Goal: Task Accomplishment & Management: Manage account settings

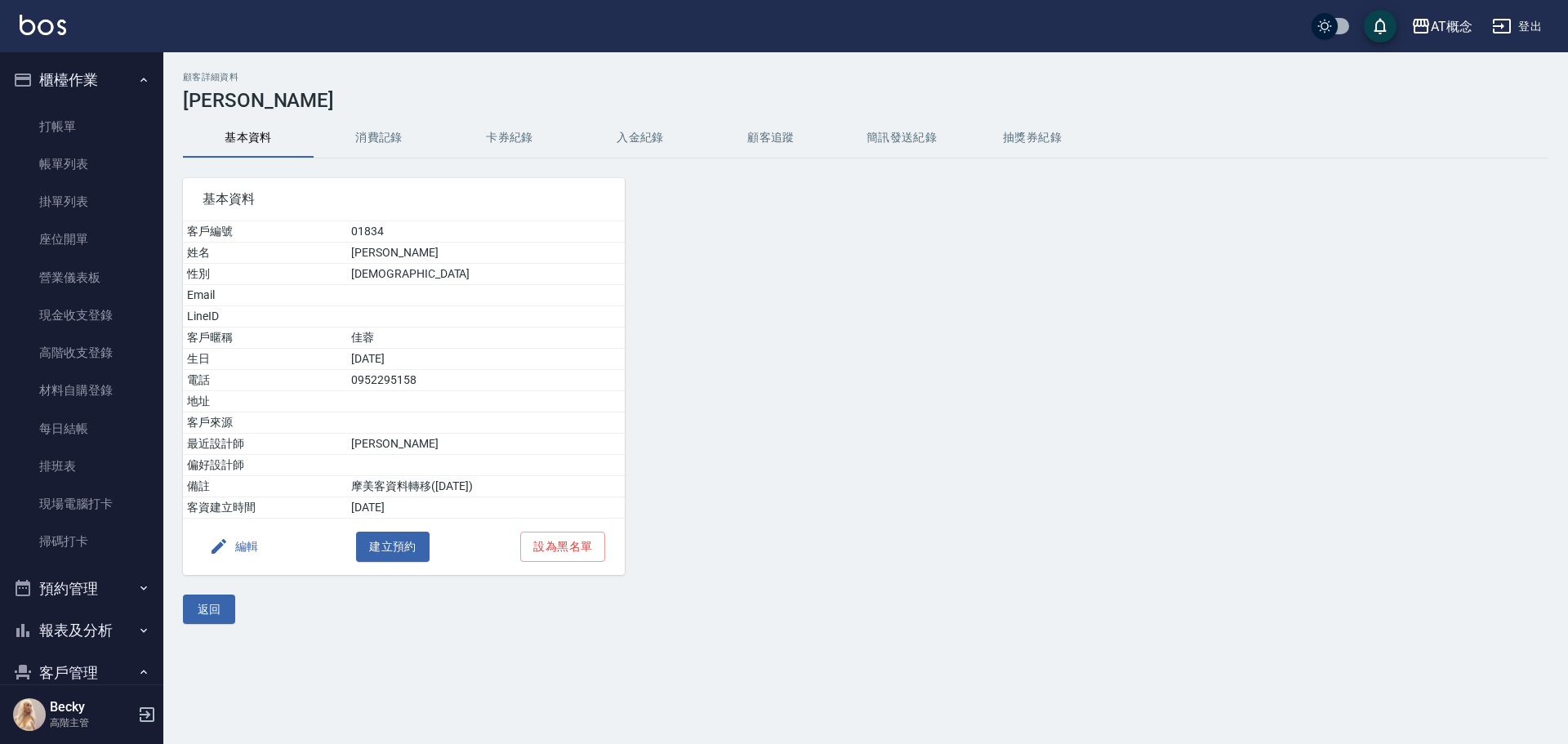
scroll to position [239, 0]
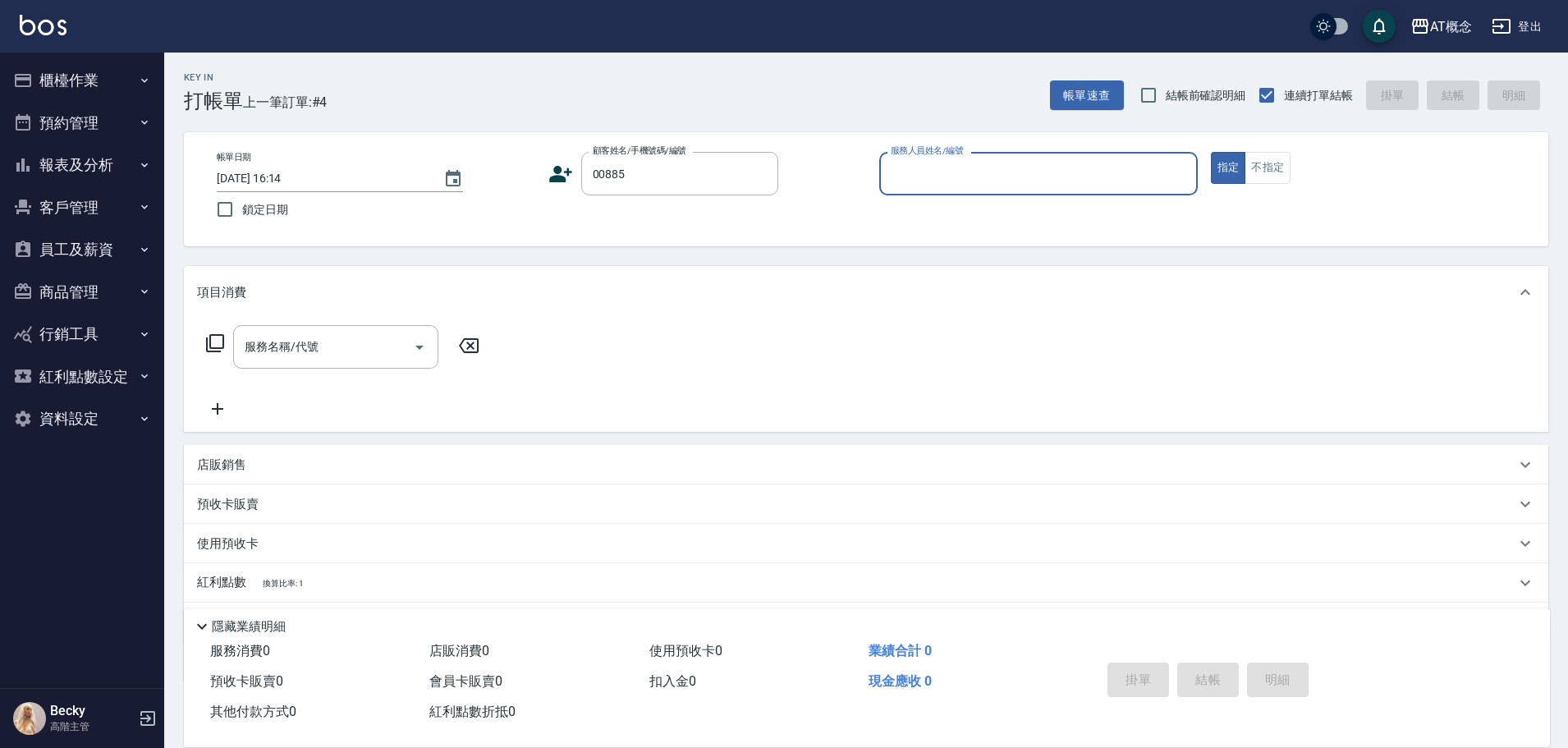
type input "陳崇瀚/0958679769/00885"
type input "Anson-3"
click at [1211, 152] on button "指定" at bounding box center [1228, 167] width 35 height 32
type button "true"
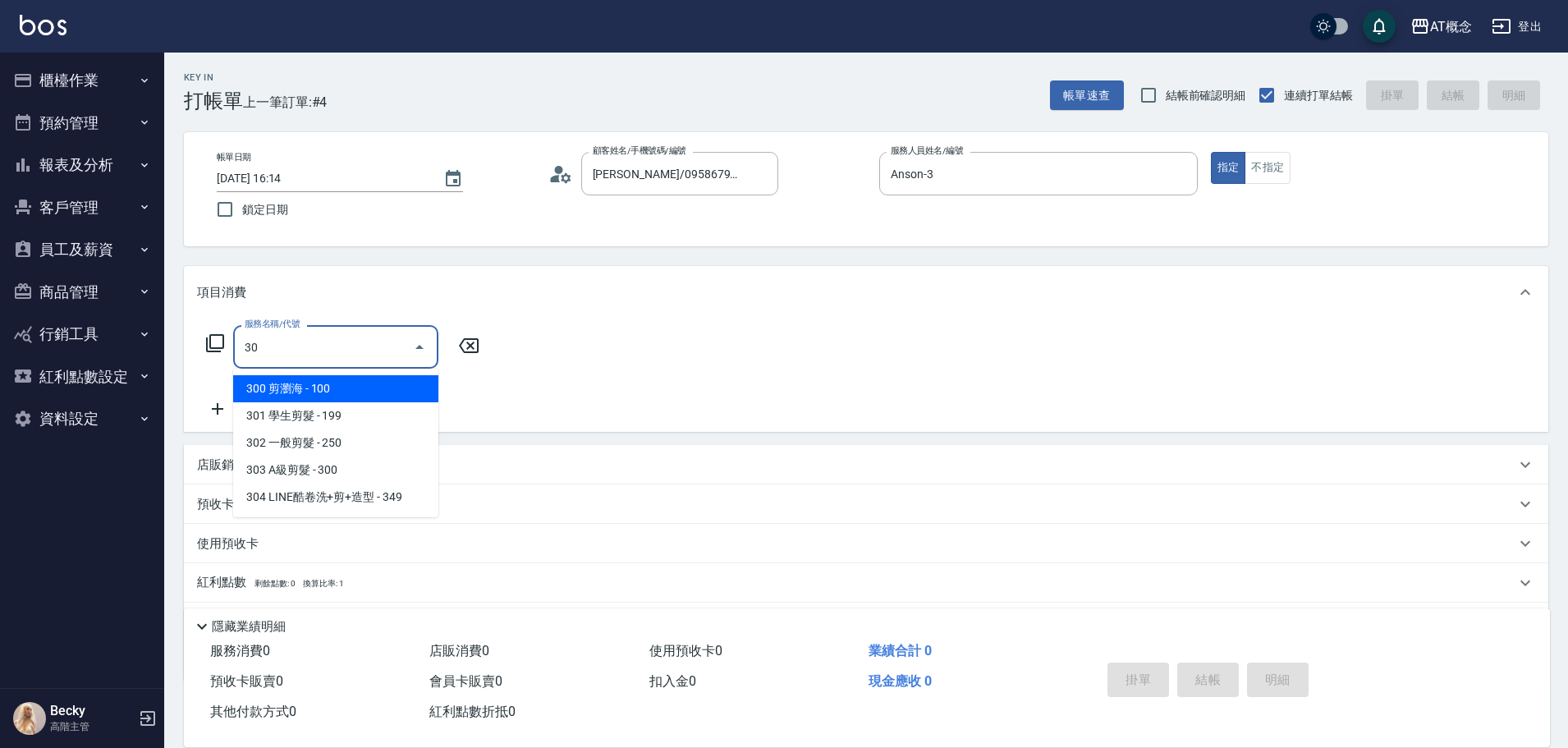
type input "303"
type input "30"
type input "303 A級剪髮(303)"
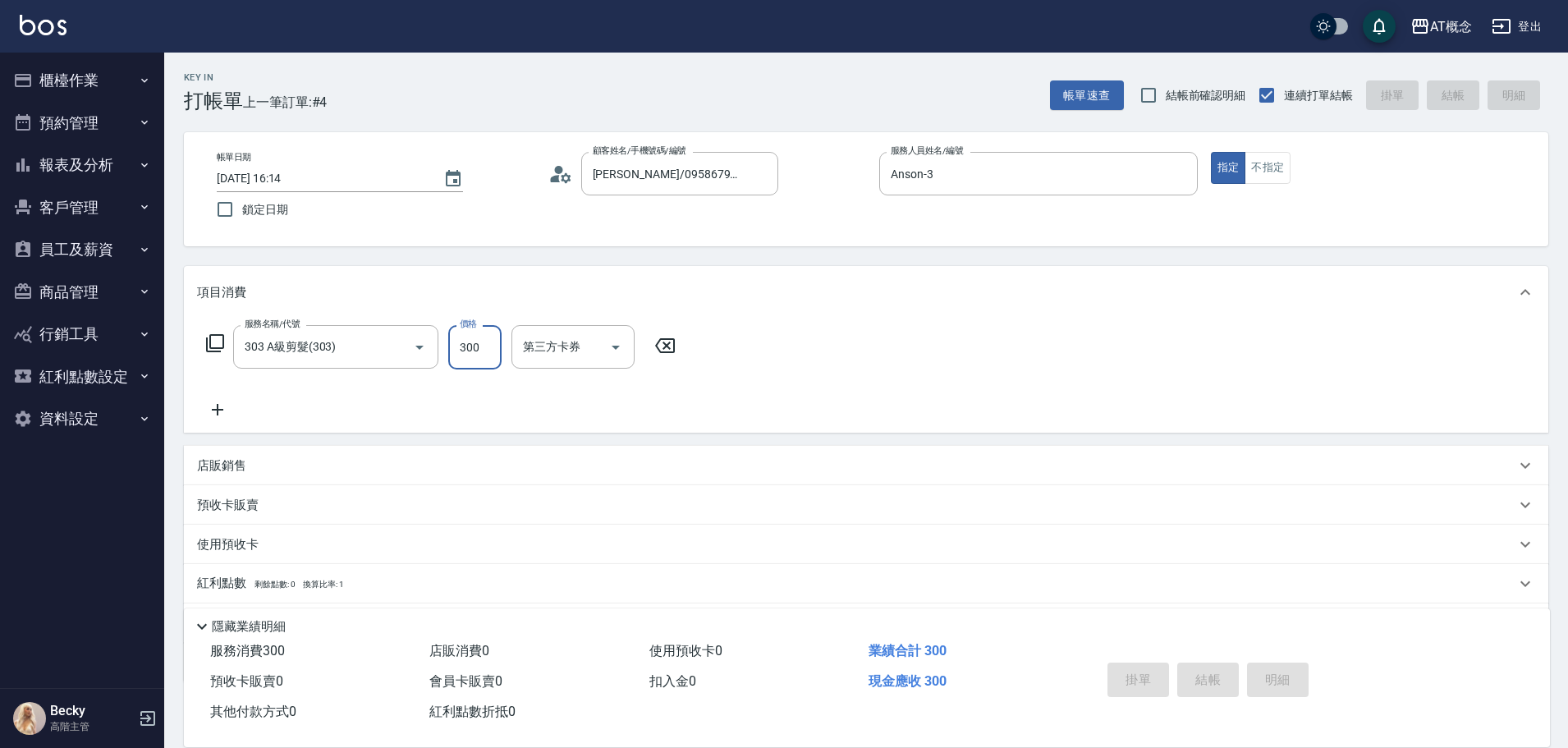
type input "2025/08/15 16:15"
type input "0"
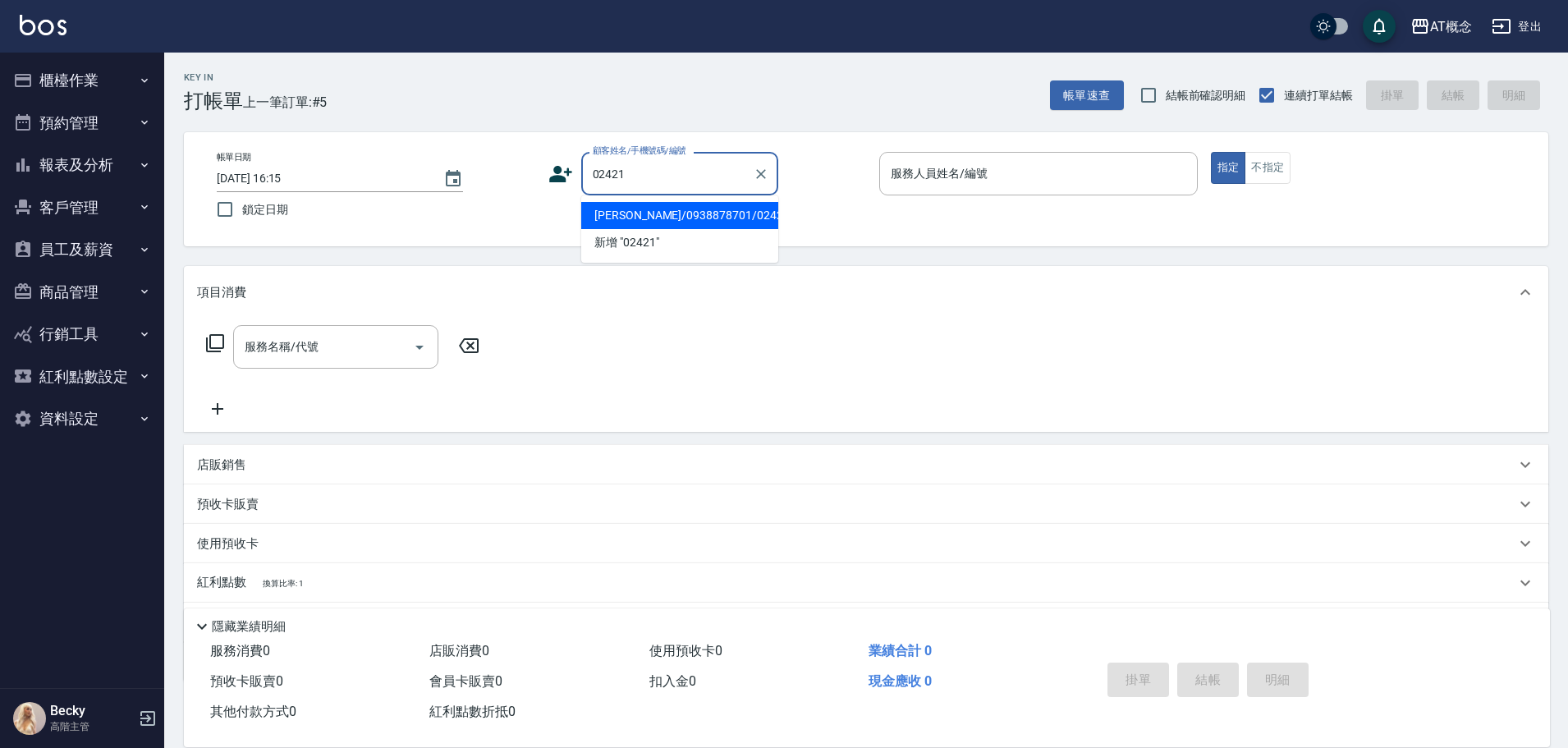
type input "王義昇/0938878701/02421"
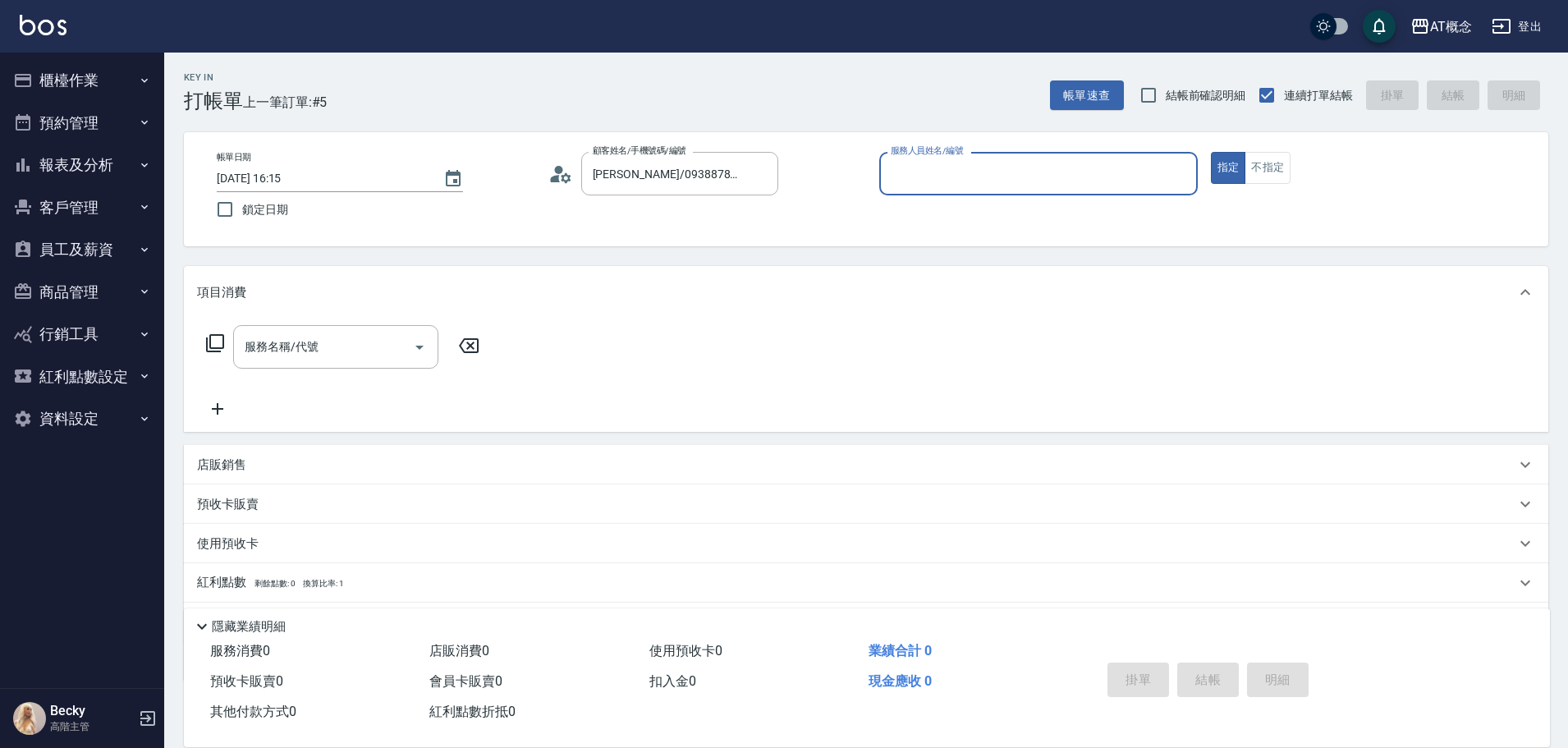
type input "Anson-3"
click at [1211, 152] on button "指定" at bounding box center [1228, 167] width 35 height 32
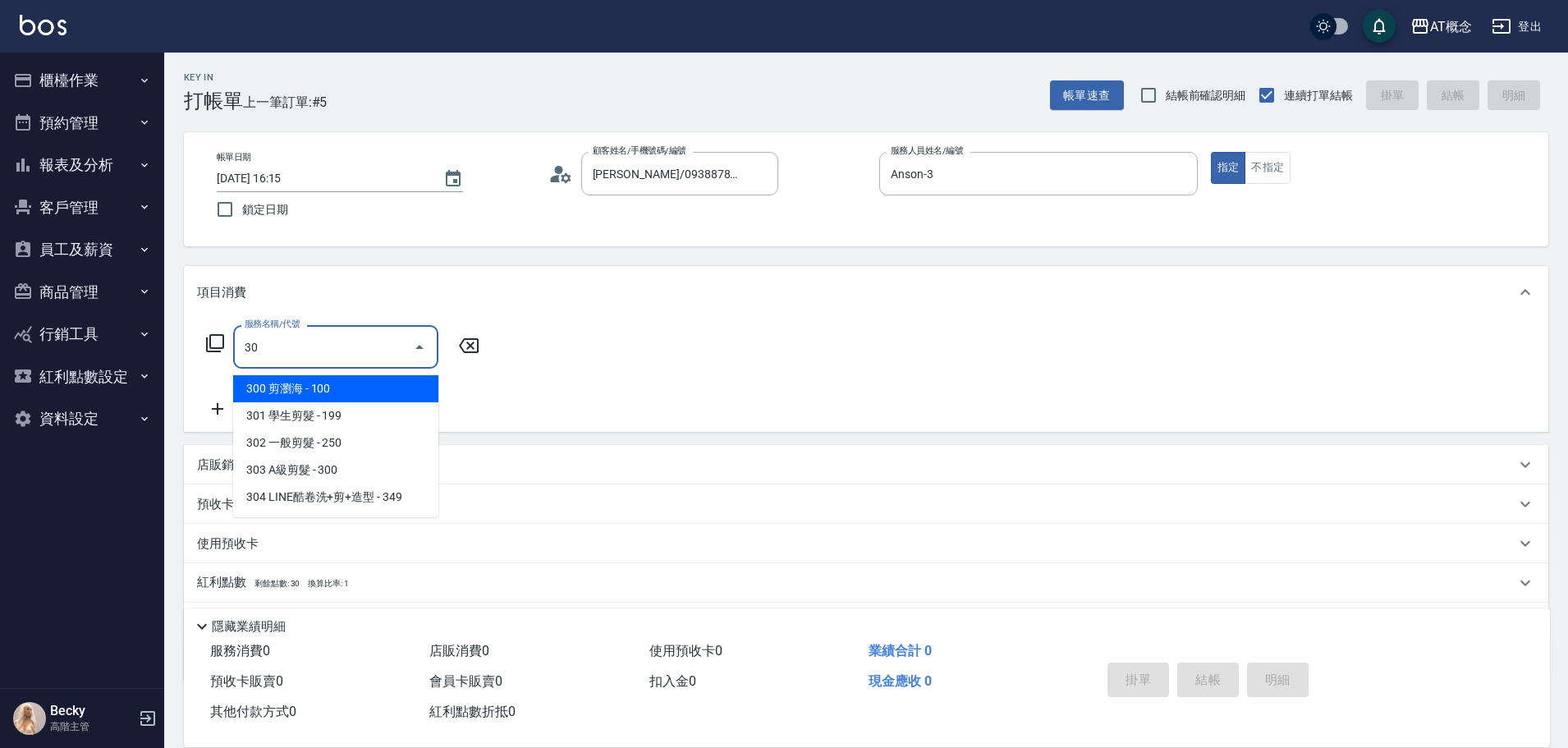
type input "303"
type input "30"
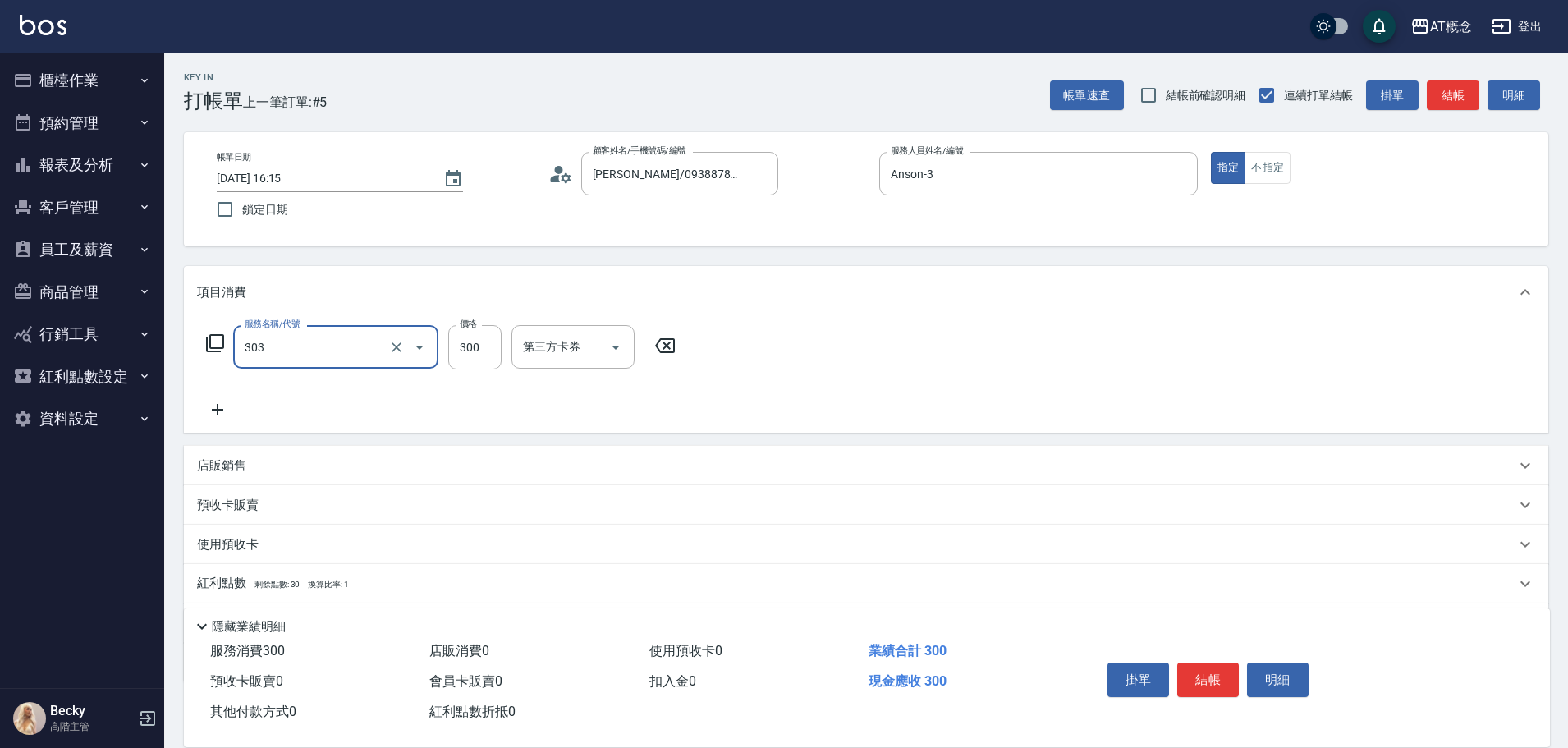
type input "303 A級剪髮(303)"
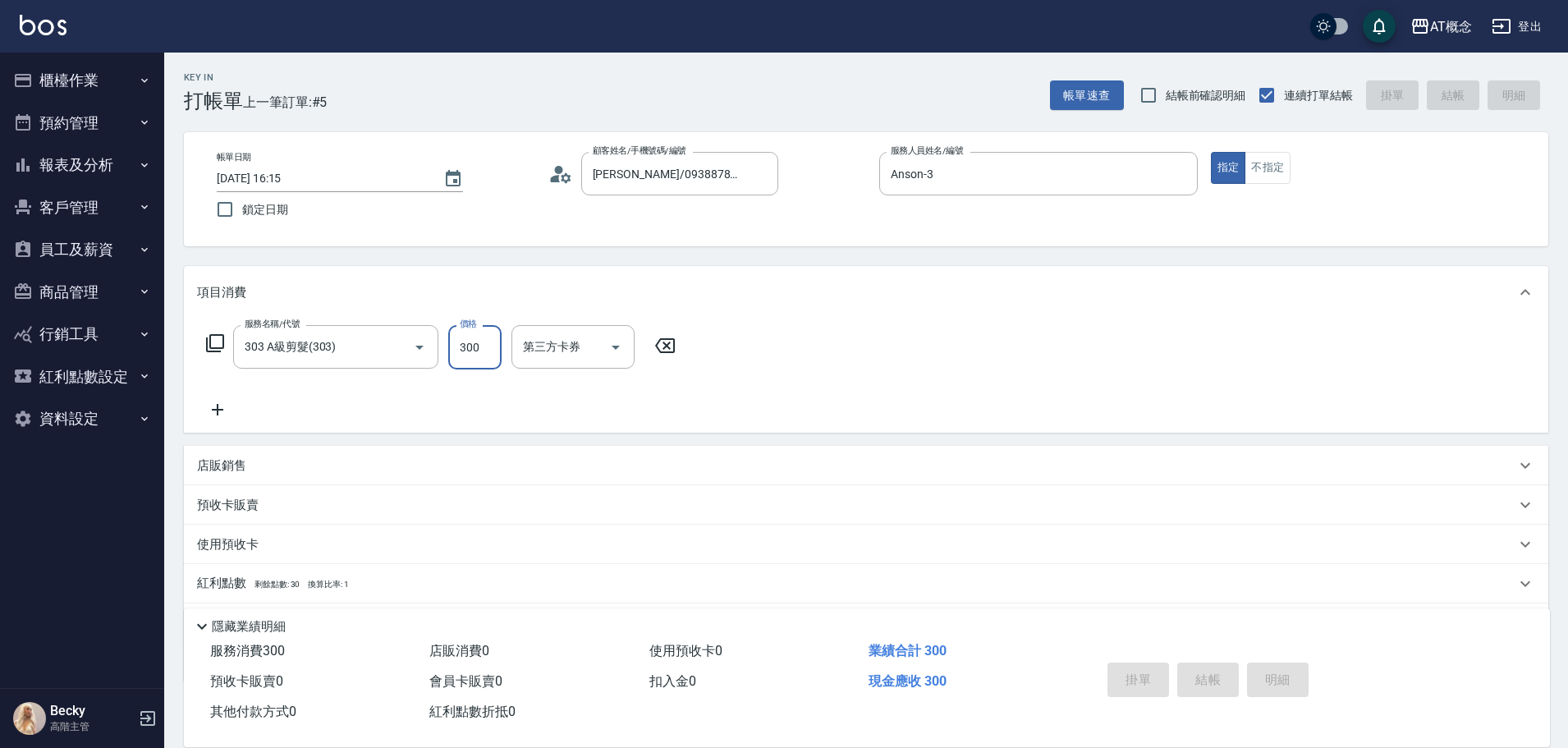
type input "0"
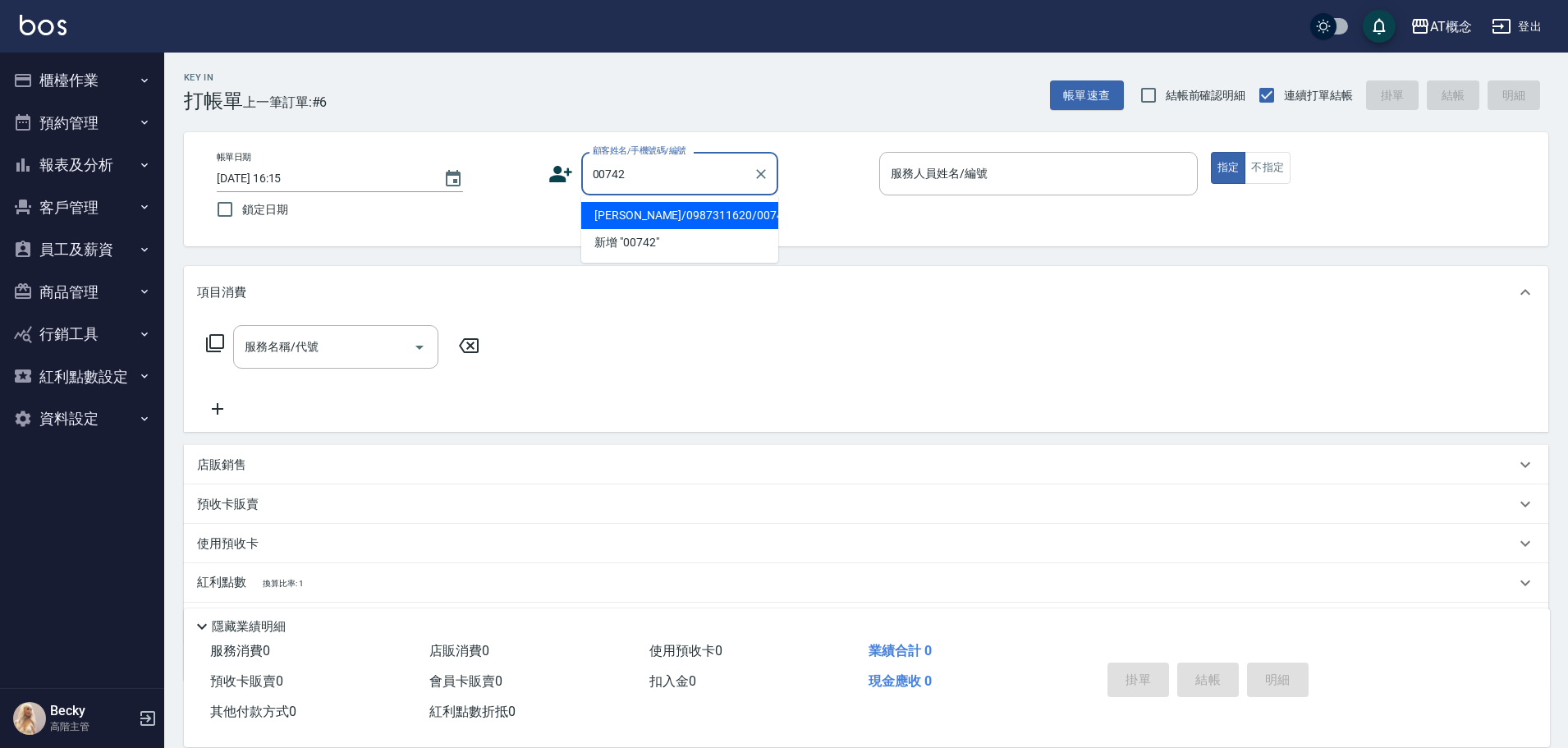
type input "呂學俊/0987311620/00742"
type input "Anson-3"
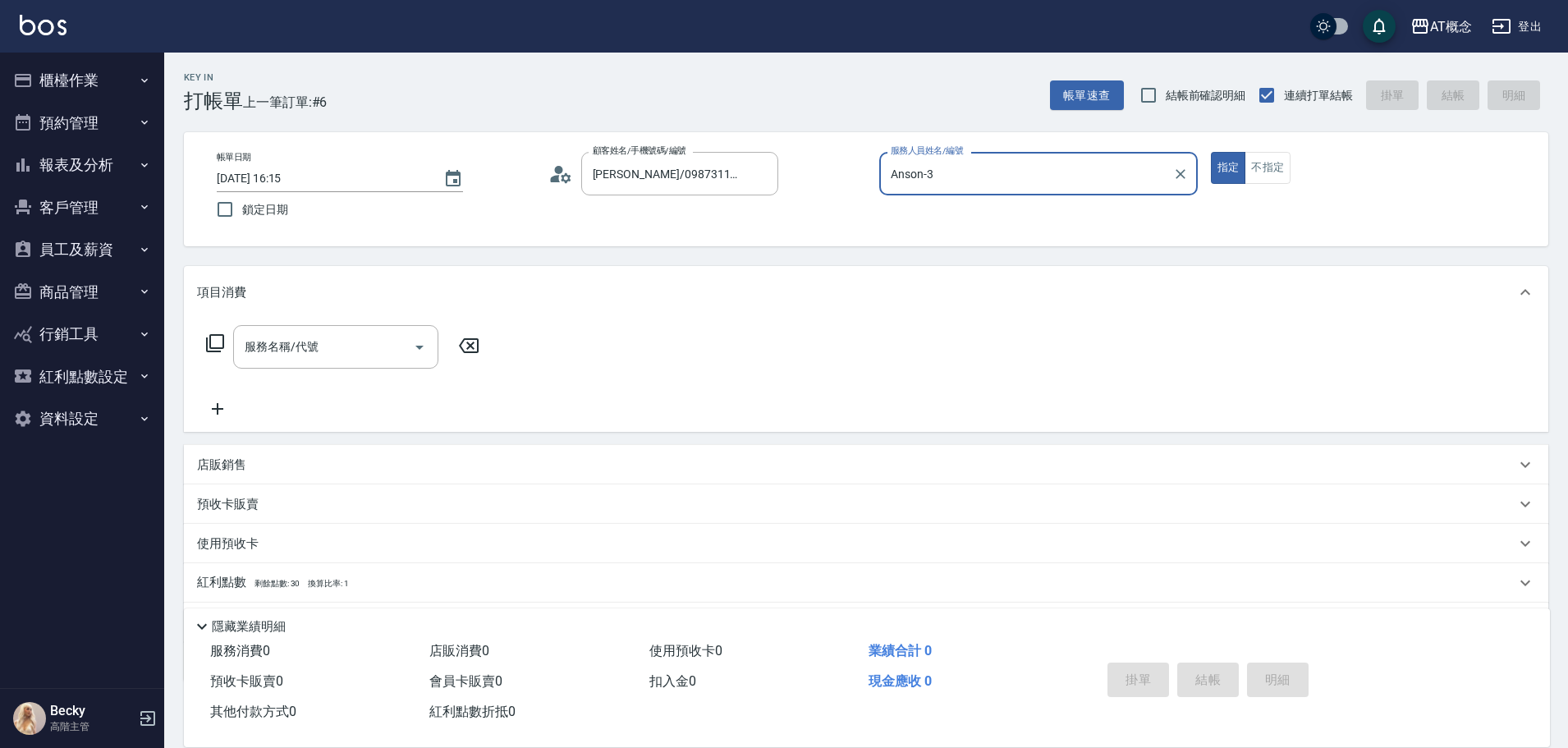
click at [1211, 152] on button "指定" at bounding box center [1228, 167] width 35 height 32
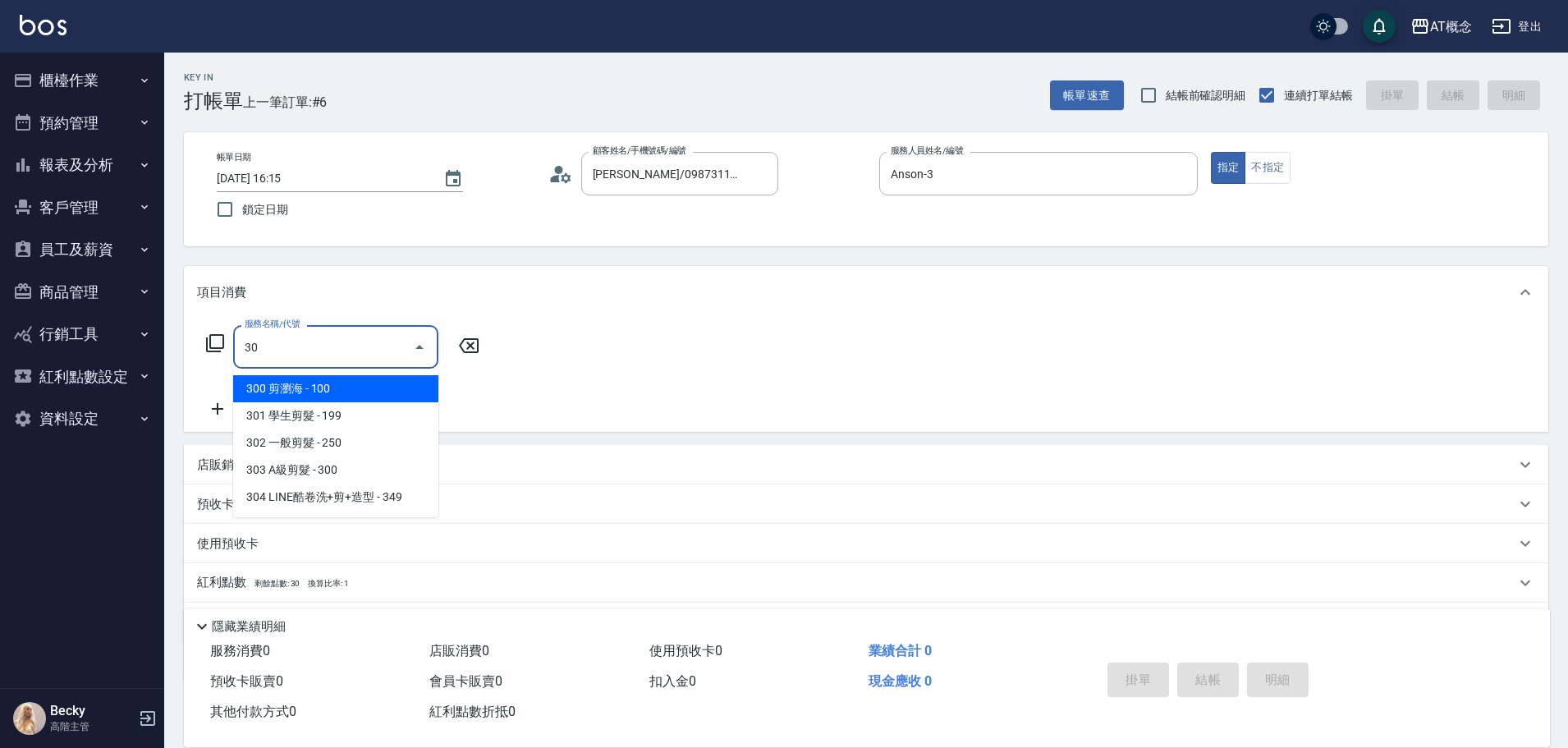
type input "303"
type input "30"
type input "303 A級剪髮(303)"
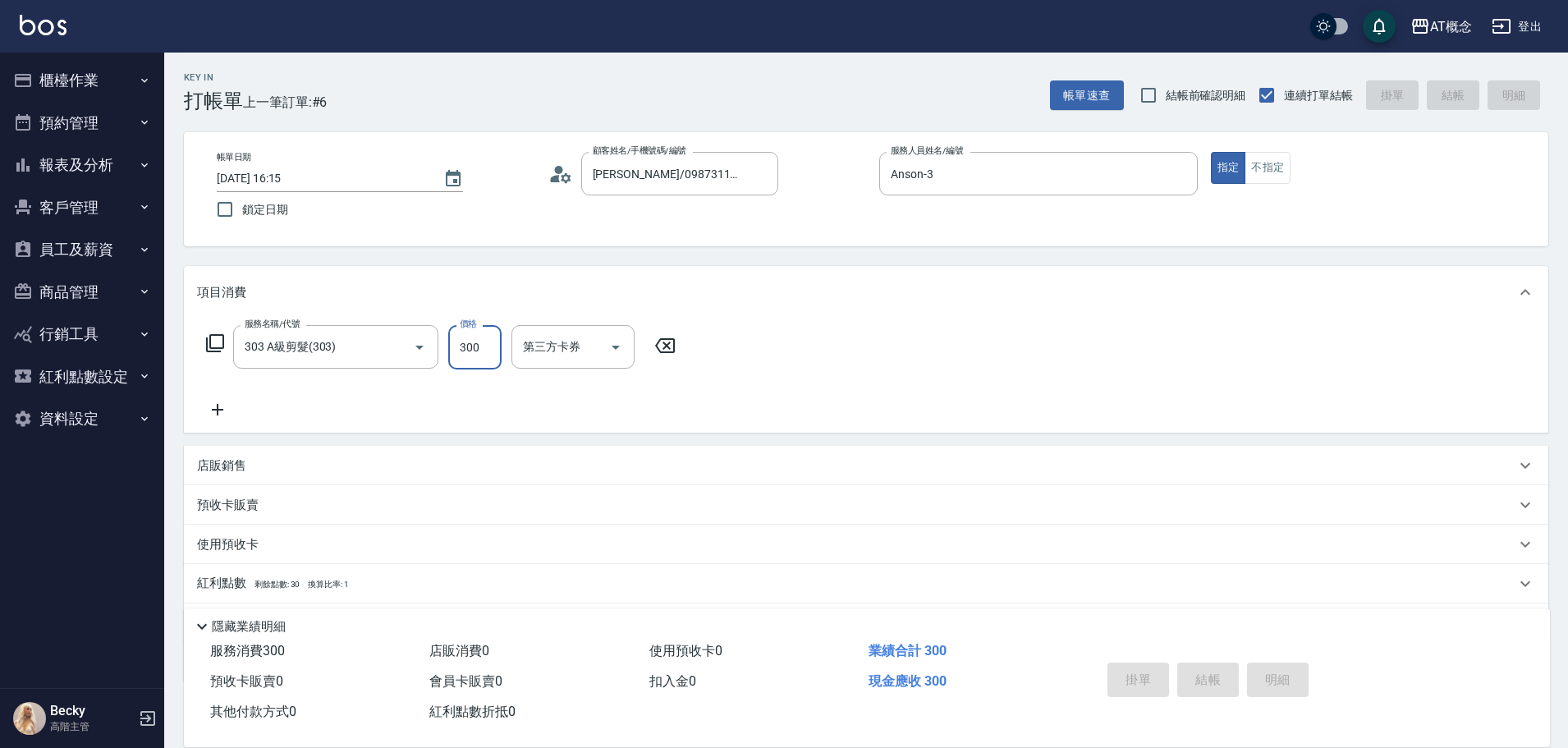
type input "0"
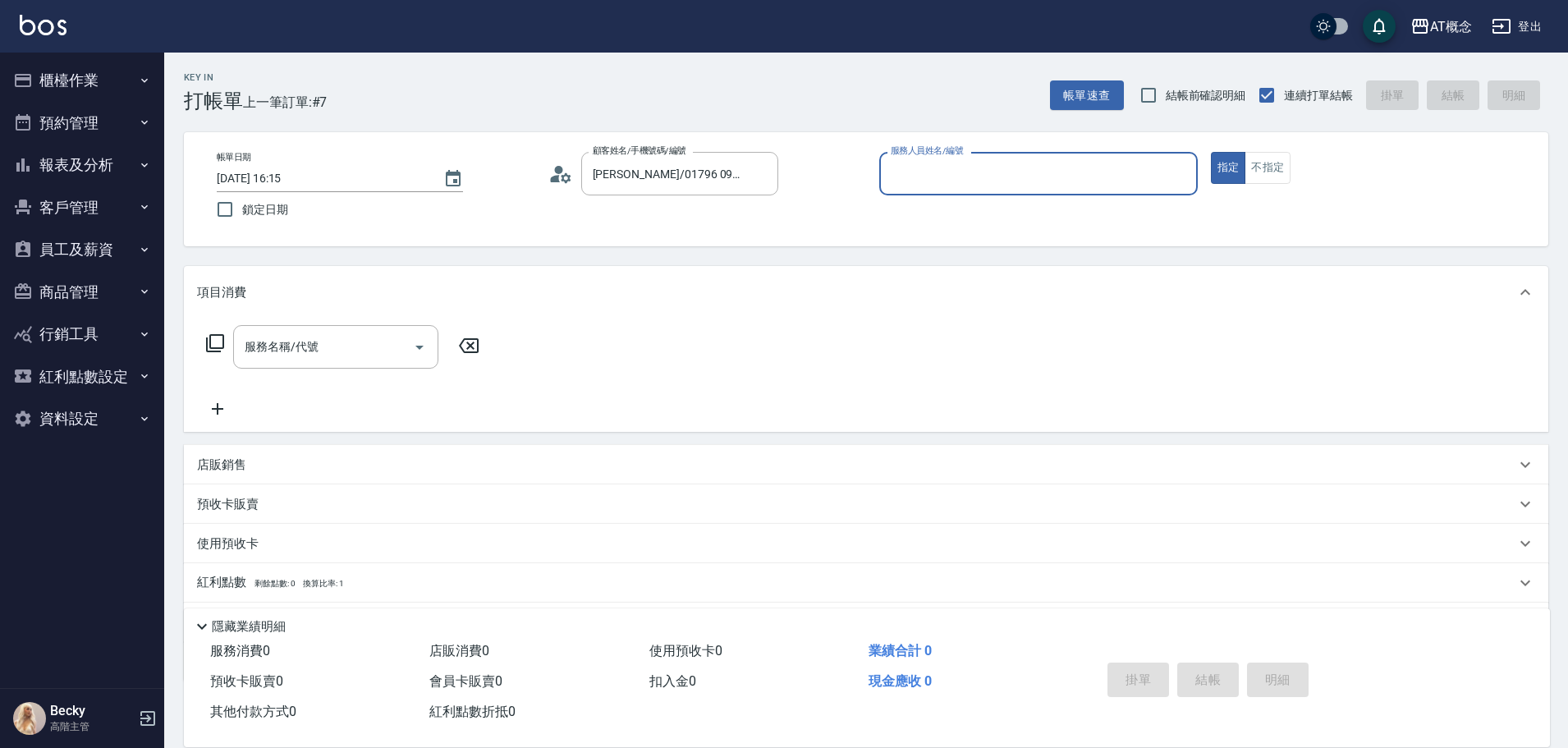
type input "蘇崇芸/0983366463/01796"
type input "邦妮-2"
click at [1211, 152] on button "指定" at bounding box center [1228, 167] width 35 height 32
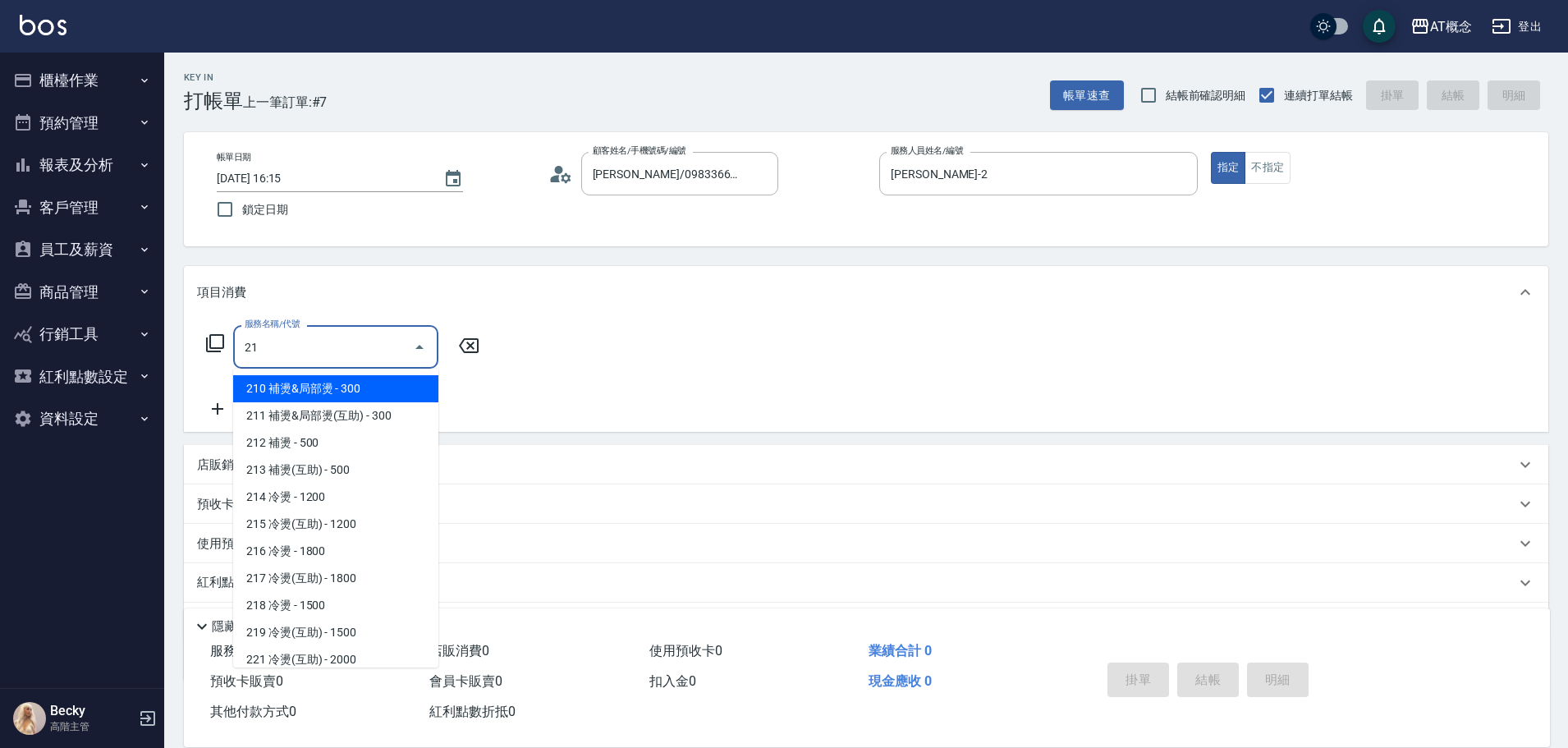
type input "217"
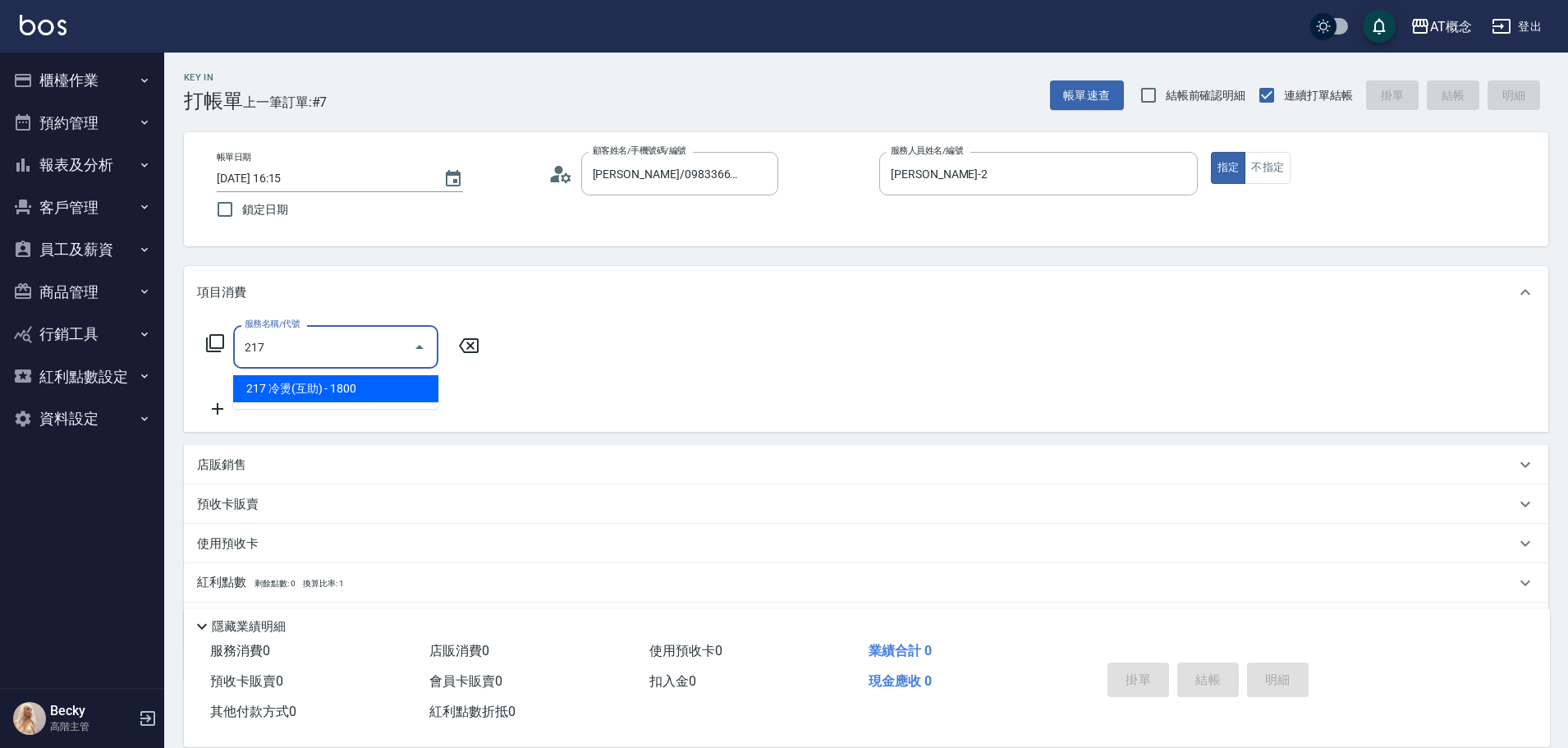
type input "180"
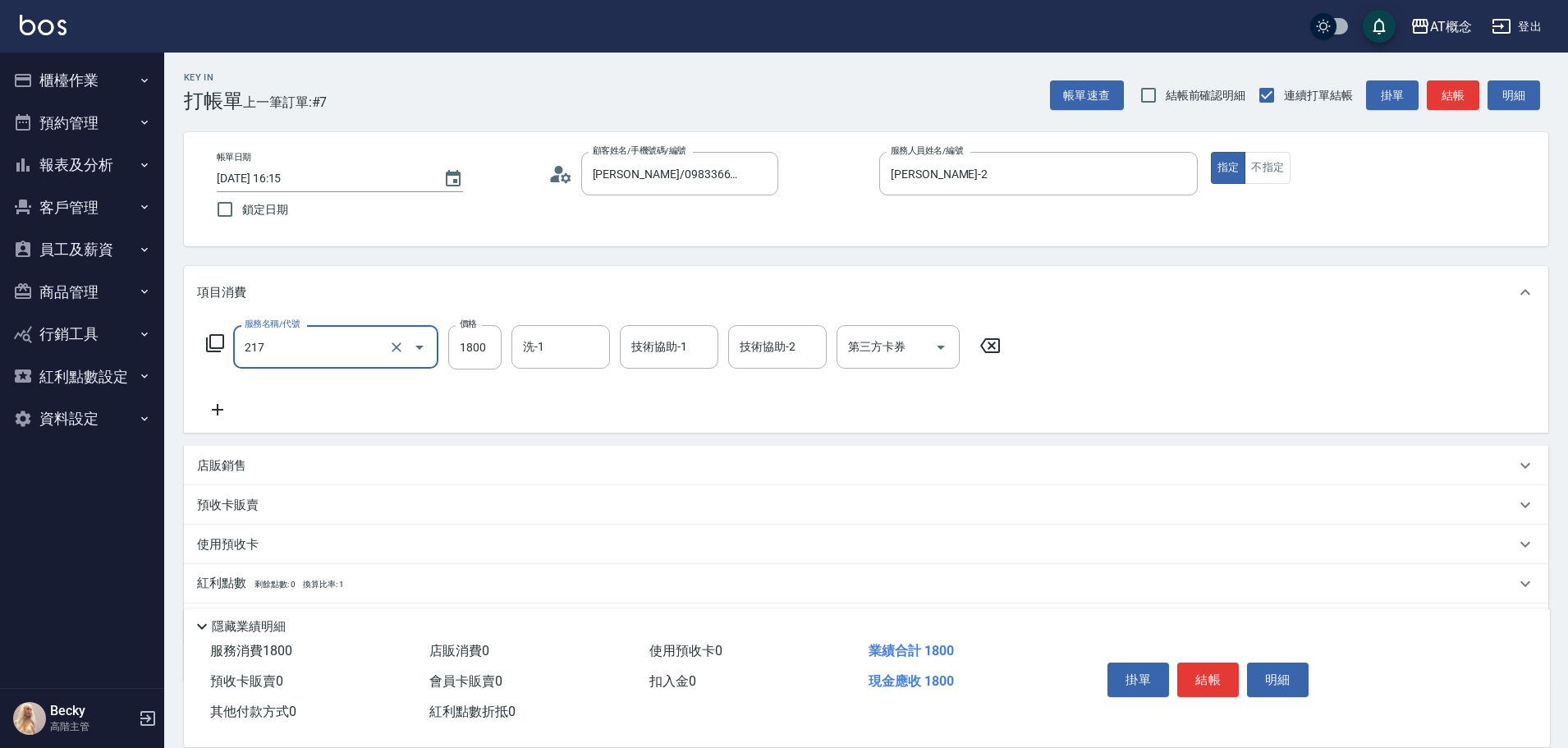
type input "217 冷燙(互助)(217)"
type input "0"
type input "19"
type input "10"
type input "199"
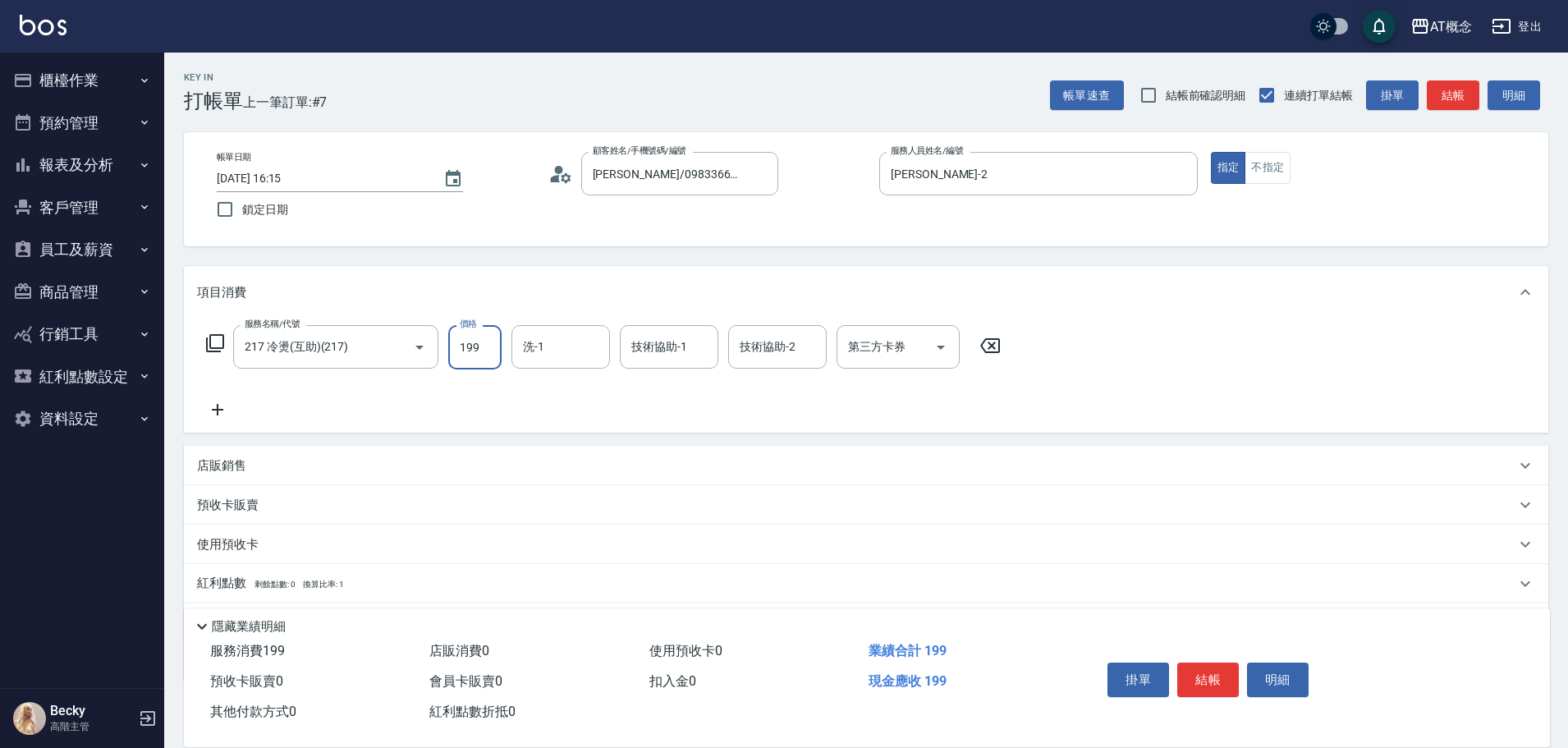
type input "190"
type input "1999"
type input "Sandy-25"
type input "25"
type input "Sandy-25"
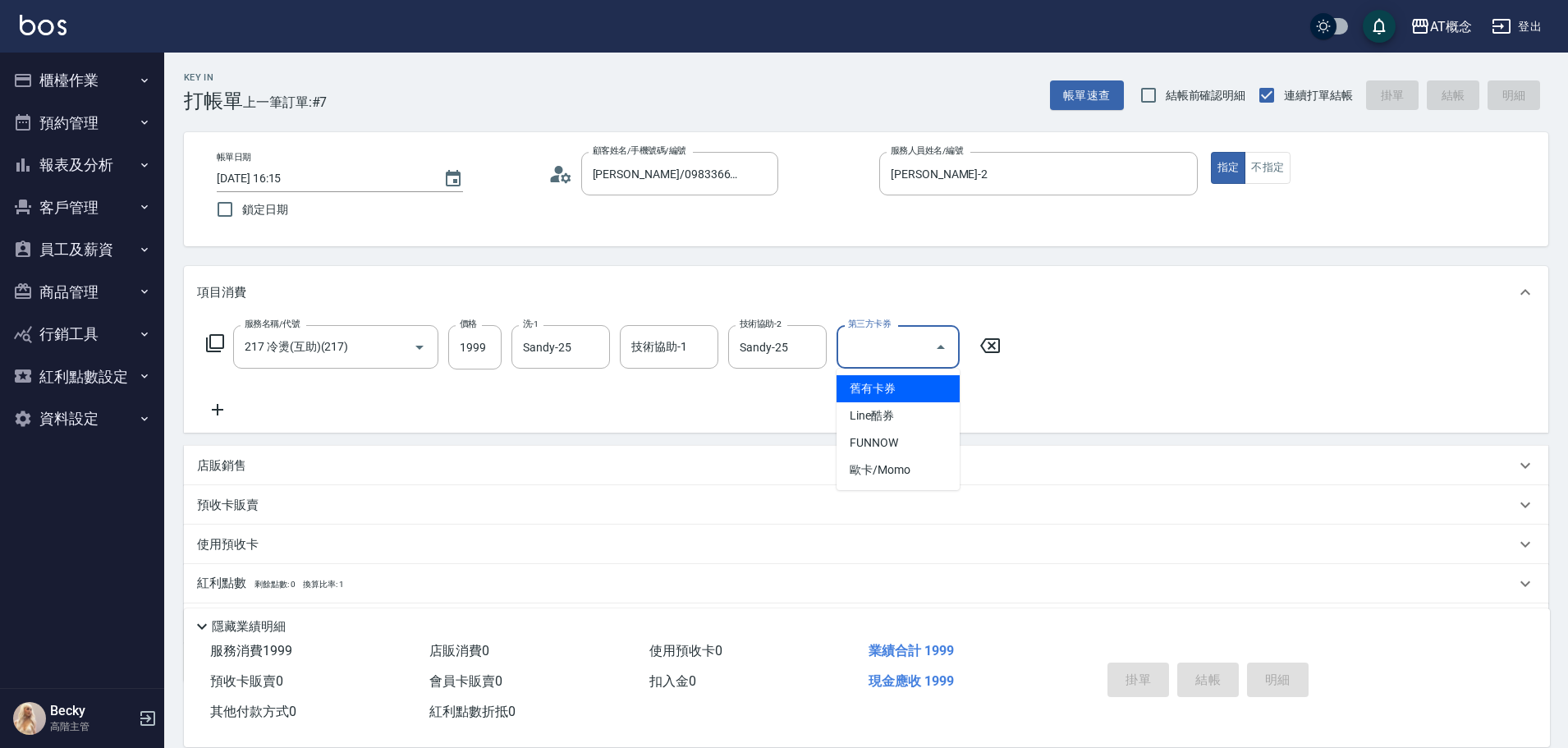
type input "2025/08/15 16:16"
type input "0"
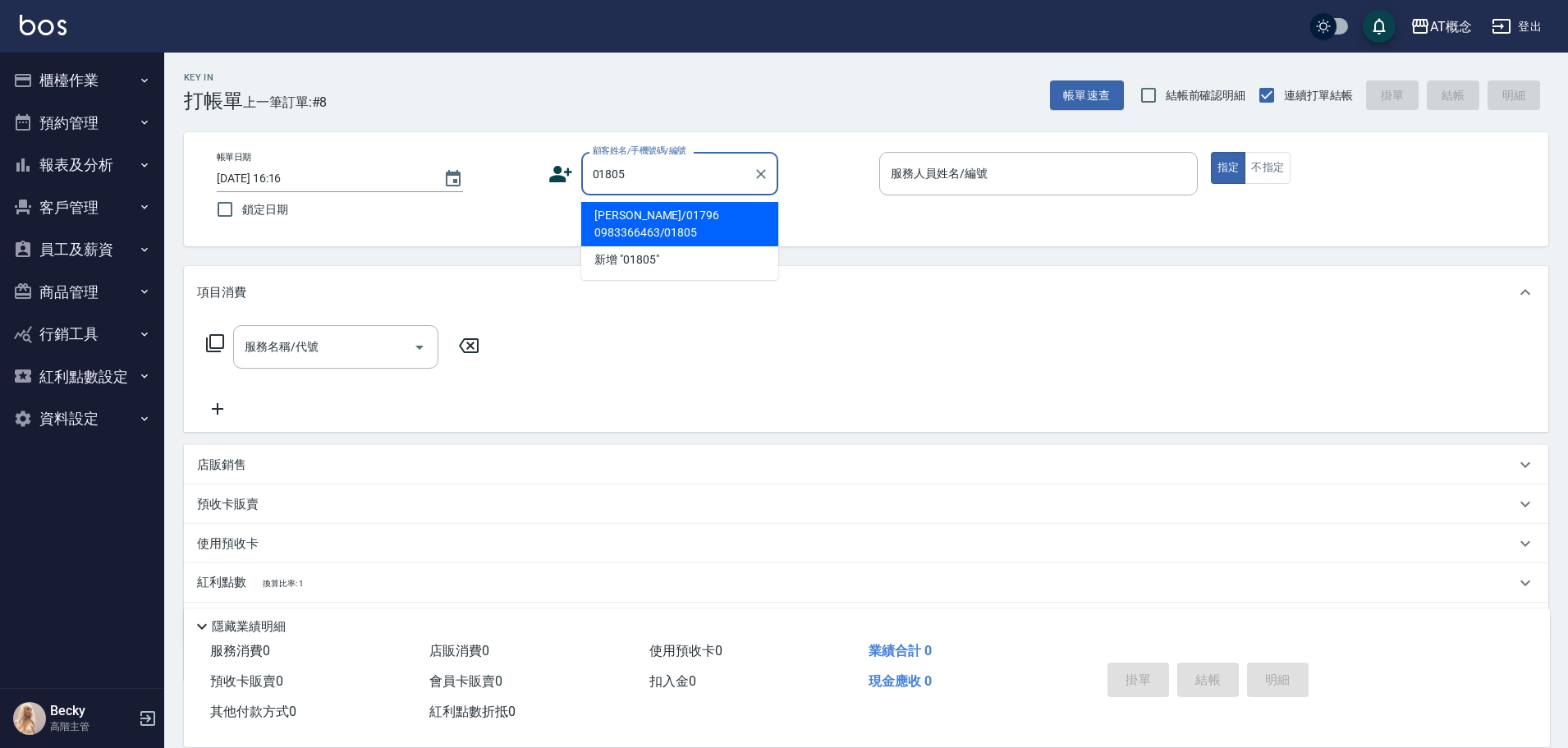
type input "叢培妍/01796 0983366463/01805"
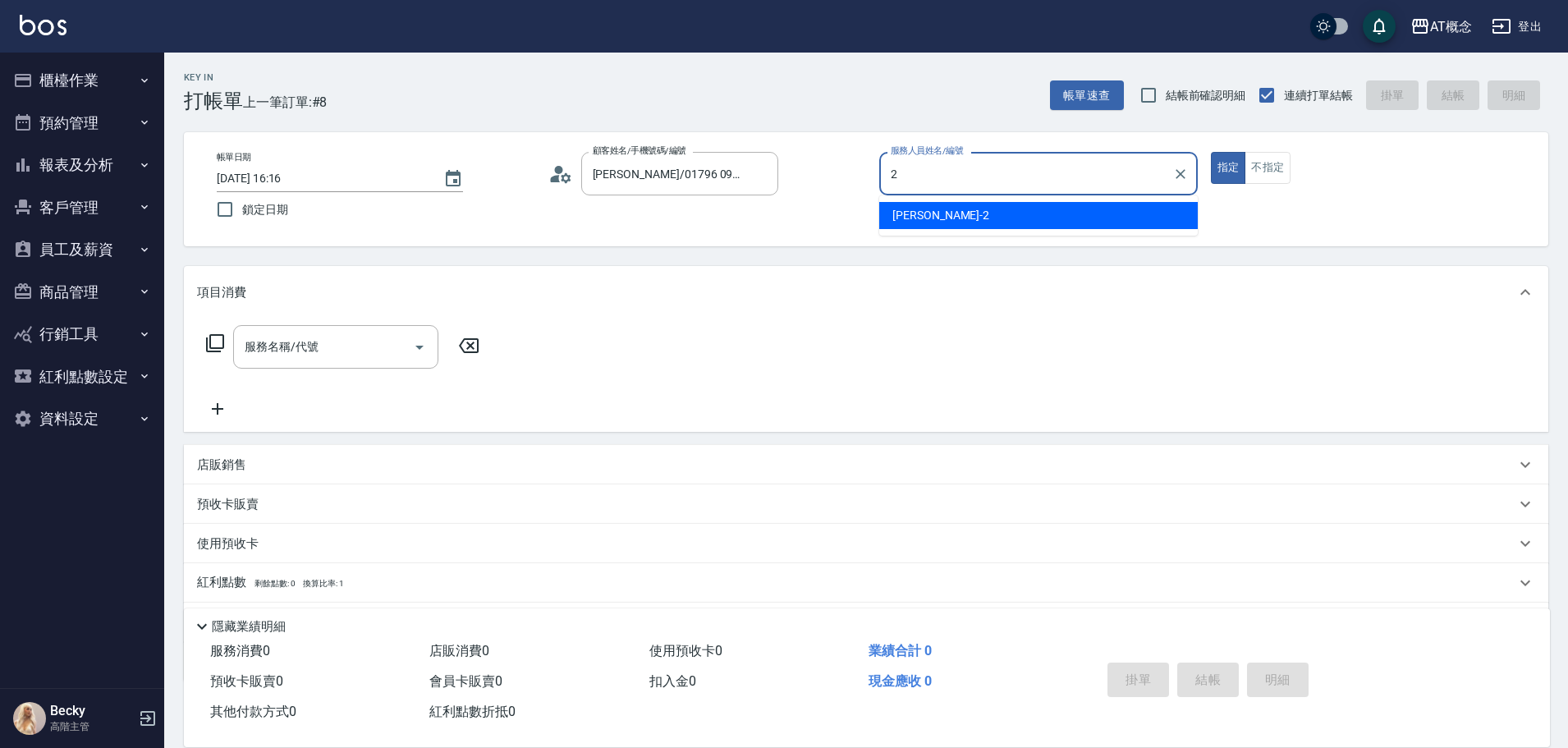
type input "邦妮-2"
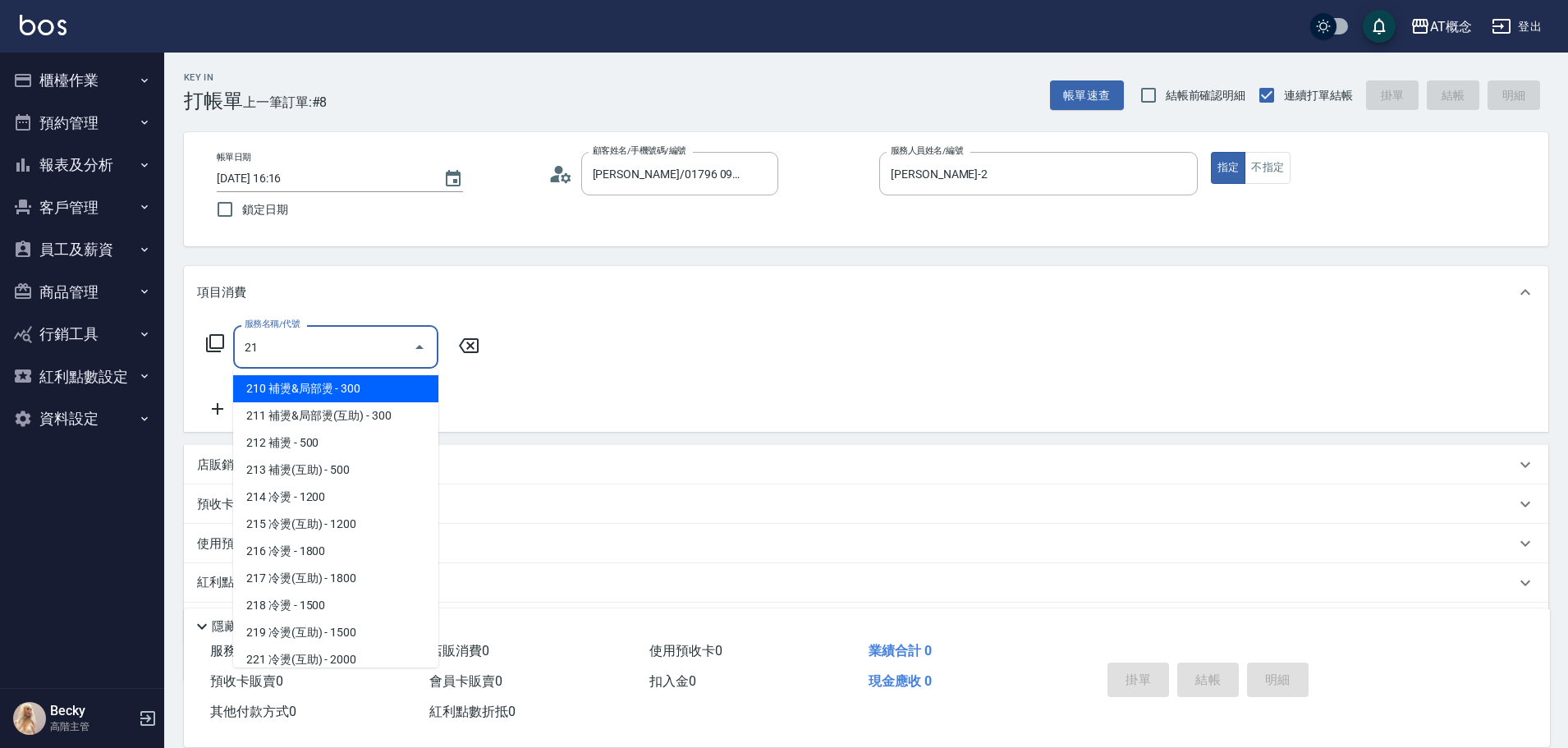
type input "217"
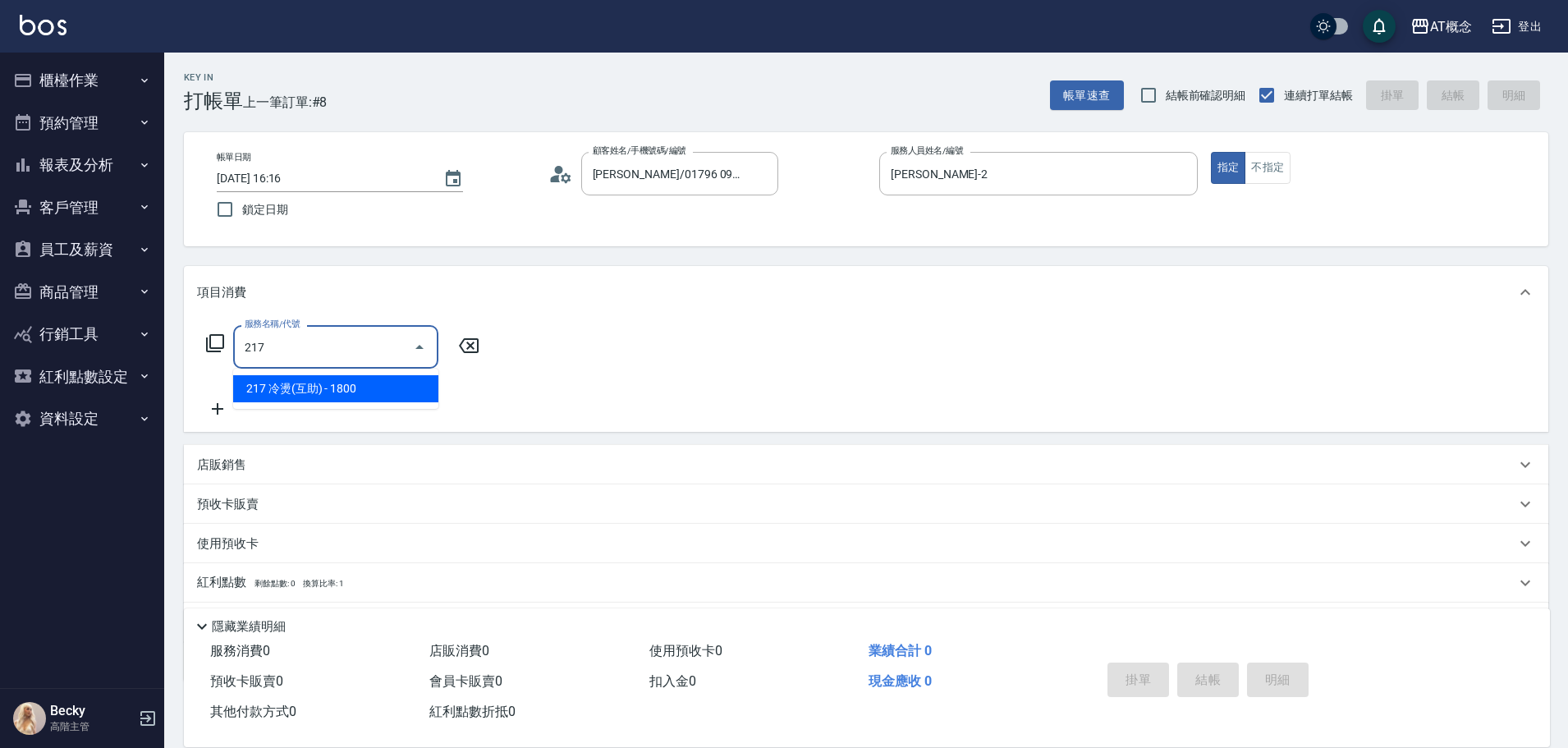
type input "180"
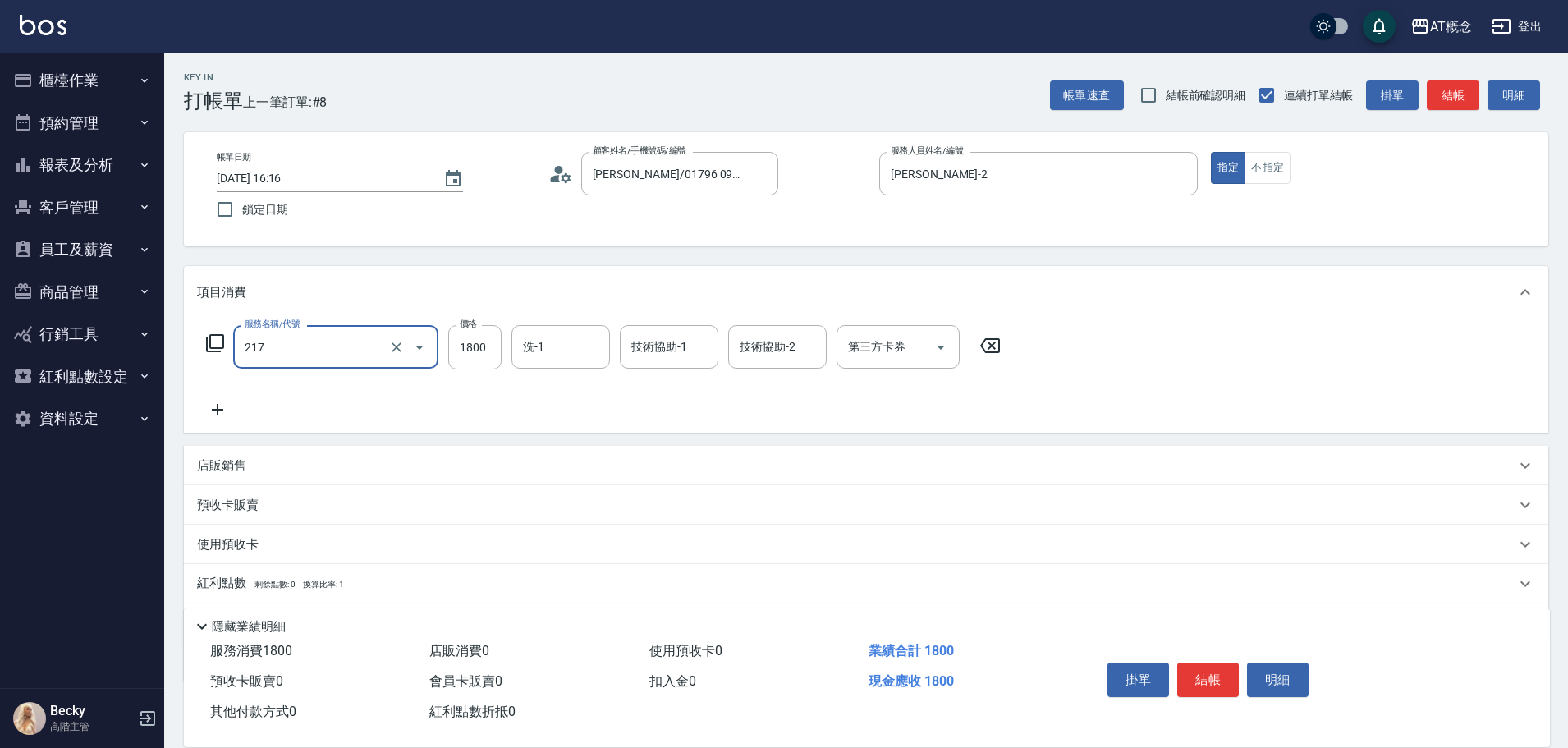
type input "217 冷燙(互助)(217)"
type input "0"
type input "19"
type input "10"
type input "199"
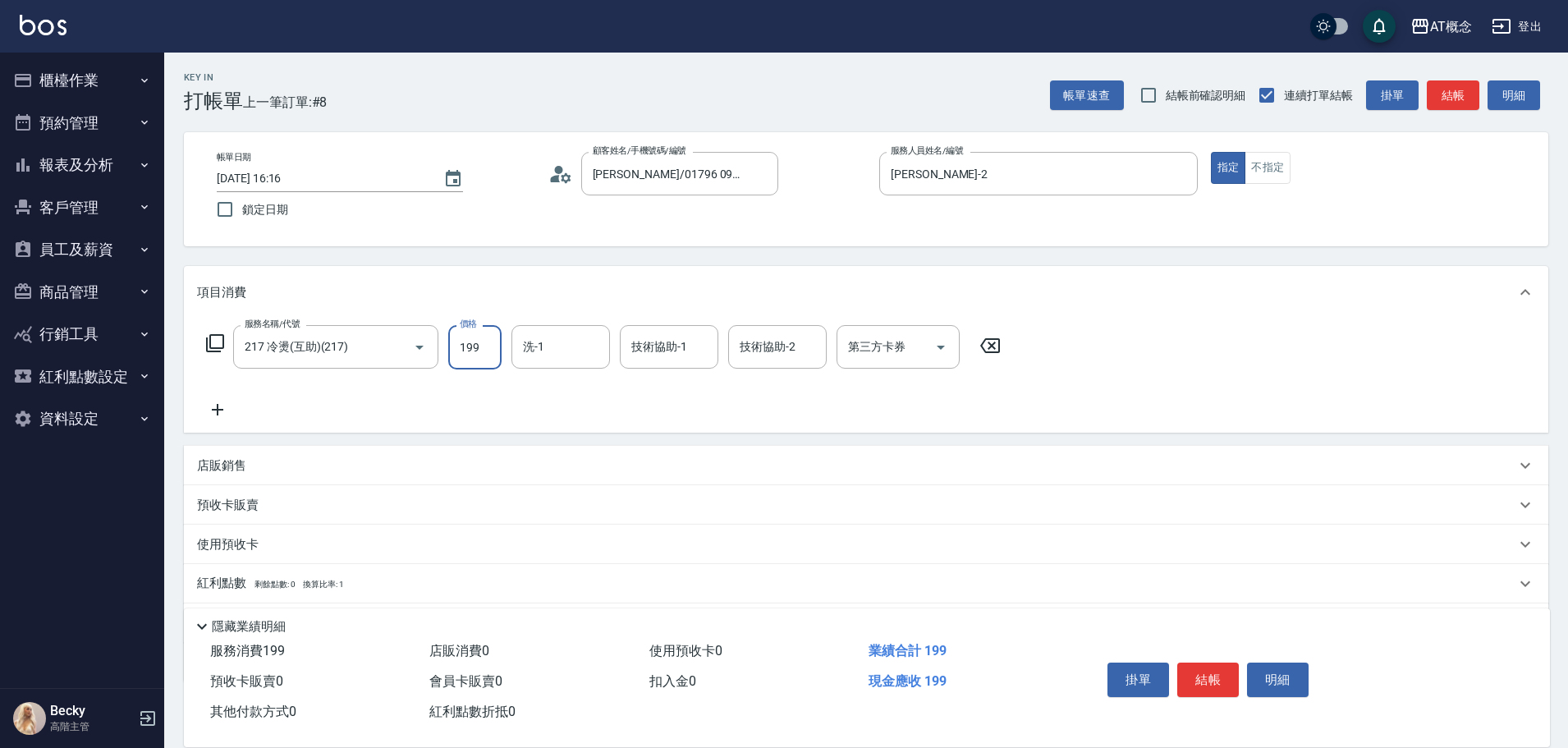
type input "190"
type input "1999"
type input "小不-29"
type input "28"
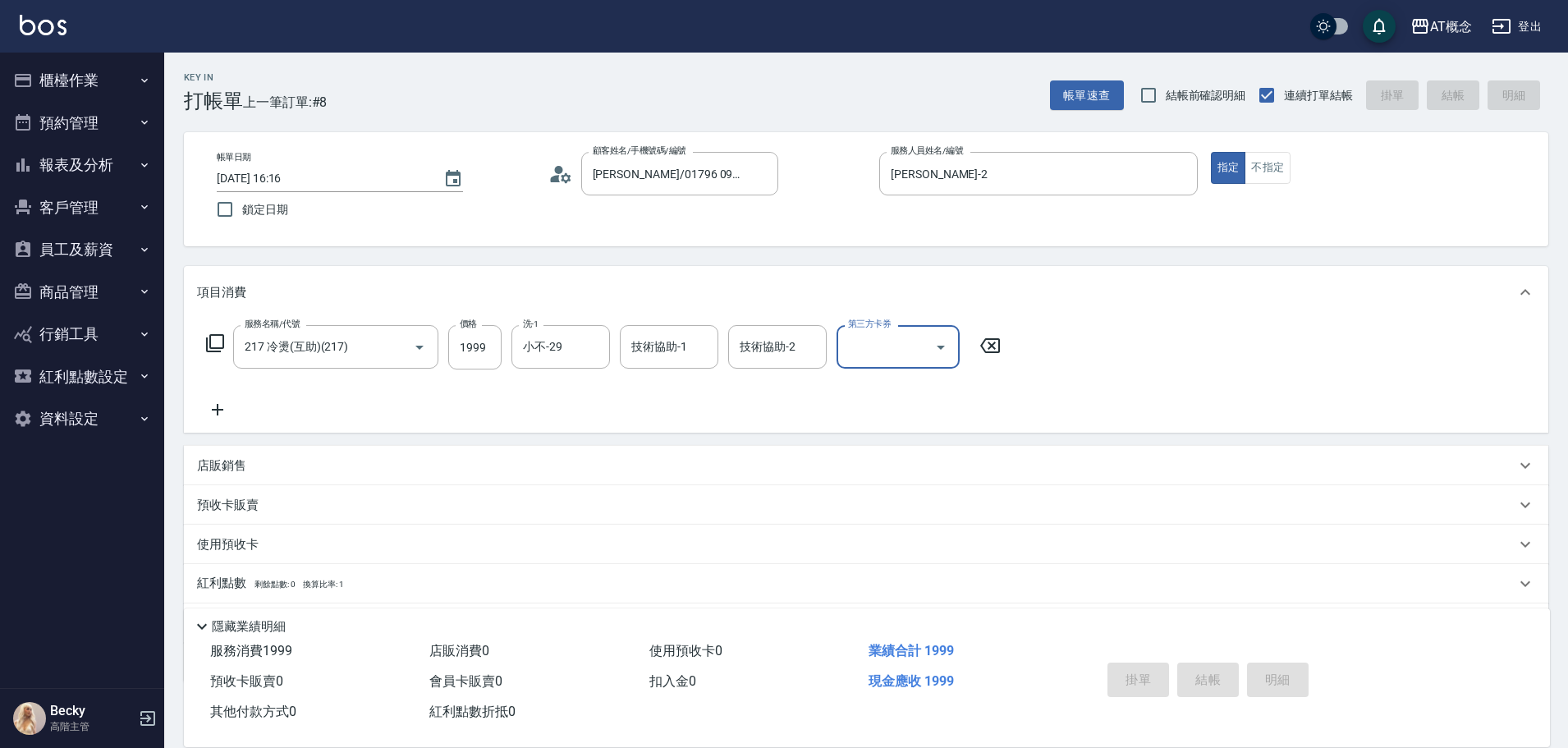
type input "0"
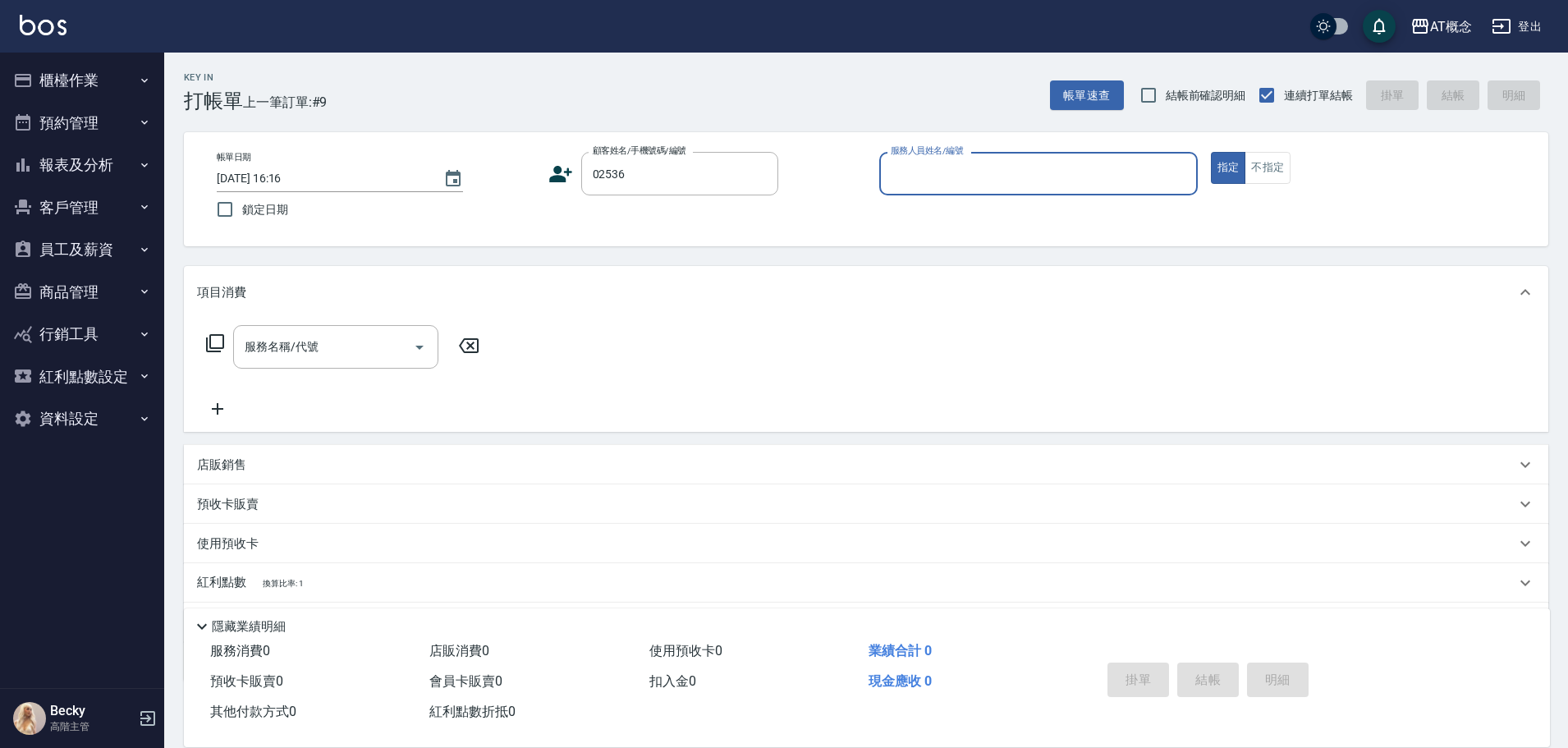
type input "周泓彥/0905298817/02536"
type input "Becky-13"
click at [1211, 152] on button "指定" at bounding box center [1228, 167] width 35 height 32
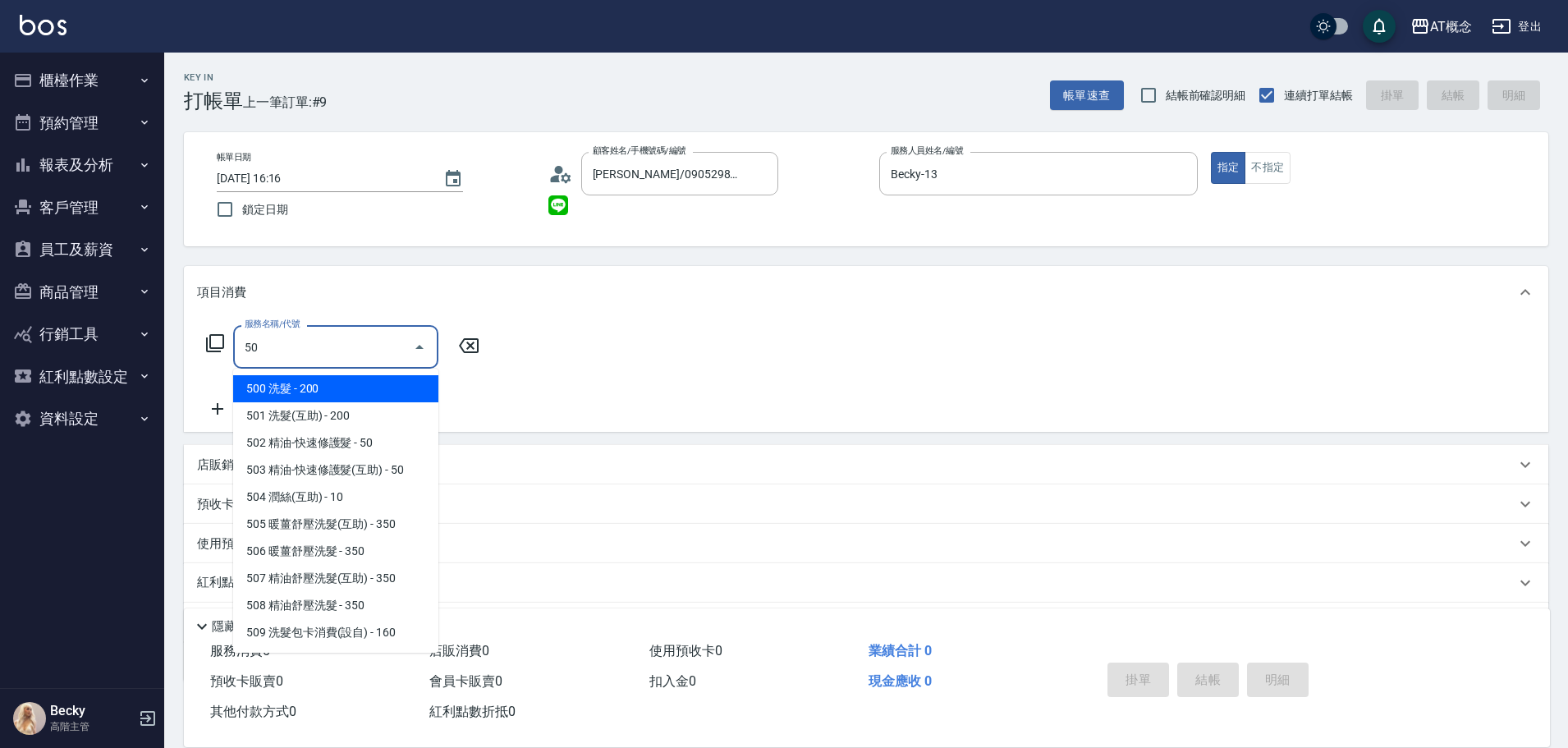
type input "500"
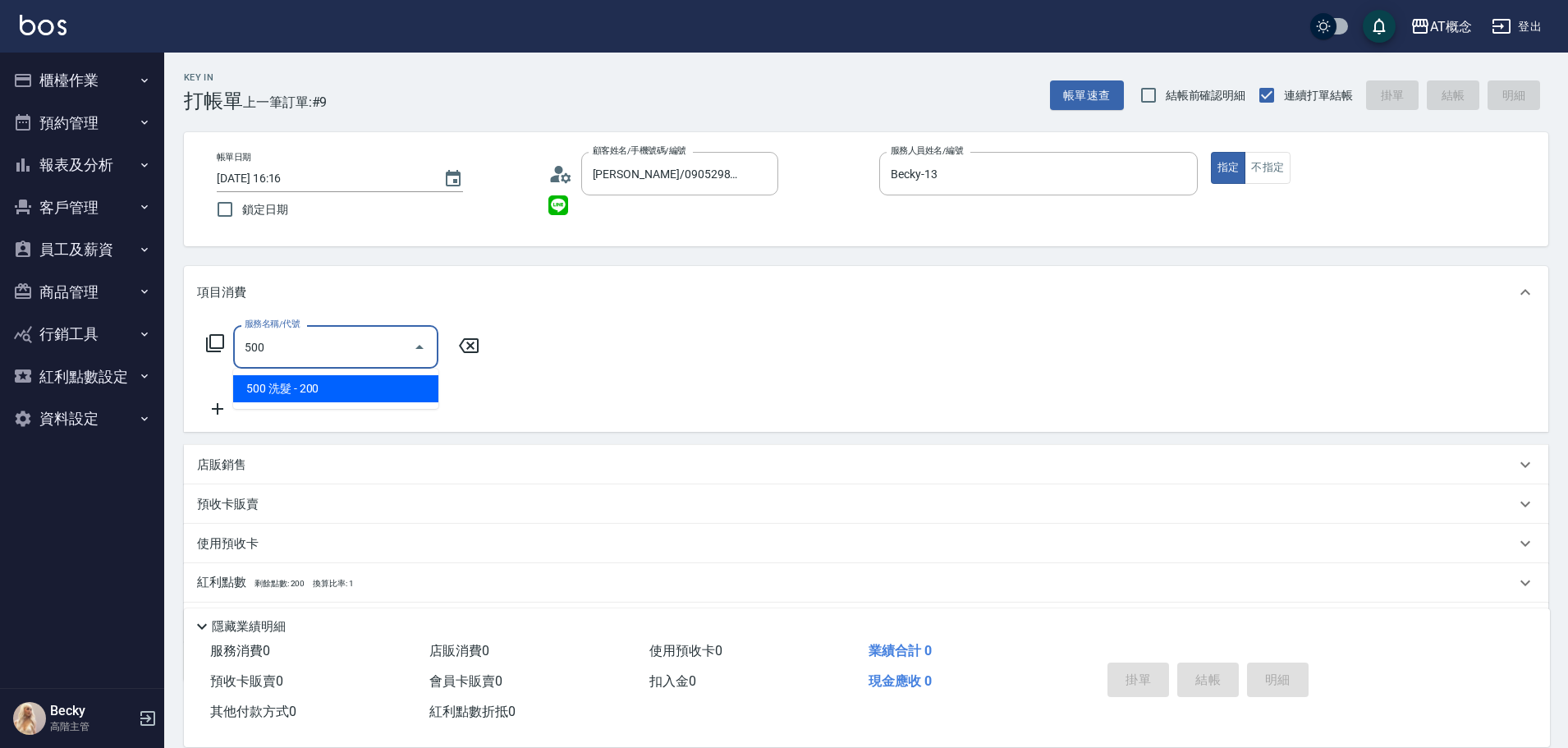
type input "20"
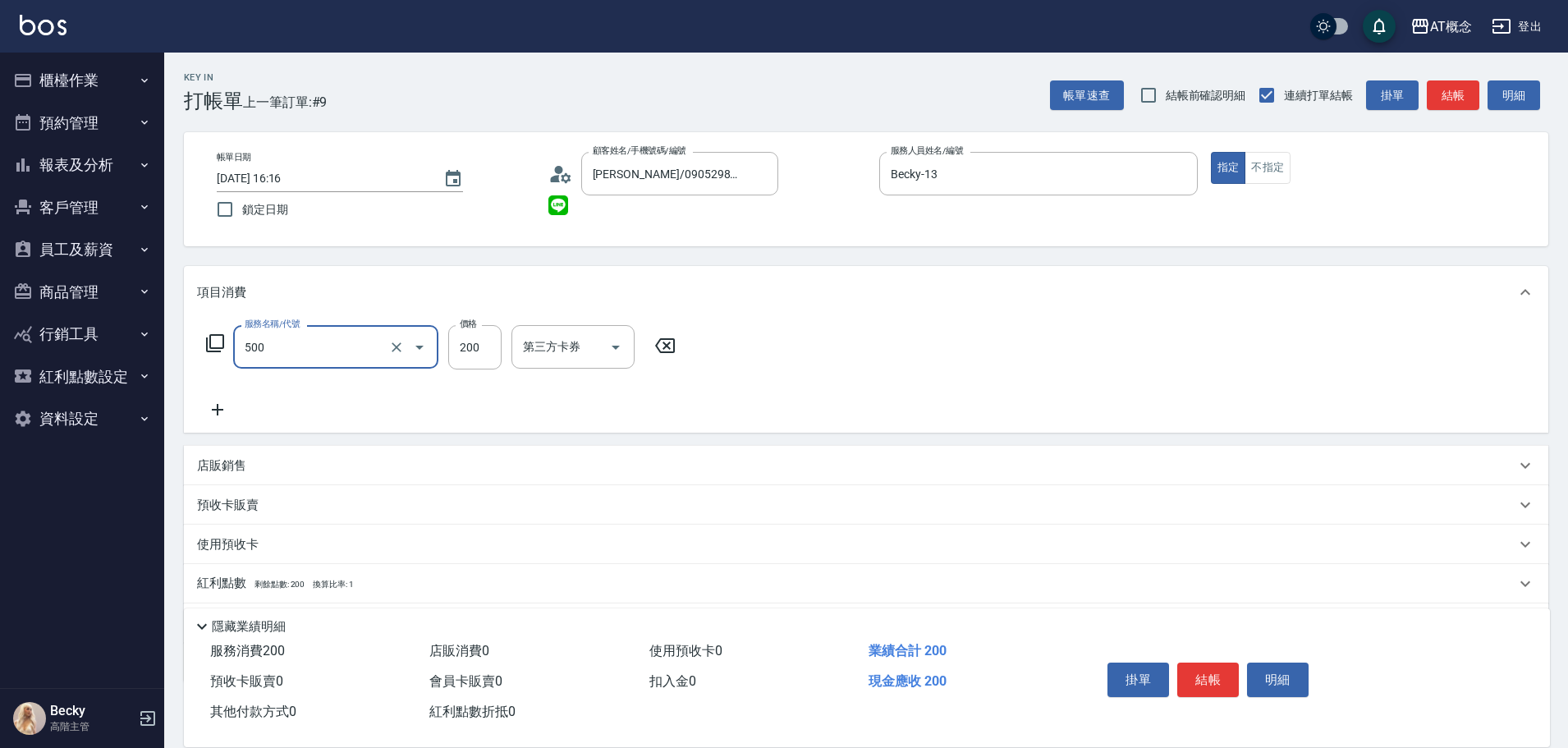
type input "500 洗髮(500)"
type input "0"
type input "25"
type input "20"
type input "250"
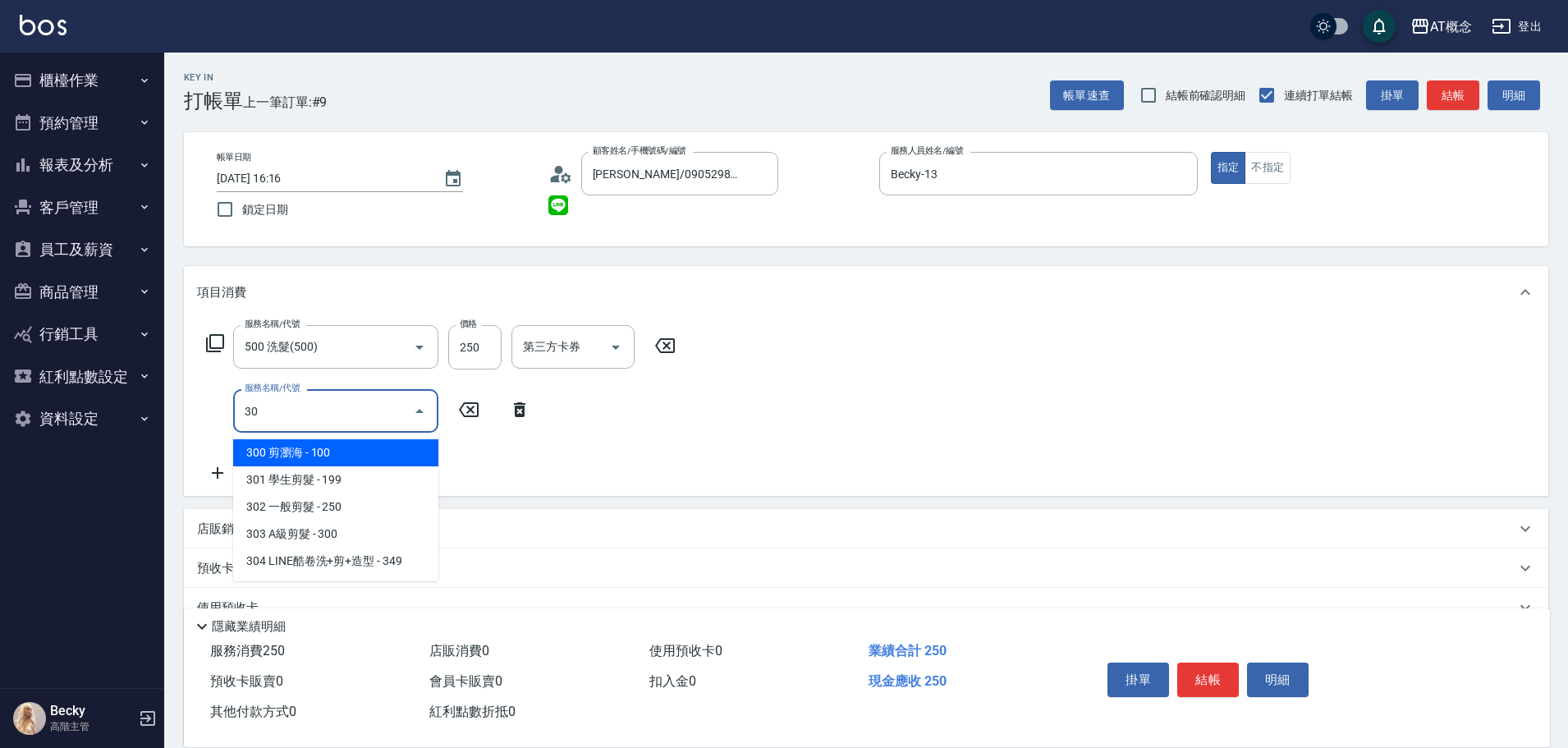
type input "303"
type input "50"
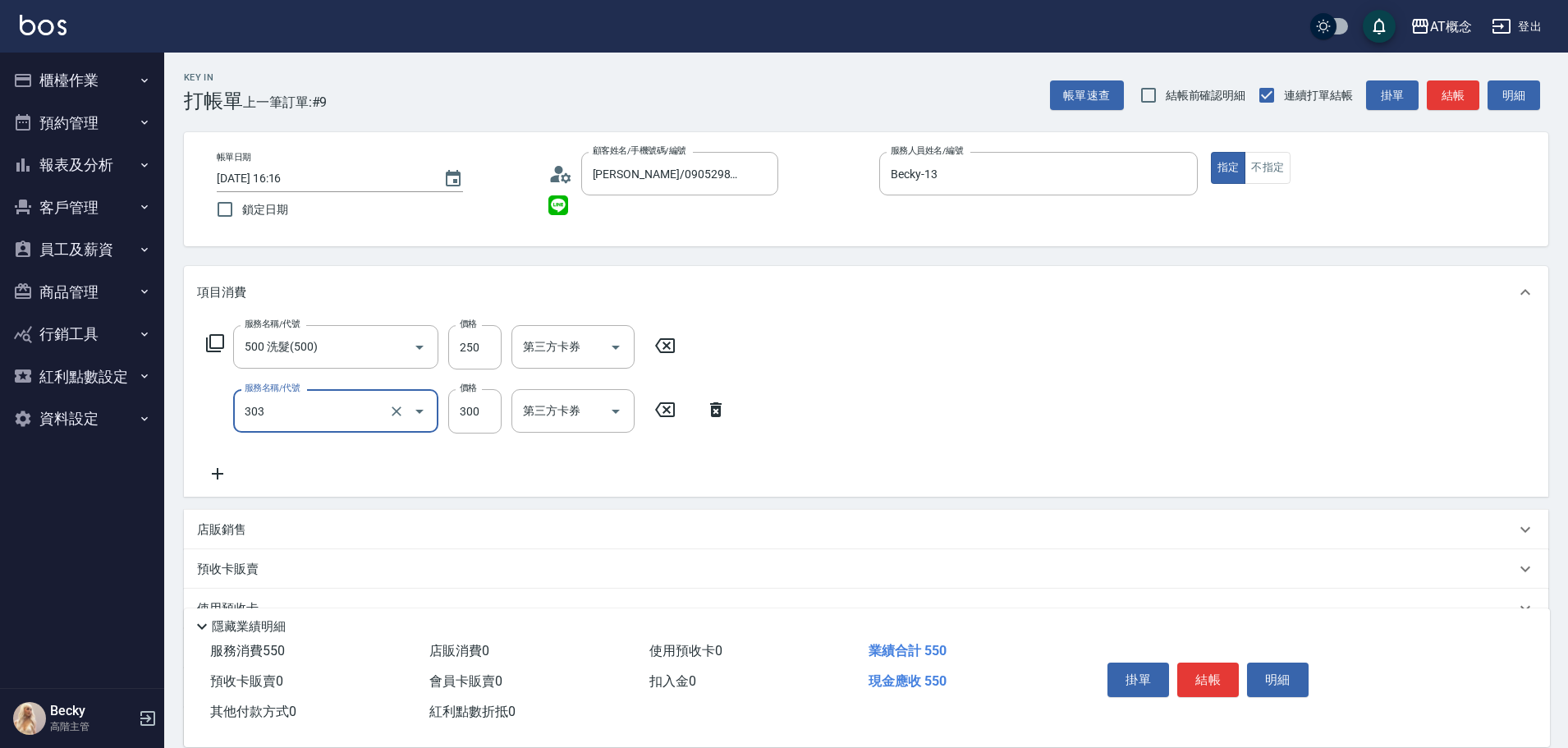
type input "303 A級剪髮(303)"
type input "20"
type input "40"
type input "60"
type input "400"
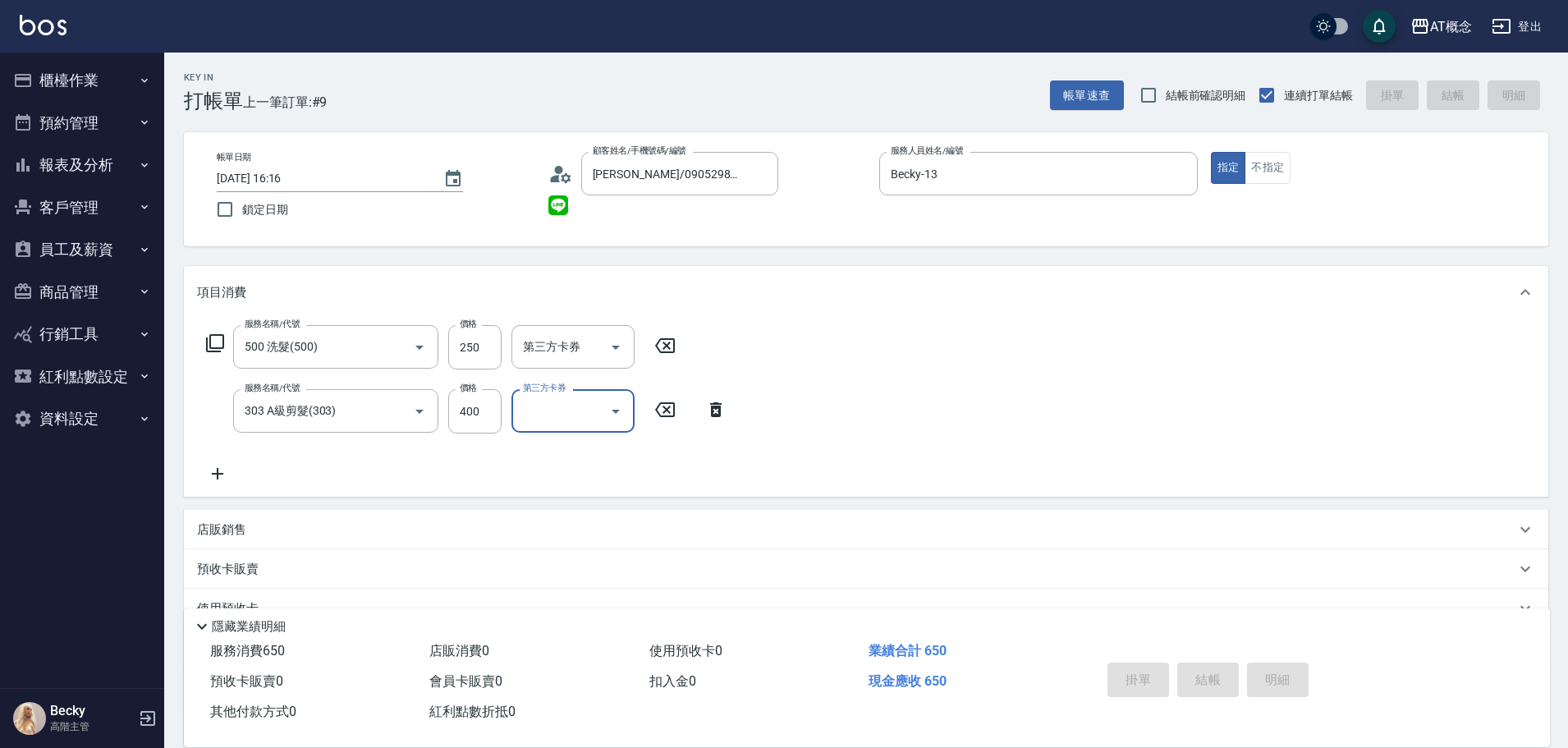
type input "0"
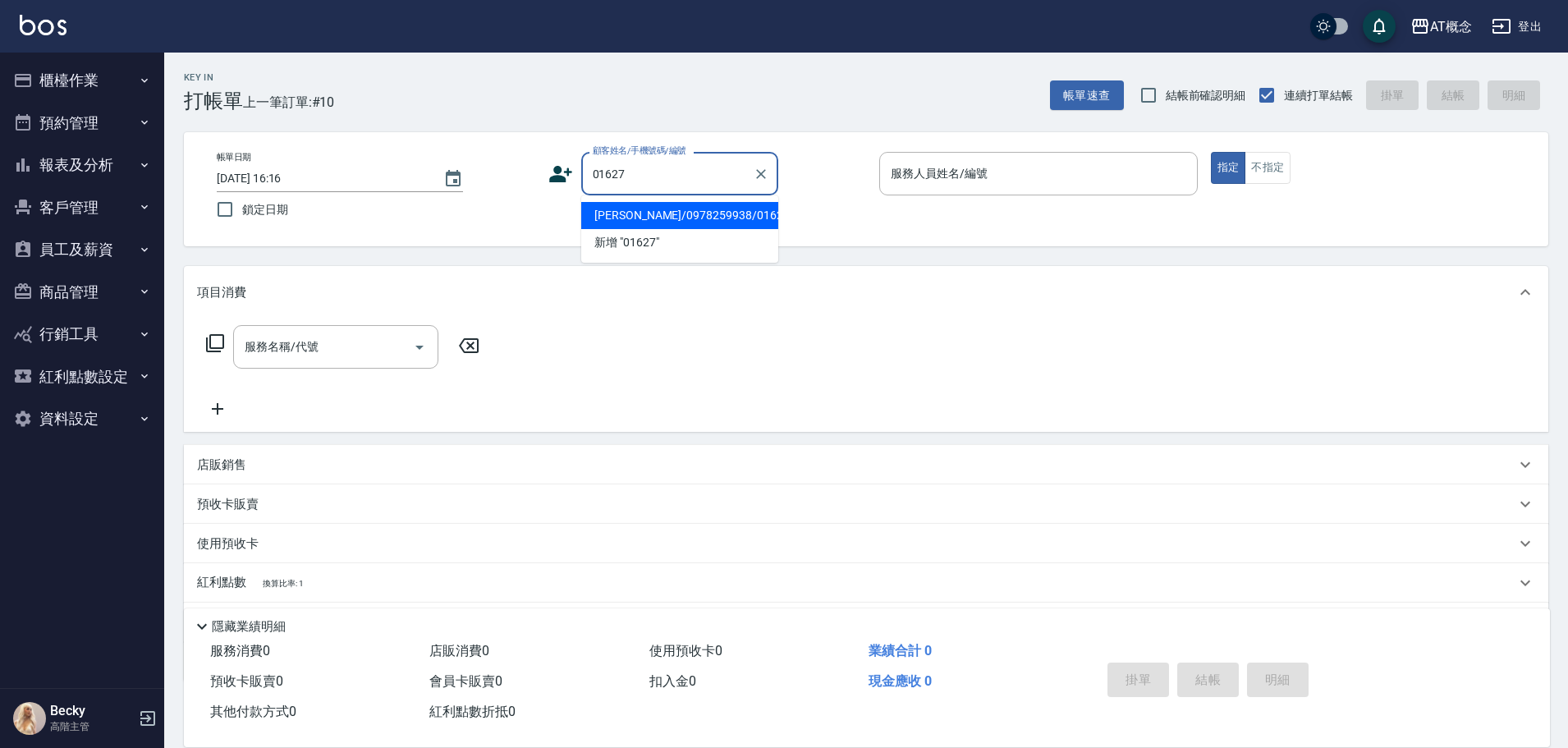
type input "呂學俋/0978259938/01627"
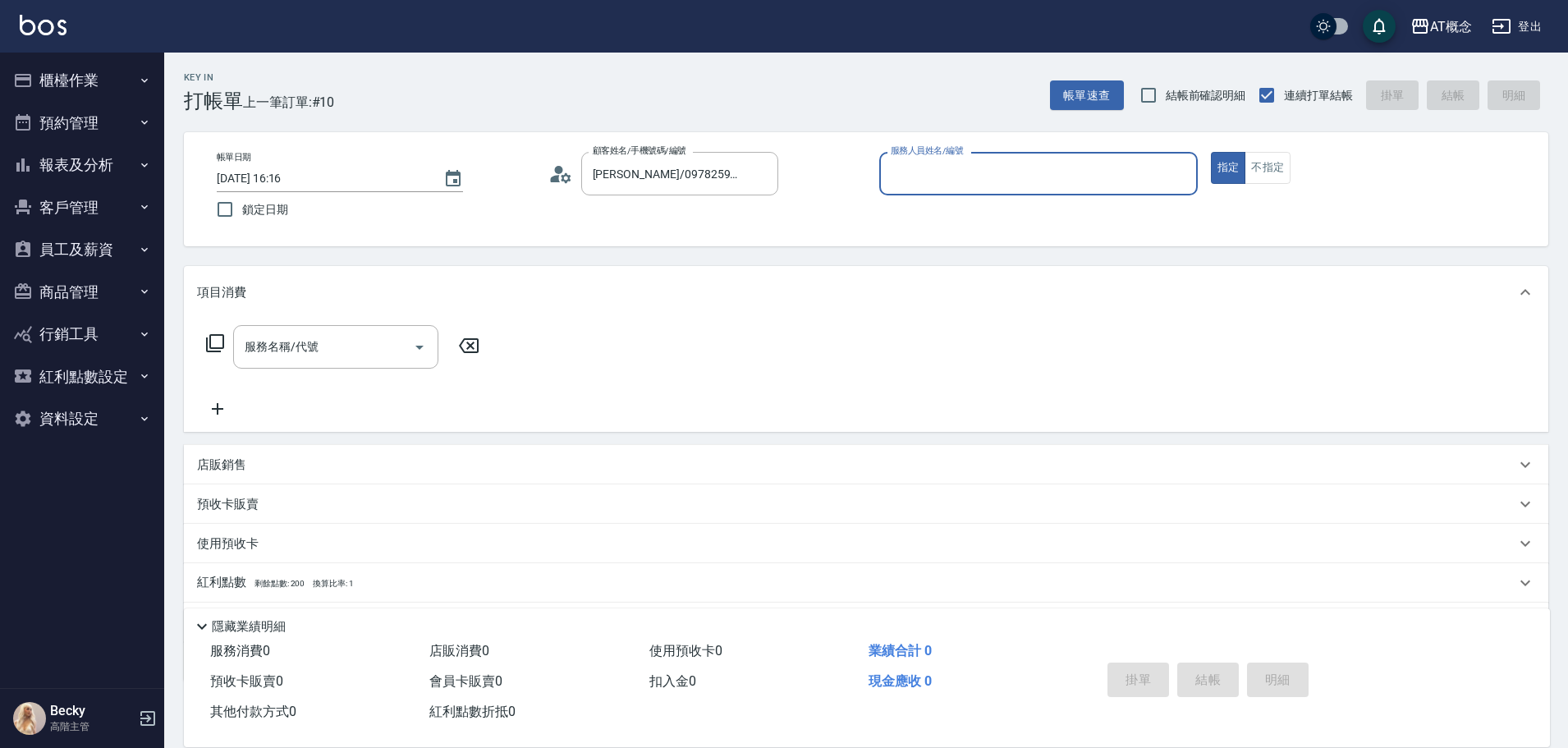
type input "Anson-3"
click at [1211, 152] on button "指定" at bounding box center [1228, 167] width 35 height 32
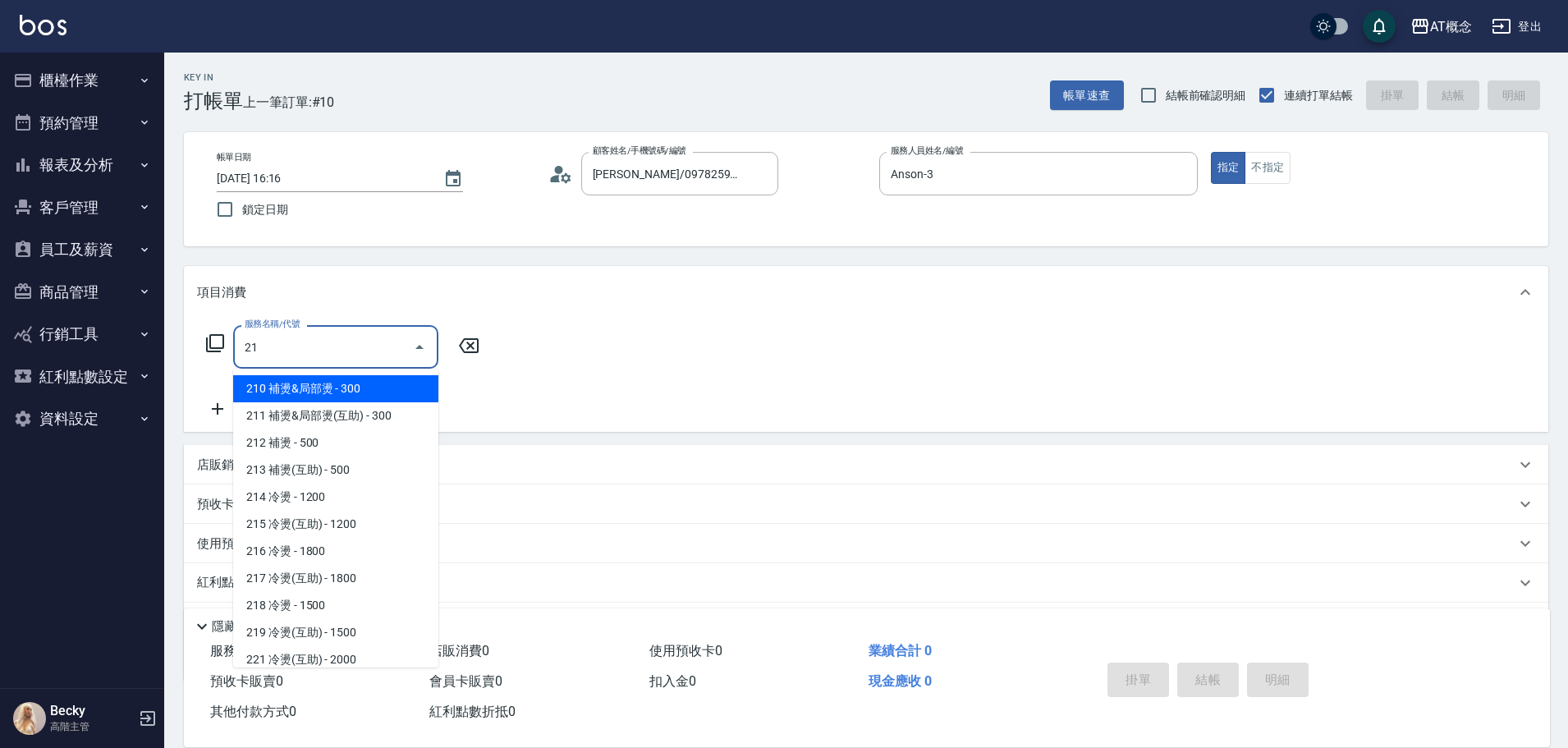
type input "216"
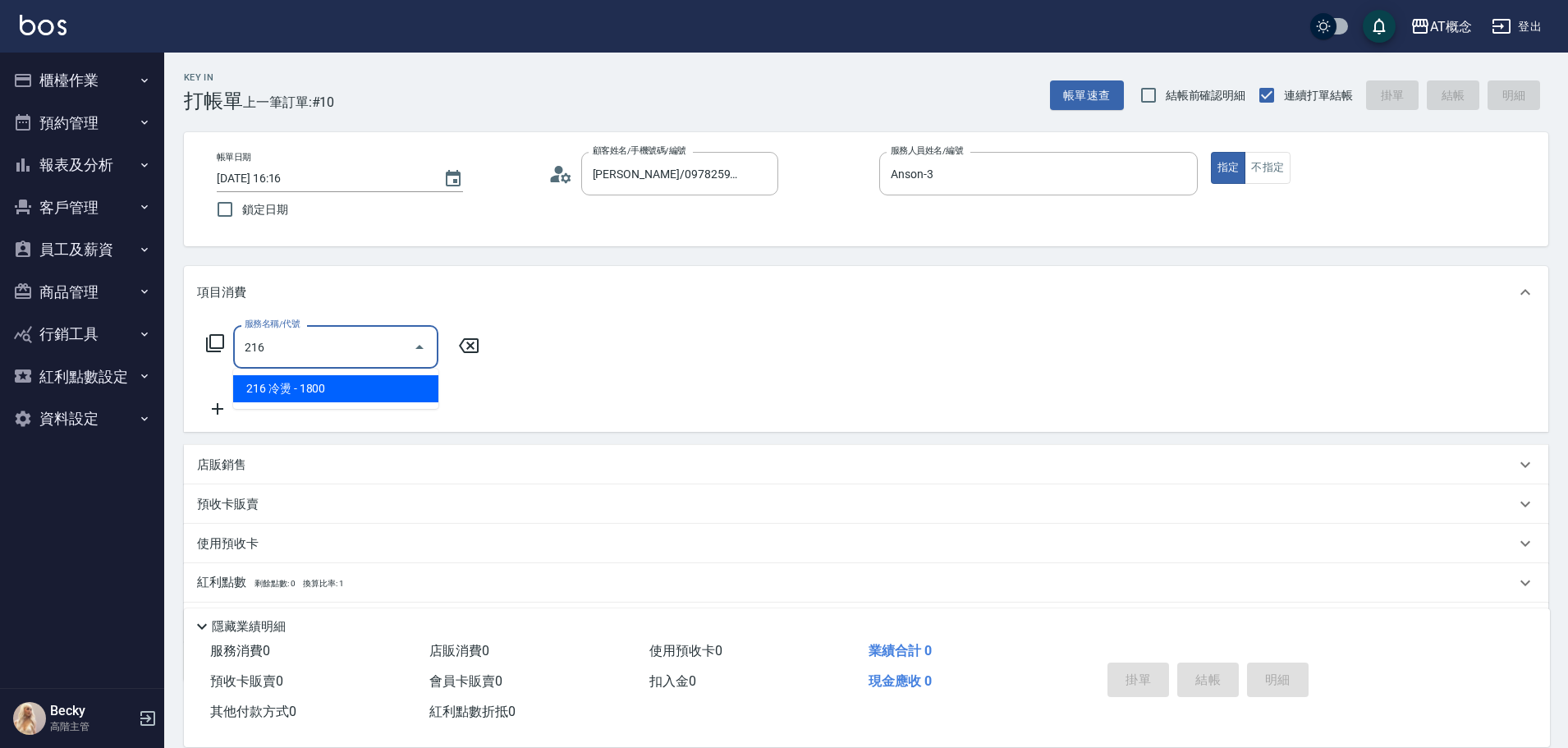
type input "180"
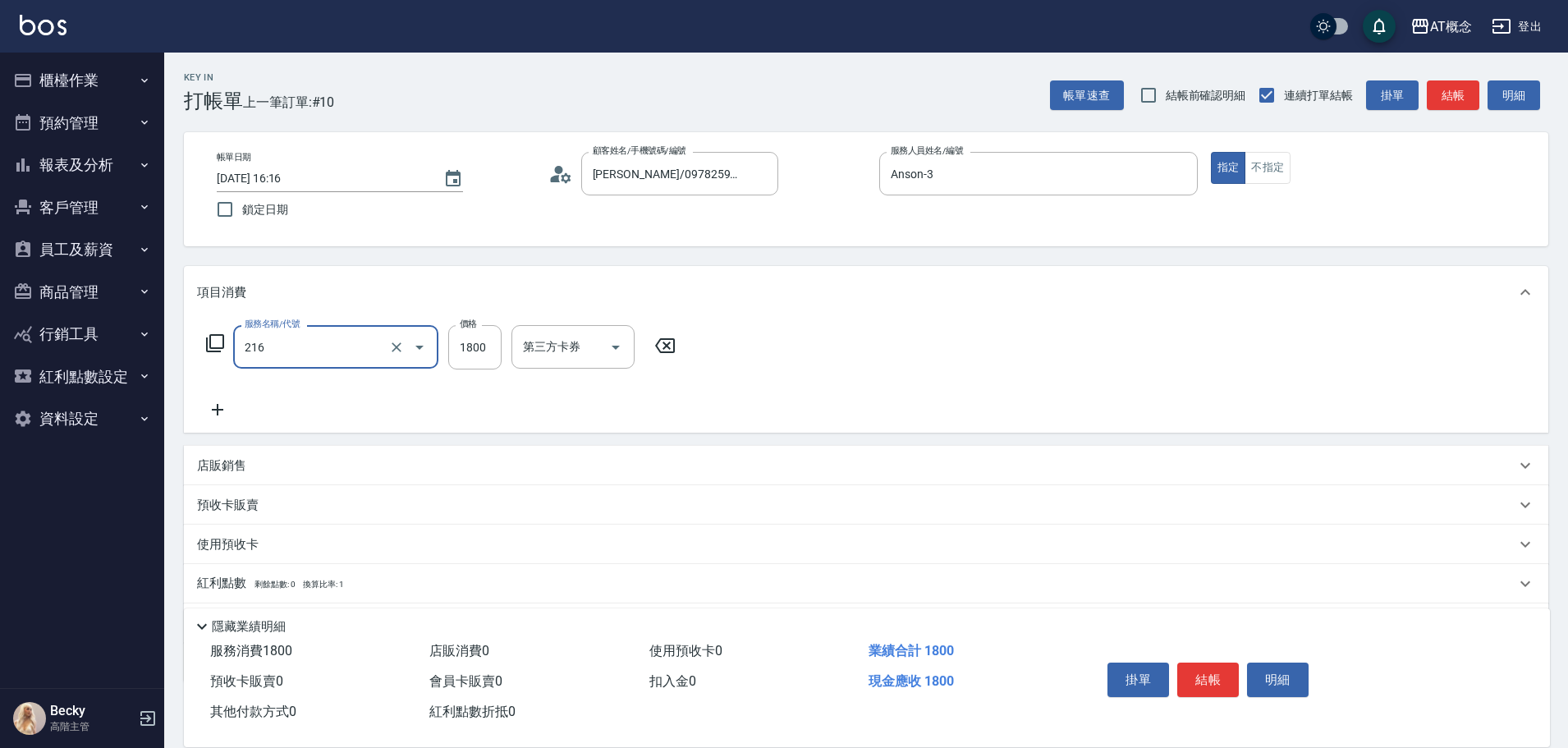
type input "216 冷燙(216)"
type input "0"
type input "21"
type input "20"
type input "210"
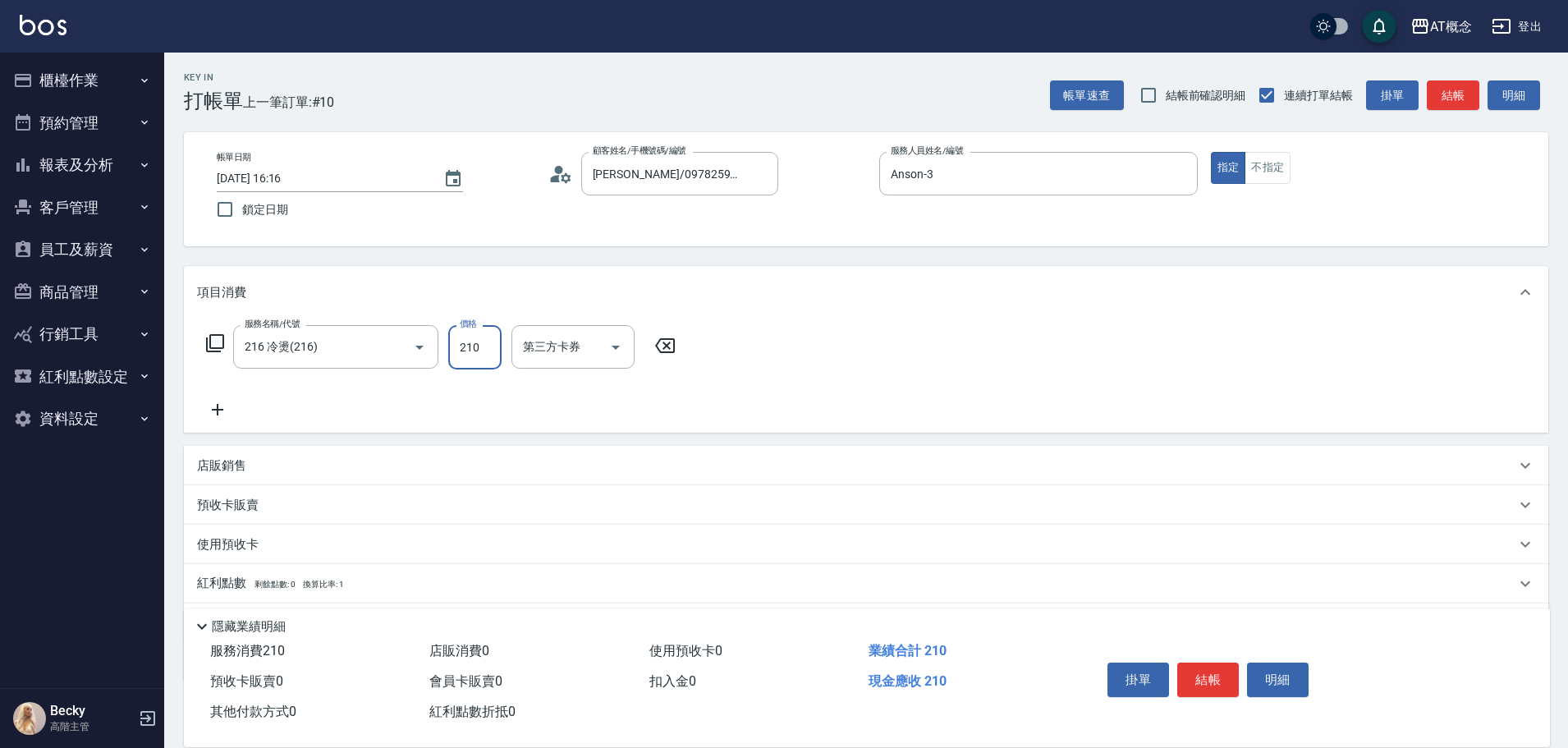
type input "210"
type input "2100"
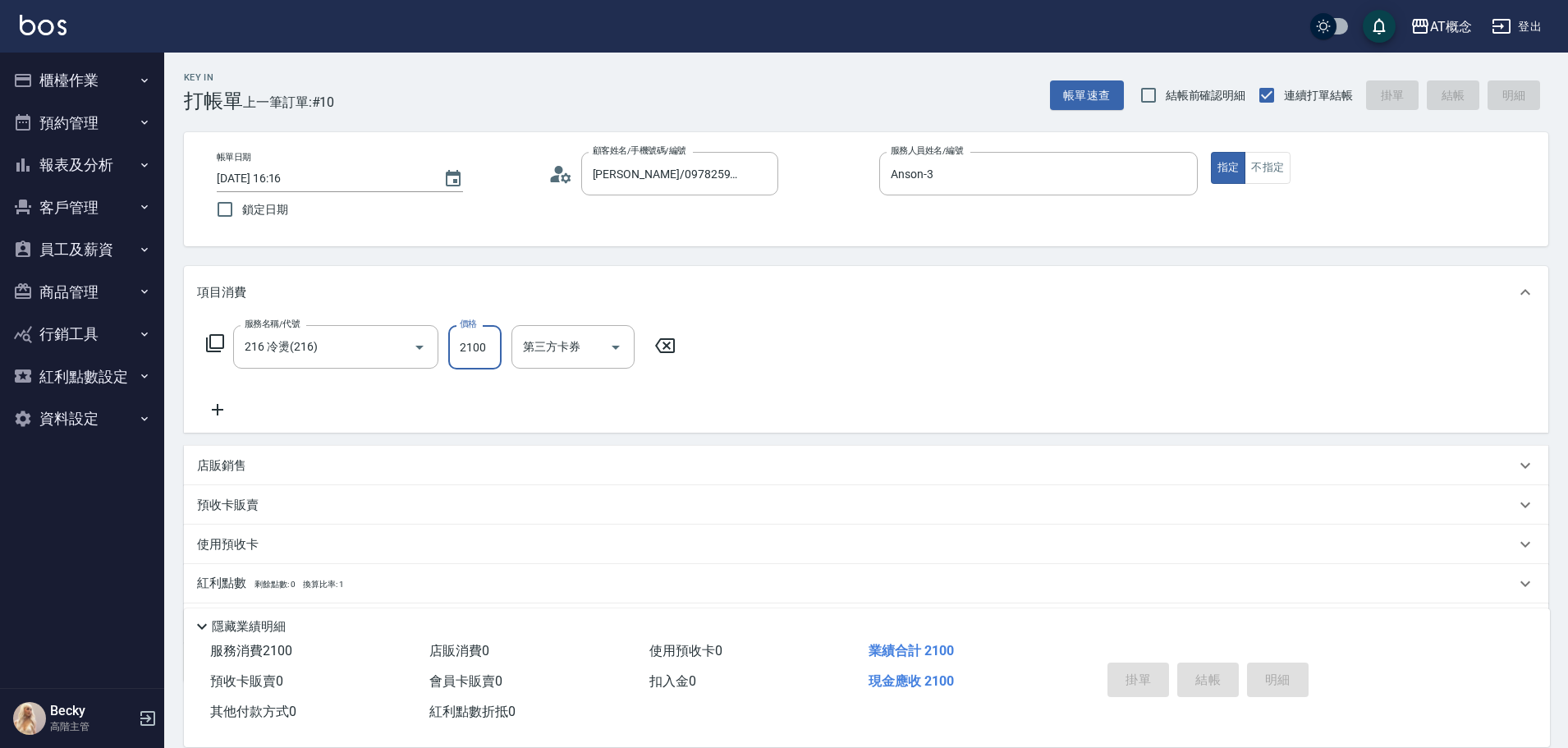
type input "0"
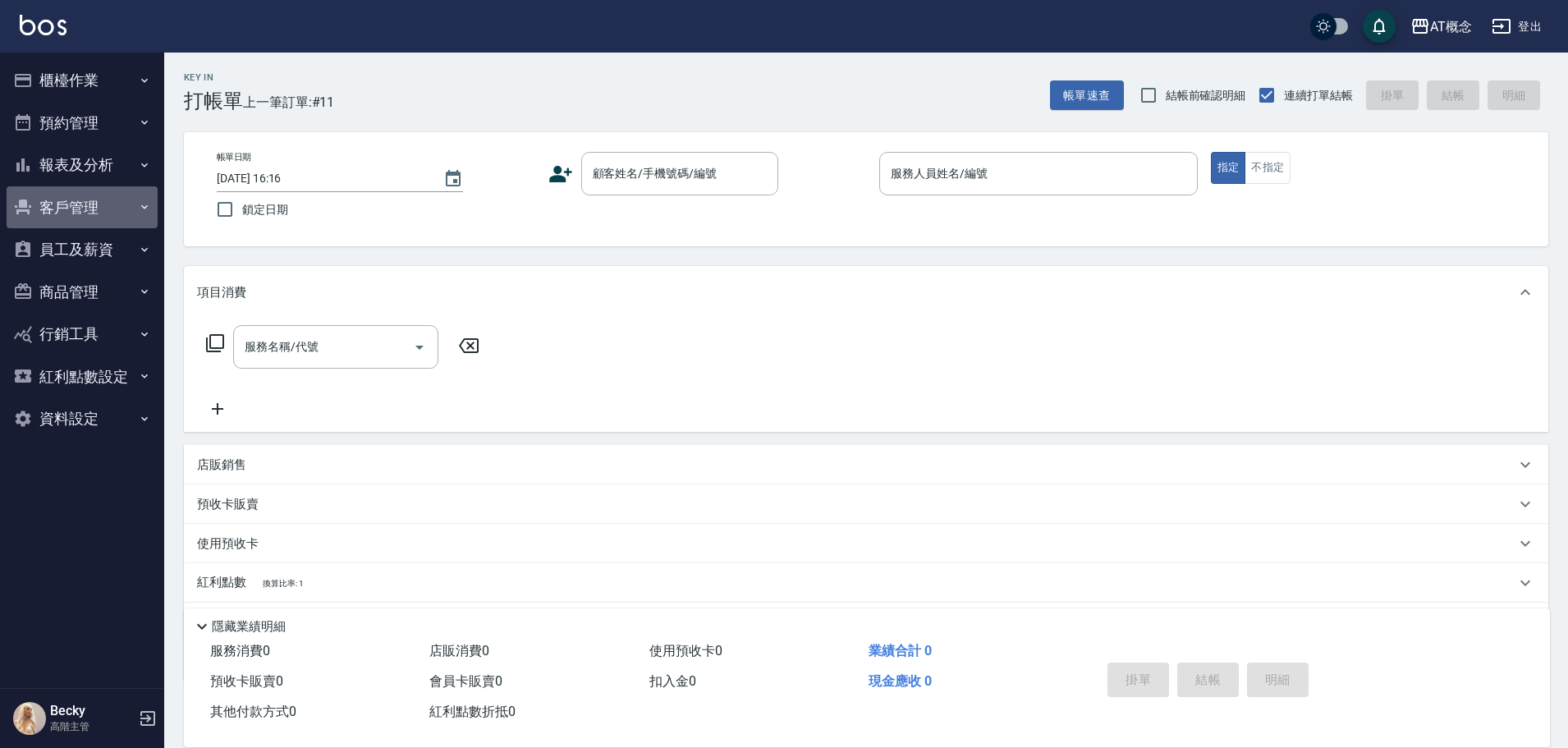
click at [94, 207] on button "客戶管理" at bounding box center [82, 208] width 151 height 43
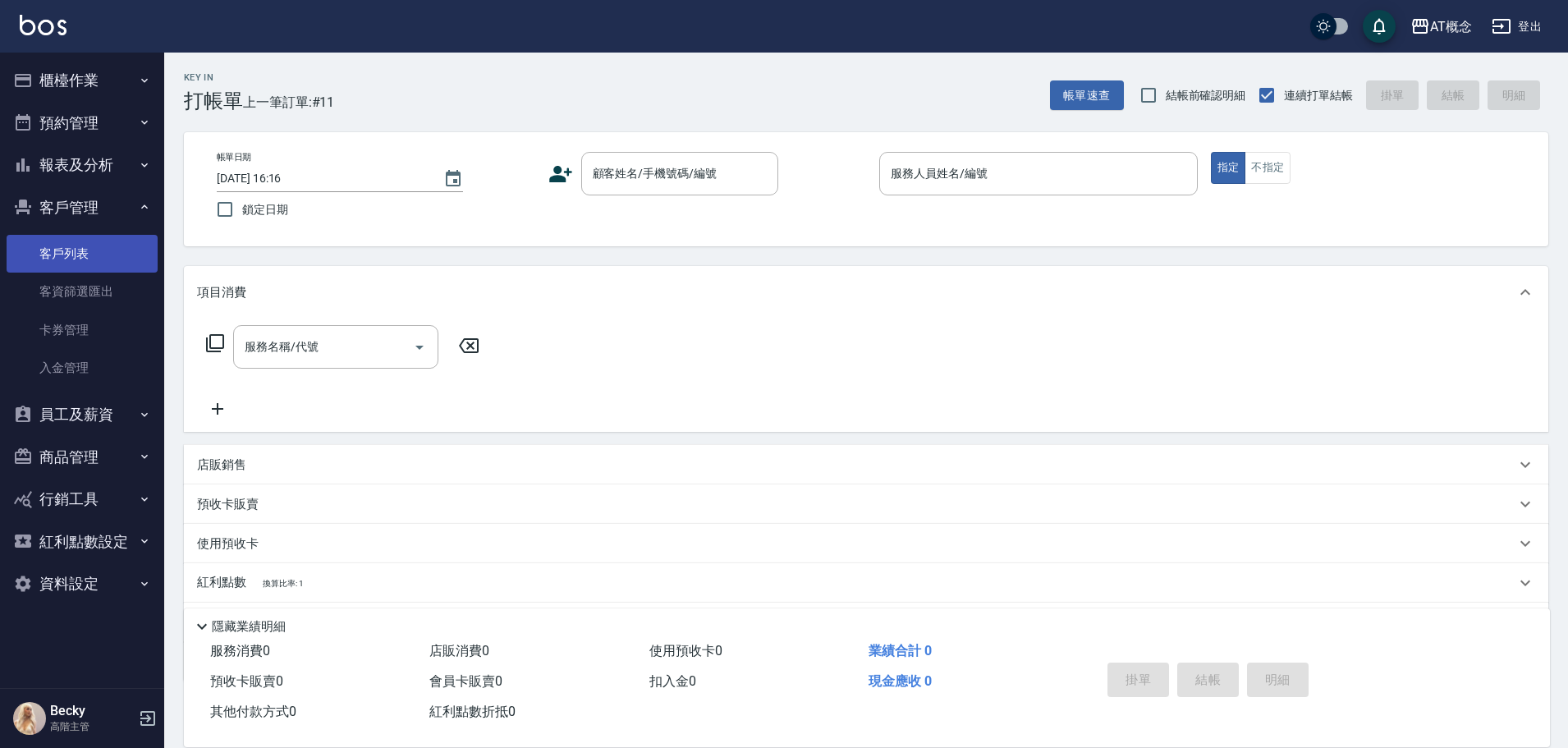
click at [86, 258] on link "客戶列表" at bounding box center [82, 254] width 151 height 38
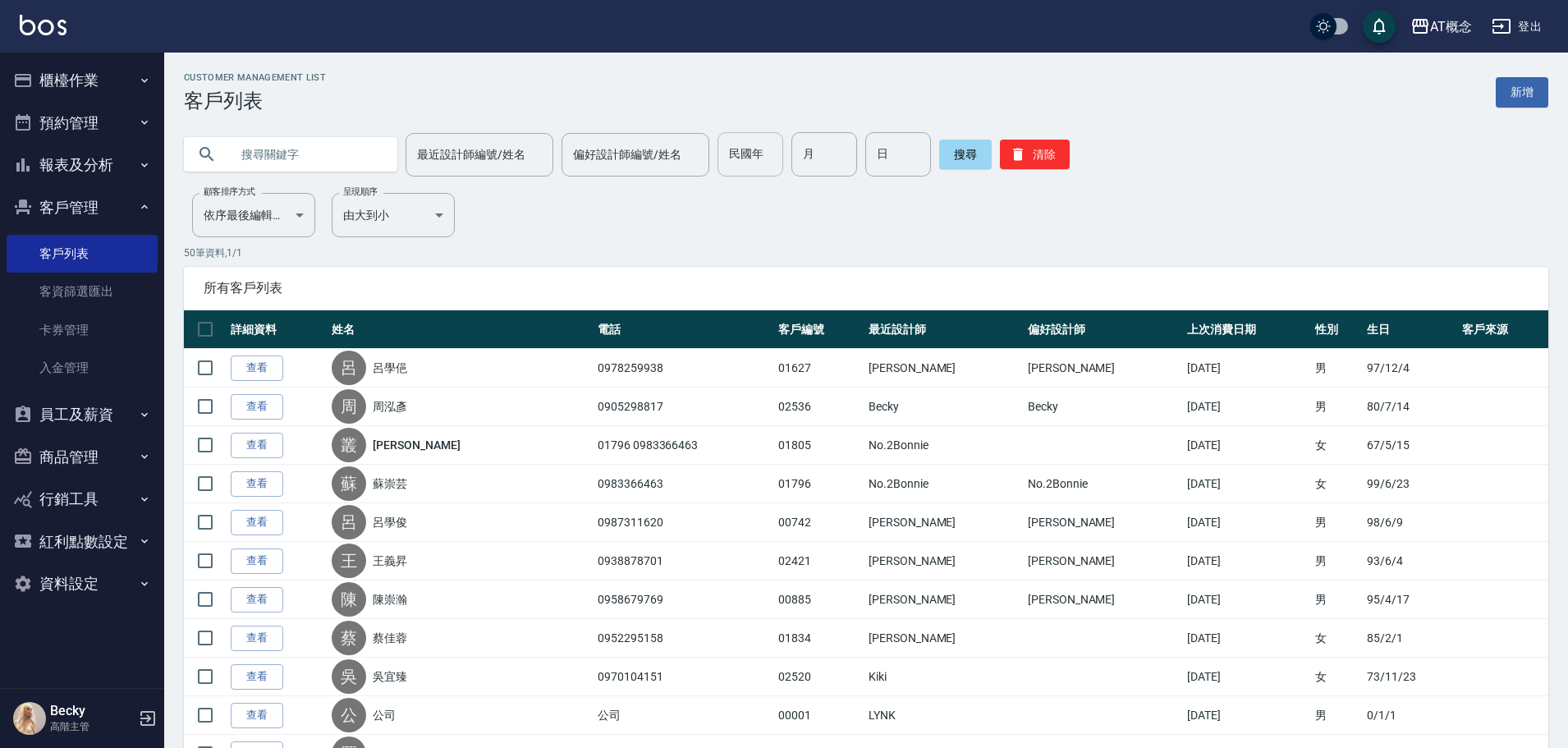
click at [760, 160] on input "民國年" at bounding box center [750, 154] width 66 height 44
type input "91"
type input "09"
type input "06"
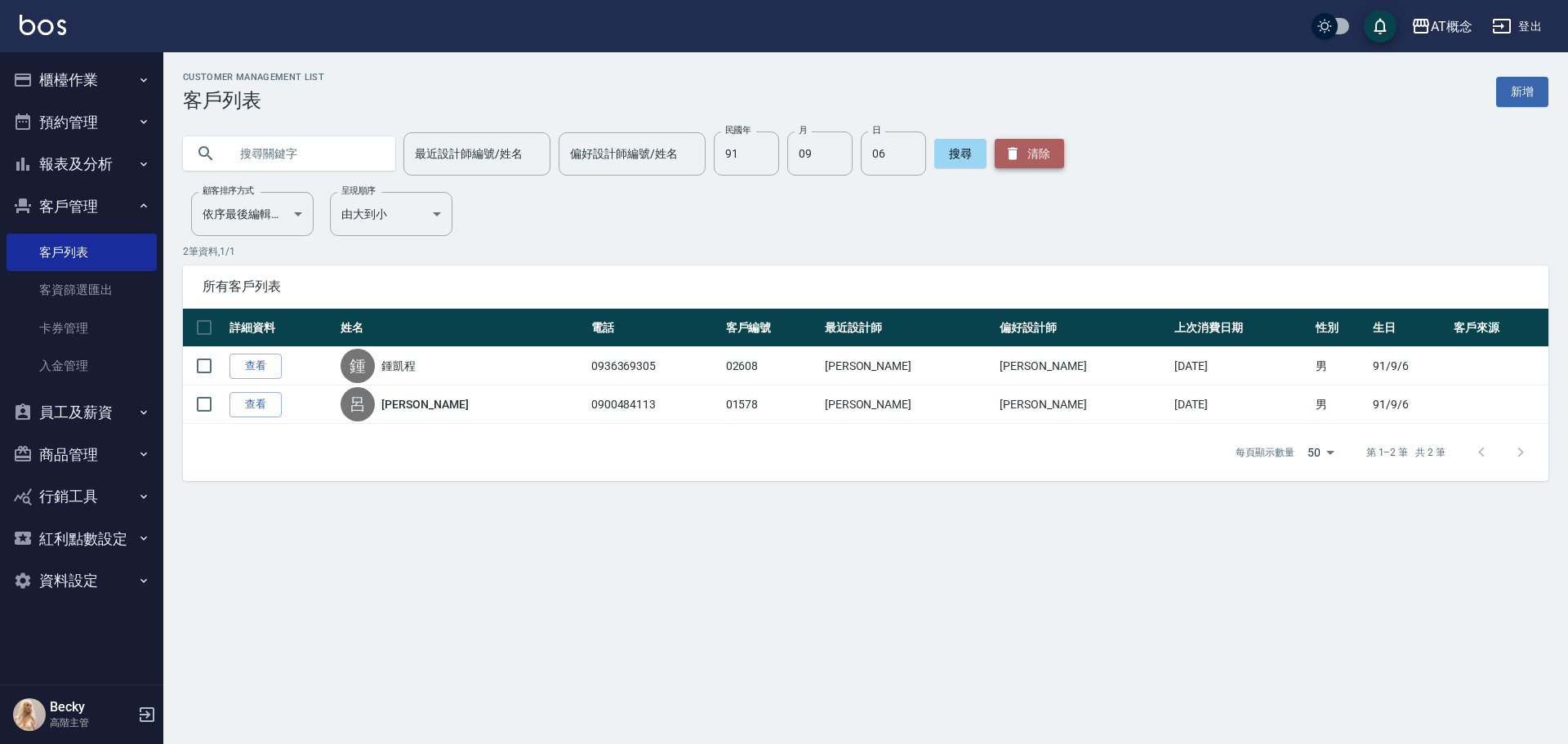
click at [1045, 144] on button "清除" at bounding box center [1029, 153] width 70 height 29
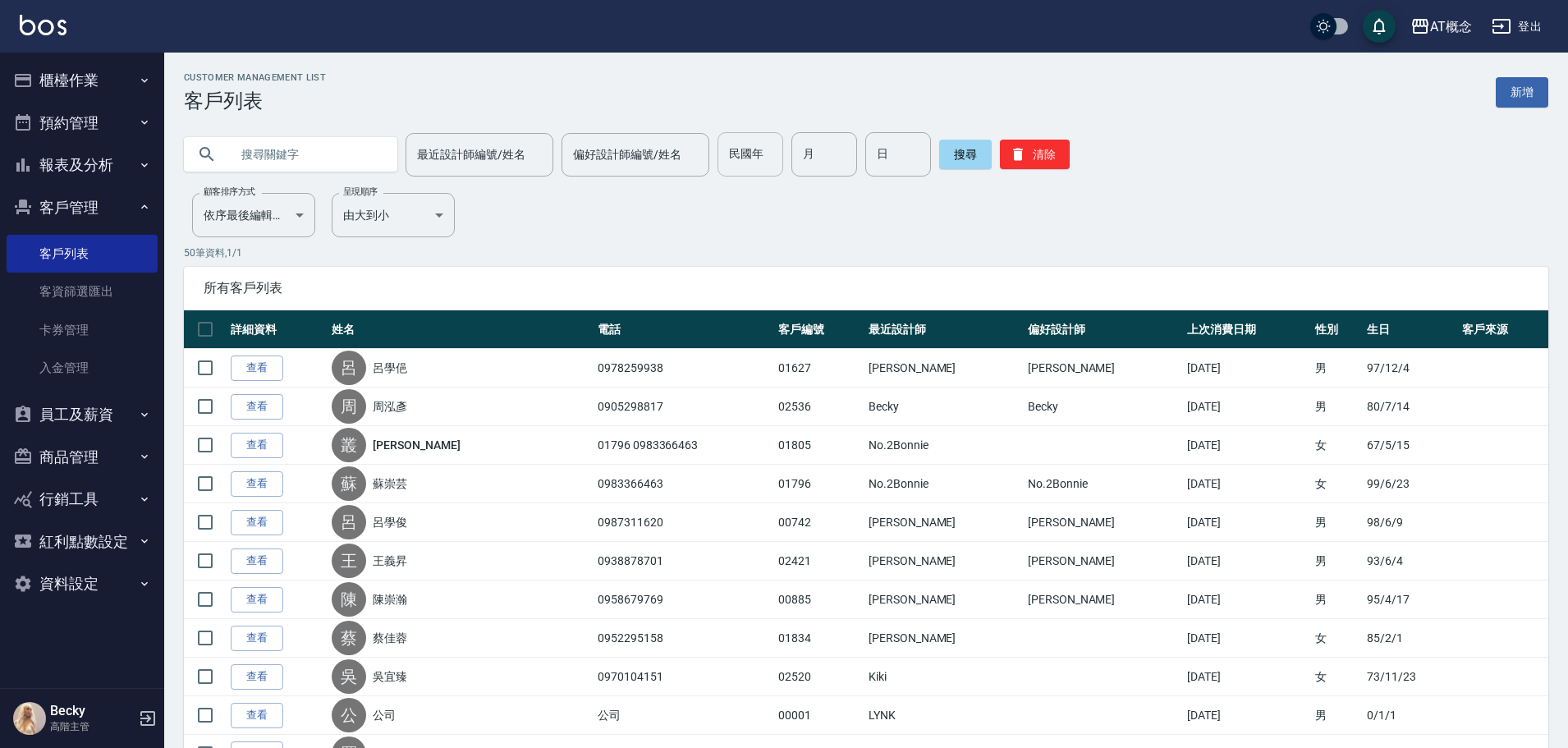
click at [750, 167] on input "民國年" at bounding box center [750, 154] width 66 height 44
type input "89"
type input "12"
type input "1"
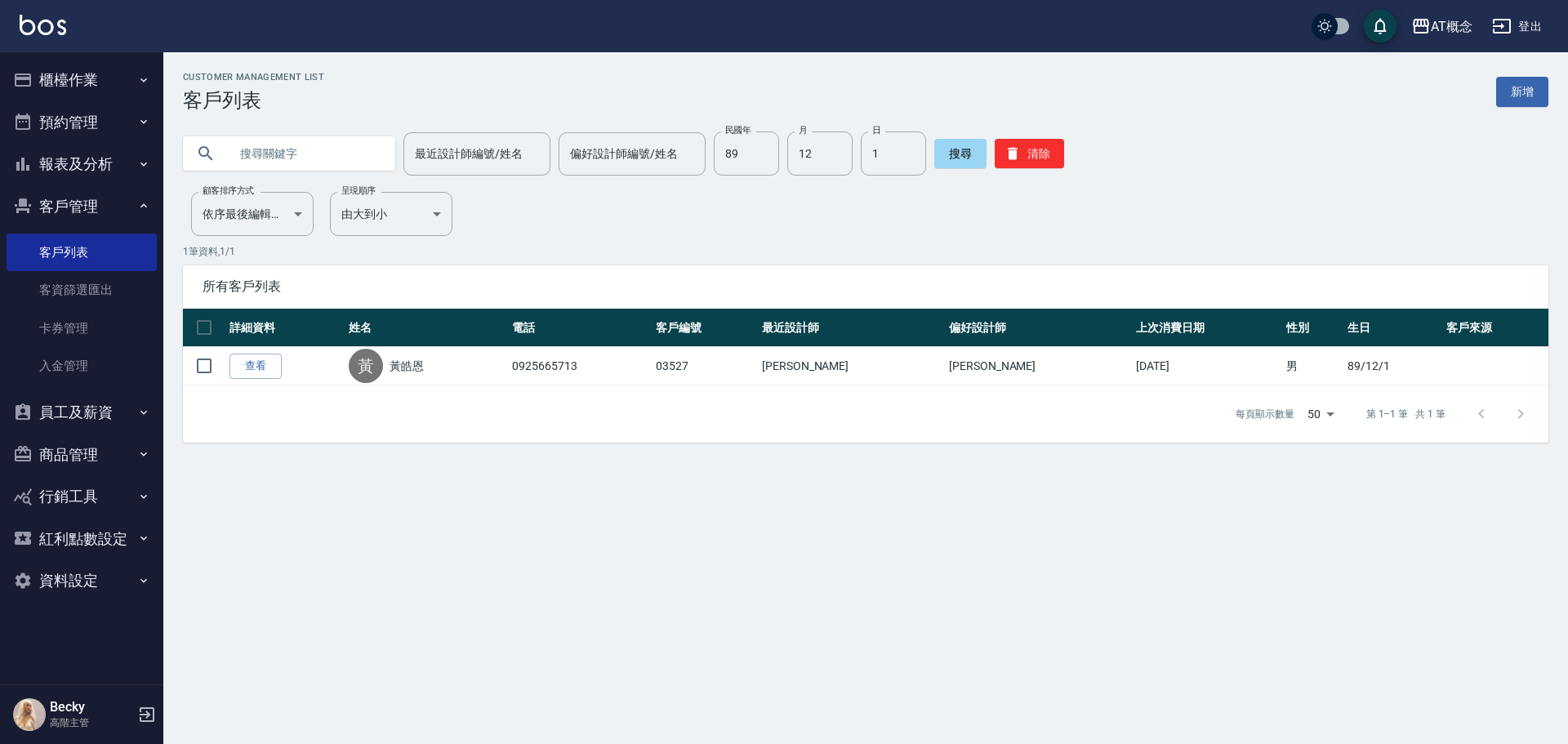
click at [291, 156] on input "text" at bounding box center [305, 153] width 153 height 44
click at [1045, 157] on button "清除" at bounding box center [1029, 153] width 70 height 29
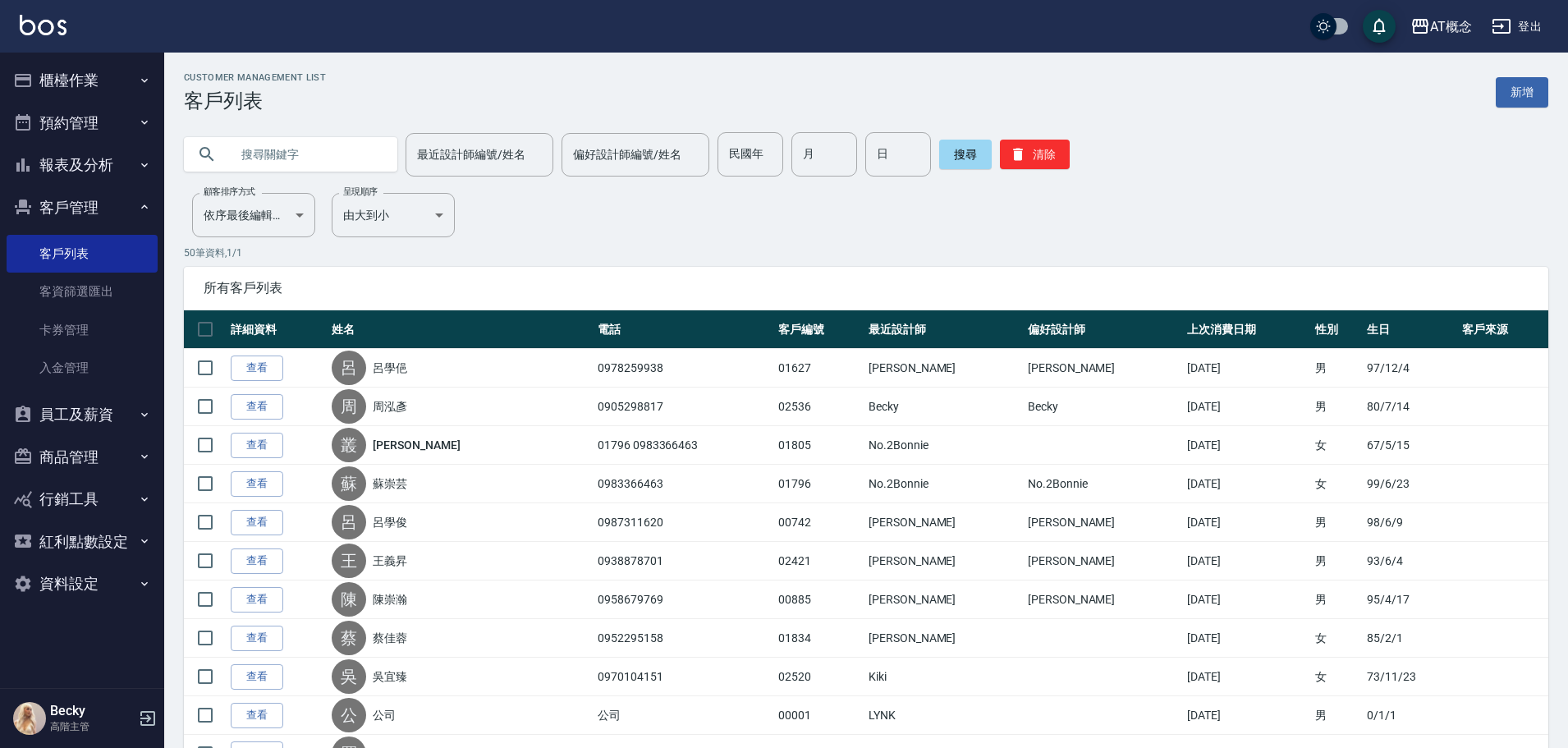
click at [263, 148] on input "text" at bounding box center [306, 154] width 154 height 44
type input "02402"
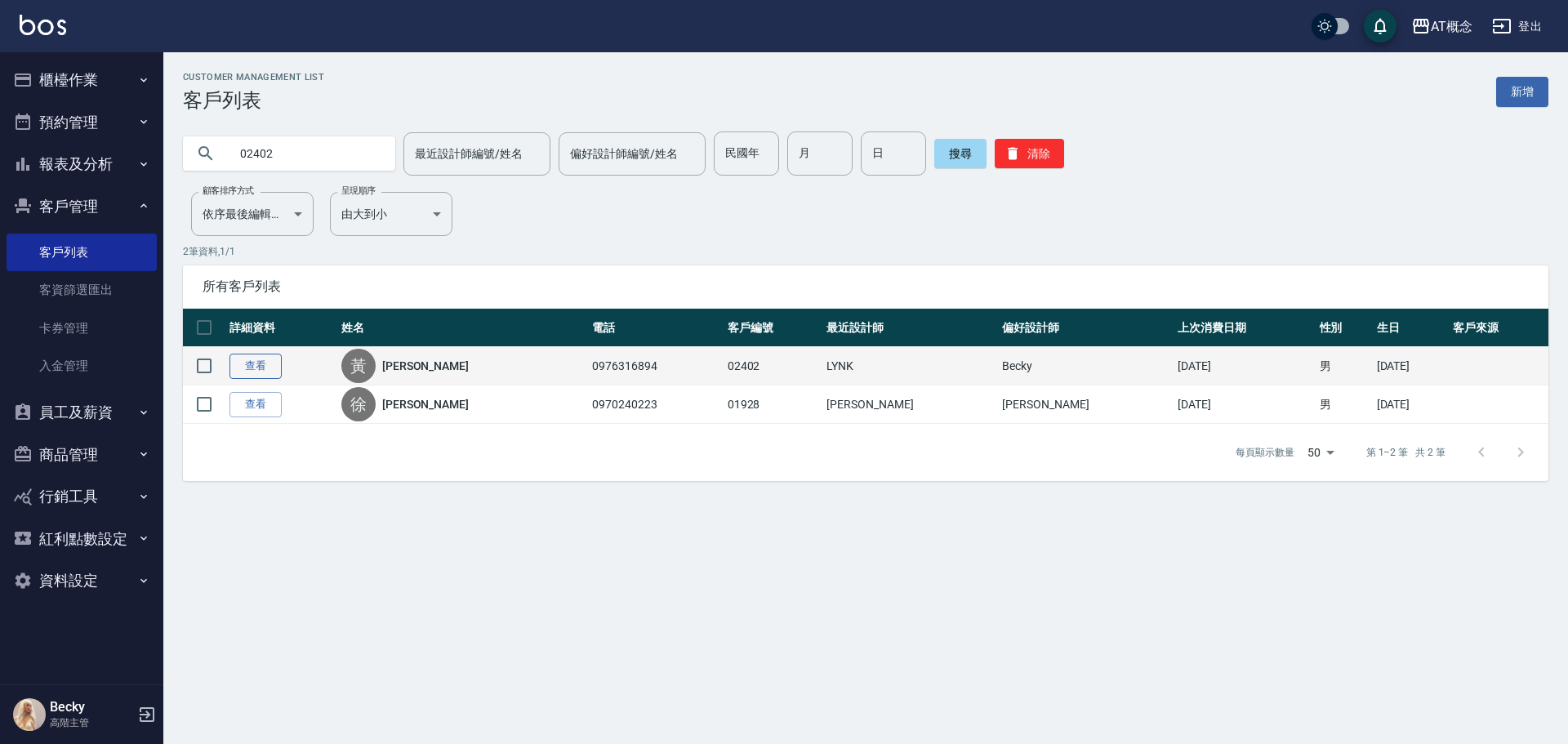
click at [251, 357] on link "查看" at bounding box center [256, 366] width 52 height 25
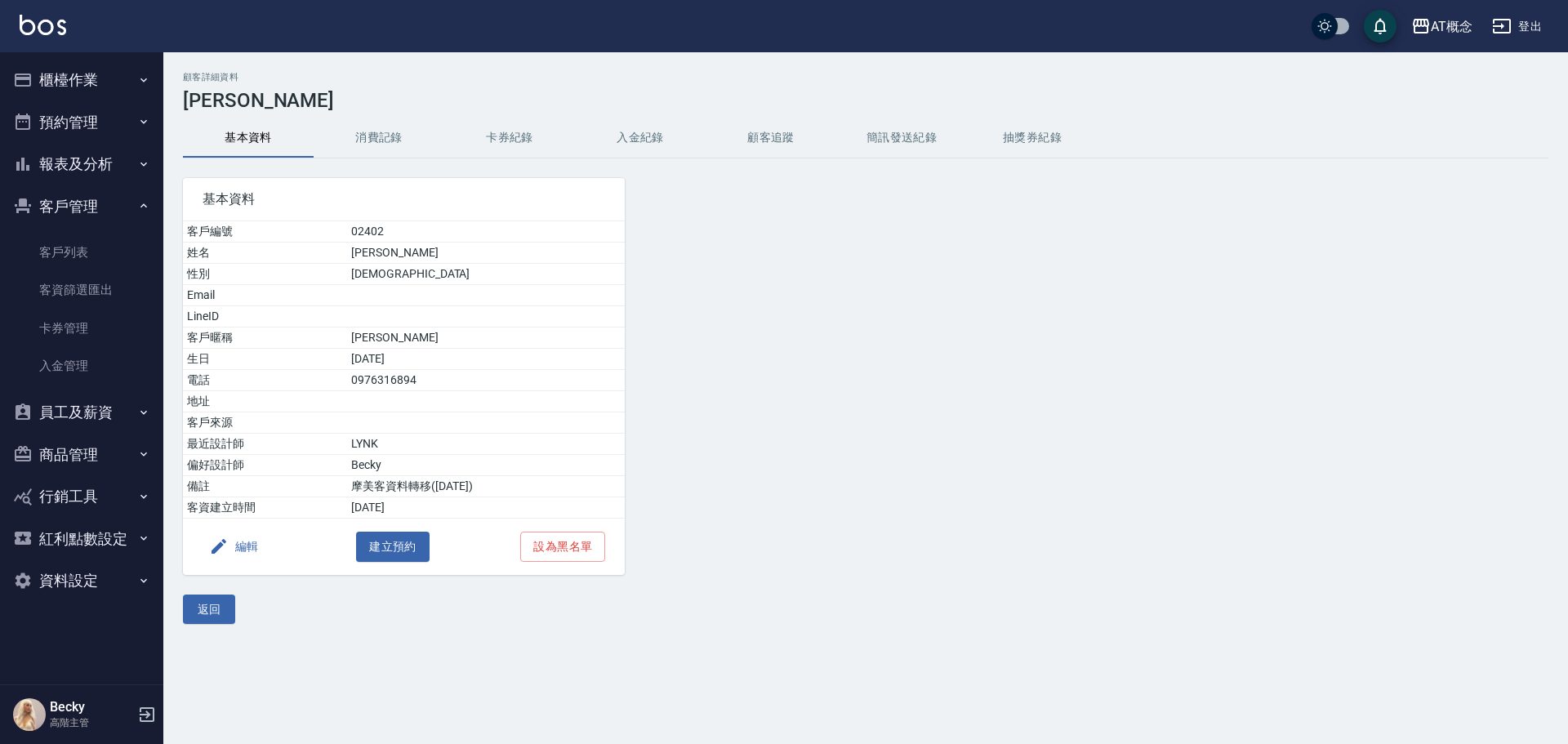
click at [231, 542] on button "編輯" at bounding box center [233, 547] width 63 height 30
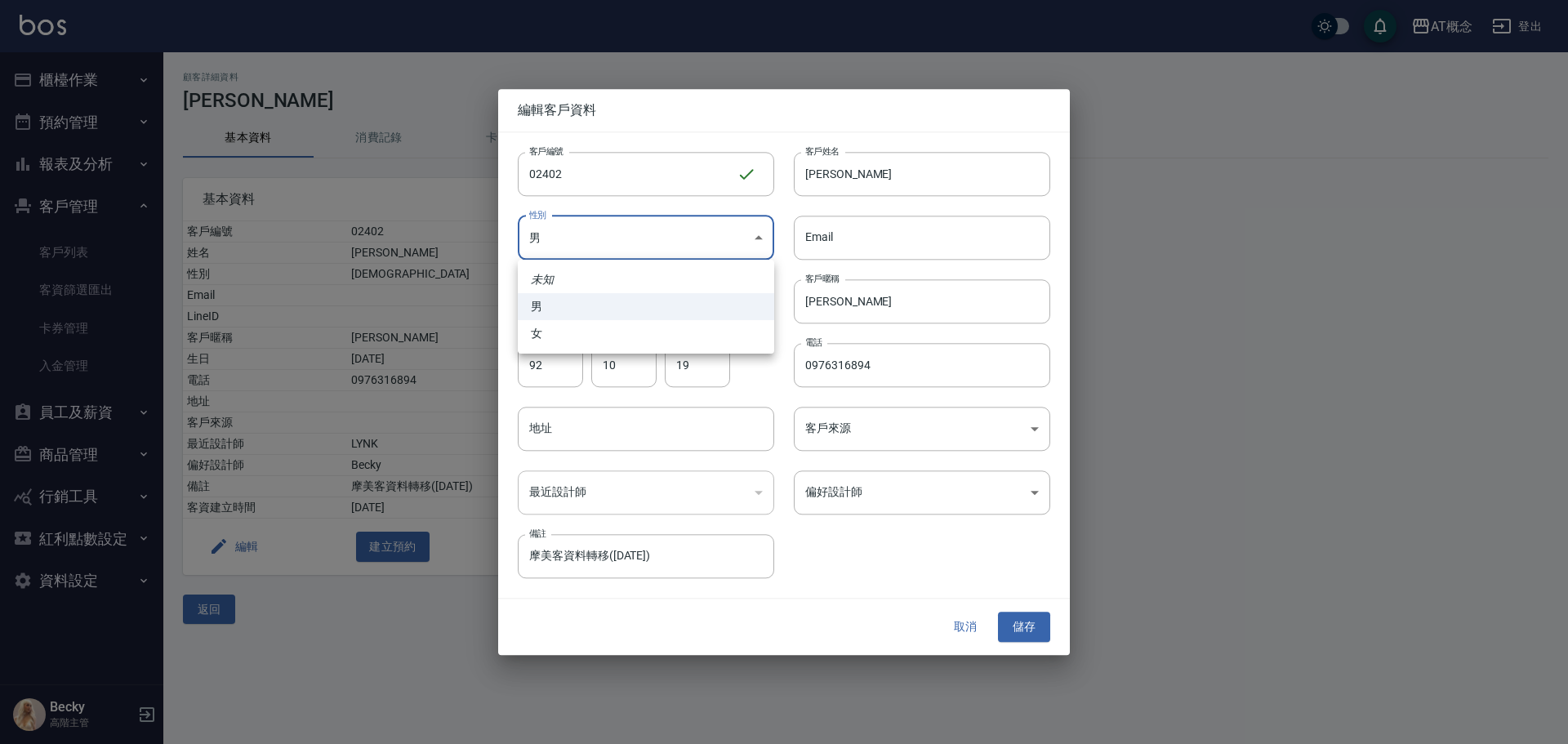
click at [579, 241] on body "AT概念 登出 櫃檯作業 打帳單 帳單列表 掛單列表 座位開單 營業儀表板 現金收支登錄 高階收支登錄 材料自購登錄 每日結帳 排班表 現場電腦打卡 掃碼打卡…" at bounding box center [784, 372] width 1568 height 744
click at [584, 331] on li "女" at bounding box center [646, 333] width 256 height 27
type input "[DEMOGRAPHIC_DATA]"
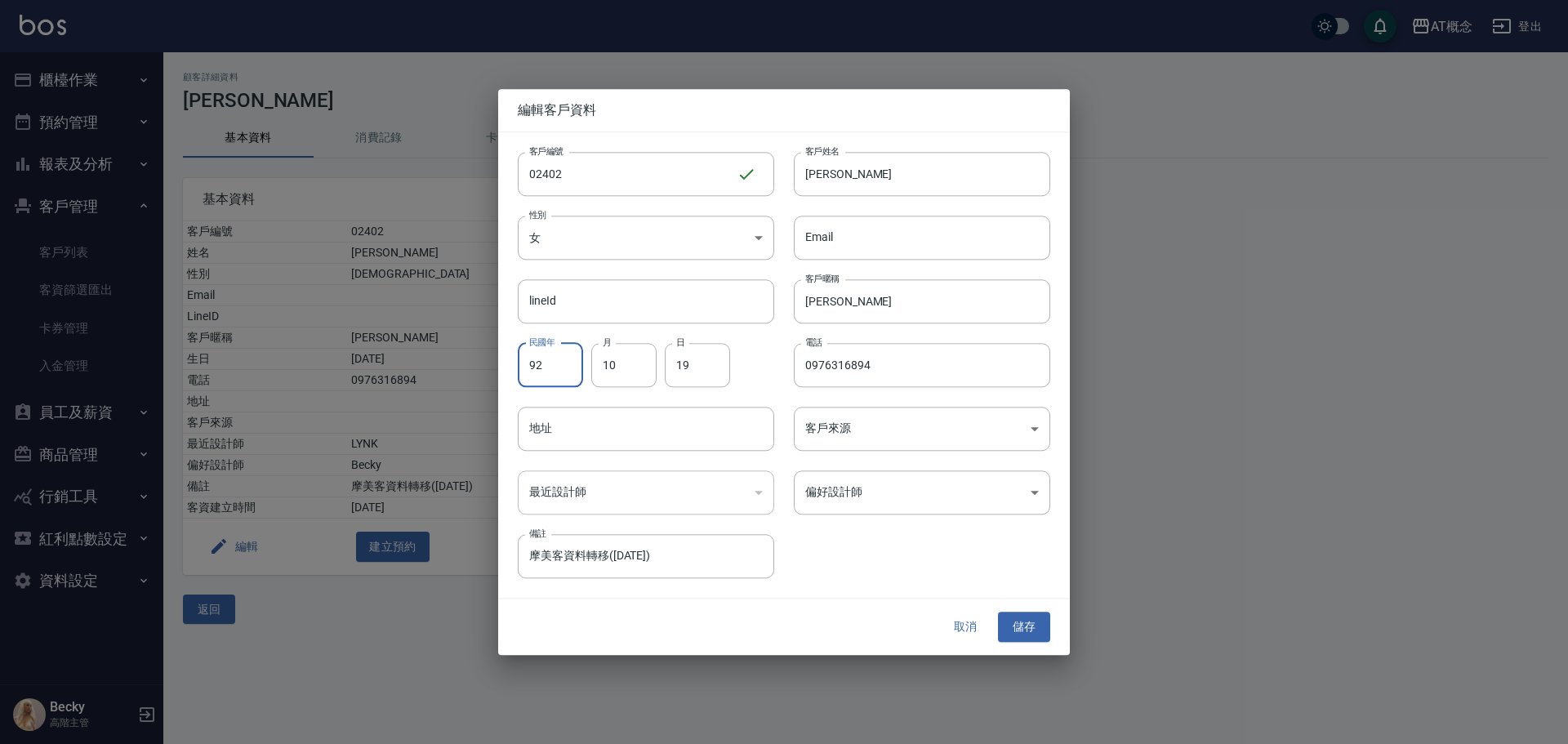
click at [561, 375] on input "92" at bounding box center [551, 365] width 66 height 44
type input "74"
type input "9"
type input "8"
click at [857, 180] on input "黃怡嘉" at bounding box center [922, 174] width 256 height 44
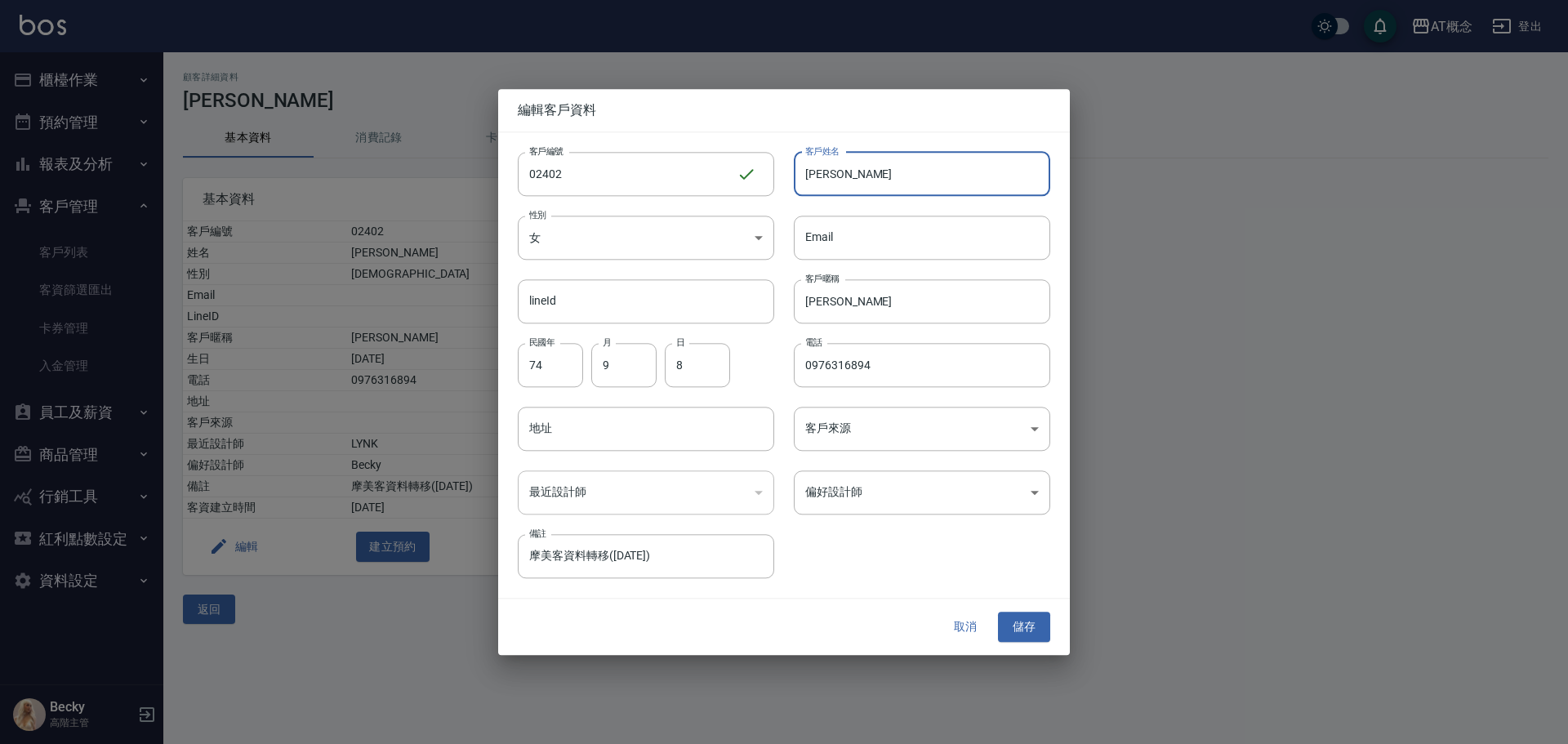
type input "黃"
type input "t"
type input "陳彥珊彥珊"
click at [875, 302] on input "怡嘉" at bounding box center [922, 302] width 256 height 44
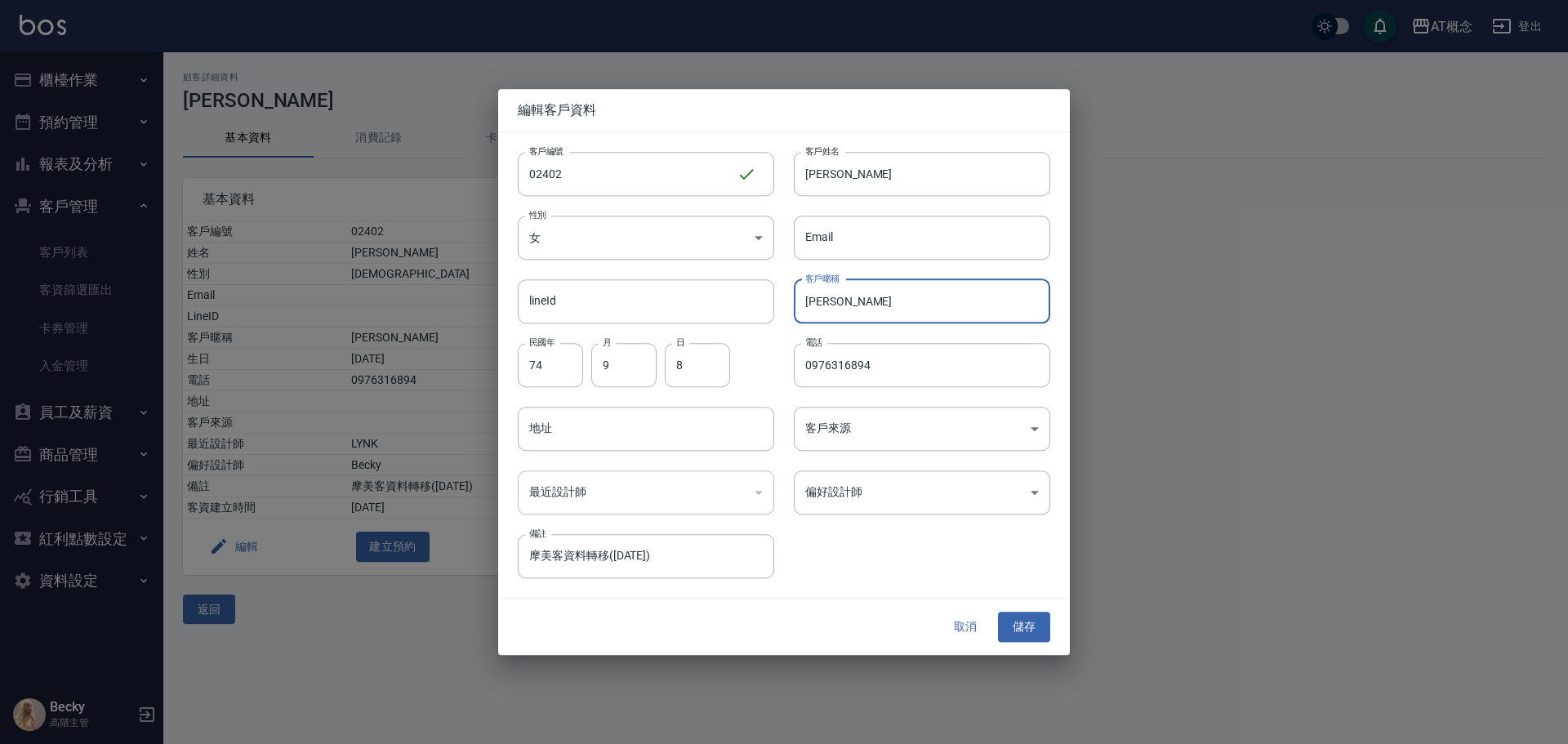
type input "怡"
type input "彥珊"
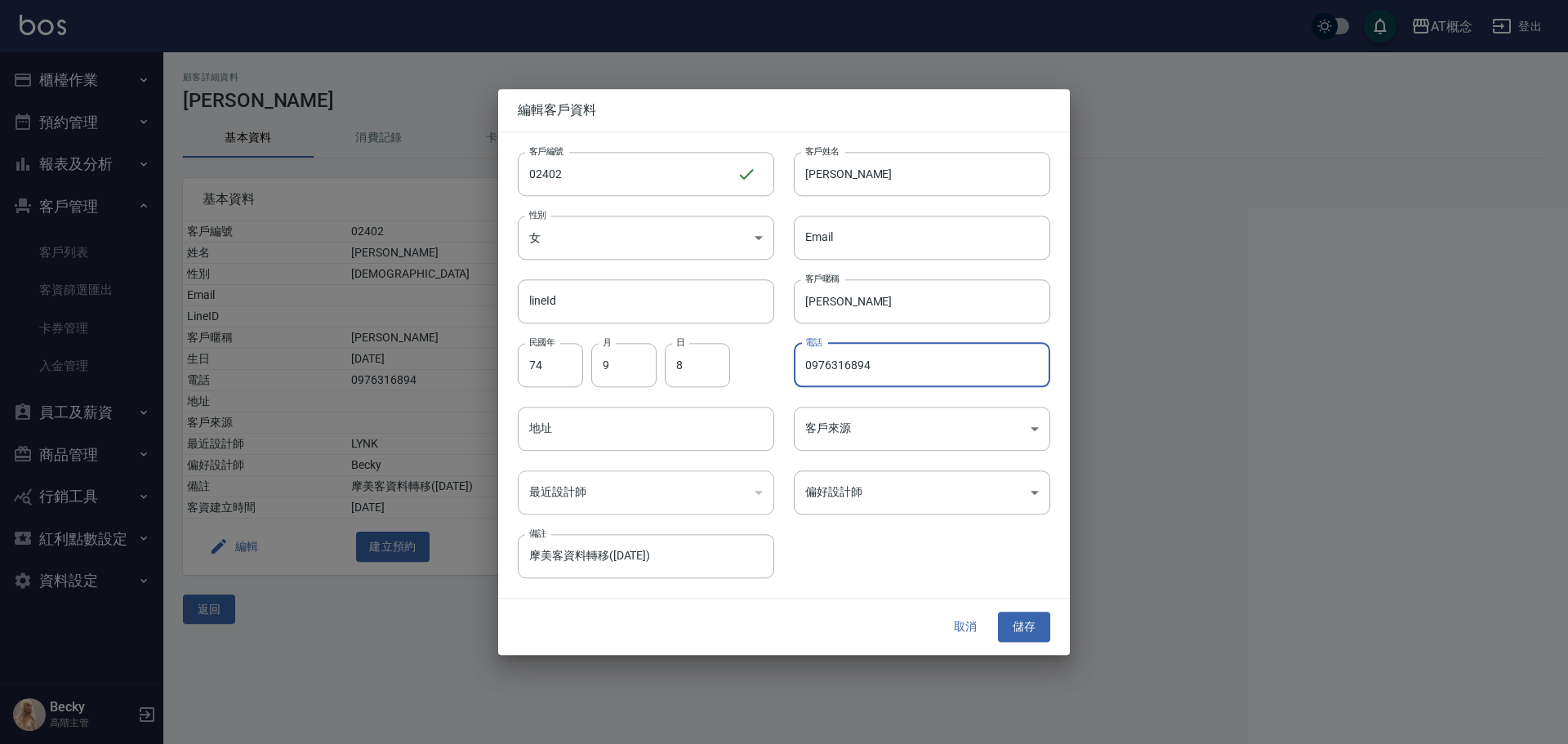
click at [932, 374] on input "0976316894" at bounding box center [922, 365] width 256 height 44
type input "0956066903"
click at [885, 175] on input "陳彥珊彥珊" at bounding box center [922, 174] width 256 height 44
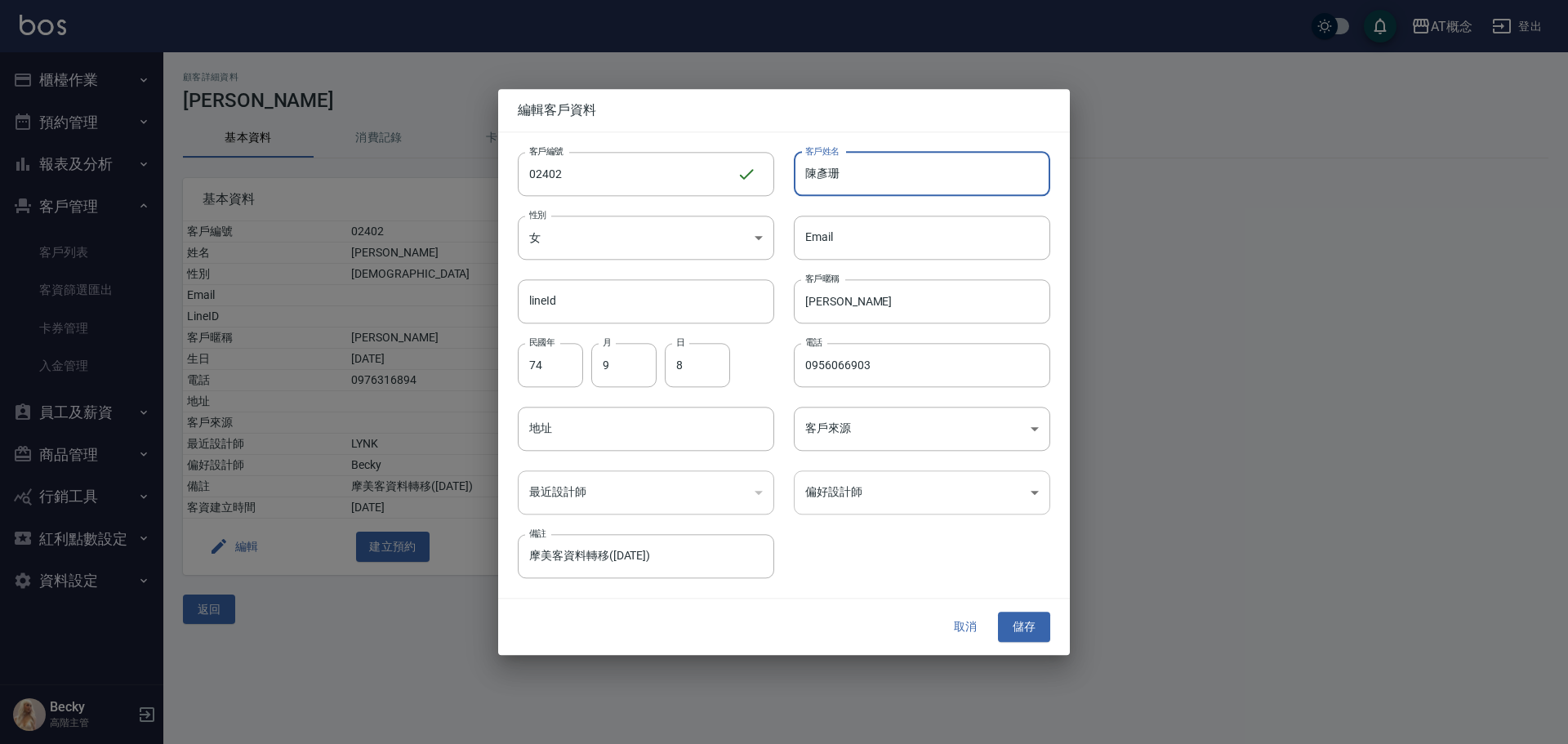
type input "陳彥珊"
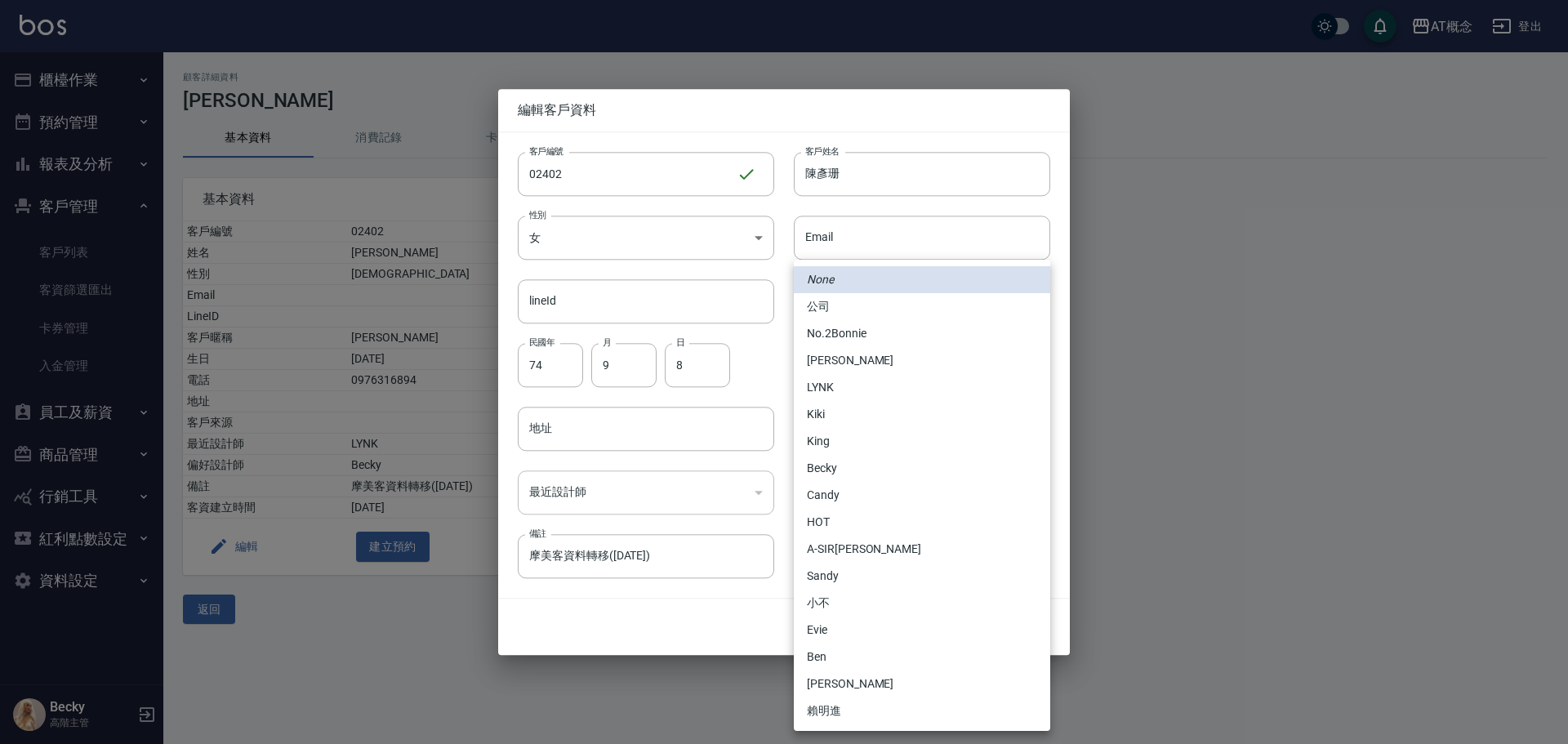
click at [927, 483] on body "AT概念 登出 櫃檯作業 打帳單 帳單列表 掛單列表 座位開單 營業儀表板 現金收支登錄 高階收支登錄 材料自購登錄 每日結帳 排班表 現場電腦打卡 掃碼打卡…" at bounding box center [784, 372] width 1568 height 744
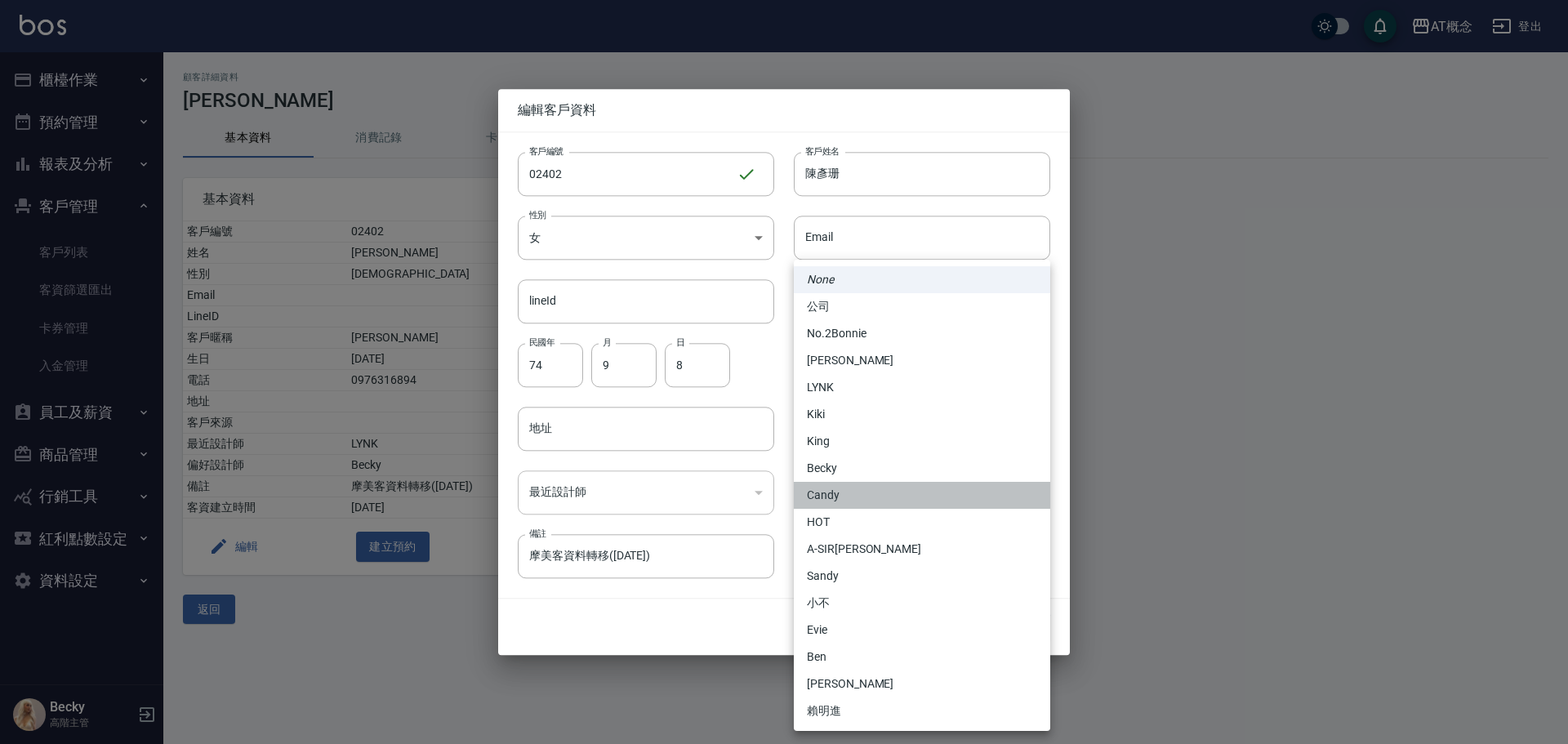
click at [845, 498] on li "Candy" at bounding box center [922, 495] width 256 height 27
type input "95c88325-489e-4505-91c2-94462fb1bea6"
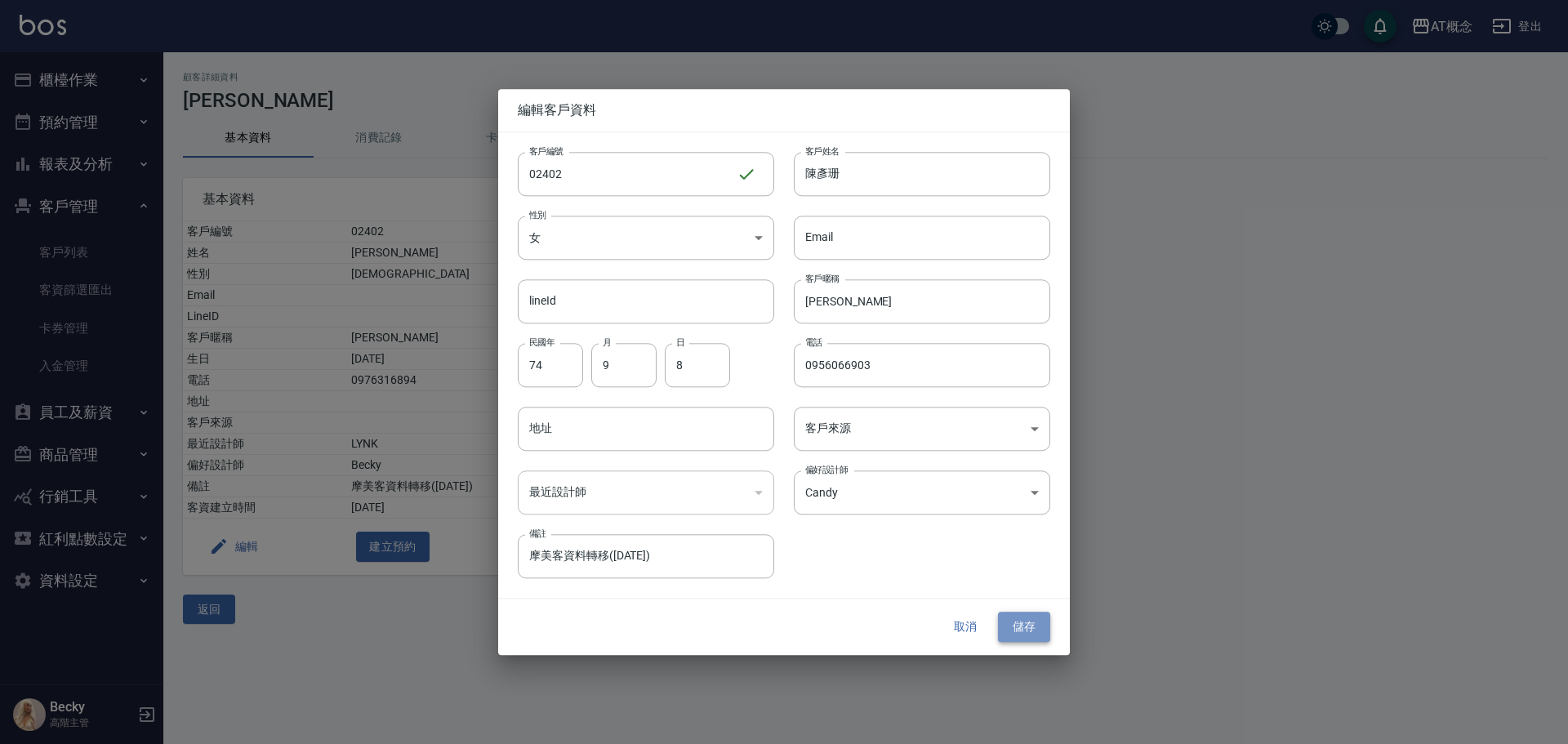
click at [1006, 625] on button "儲存" at bounding box center [1024, 628] width 52 height 30
click at [1042, 636] on button "儲存" at bounding box center [1024, 628] width 52 height 30
click at [977, 632] on button "取消" at bounding box center [965, 628] width 52 height 30
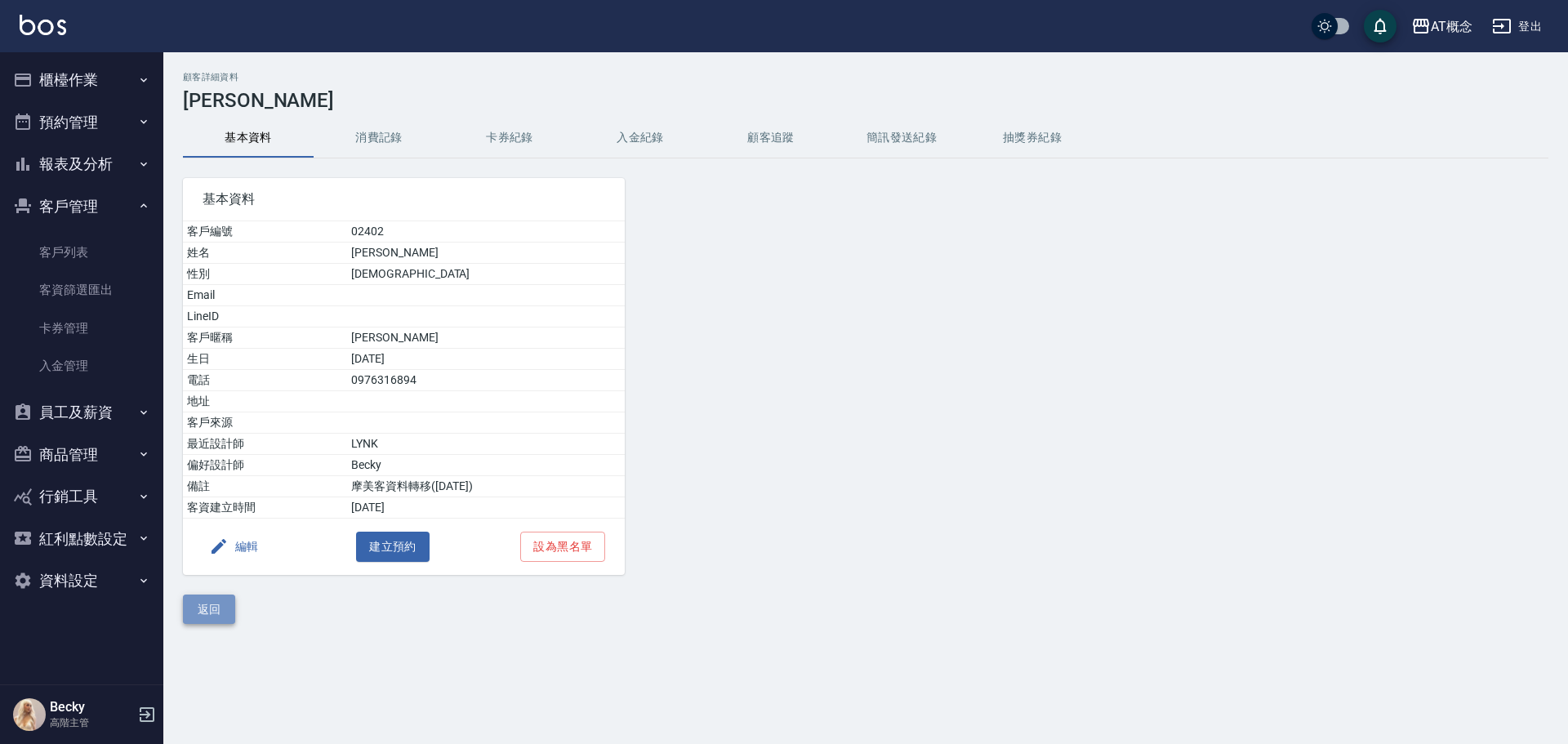
click at [202, 605] on button "返回" at bounding box center [209, 610] width 52 height 30
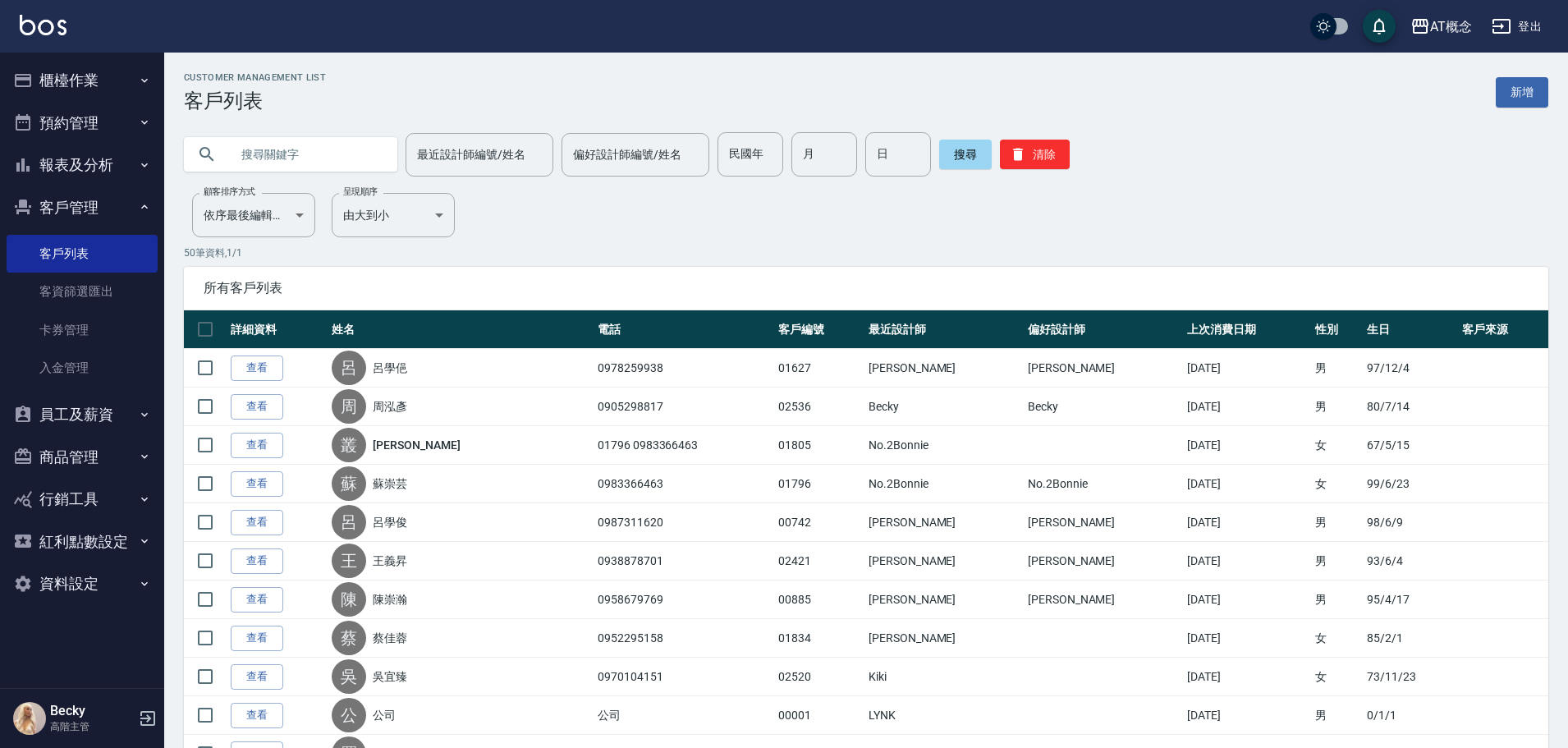
click at [283, 157] on input "text" at bounding box center [306, 154] width 154 height 44
type input "0956066903"
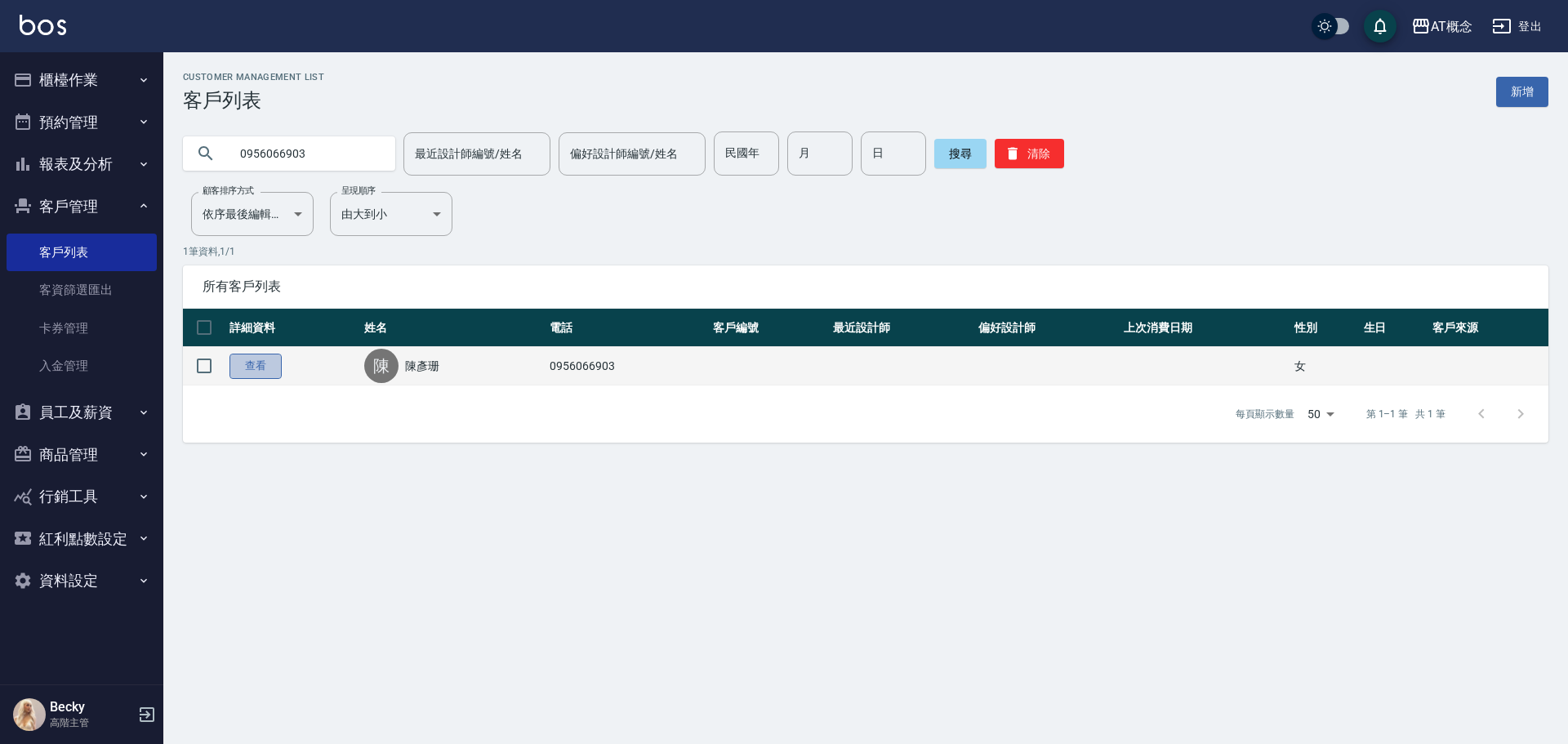
click at [265, 372] on link "查看" at bounding box center [256, 366] width 52 height 25
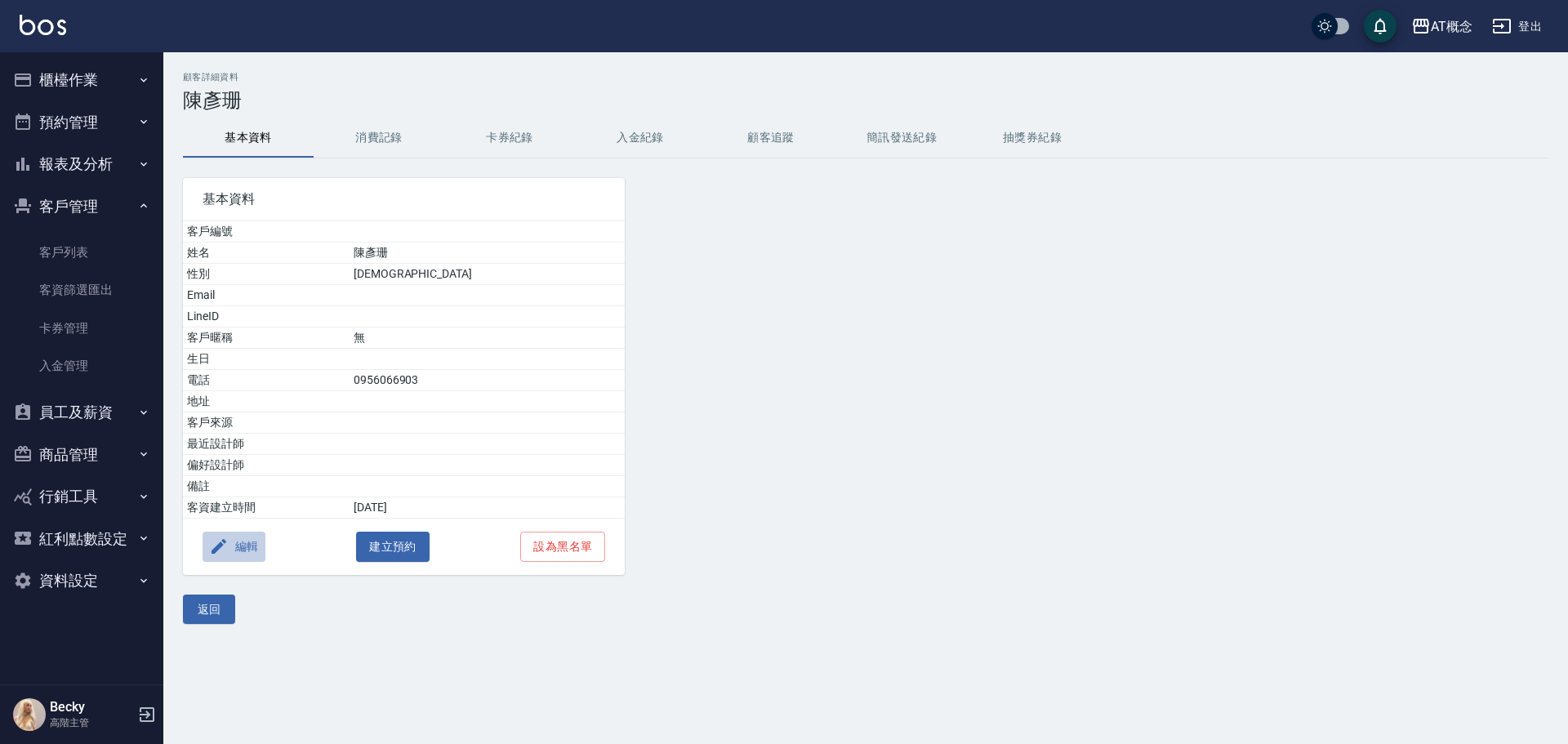
click at [252, 549] on button "編輯" at bounding box center [233, 547] width 63 height 30
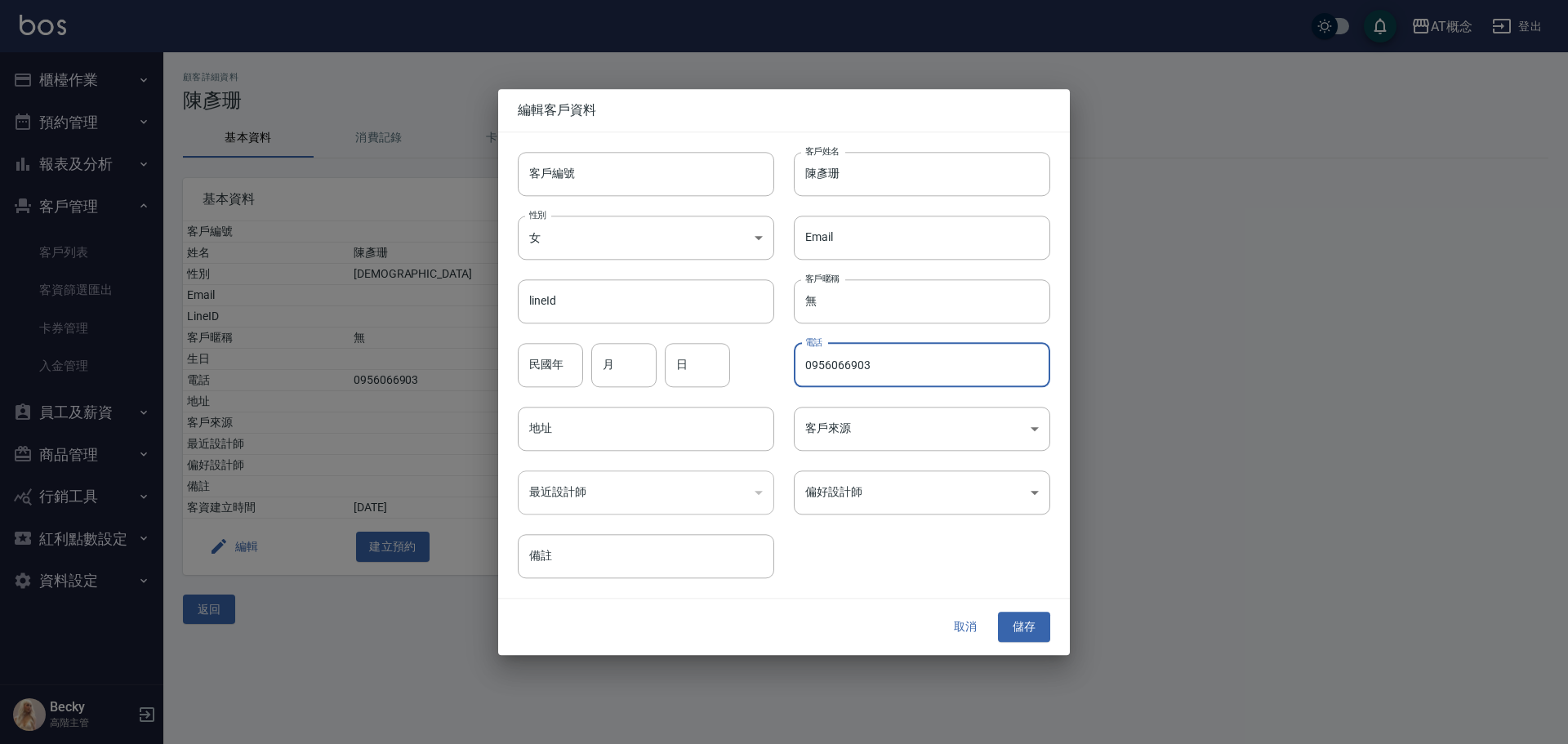
click at [909, 369] on input "0956066903" at bounding box center [922, 365] width 256 height 44
type input "0"
type input "000"
click at [1034, 631] on button "儲存" at bounding box center [1024, 628] width 52 height 30
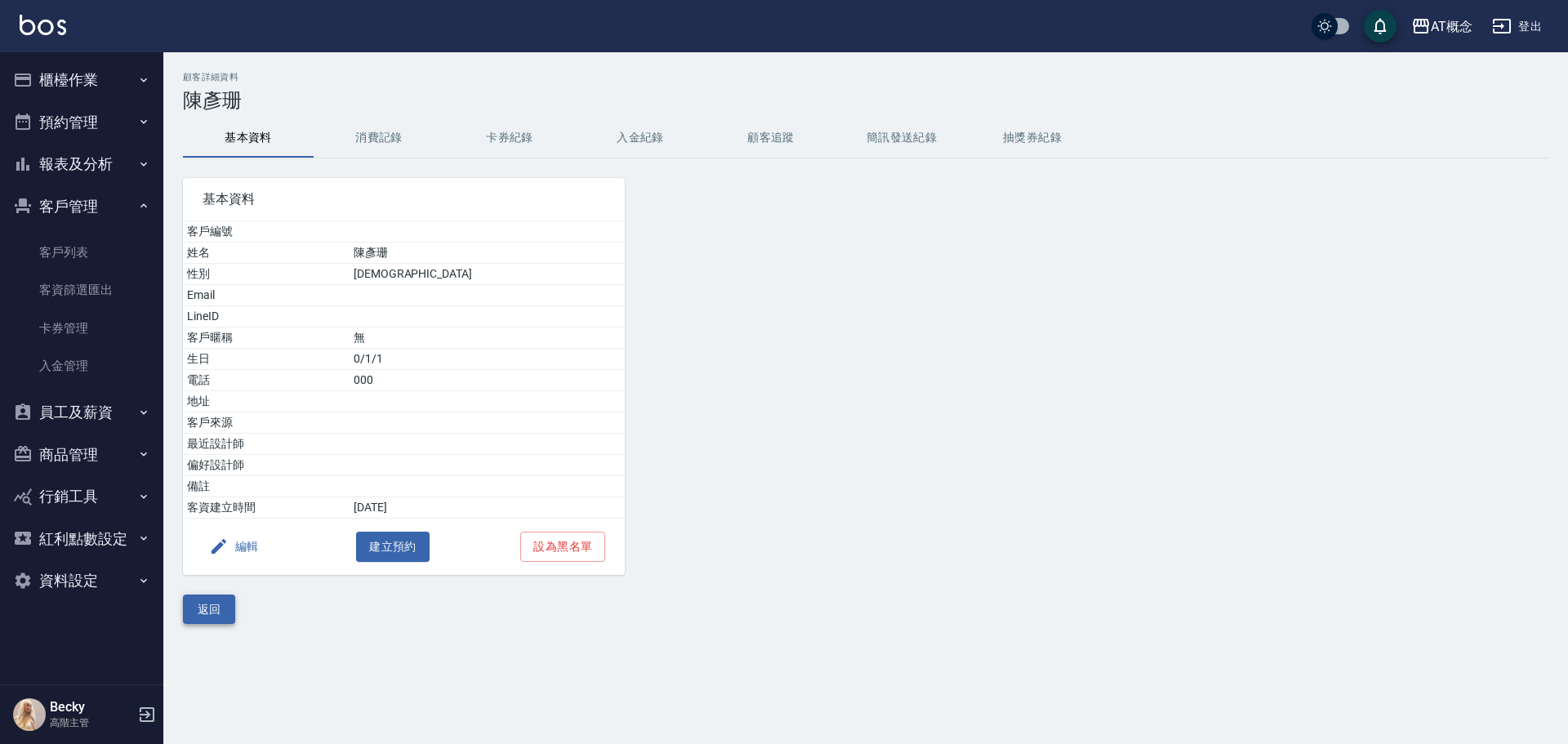
click at [215, 616] on button "返回" at bounding box center [209, 610] width 52 height 30
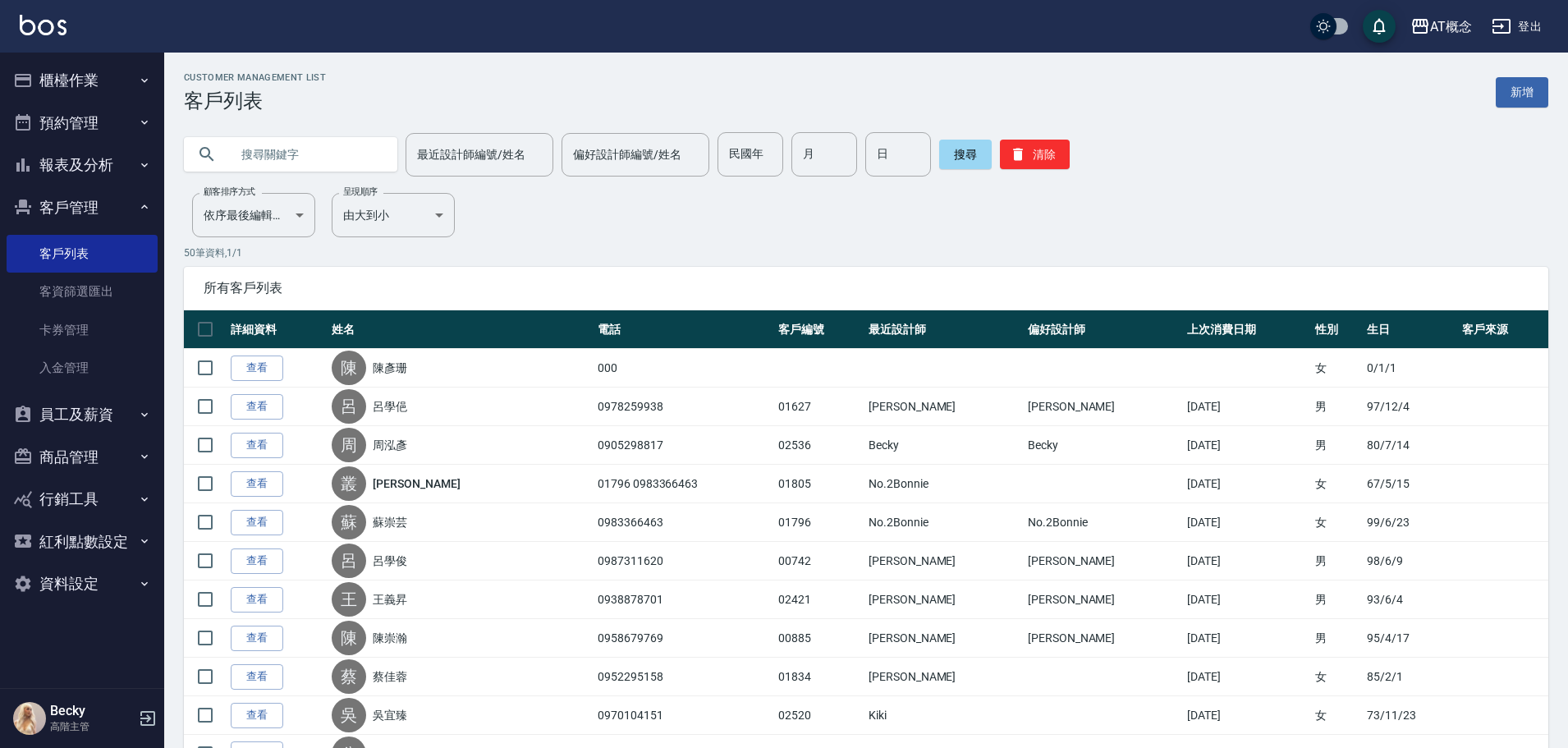
click at [294, 154] on input "text" at bounding box center [306, 154] width 154 height 44
type input "02402"
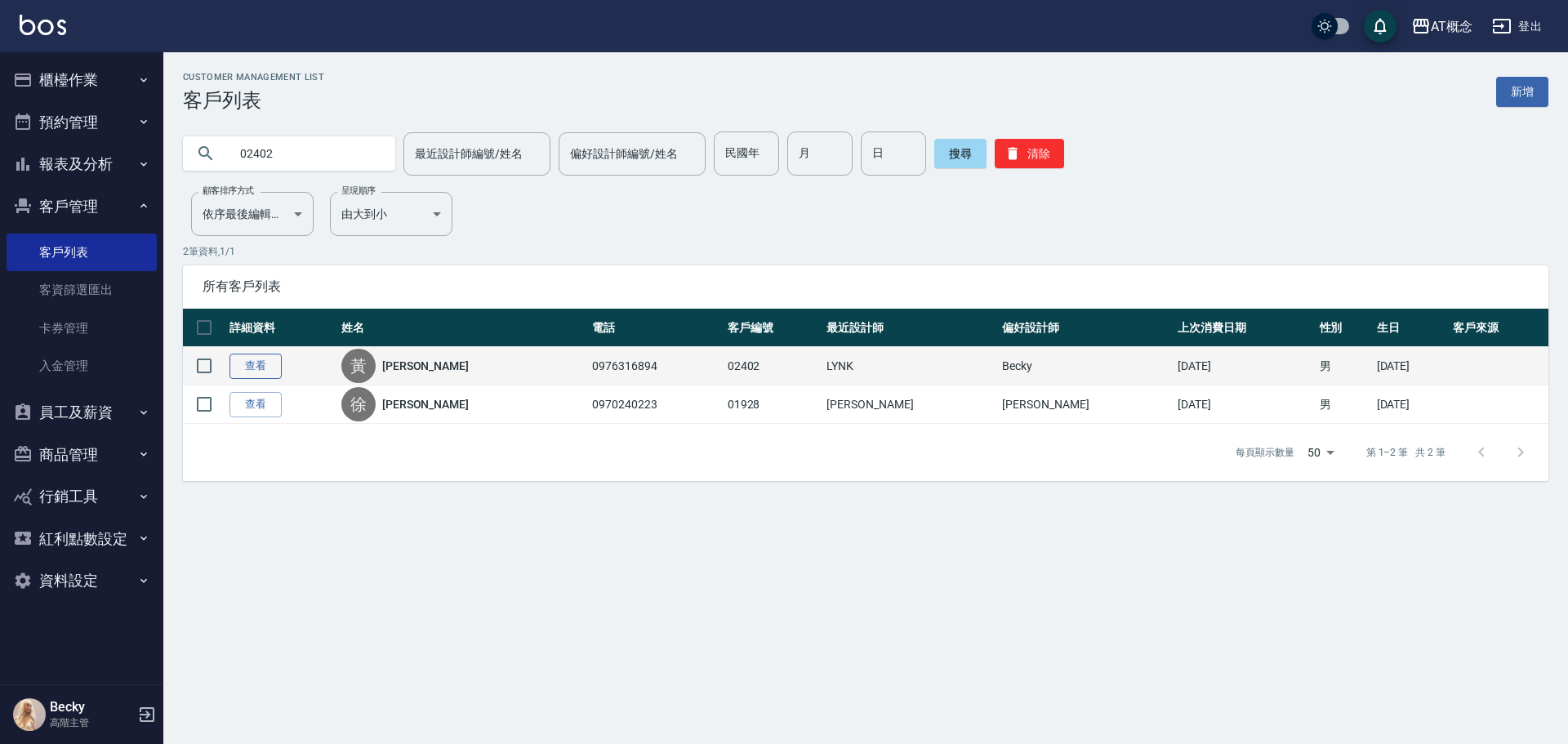
click at [266, 358] on link "查看" at bounding box center [256, 366] width 52 height 25
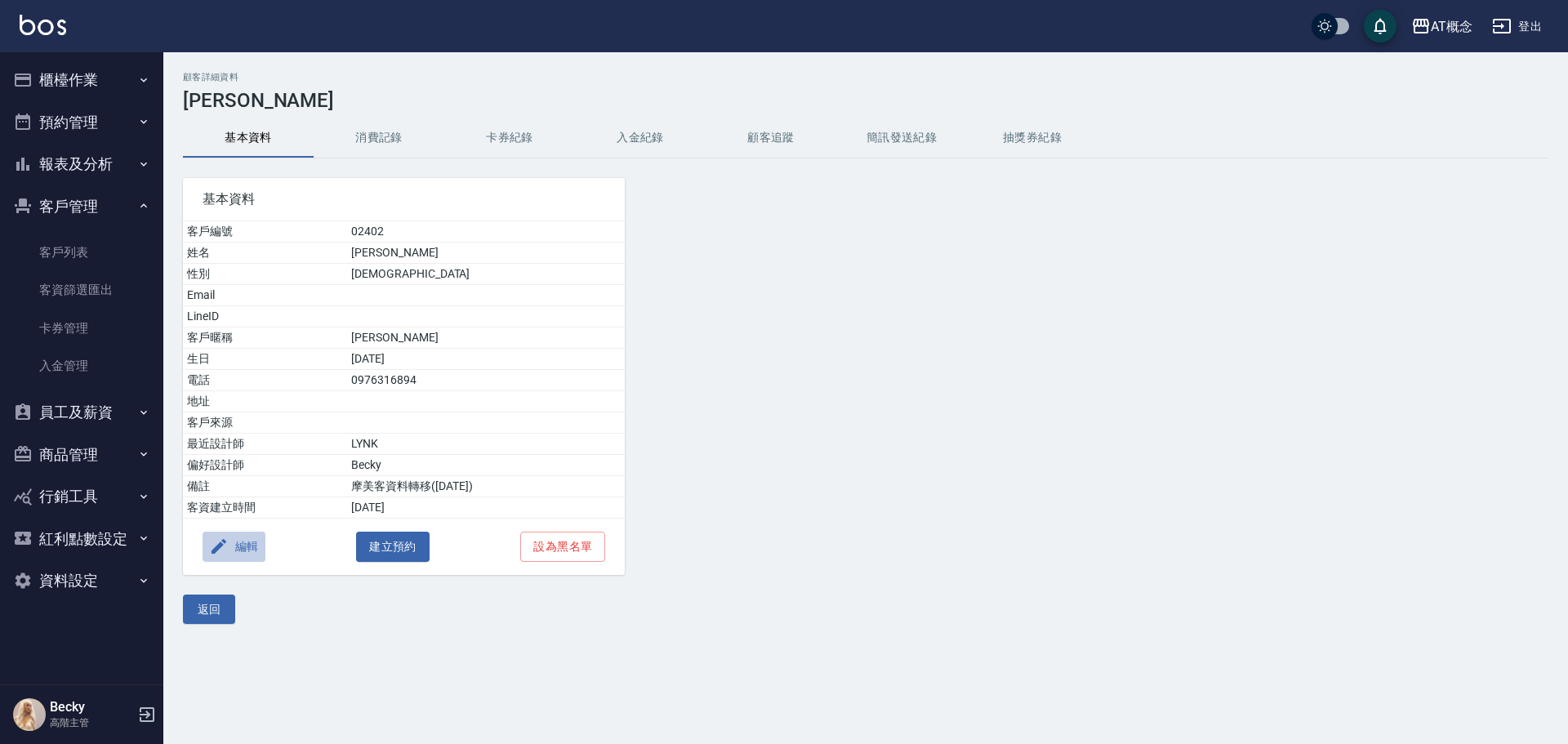
click at [249, 549] on button "編輯" at bounding box center [233, 547] width 63 height 30
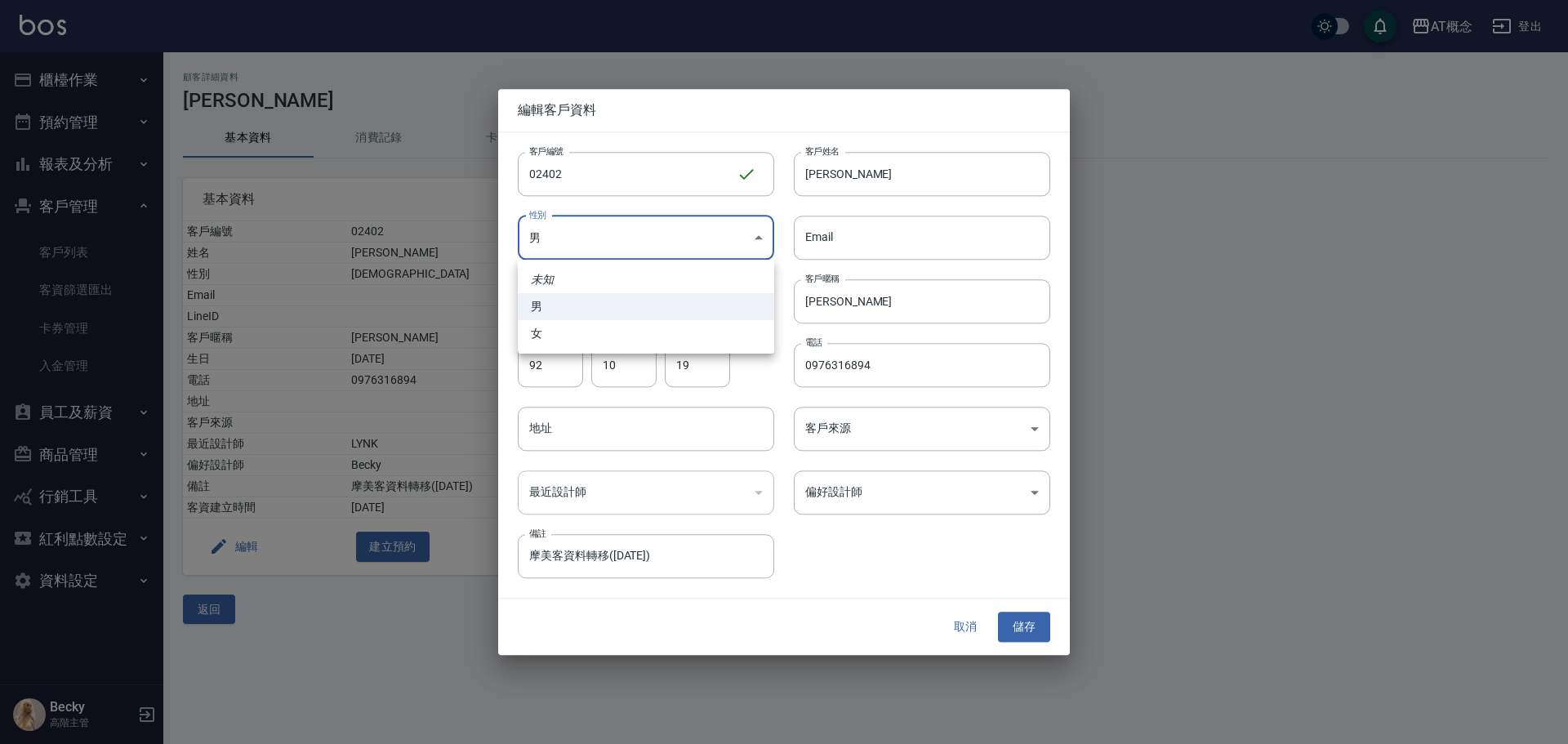
click at [555, 250] on body "AT概念 登出 櫃檯作業 打帳單 帳單列表 掛單列表 座位開單 營業儀表板 現金收支登錄 高階收支登錄 材料自購登錄 每日結帳 排班表 現場電腦打卡 掃碼打卡…" at bounding box center [784, 372] width 1568 height 744
click at [547, 339] on li "女" at bounding box center [646, 333] width 256 height 27
type input "[DEMOGRAPHIC_DATA]"
click at [543, 362] on input "92" at bounding box center [551, 365] width 66 height 44
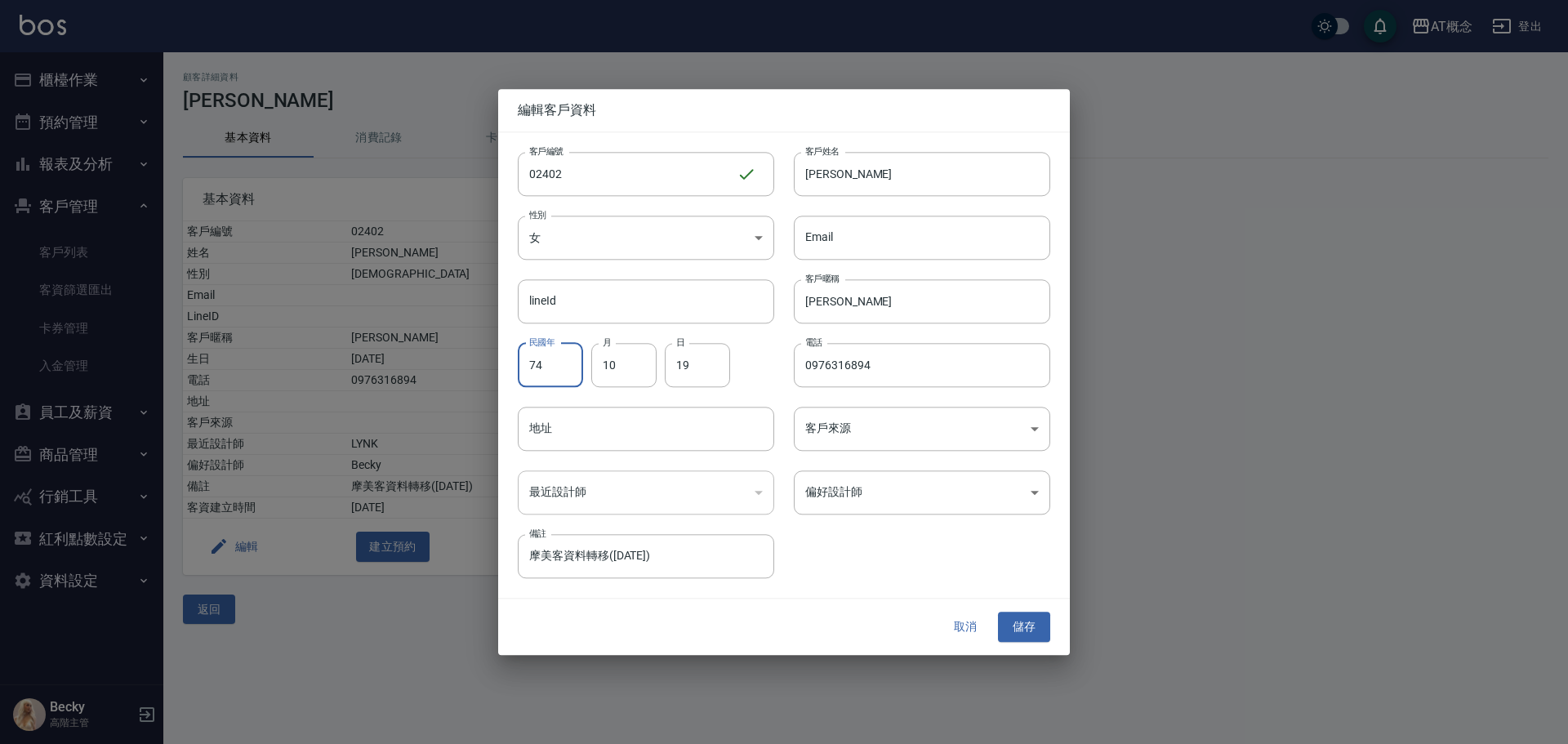
type input "74"
type input "9"
type input "8"
click at [877, 186] on input "黃怡嘉" at bounding box center [922, 174] width 256 height 44
type input "黃"
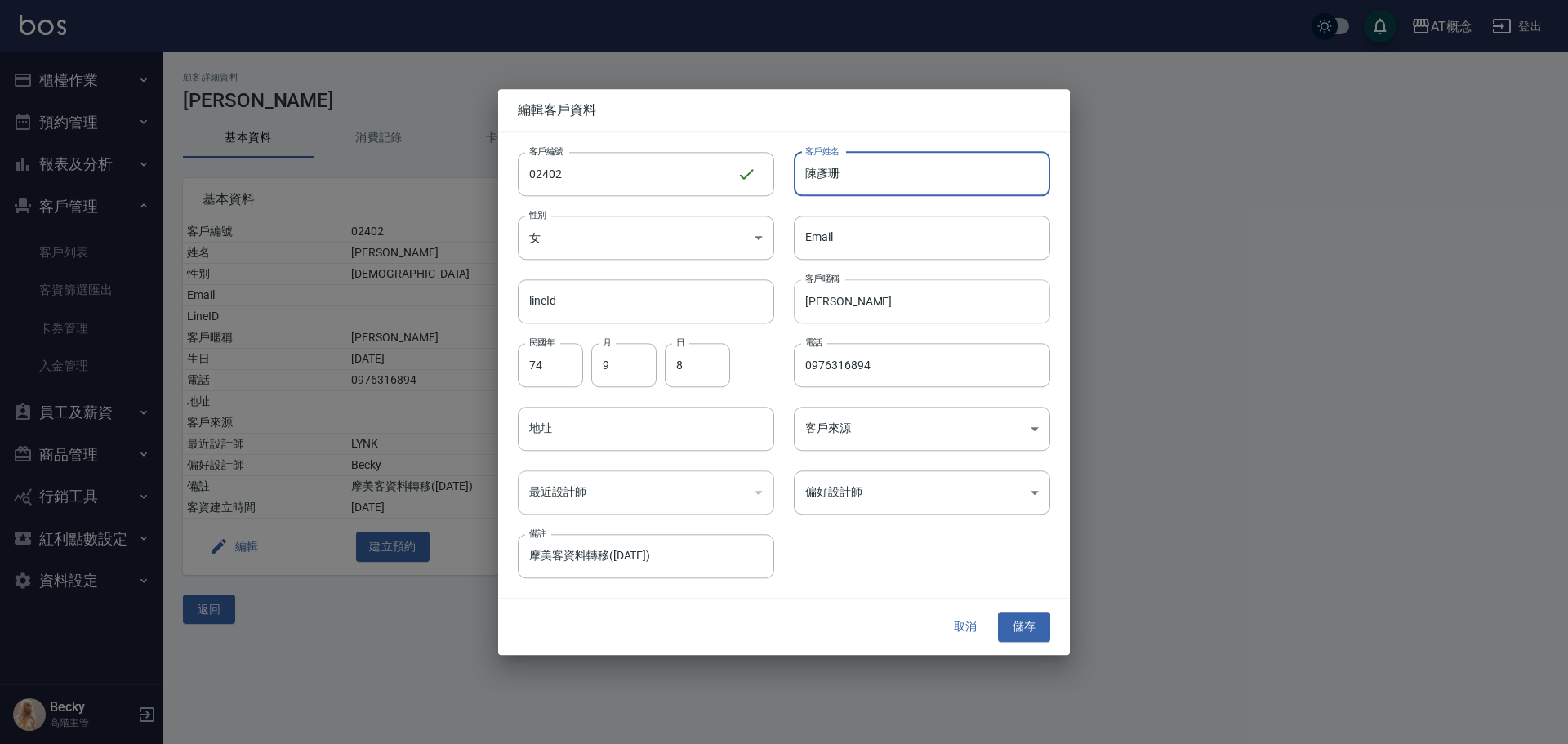
type input "陳彥珊"
click at [850, 306] on input "怡嘉" at bounding box center [922, 302] width 256 height 44
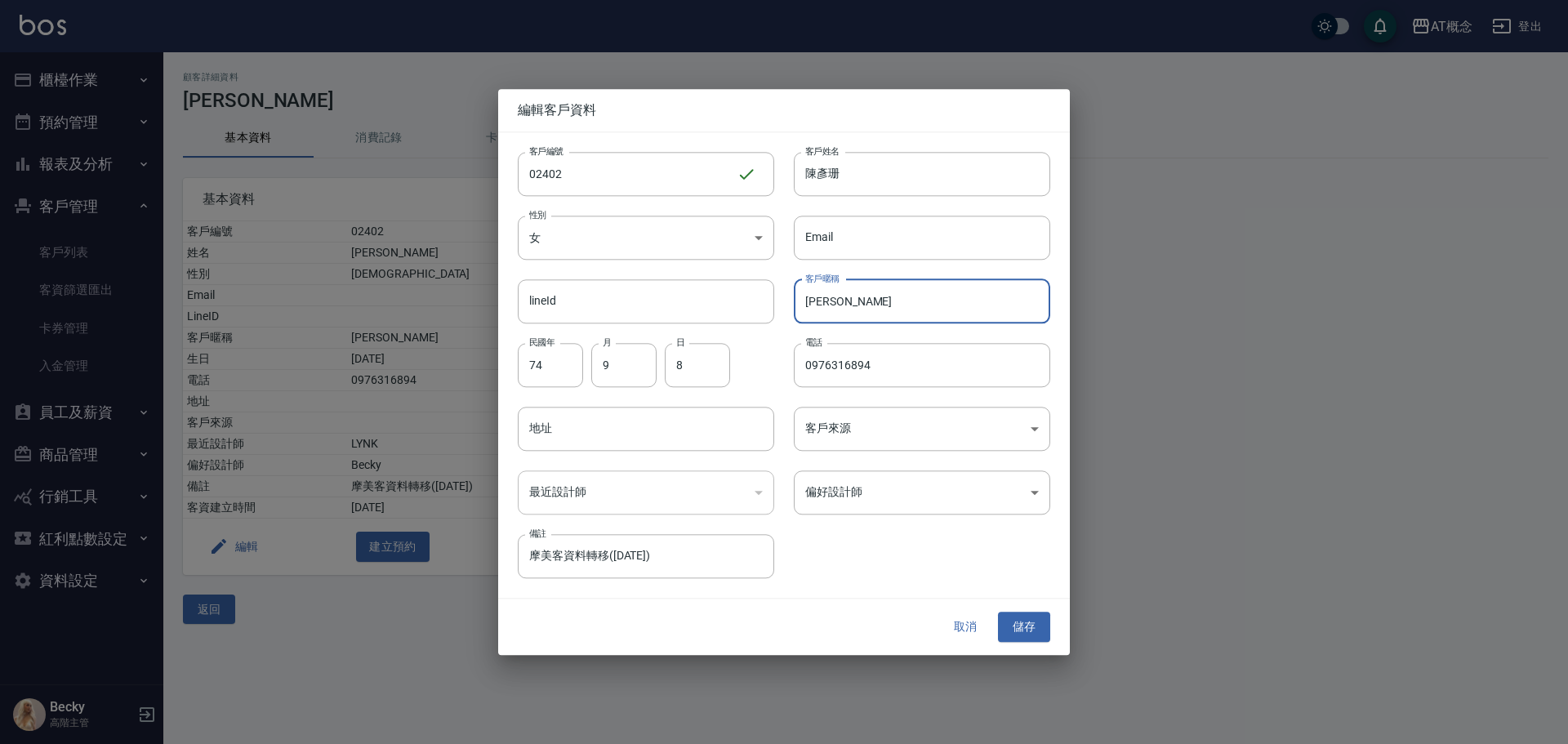
type input "怡"
type input "彥珊"
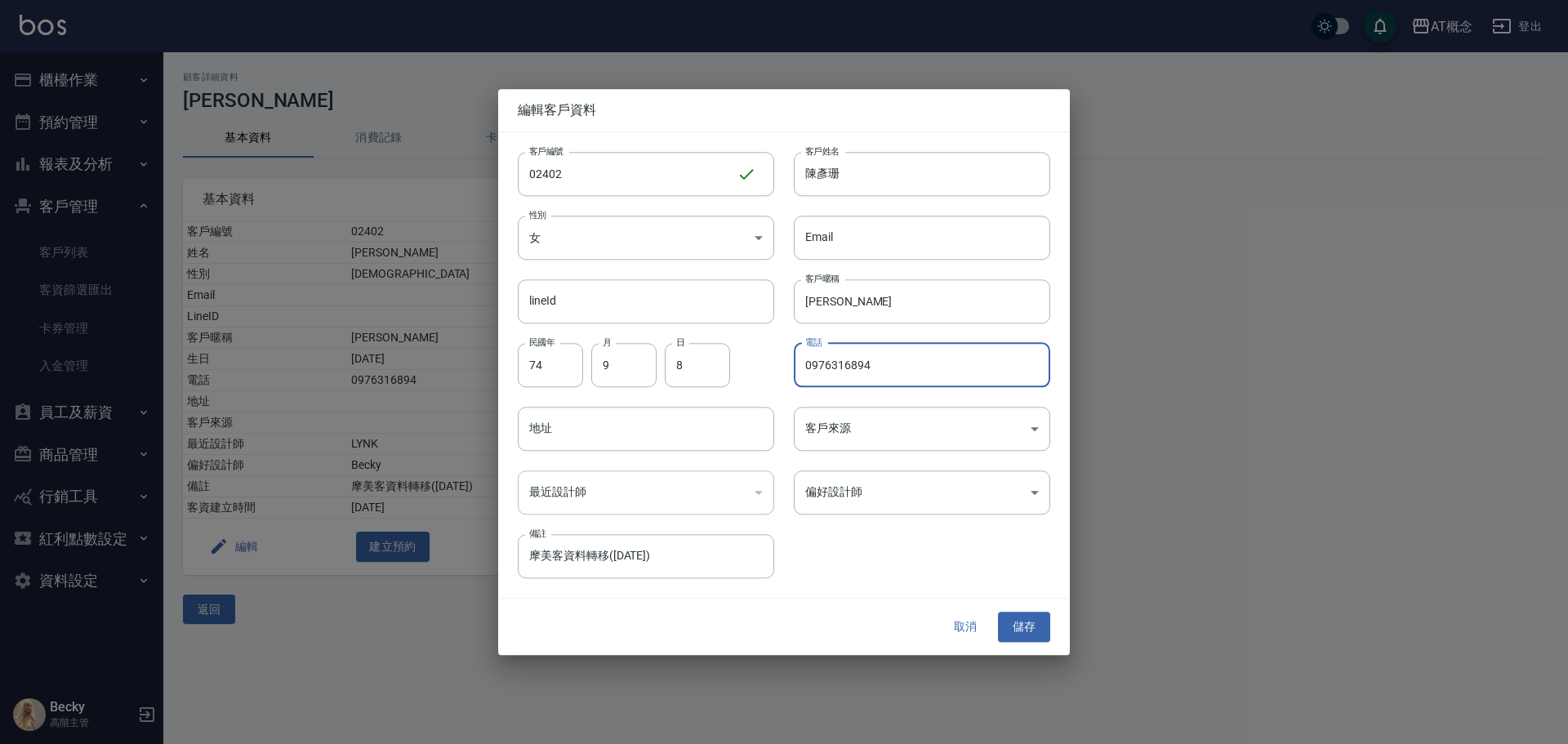
click at [883, 370] on input "0976316894" at bounding box center [922, 365] width 256 height 44
type input "0956066903"
click at [1031, 632] on button "儲存" at bounding box center [1024, 628] width 52 height 30
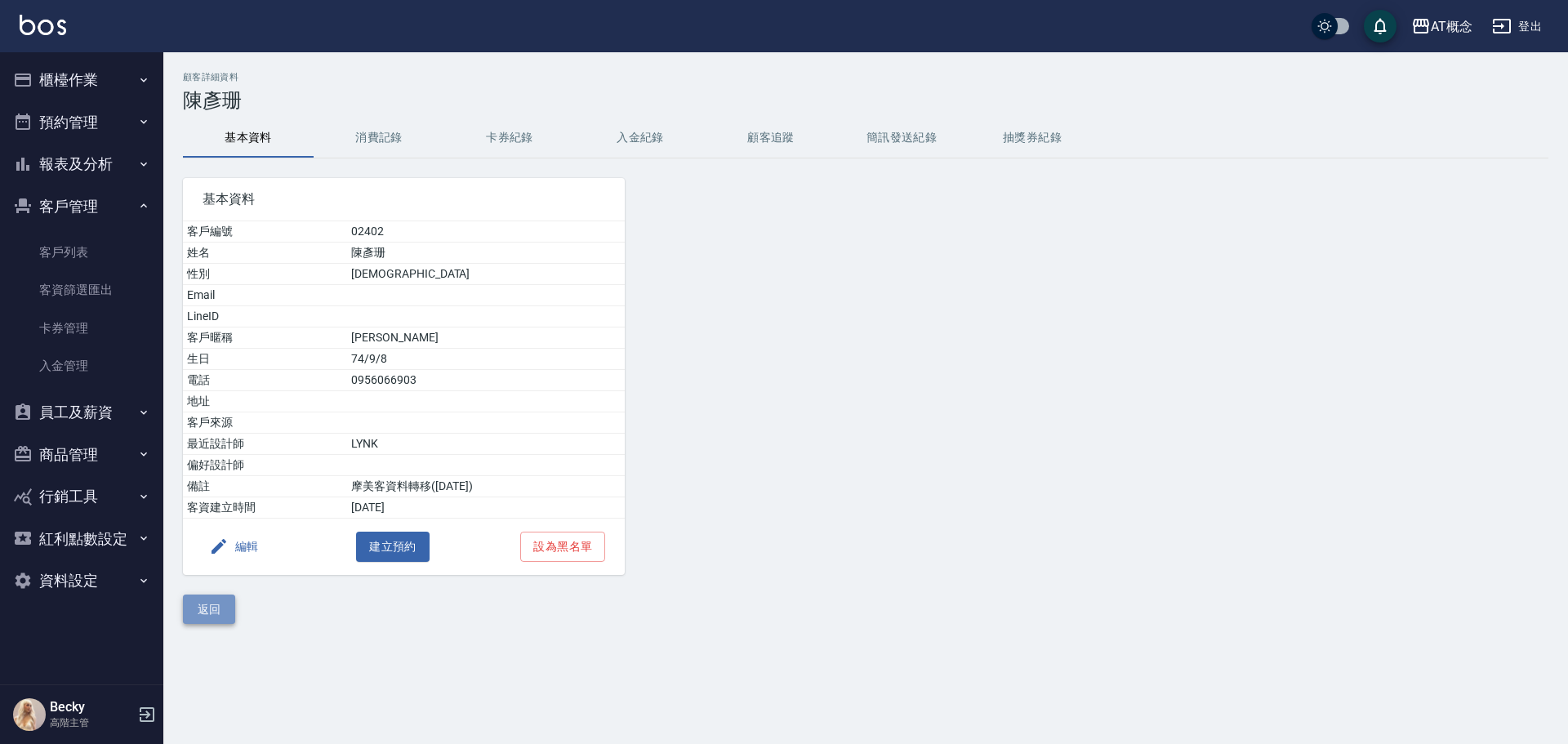
click at [210, 620] on button "返回" at bounding box center [209, 610] width 52 height 30
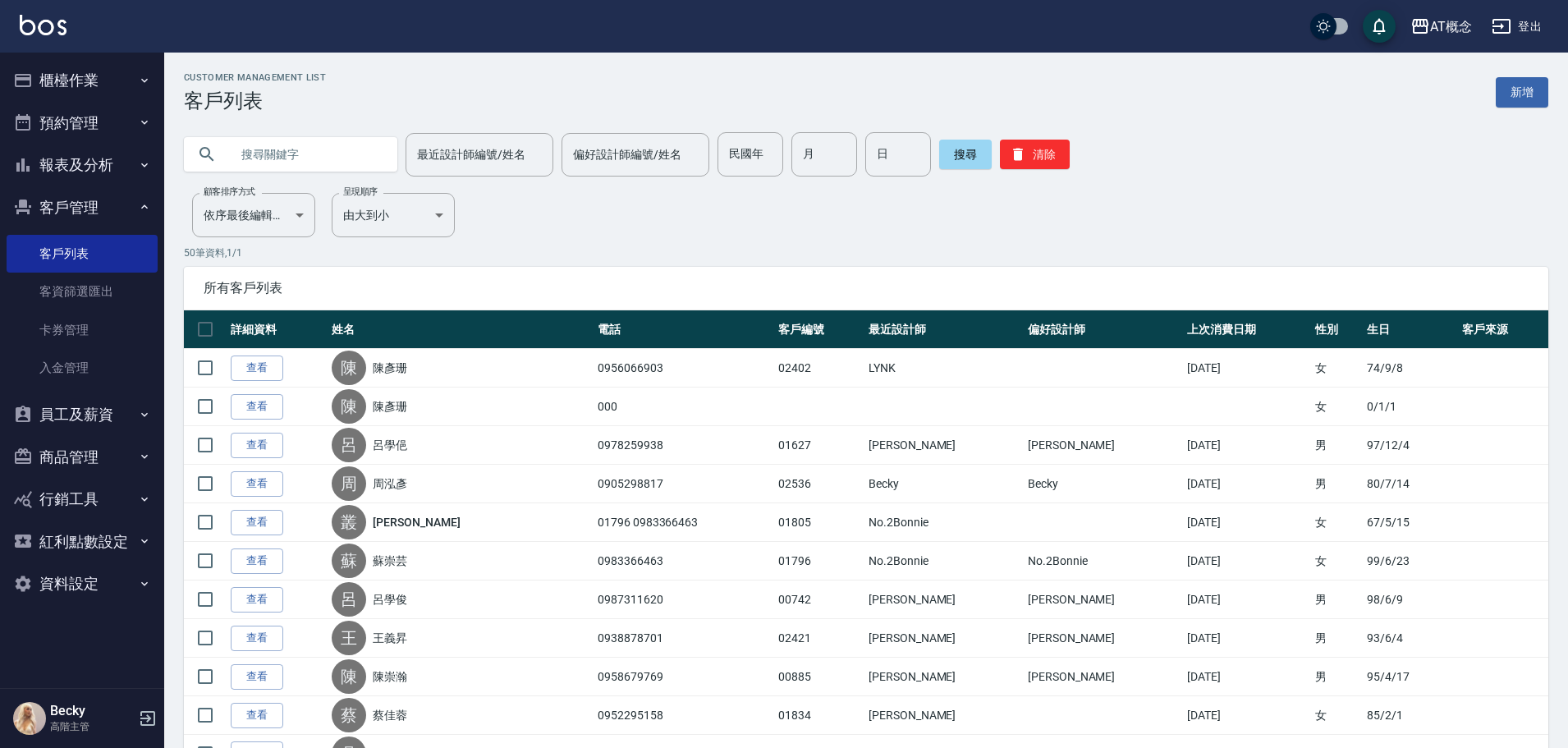
click at [261, 149] on input "text" at bounding box center [306, 154] width 154 height 44
type input "03839"
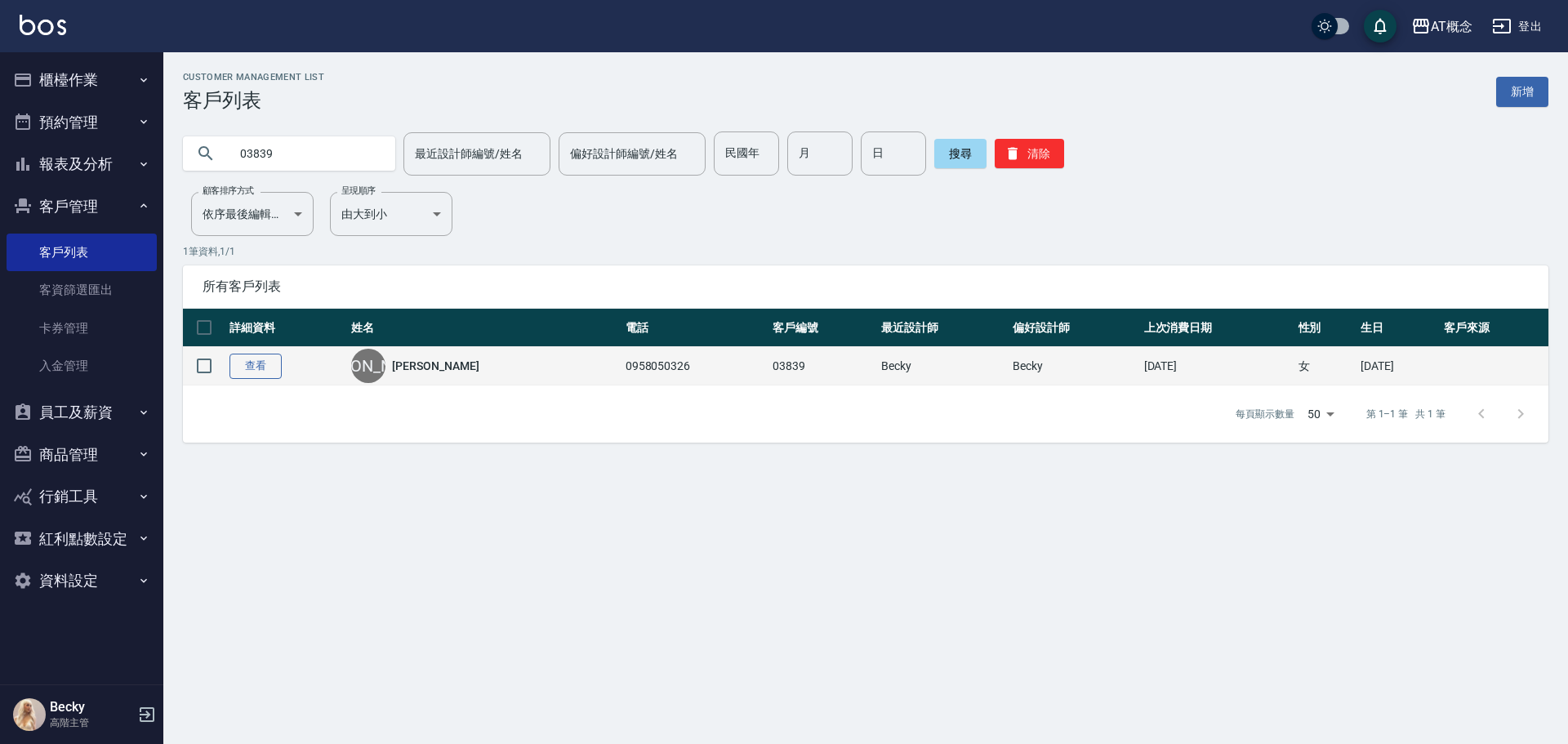
click at [264, 367] on link "查看" at bounding box center [256, 366] width 52 height 25
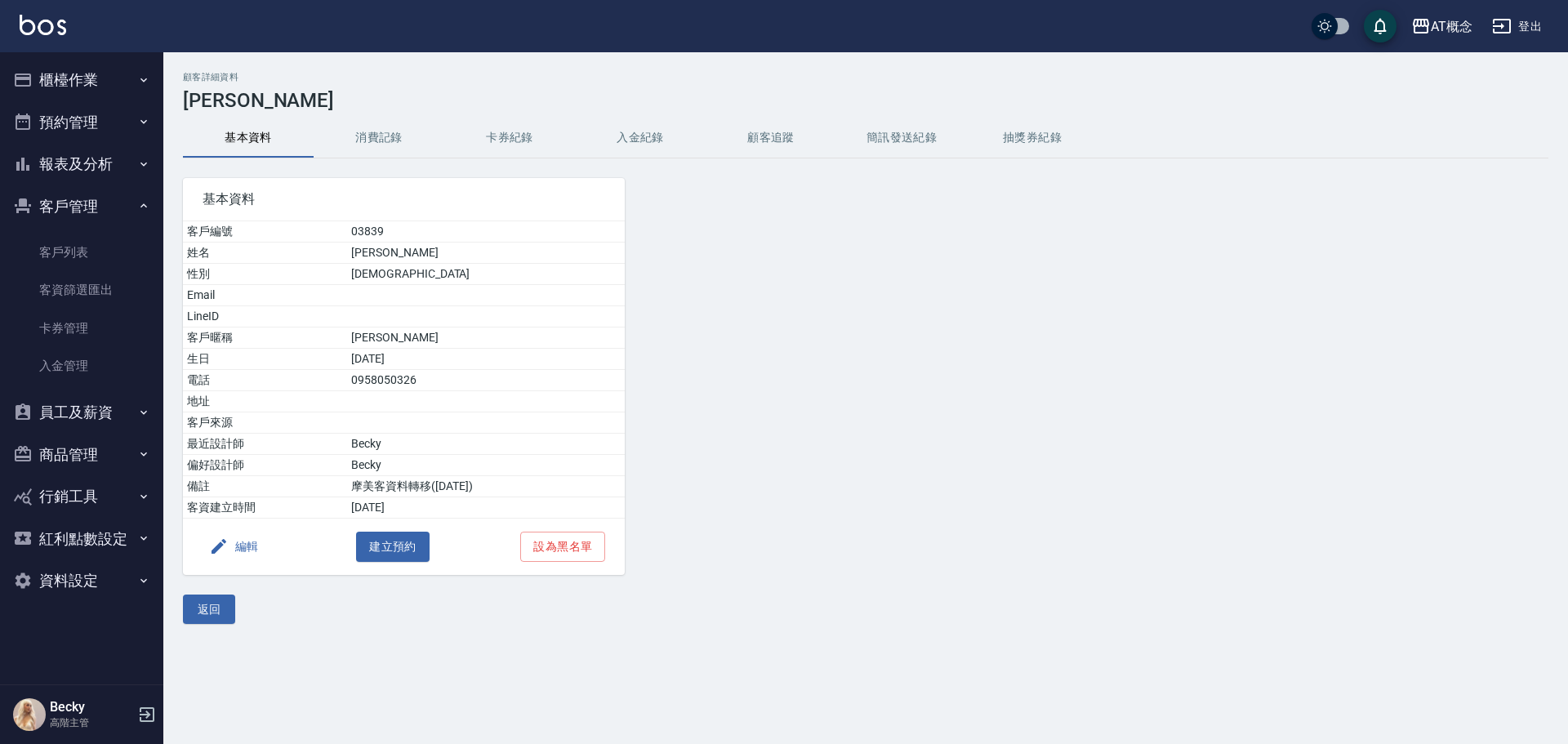
click at [236, 552] on button "編輯" at bounding box center [233, 547] width 63 height 30
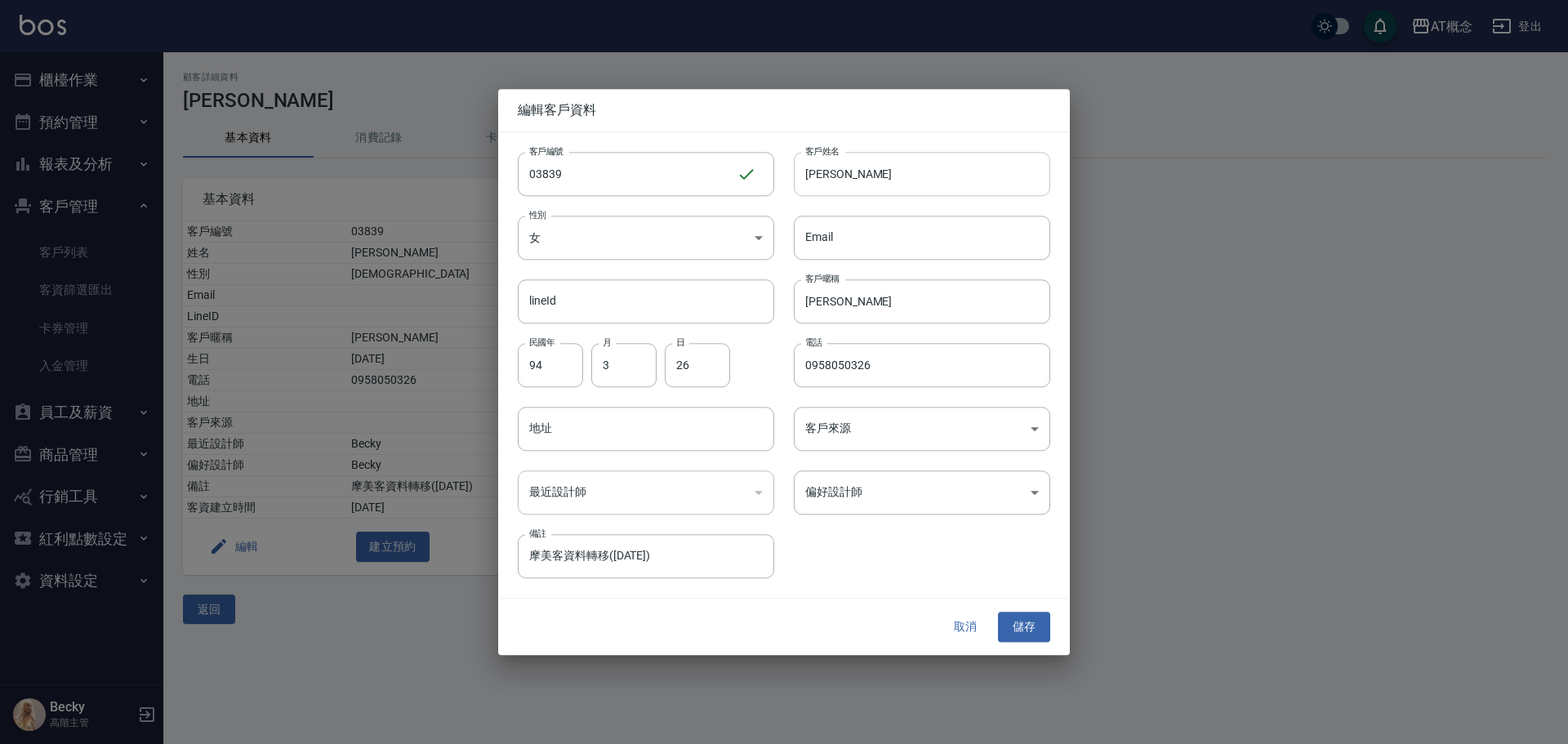
click at [886, 168] on input "李若菲" at bounding box center [922, 174] width 256 height 44
type input "李"
type input "陳玲玲"
click at [865, 314] on input "若菲" at bounding box center [922, 302] width 256 height 44
type input "若"
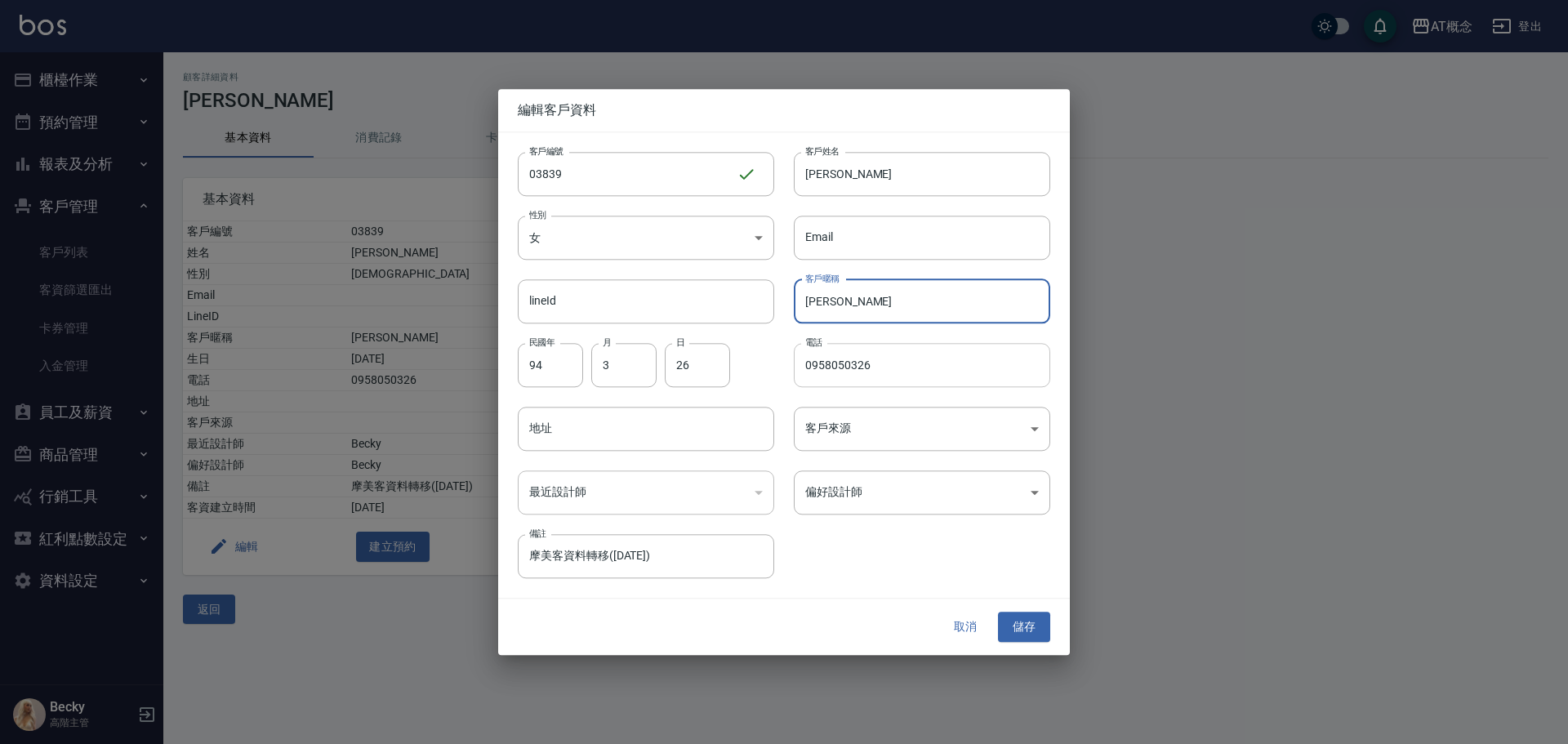
type input "玲玲"
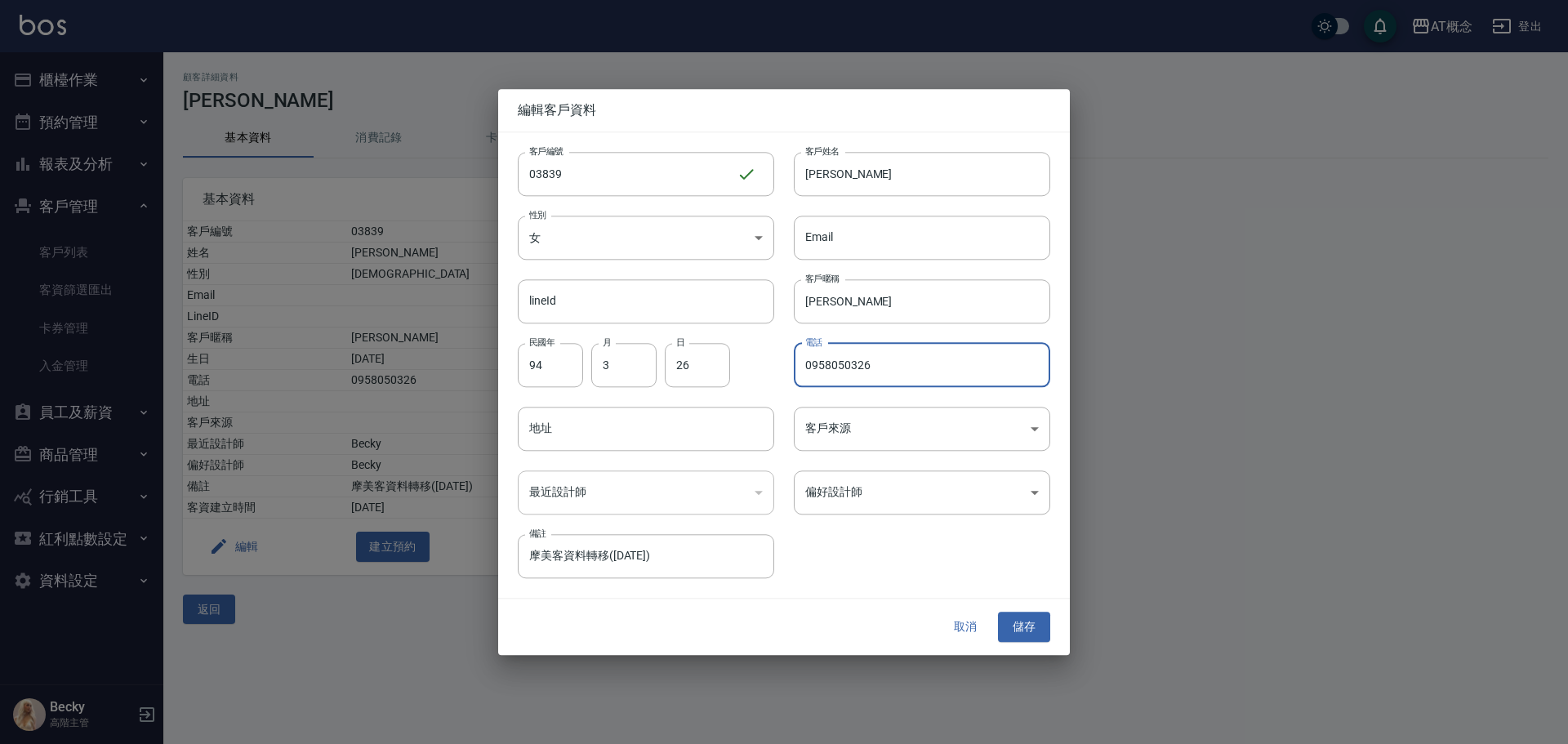
click at [895, 368] on input "0958050326" at bounding box center [922, 365] width 256 height 44
type input "0978607198"
click at [514, 355] on div "民國年 94 民國年 月 3 月 日 26 日" at bounding box center [636, 356] width 276 height 64
click at [553, 369] on input "94" at bounding box center [551, 365] width 66 height 44
type input "56"
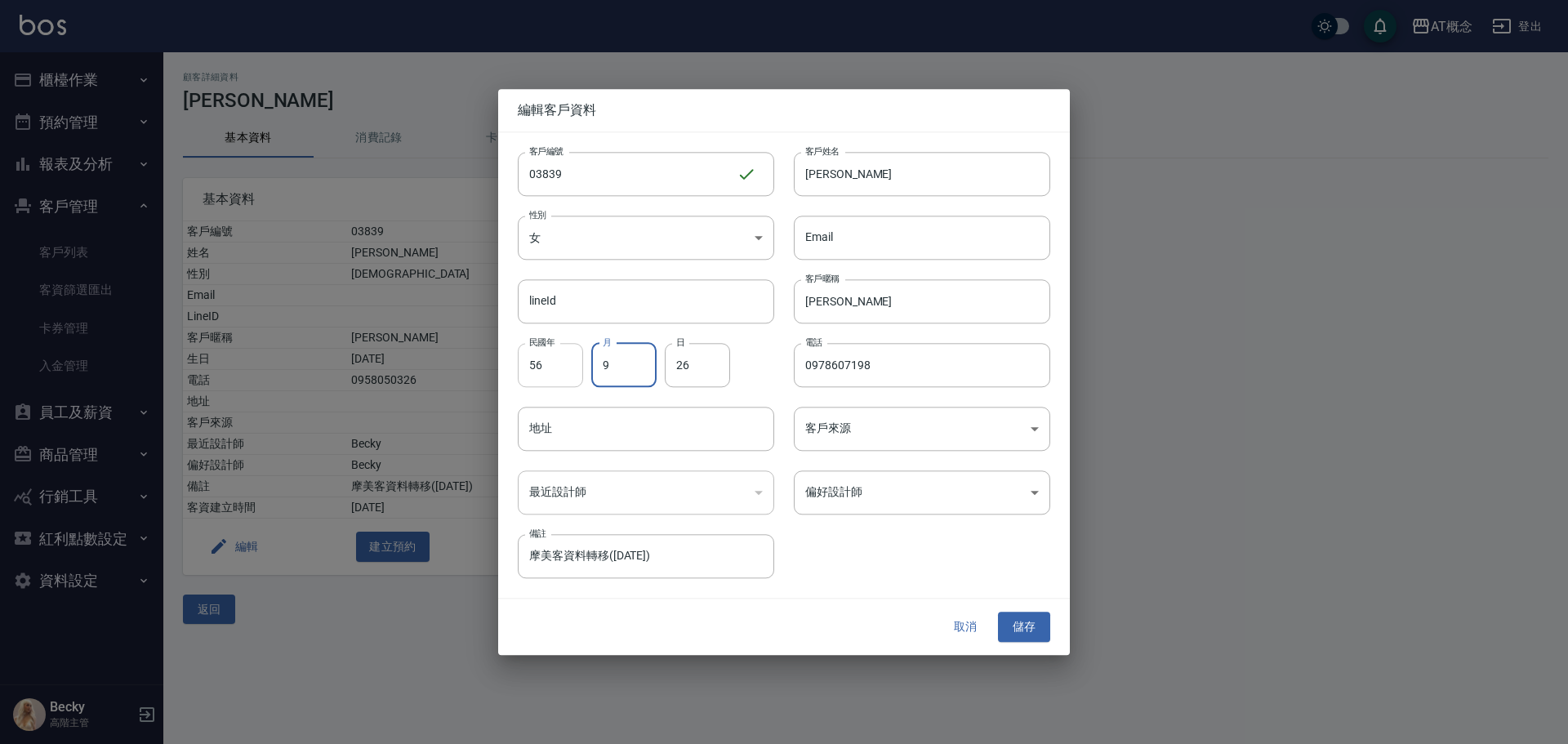
type input "9"
type input "15"
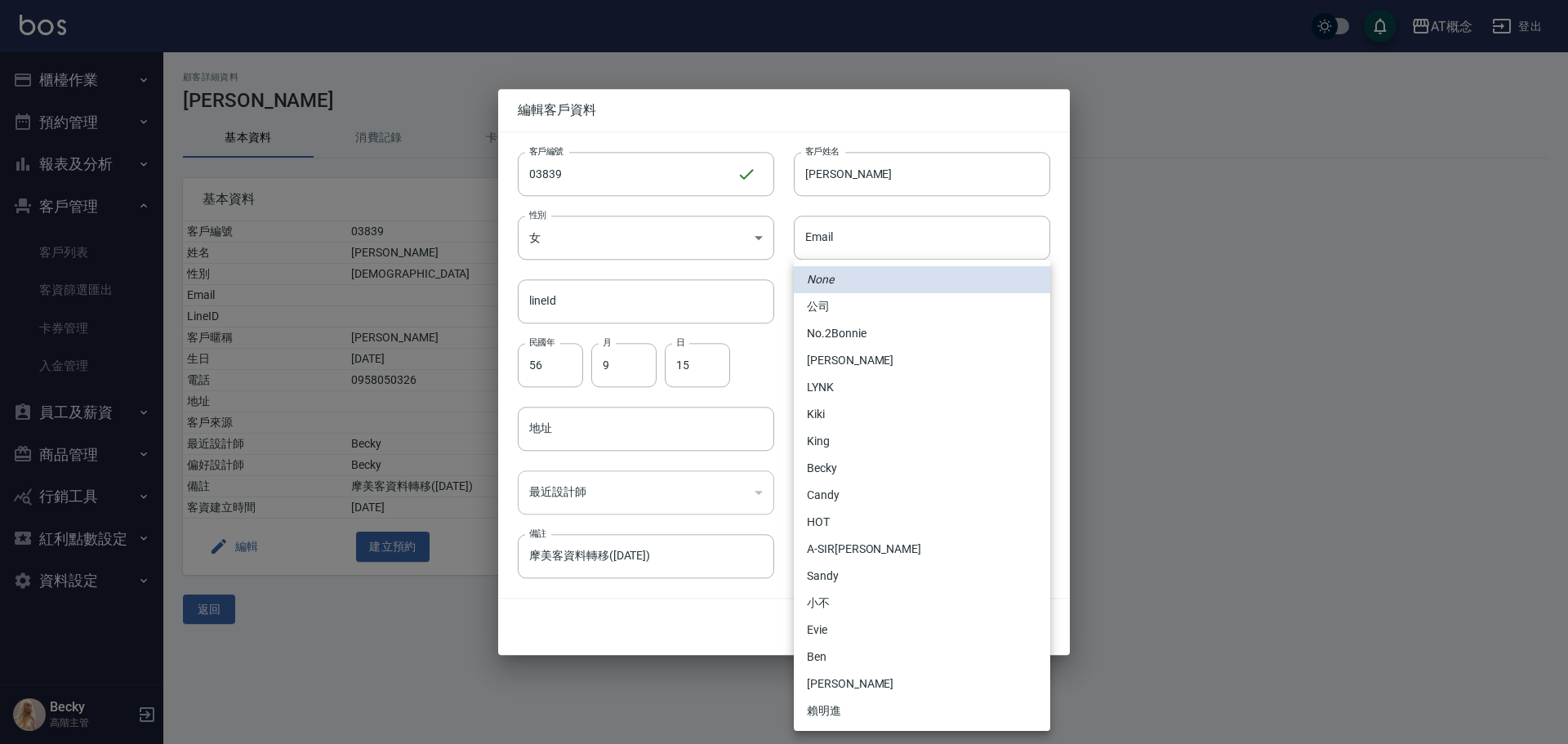
click at [846, 496] on body "AT概念 登出 櫃檯作業 打帳單 帳單列表 掛單列表 座位開單 營業儀表板 現金收支登錄 高階收支登錄 材料自購登錄 每日結帳 排班表 現場電腦打卡 掃碼打卡…" at bounding box center [784, 372] width 1568 height 744
click at [850, 460] on li "Becky" at bounding box center [922, 468] width 256 height 27
type input "cba30a16-5009-42c6-9a58-f7249137d387"
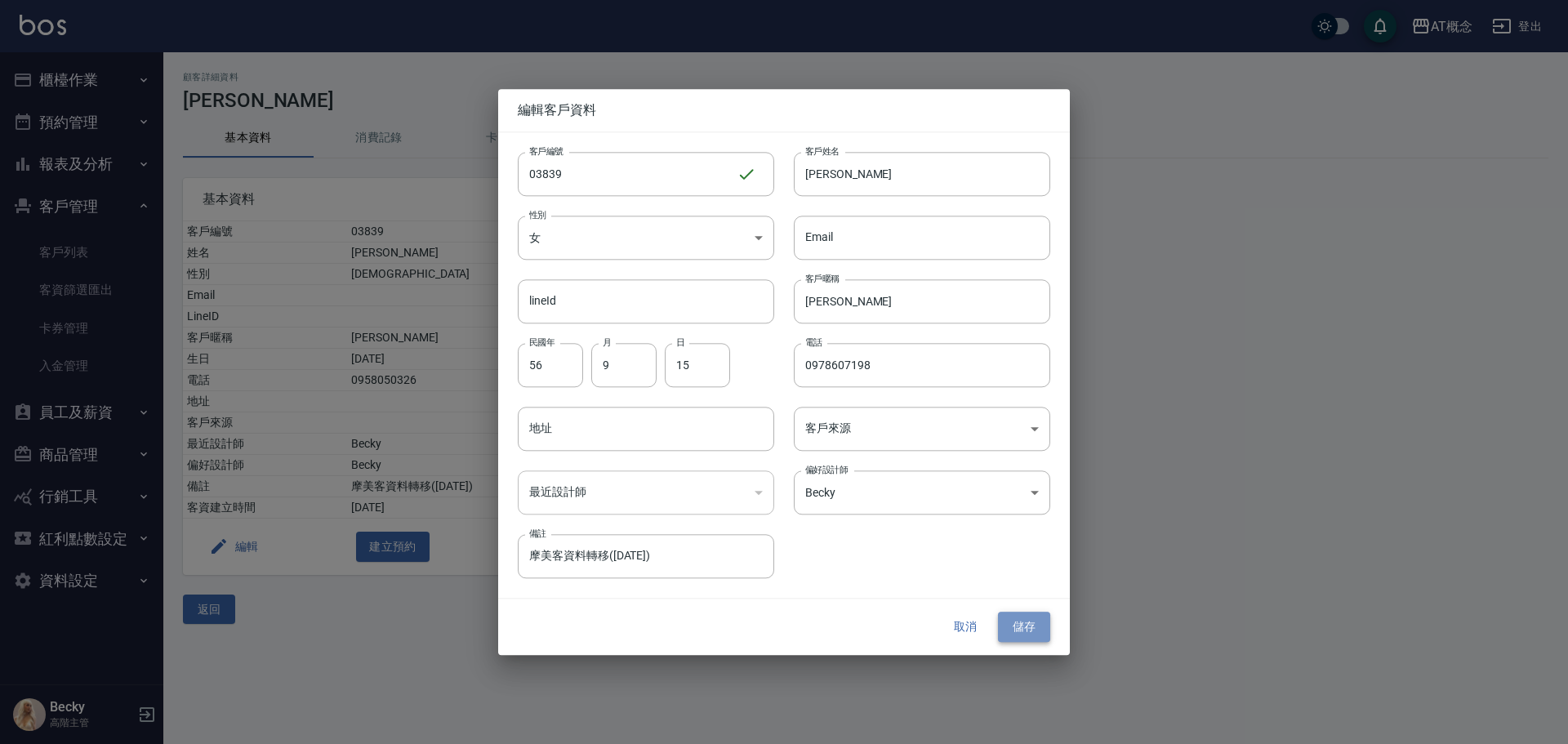
click at [1025, 628] on button "儲存" at bounding box center [1024, 628] width 52 height 30
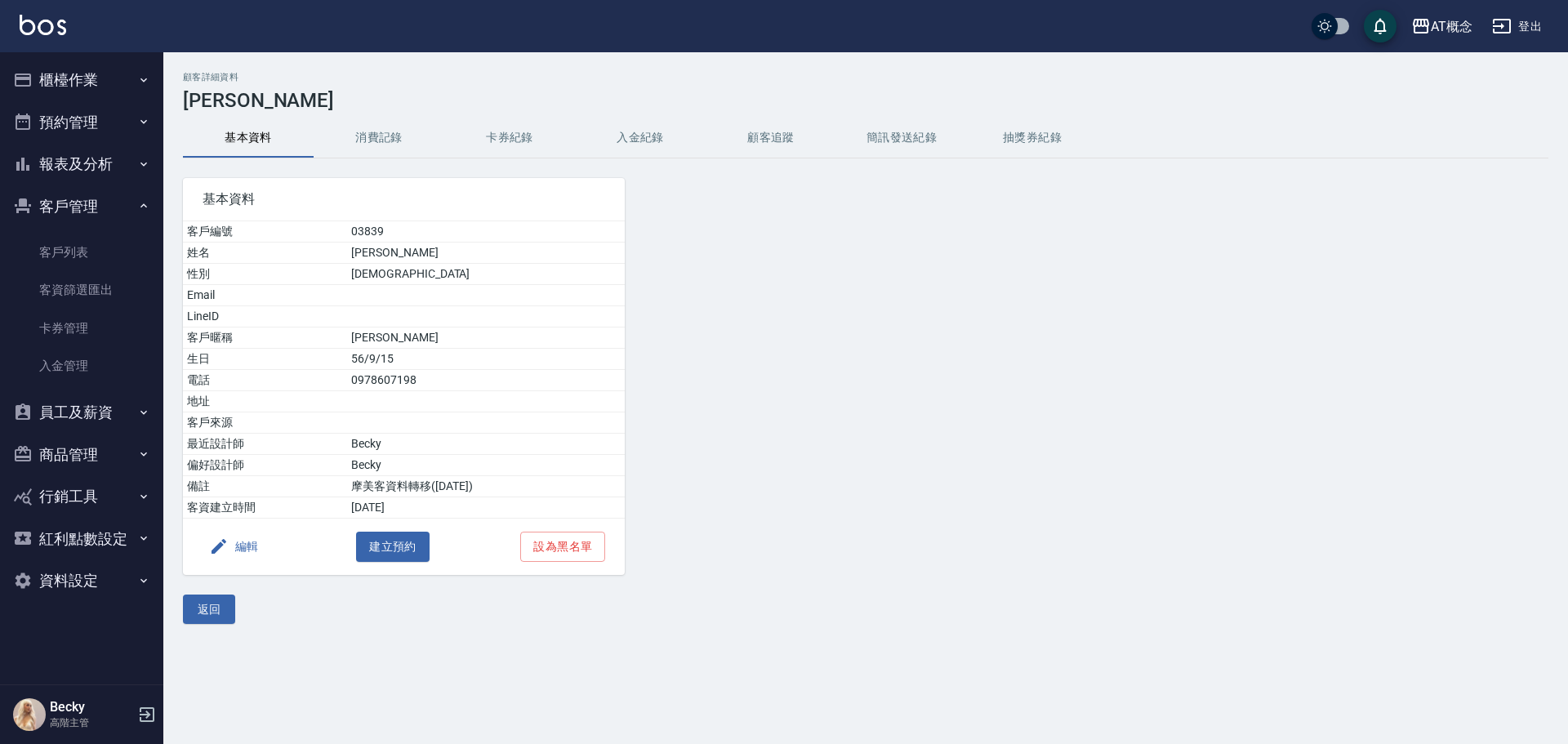
click at [93, 49] on div "AT概念 登出" at bounding box center [784, 26] width 1568 height 52
click at [92, 85] on button "櫃檯作業" at bounding box center [81, 80] width 150 height 43
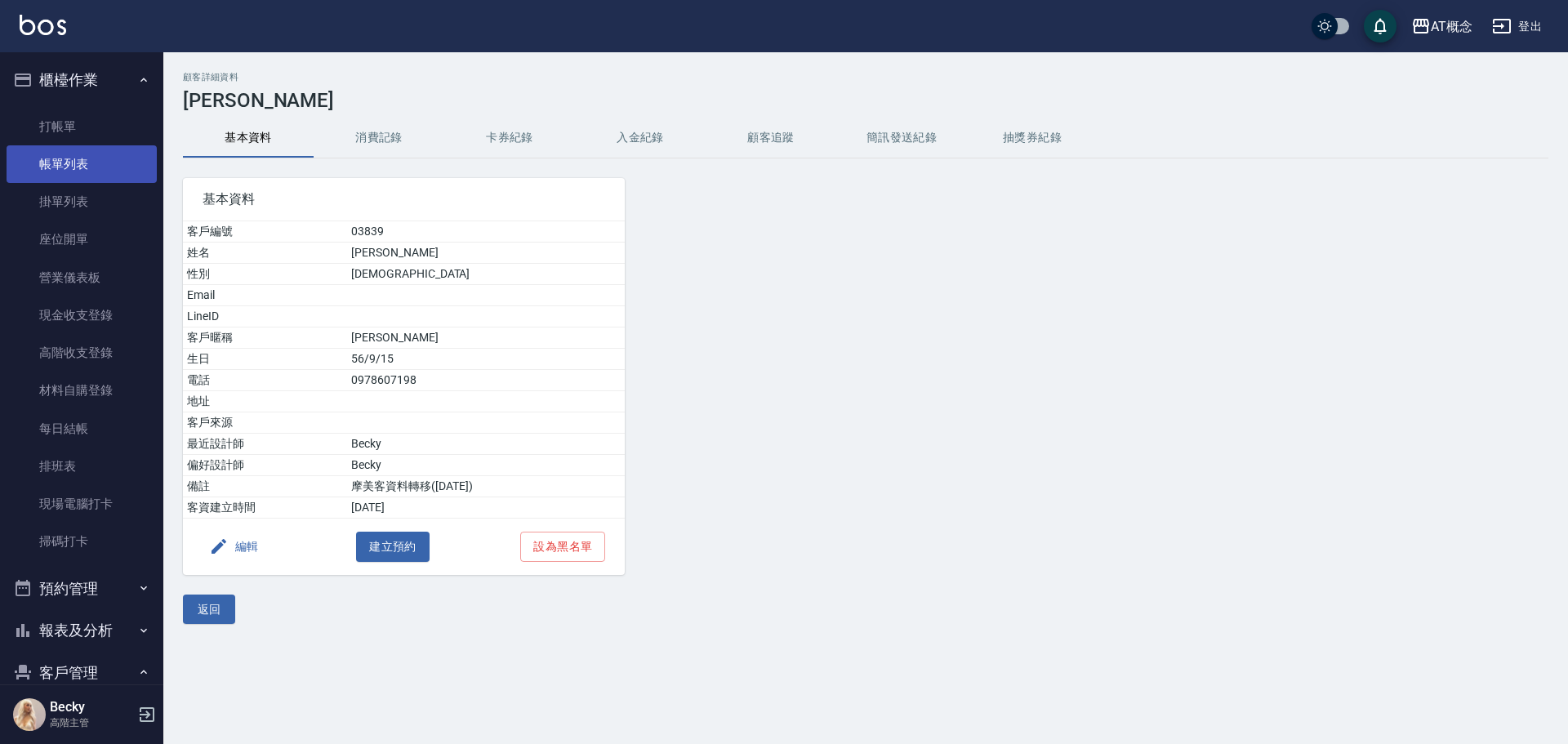
click at [97, 172] on link "帳單列表" at bounding box center [81, 164] width 150 height 38
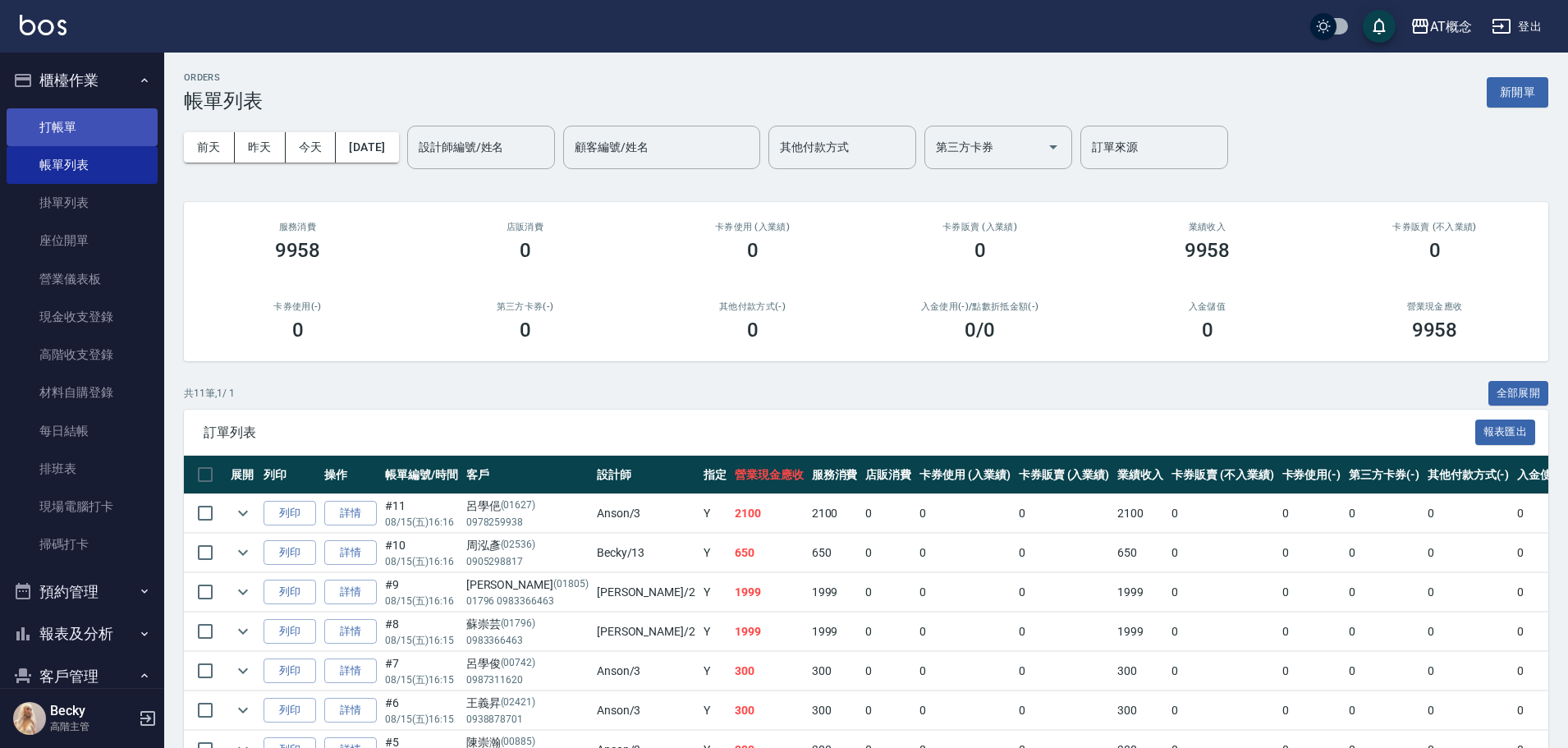
click at [97, 129] on link "打帳單" at bounding box center [82, 128] width 151 height 38
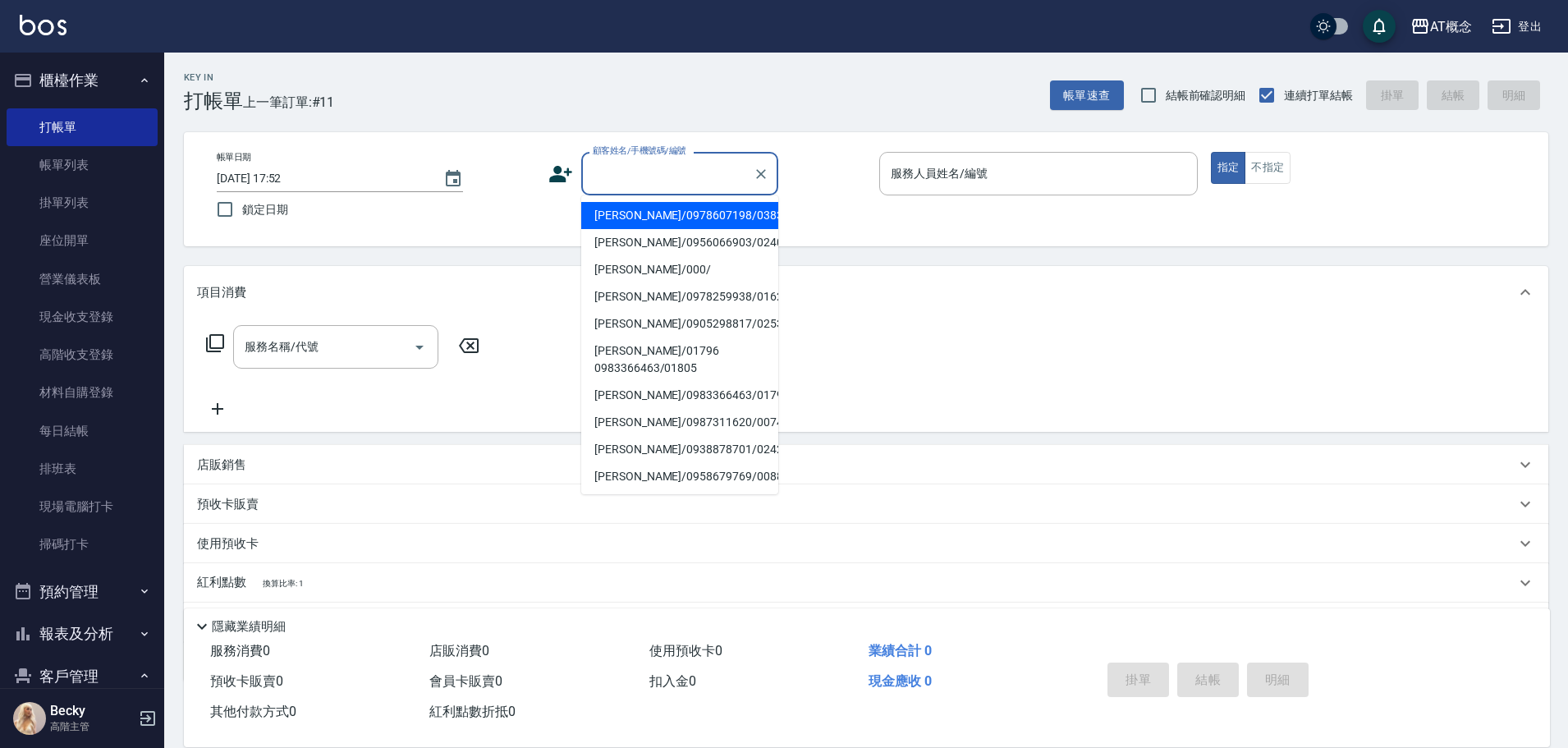
click at [664, 175] on input "顧客姓名/手機號碼/編號" at bounding box center [667, 173] width 157 height 29
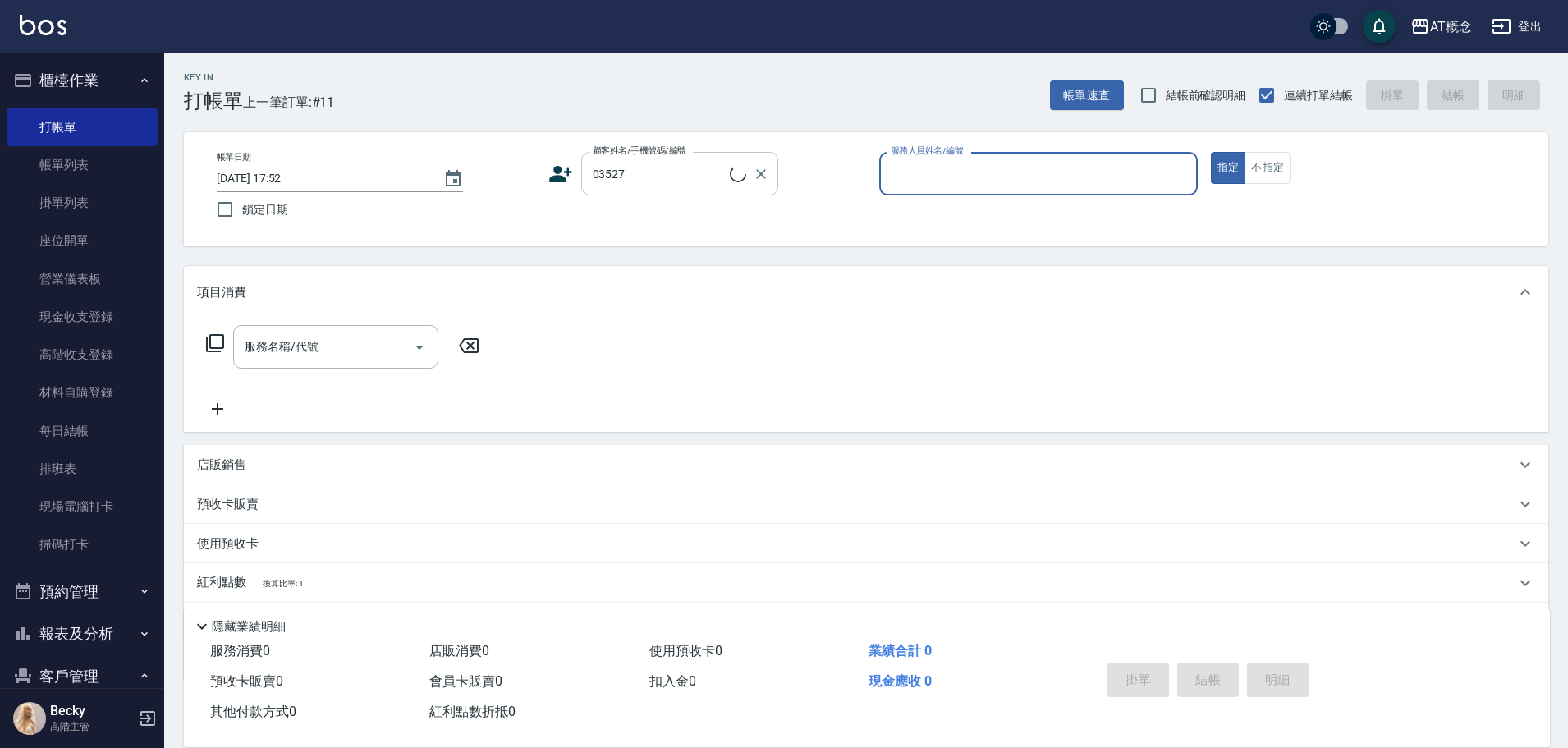
type input "黃皓恩/0925665713/03527"
type input "Anson-3"
click at [1211, 152] on button "指定" at bounding box center [1228, 167] width 35 height 32
type button "true"
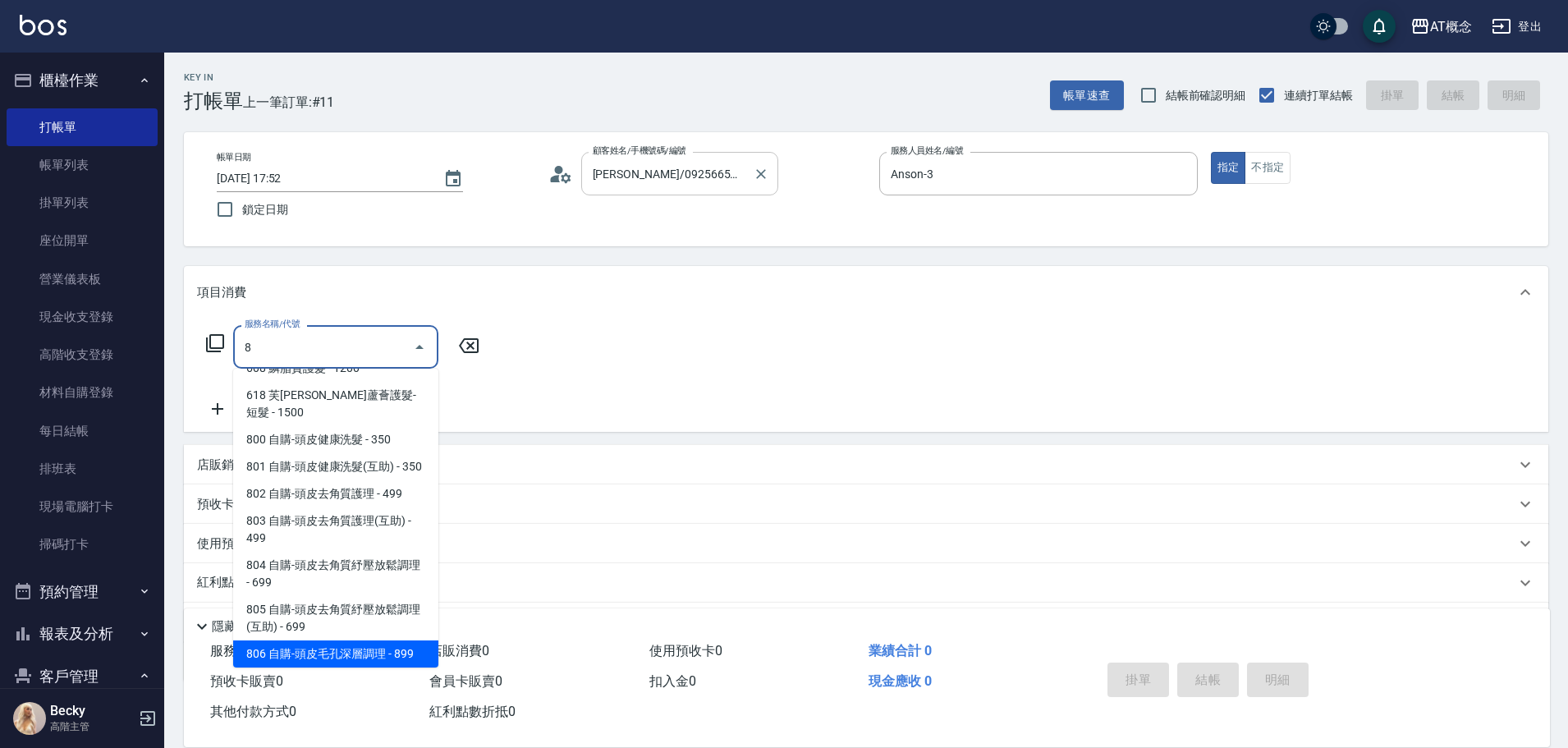
scroll to position [173, 0]
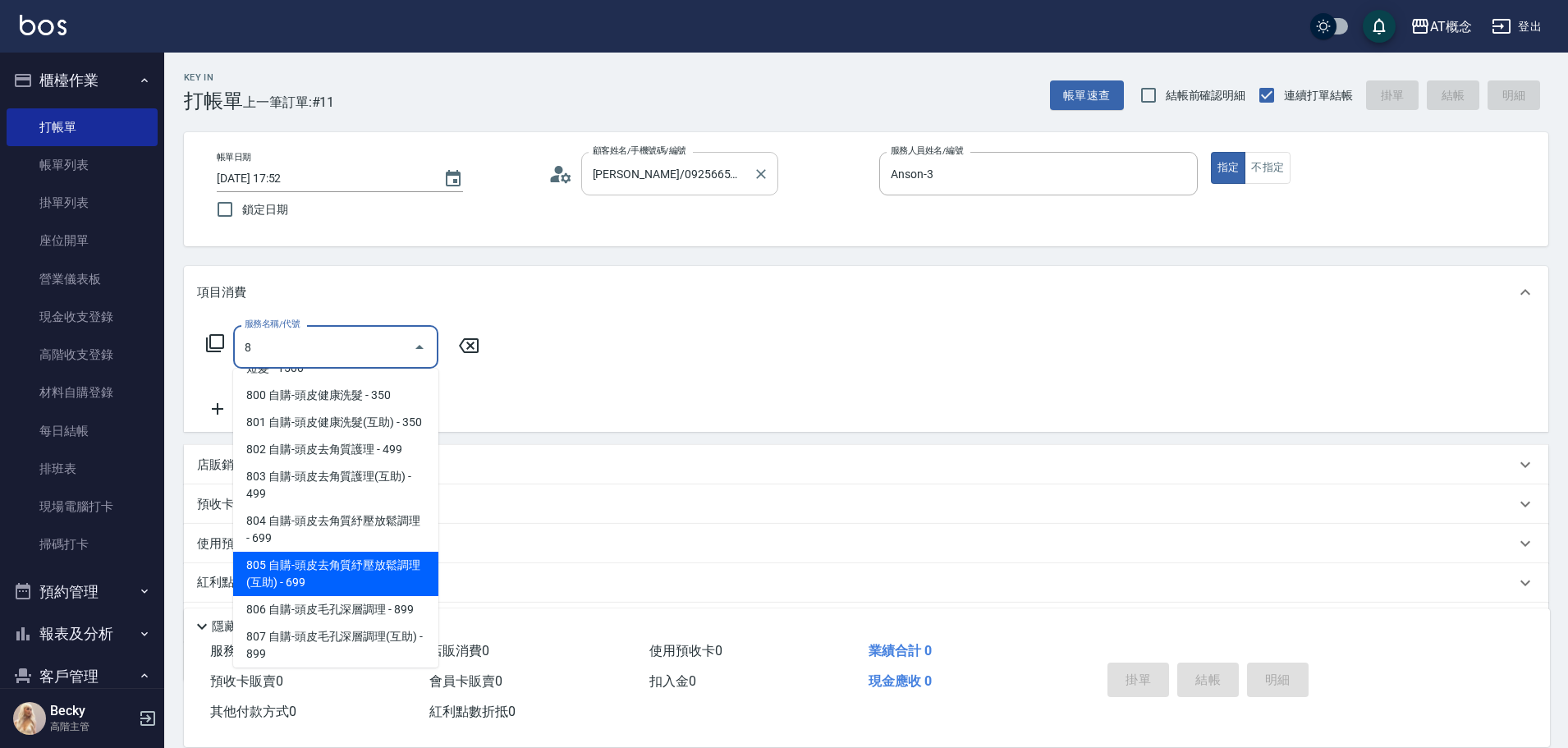
type input "805 自購-頭皮去角質紓壓放鬆調理(互助)(805)"
type input "60"
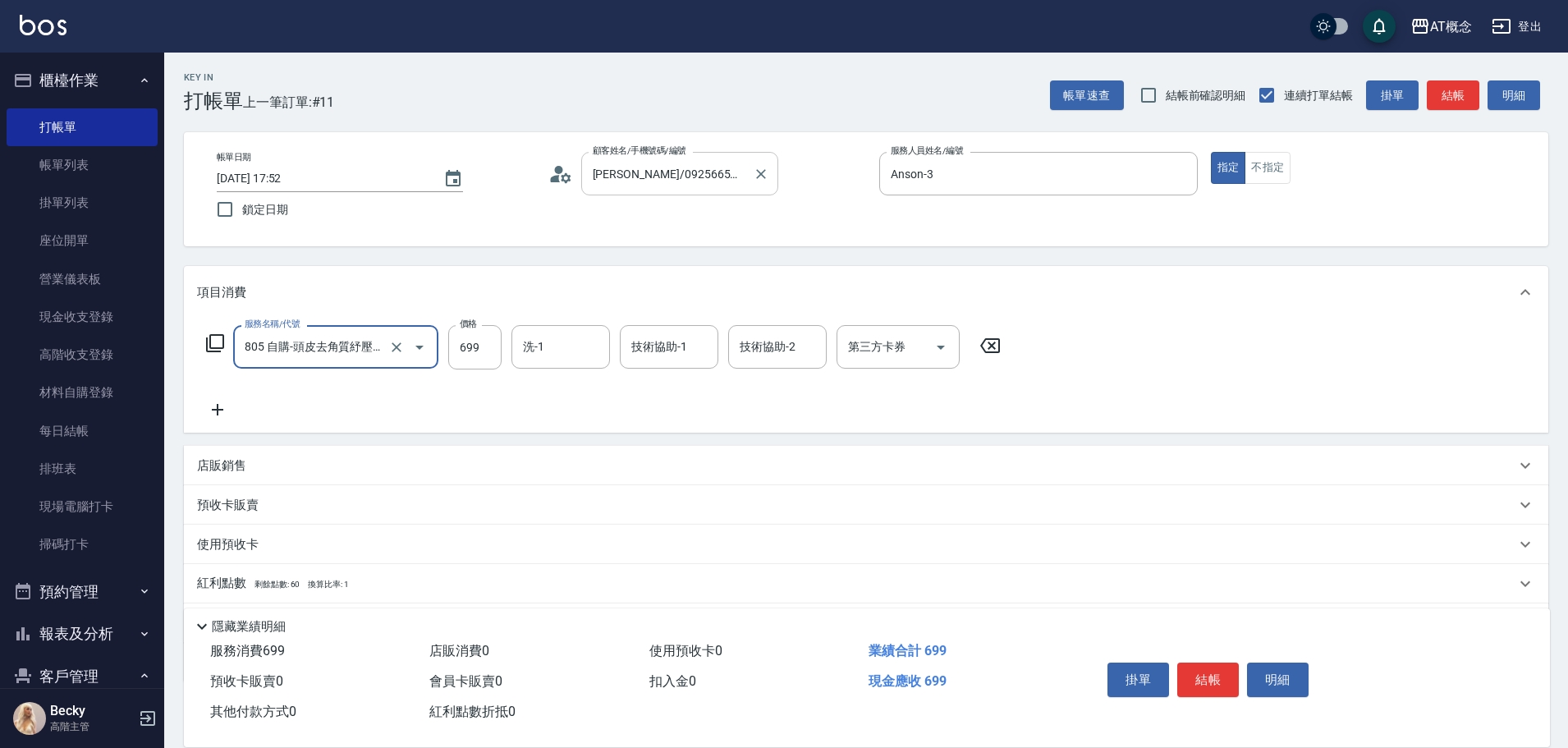
type input "805 自購-頭皮去角質紓壓放鬆調理(互助)(805)"
type input "0"
type input "60"
type input "600"
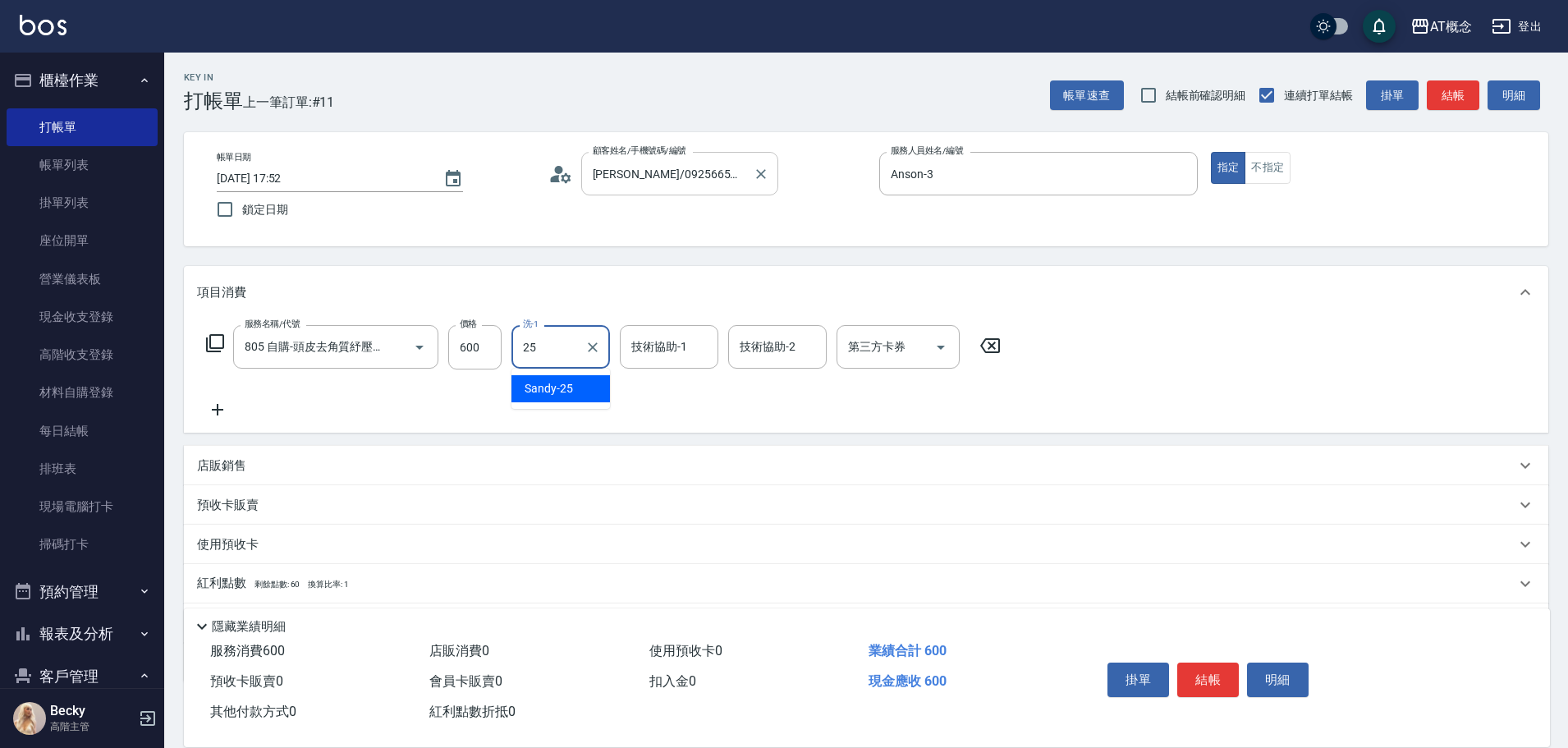
type input "Sandy-25"
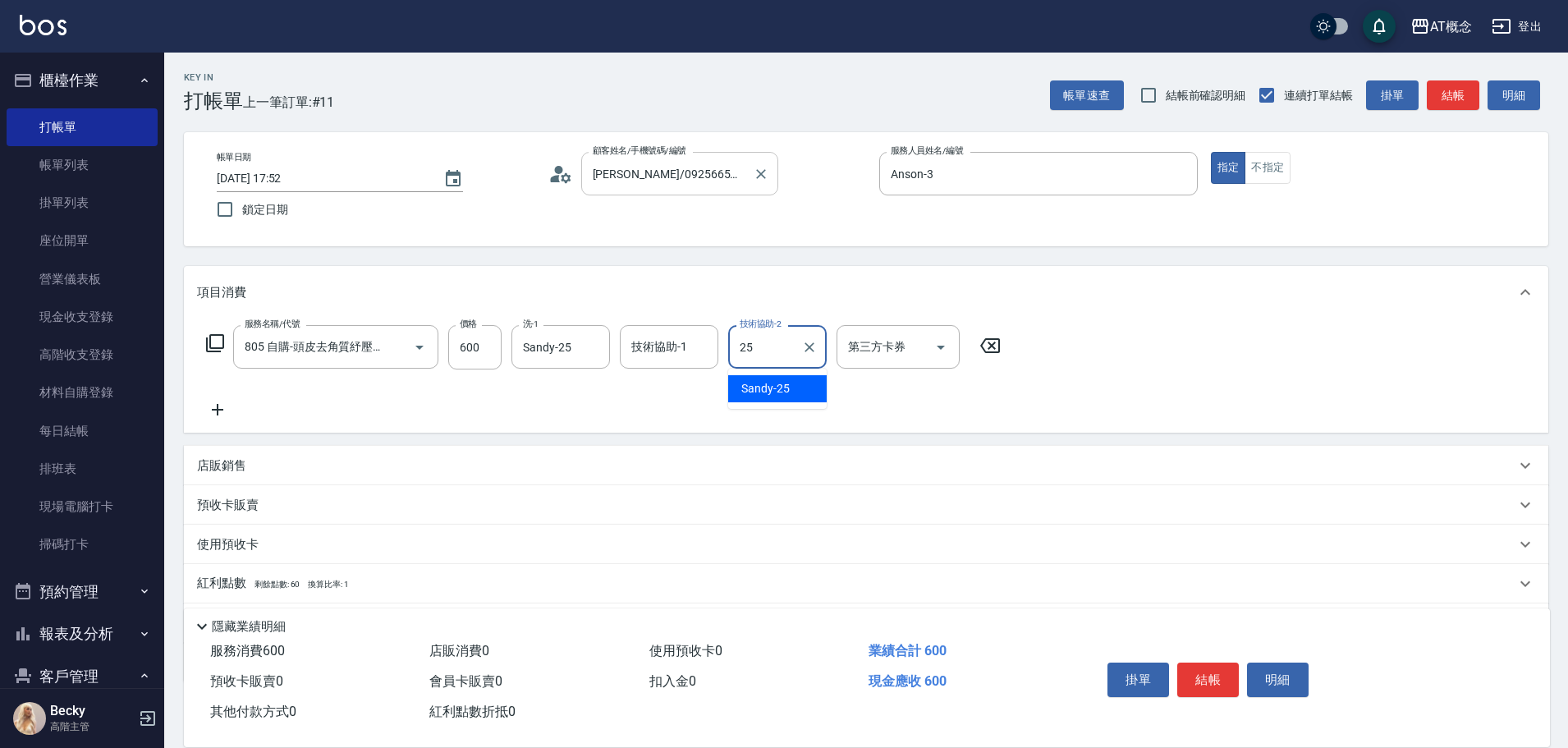
type input "Sandy-25"
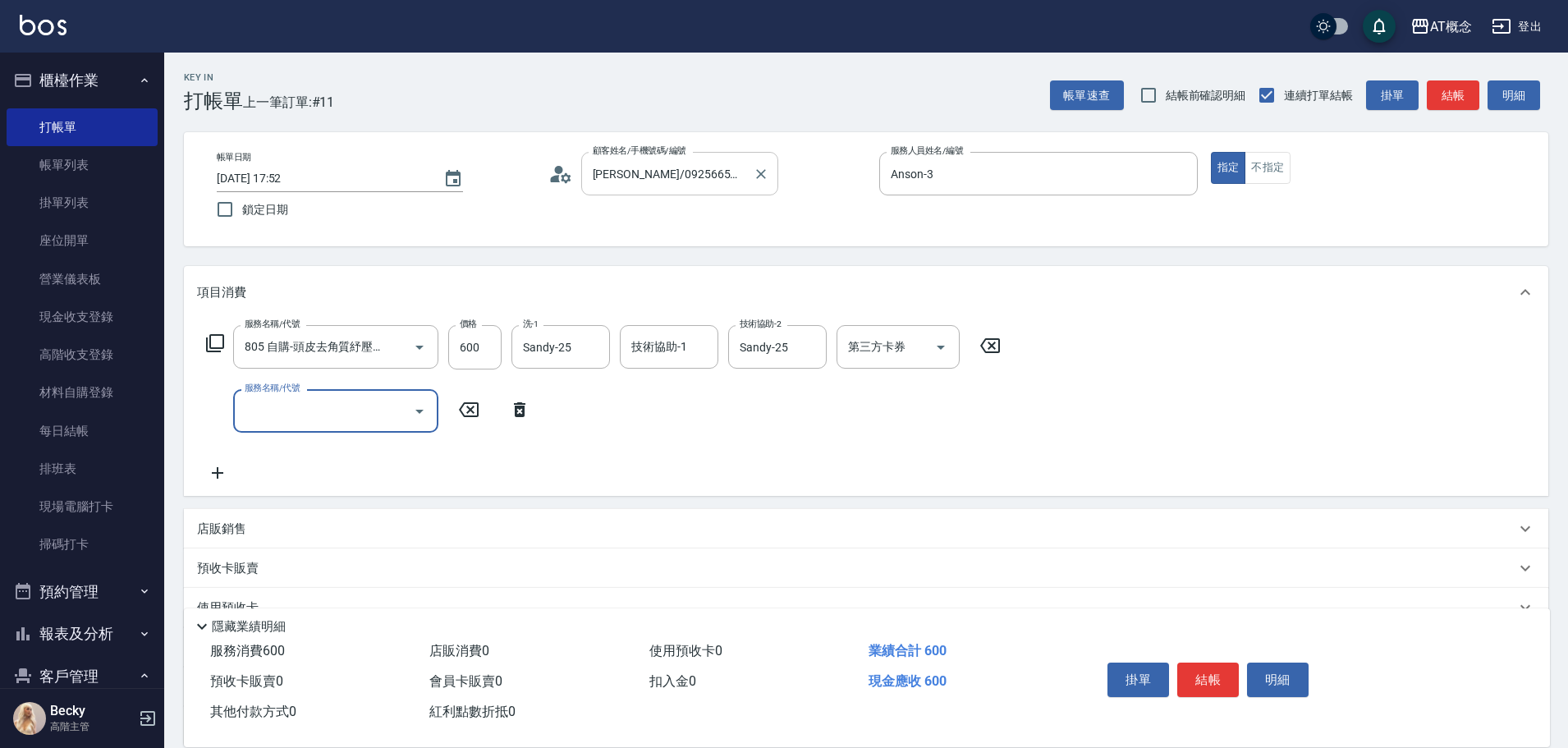
scroll to position [0, 0]
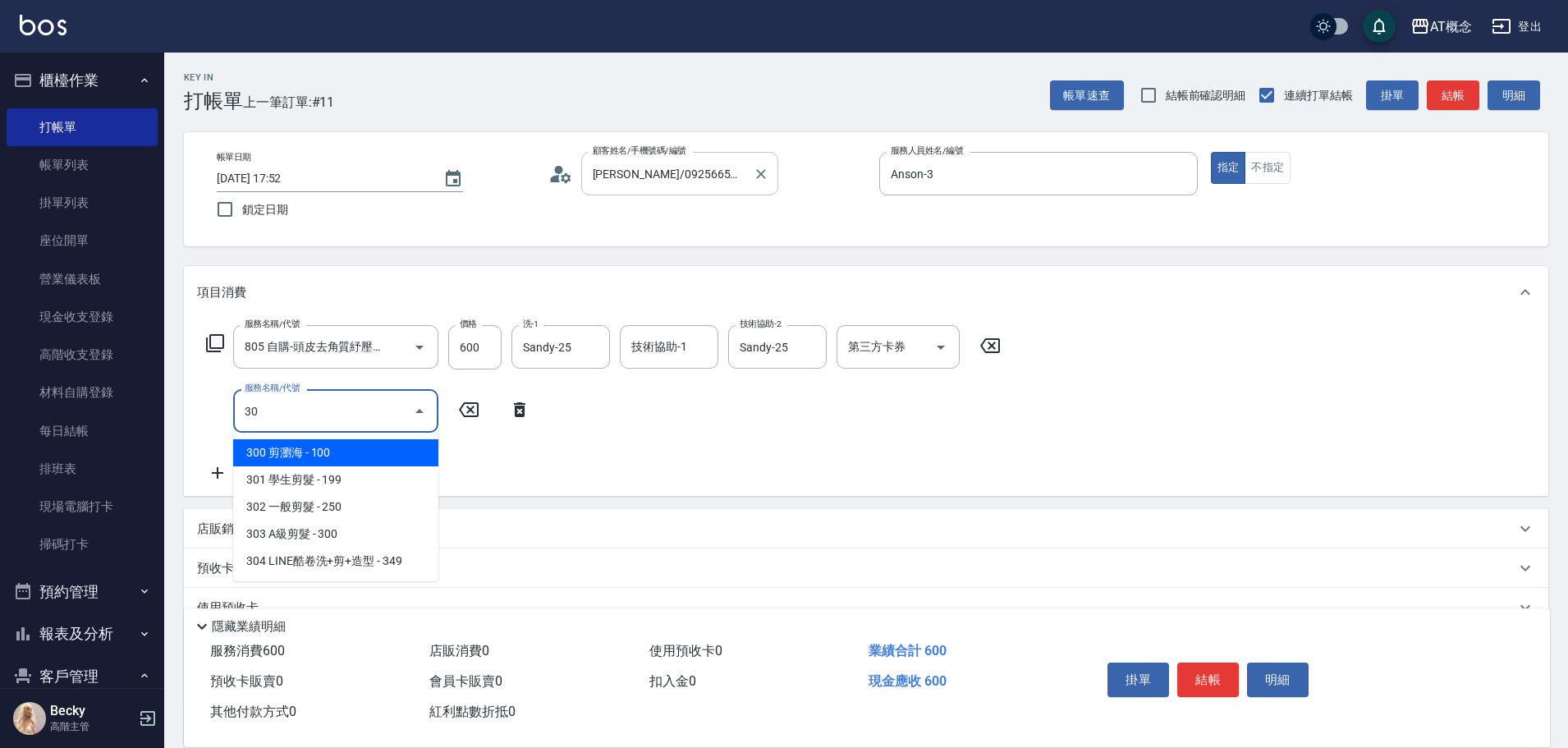
type input "303"
type input "90"
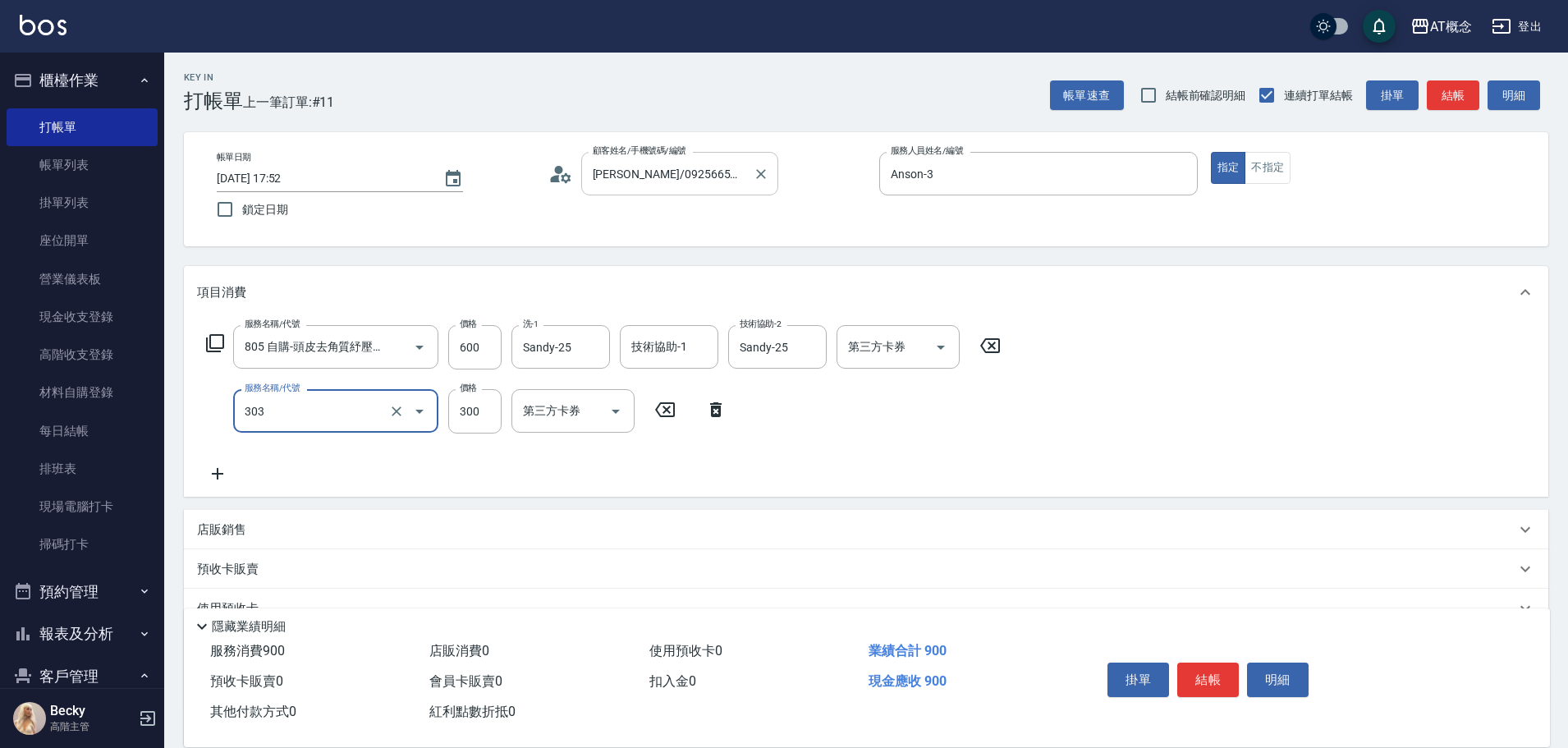
type input "3"
type input "60"
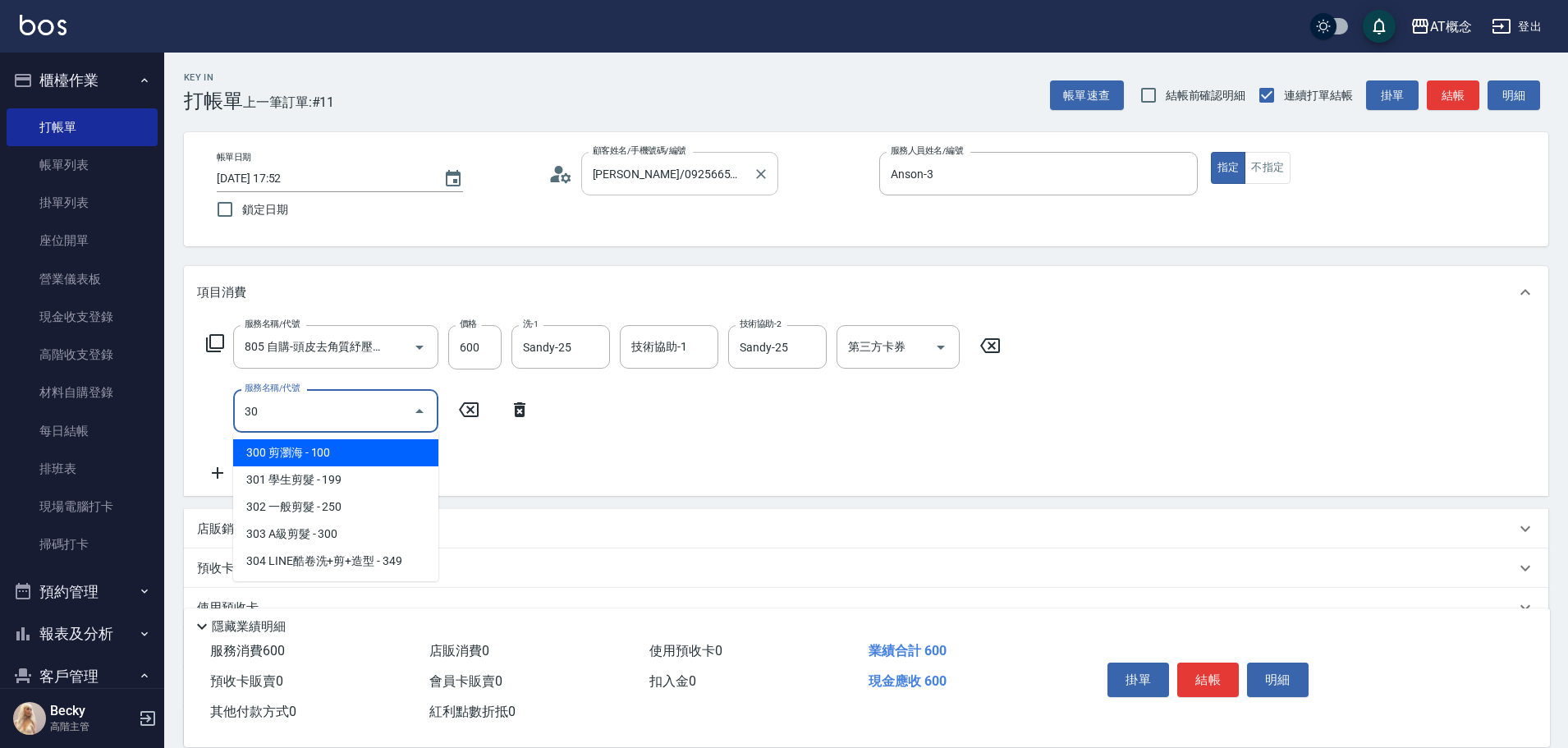
type input "303"
type input "90"
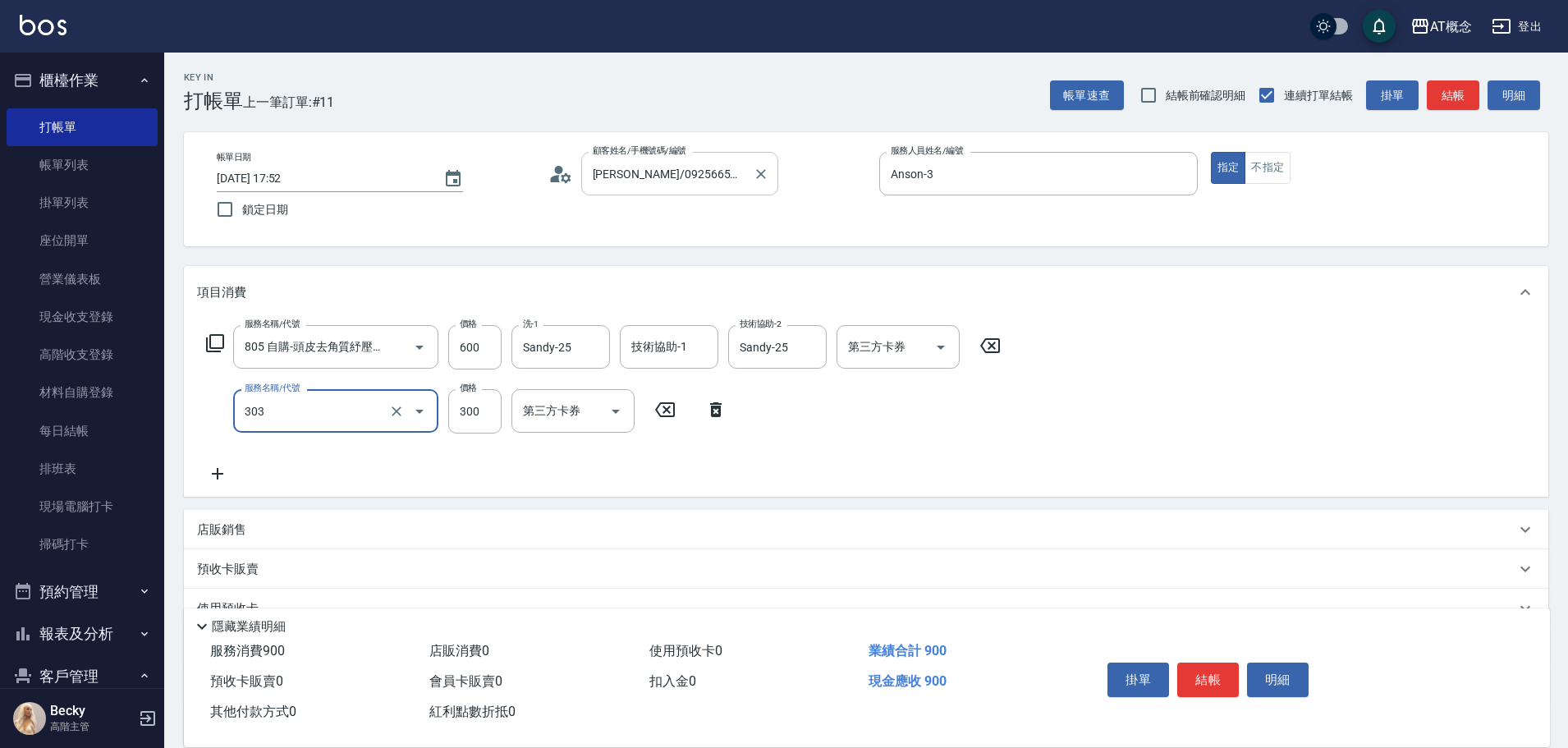
type input "303 A級剪髮(303)"
type input "60"
type input "35"
type input "90"
type input "350"
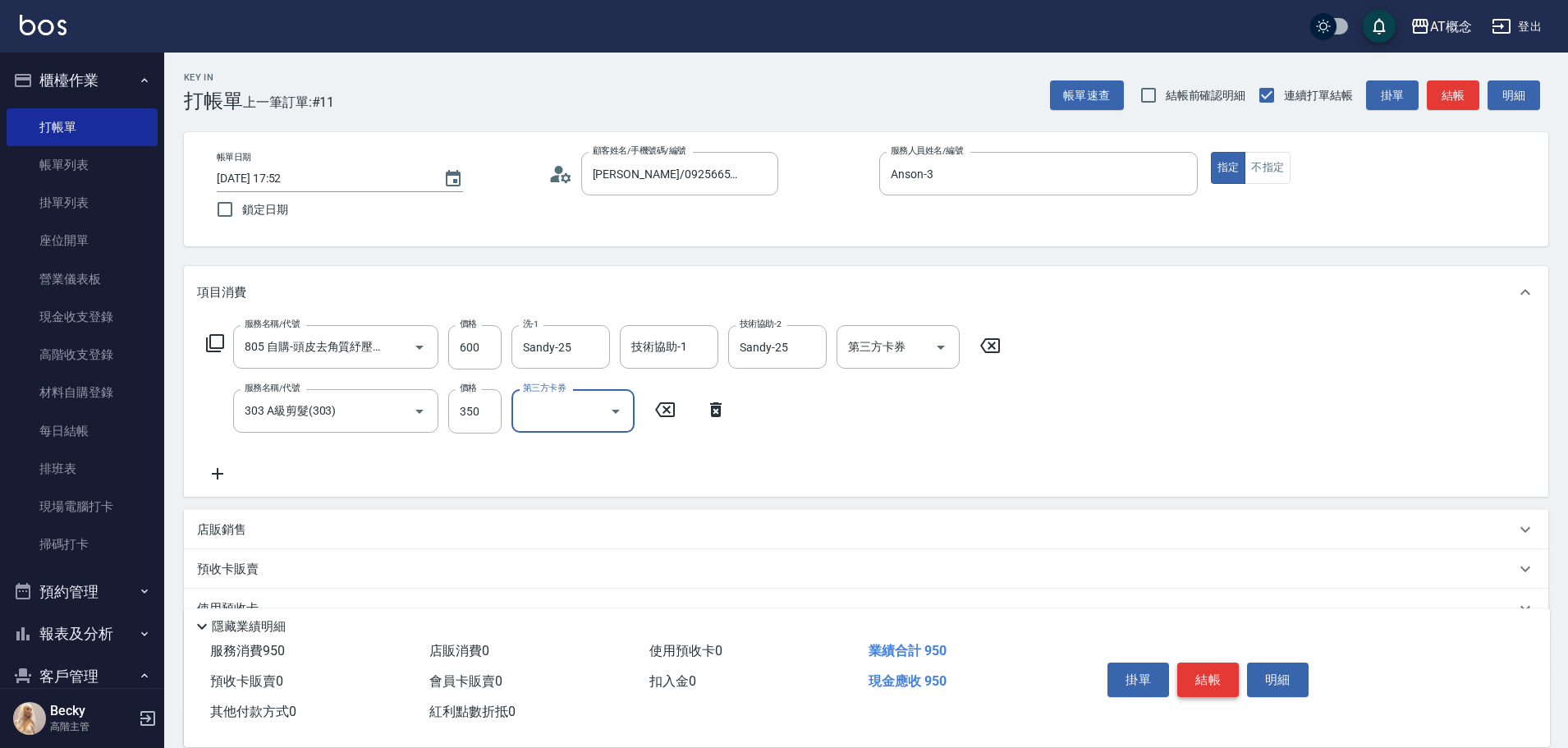
click at [1218, 672] on button "結帳" at bounding box center [1208, 680] width 62 height 35
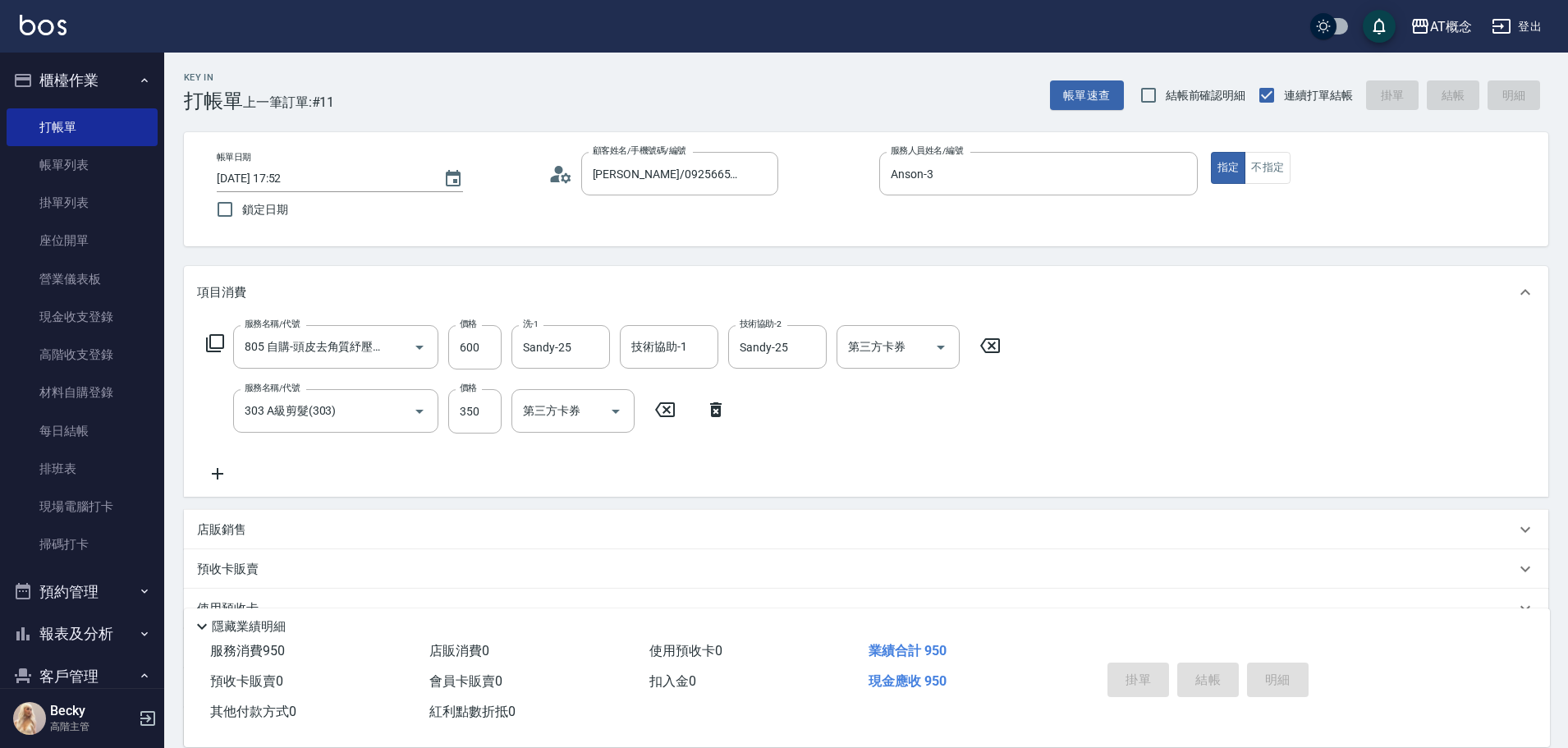
type input "2025/08/15 17:54"
type input "0"
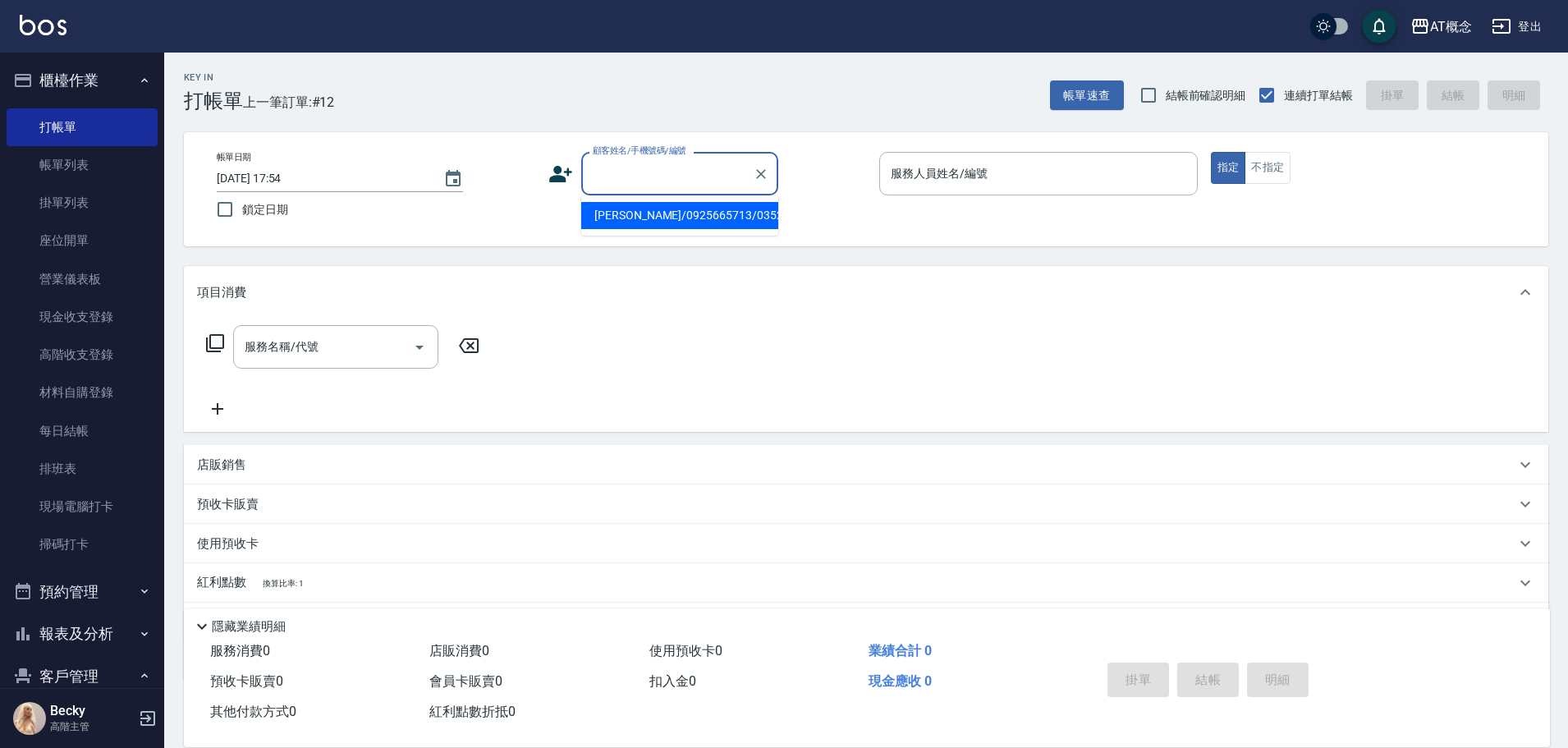
click at [665, 185] on input "顧客姓名/手機號碼/編號" at bounding box center [667, 173] width 157 height 29
type input "陳玲玲/0978607198/03839"
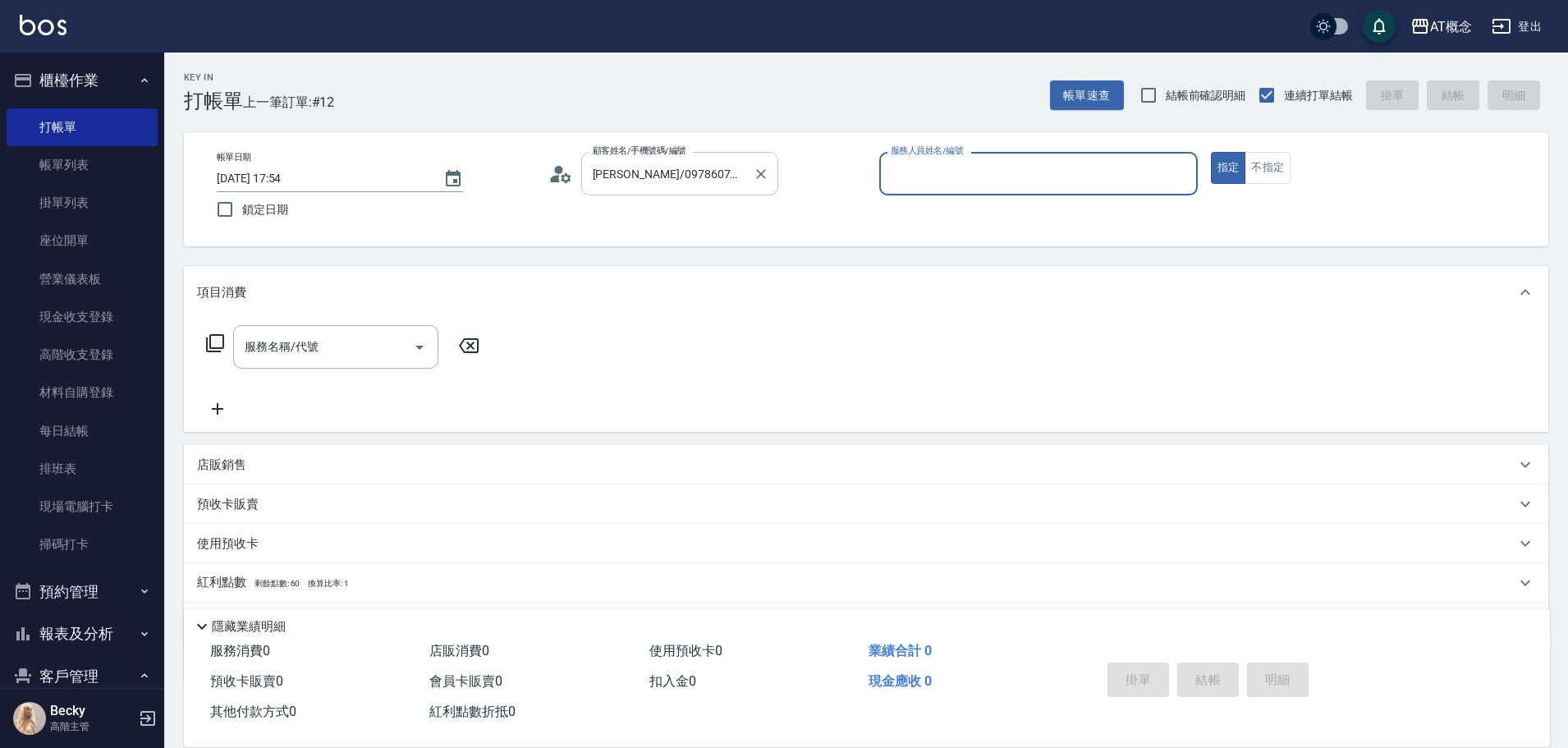
type input "Becky-13"
click at [1211, 152] on button "指定" at bounding box center [1228, 167] width 35 height 32
click at [217, 353] on icon at bounding box center [215, 344] width 18 height 18
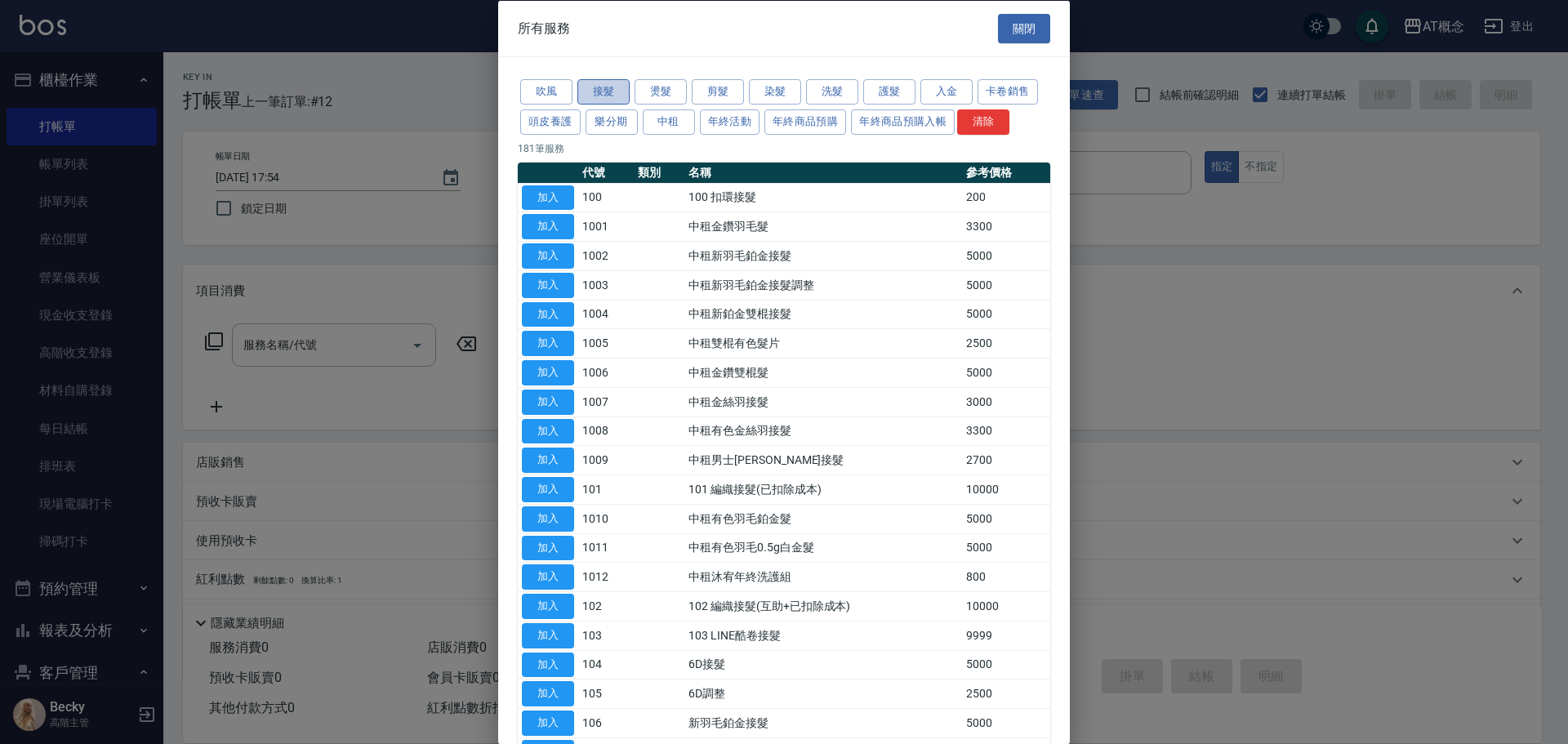
click at [600, 88] on button "接髮" at bounding box center [604, 92] width 52 height 25
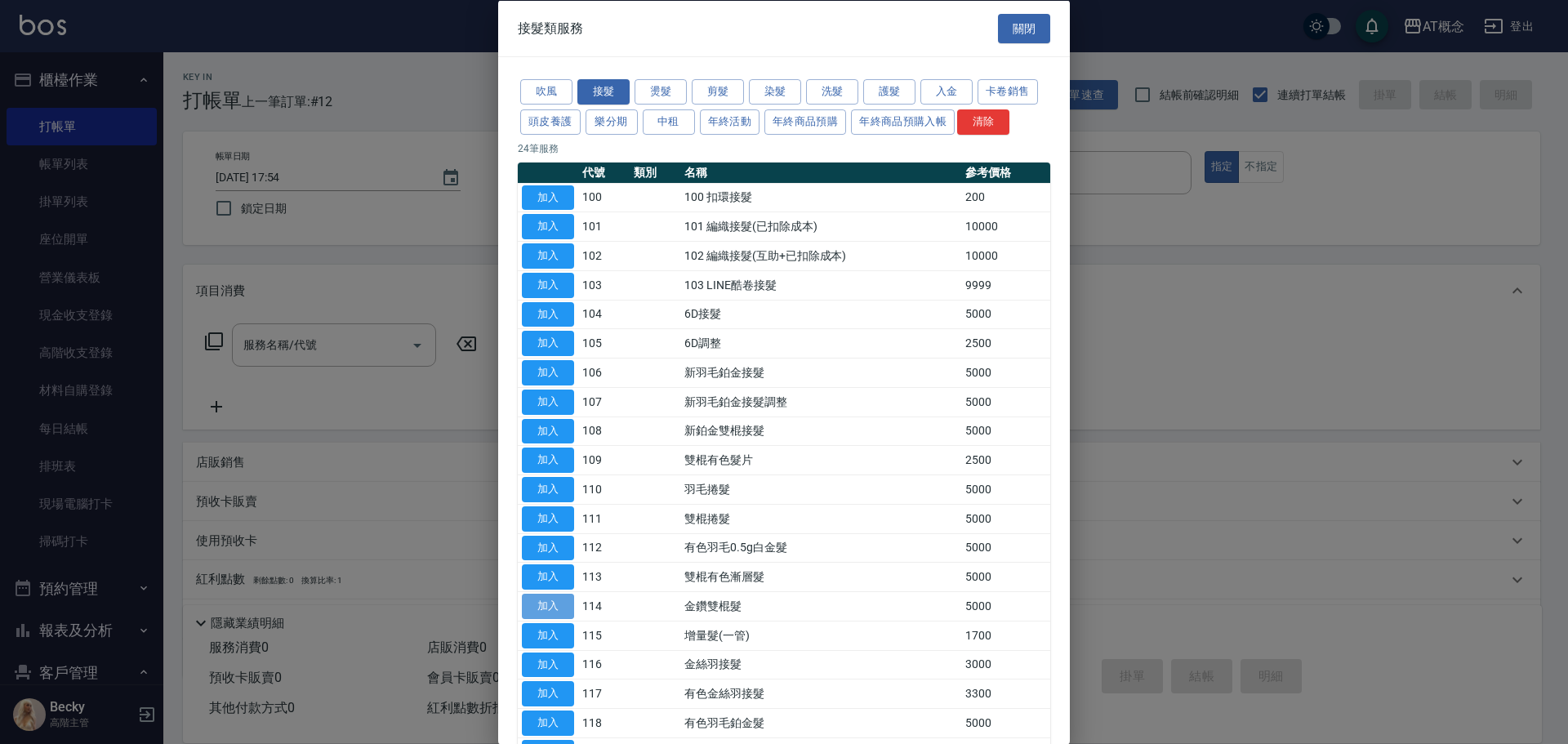
click at [534, 607] on button "加入" at bounding box center [548, 606] width 52 height 25
type input "金鑽雙棍髮(114)"
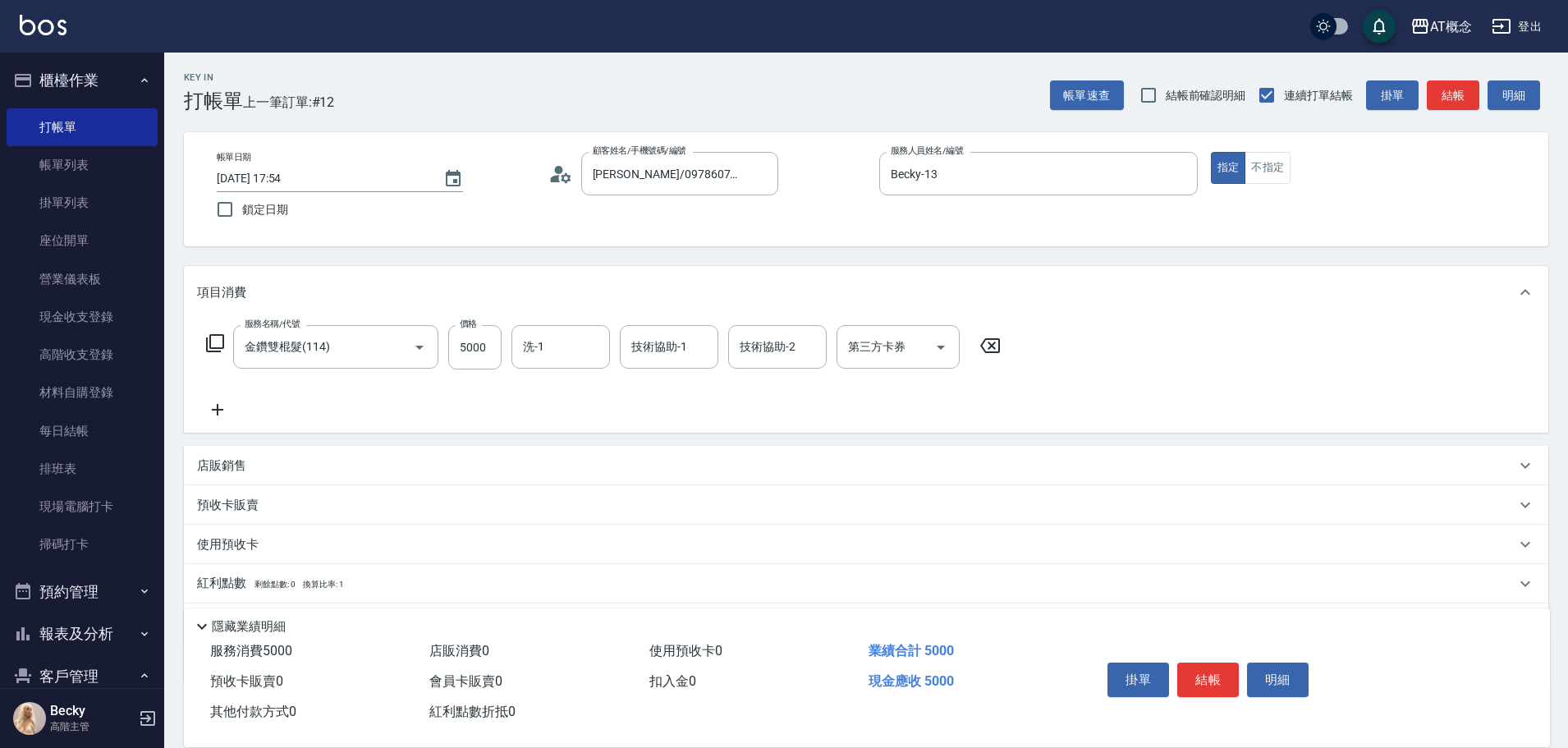
click at [503, 340] on div "服務名稱/代號 金鑽雙棍髮(114) 服務名稱/代號 價格 5000 價格 洗-1 洗-1 技術協助-1 技術協助-1 技術協助-2 技術協助-2 第三方卡券…" at bounding box center [604, 348] width 814 height 44
click at [486, 346] on input "5000" at bounding box center [474, 348] width 54 height 44
type input "0"
type input "30"
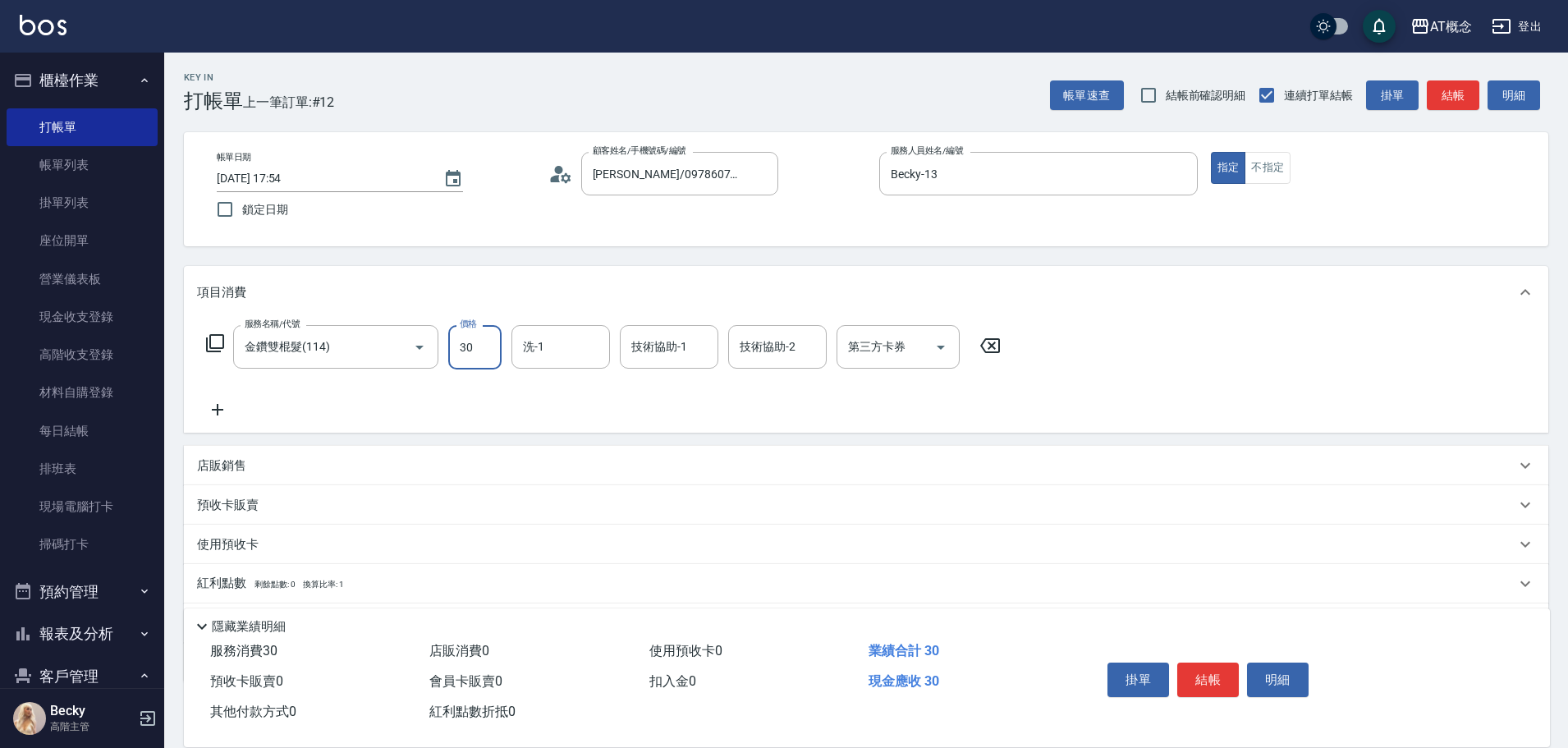
type input "304"
type input "300"
type input "3040"
click at [1214, 669] on button "結帳" at bounding box center [1208, 680] width 62 height 35
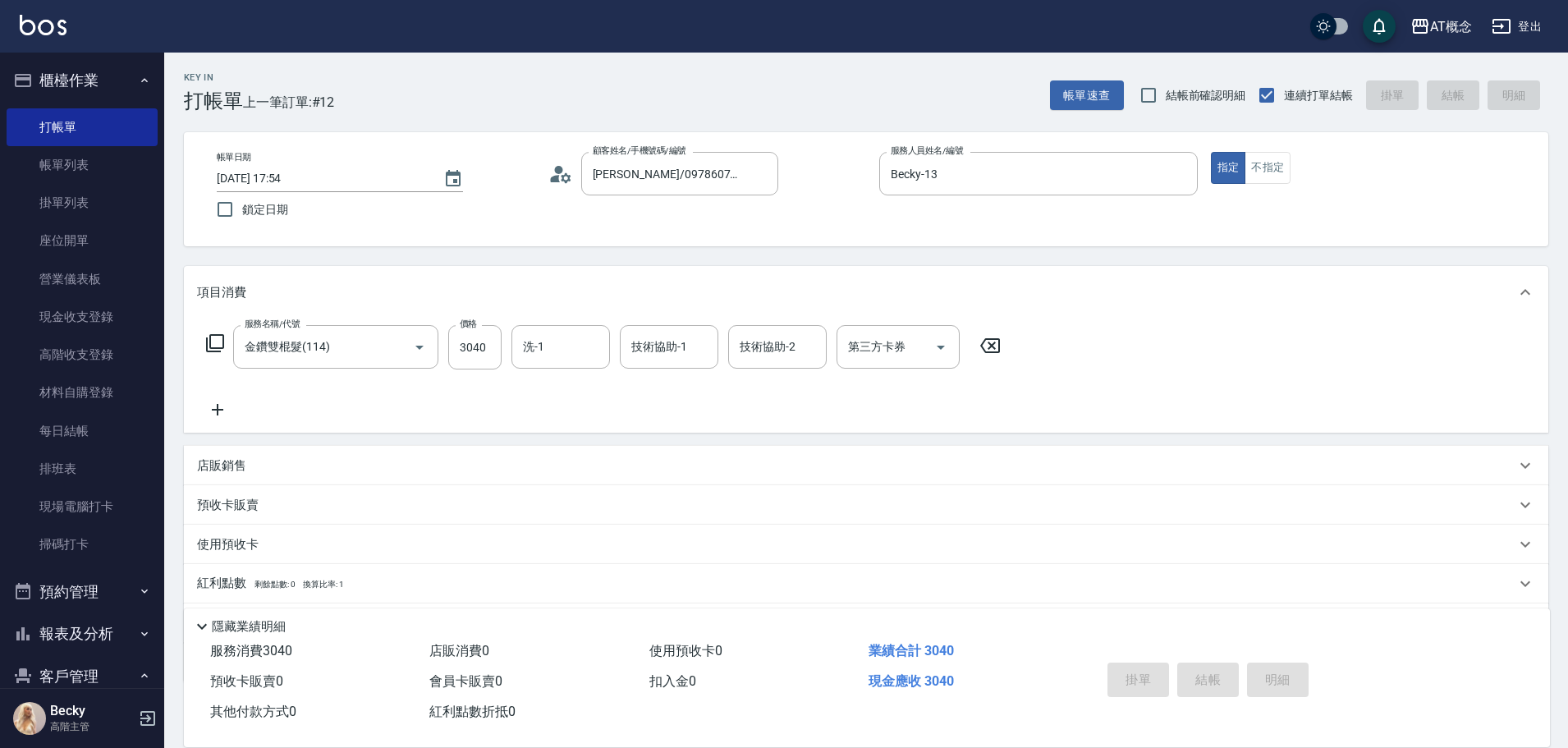
type input "2025/08/15 17:59"
type input "0"
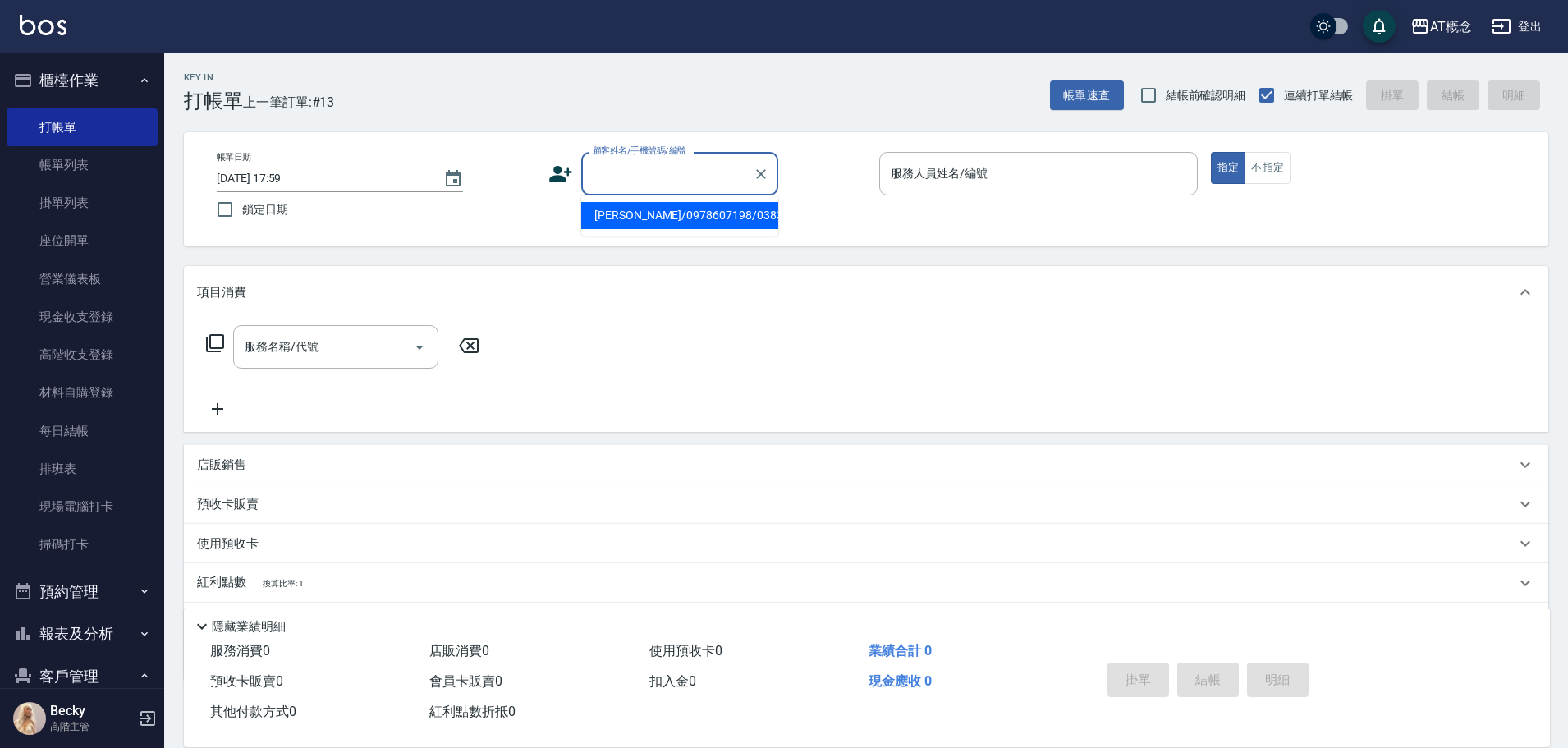
click at [627, 171] on input "顧客姓名/手機號碼/編號" at bounding box center [667, 173] width 157 height 29
type input "陳彥珊/0956066903/02402"
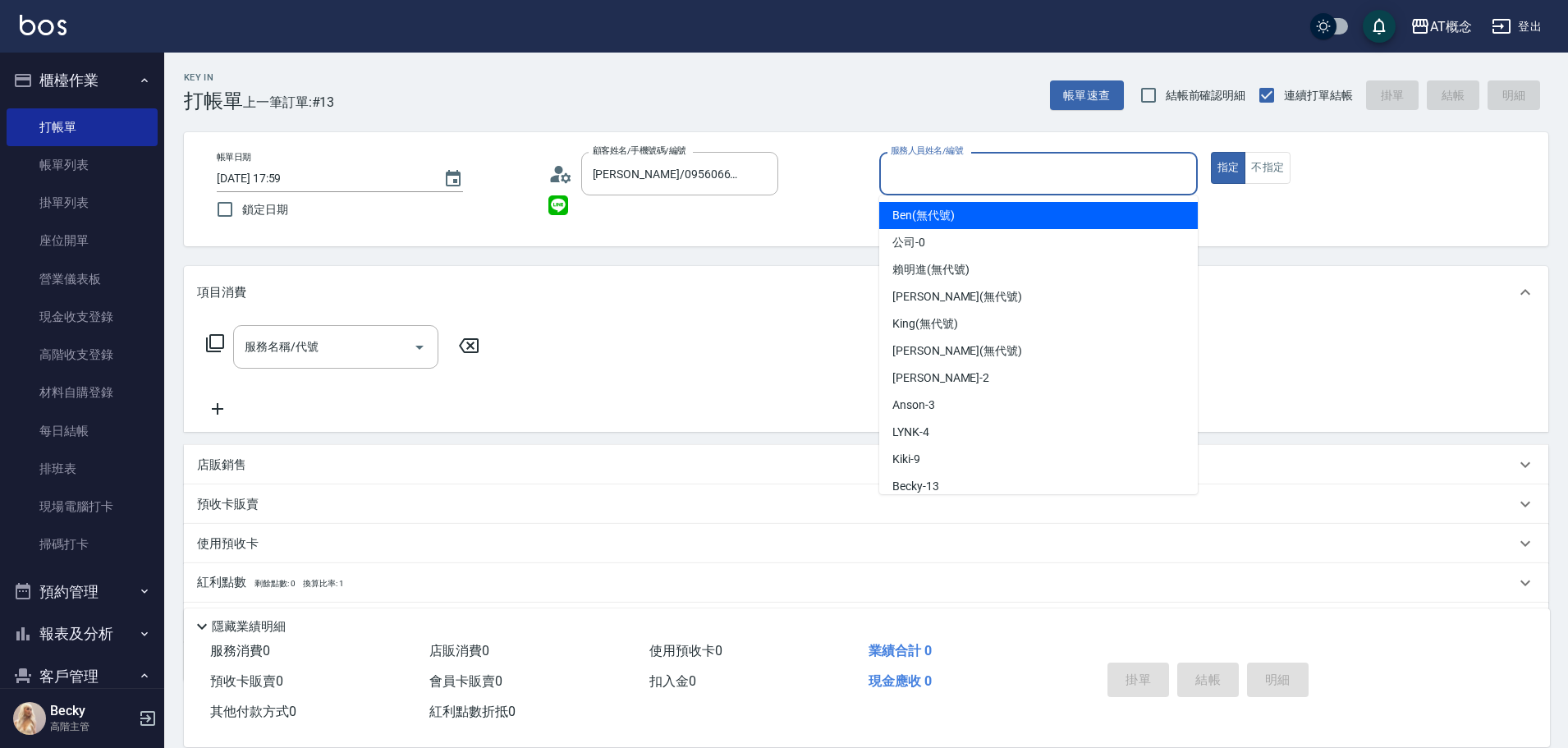
click at [917, 180] on input "服務人員姓名/編號" at bounding box center [1038, 173] width 304 height 29
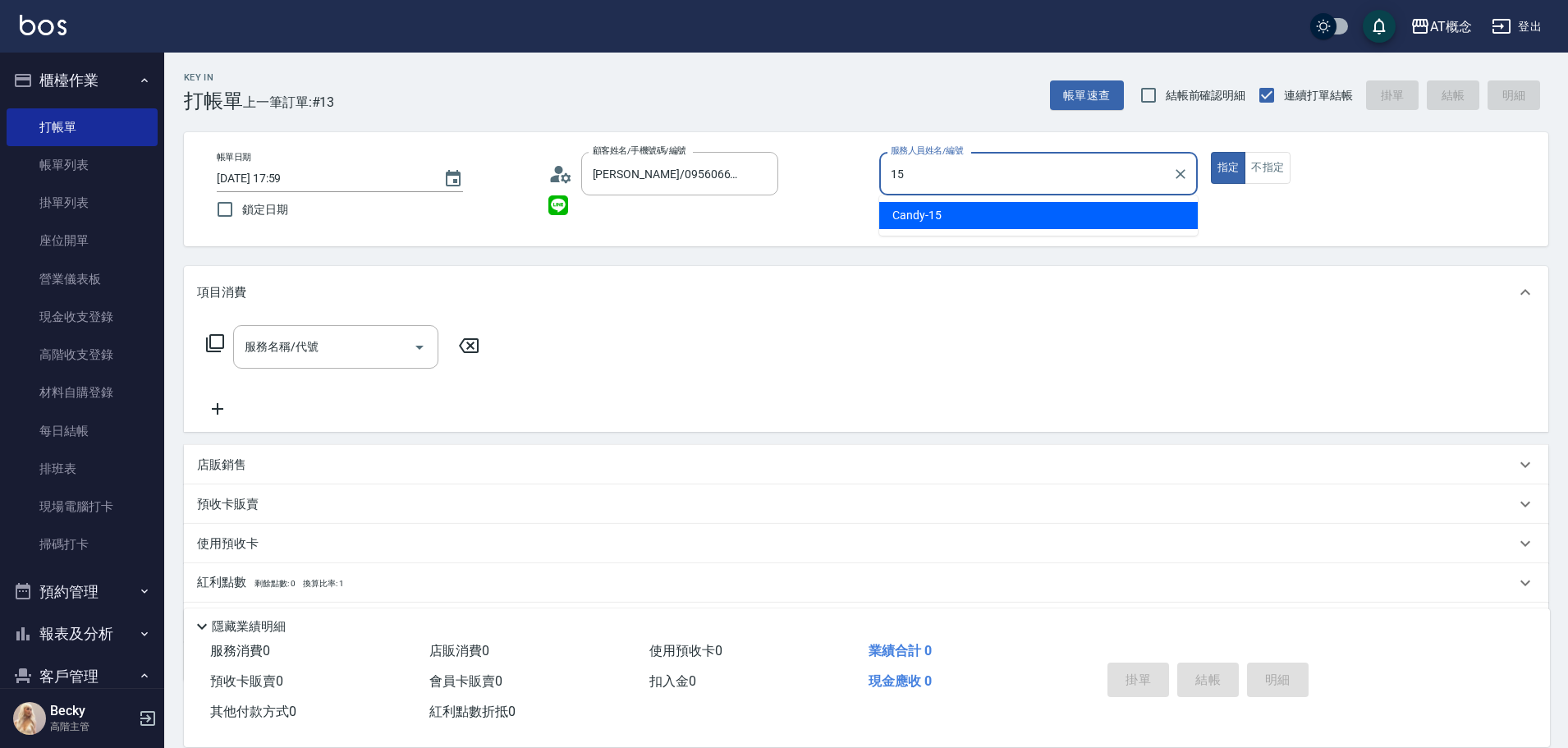
type input "Candy-15"
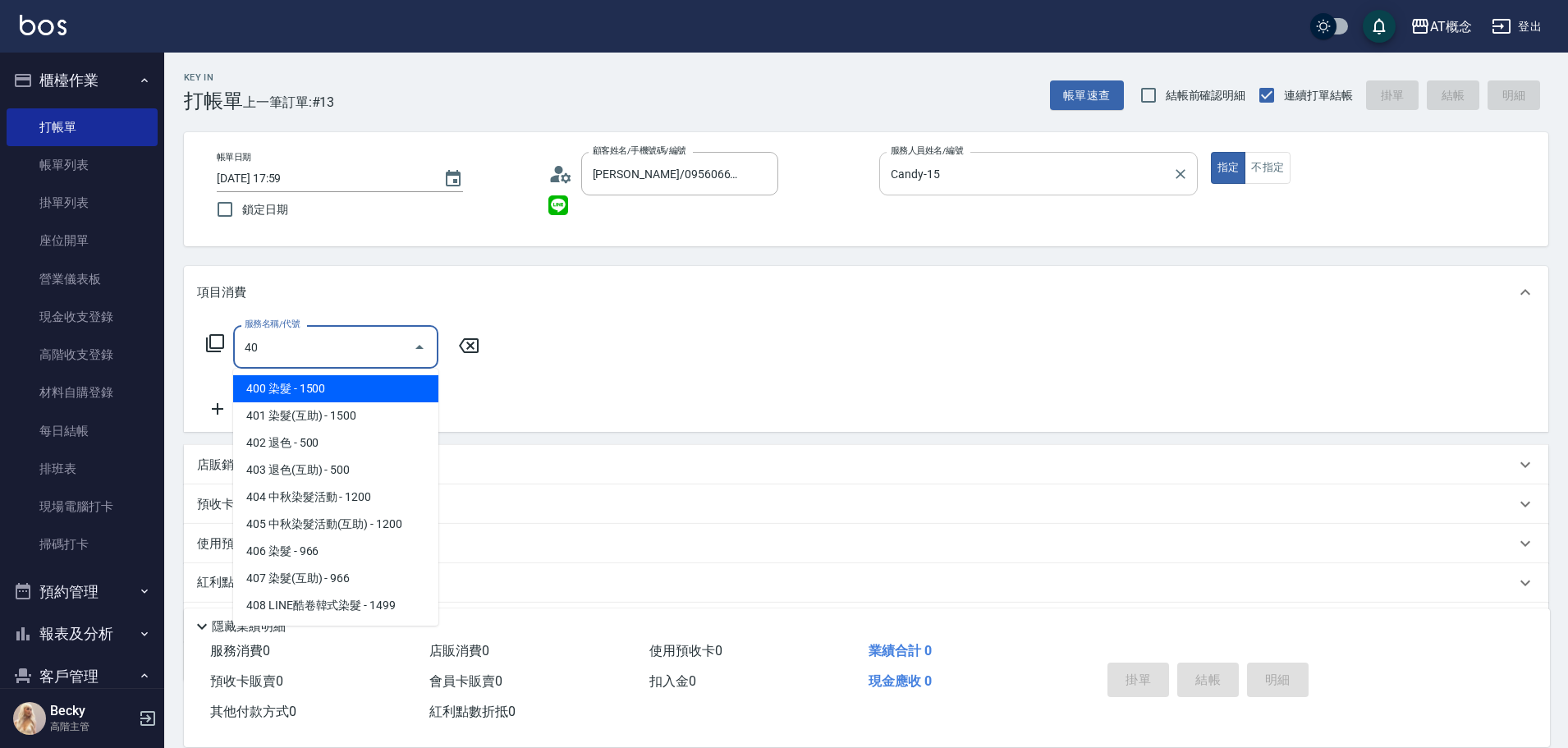
type input "400"
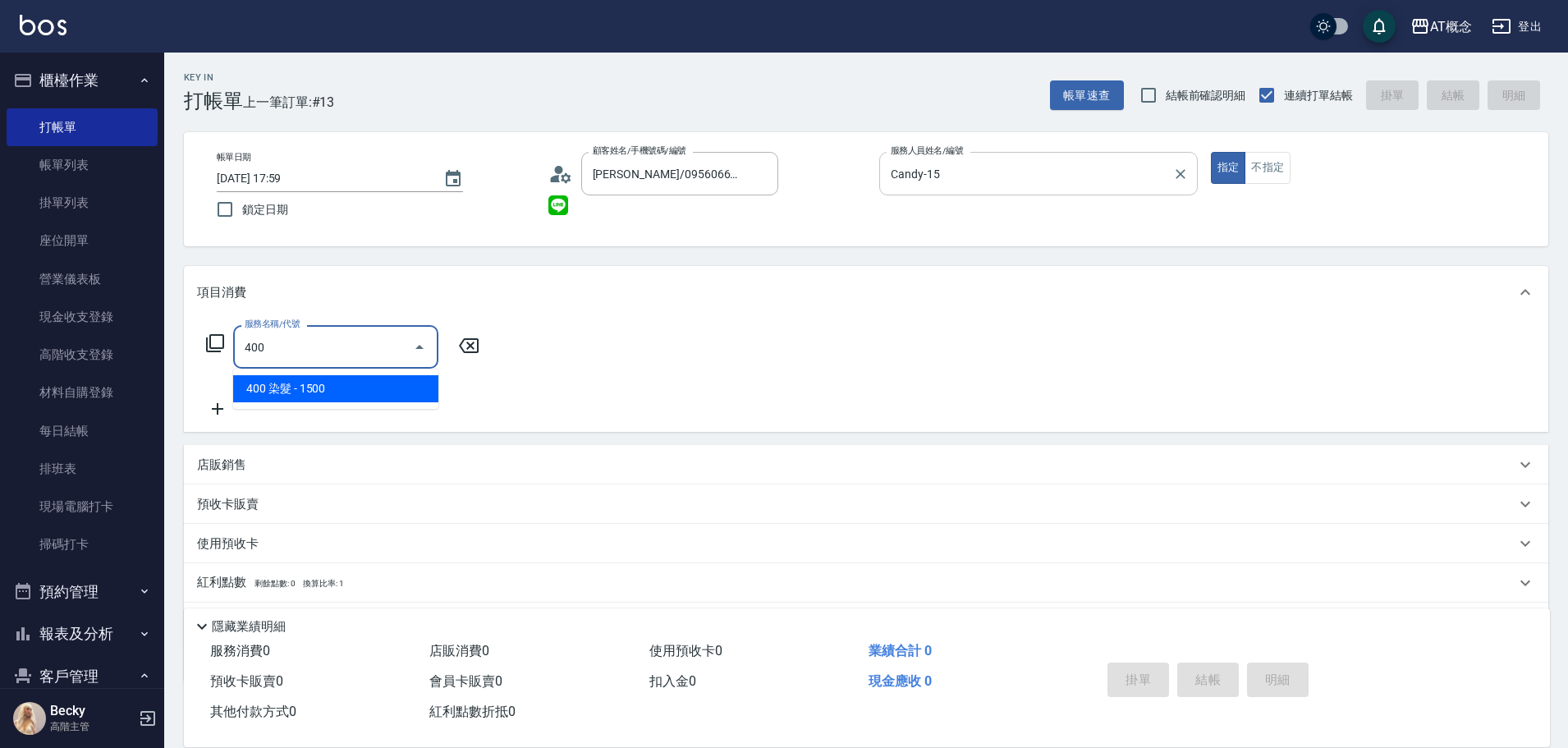
type input "150"
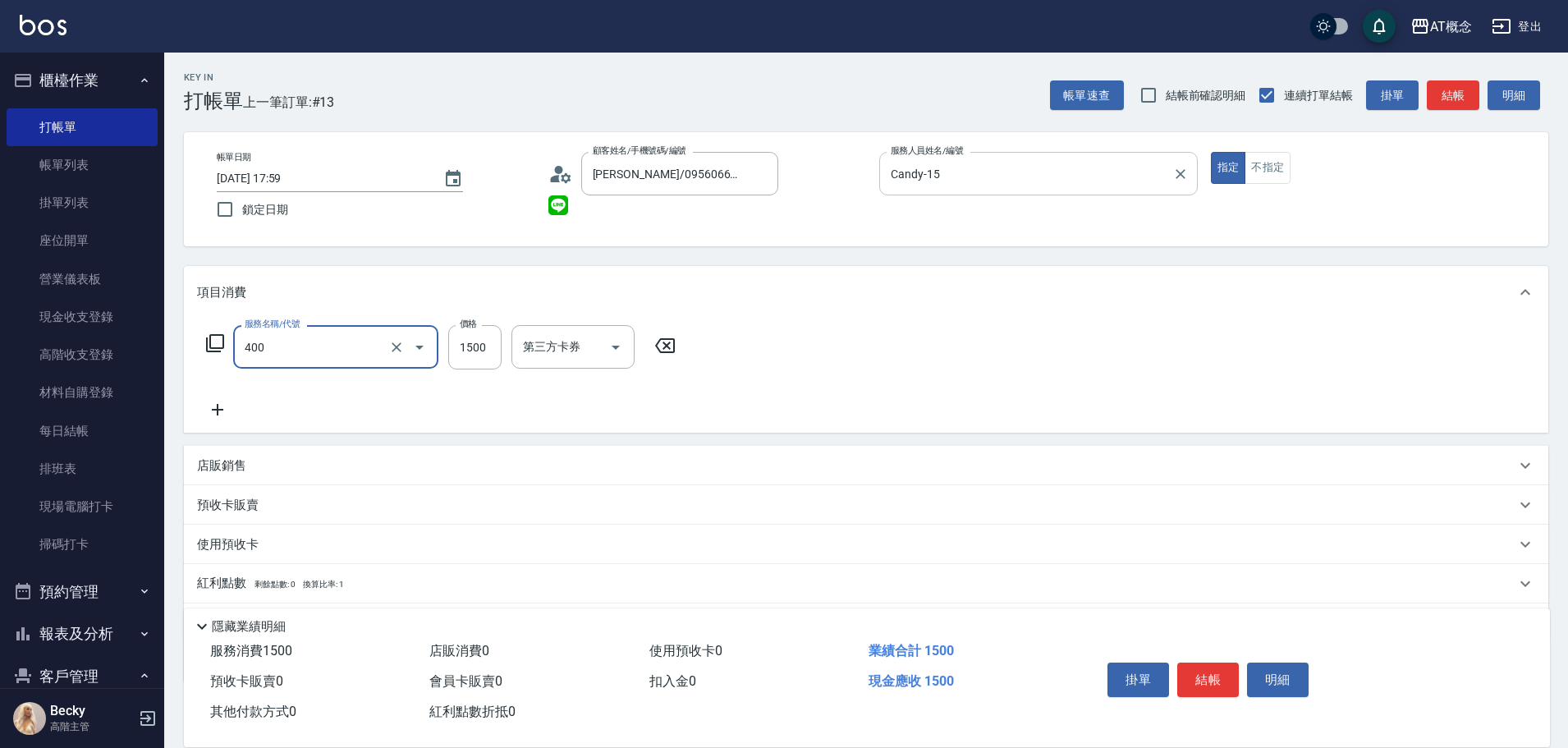
type input "400 染髮(400)"
type input "0"
type input "13"
click at [1202, 674] on button "結帳" at bounding box center [1208, 680] width 62 height 35
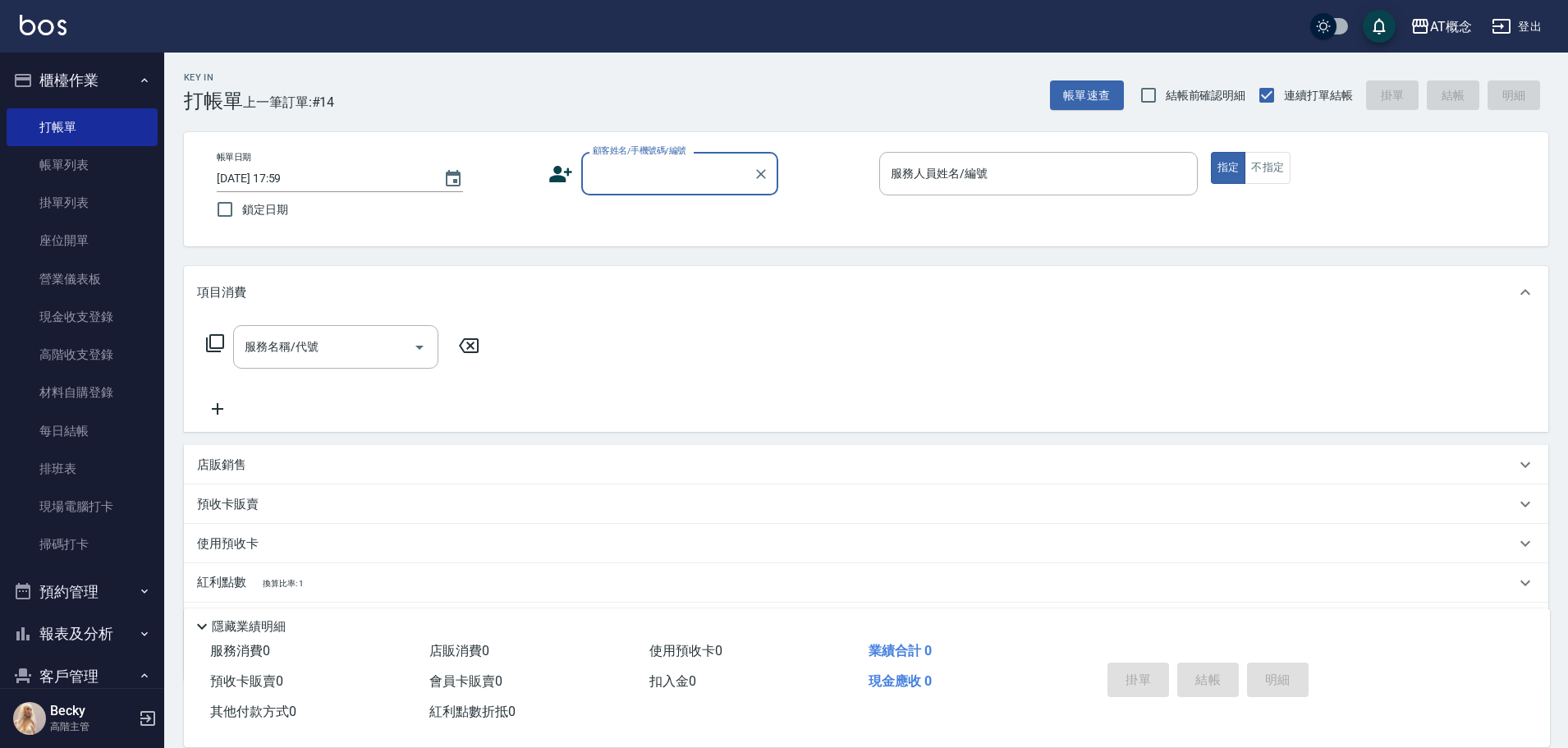
click at [619, 166] on input "顧客姓名/手機號碼/編號" at bounding box center [667, 173] width 157 height 29
click at [681, 186] on input "顧客姓名/手機號碼/編號" at bounding box center [667, 173] width 157 height 29
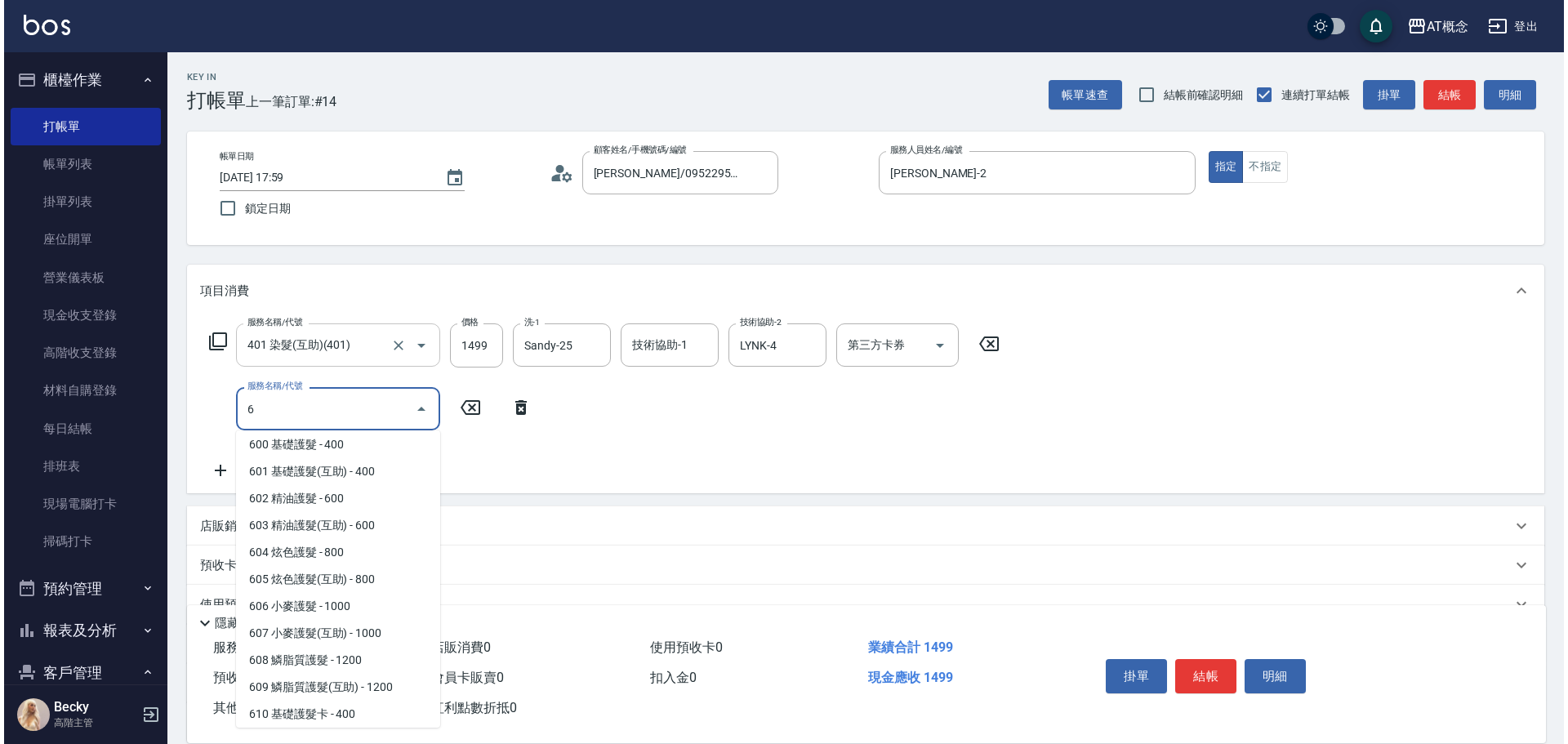
scroll to position [356, 0]
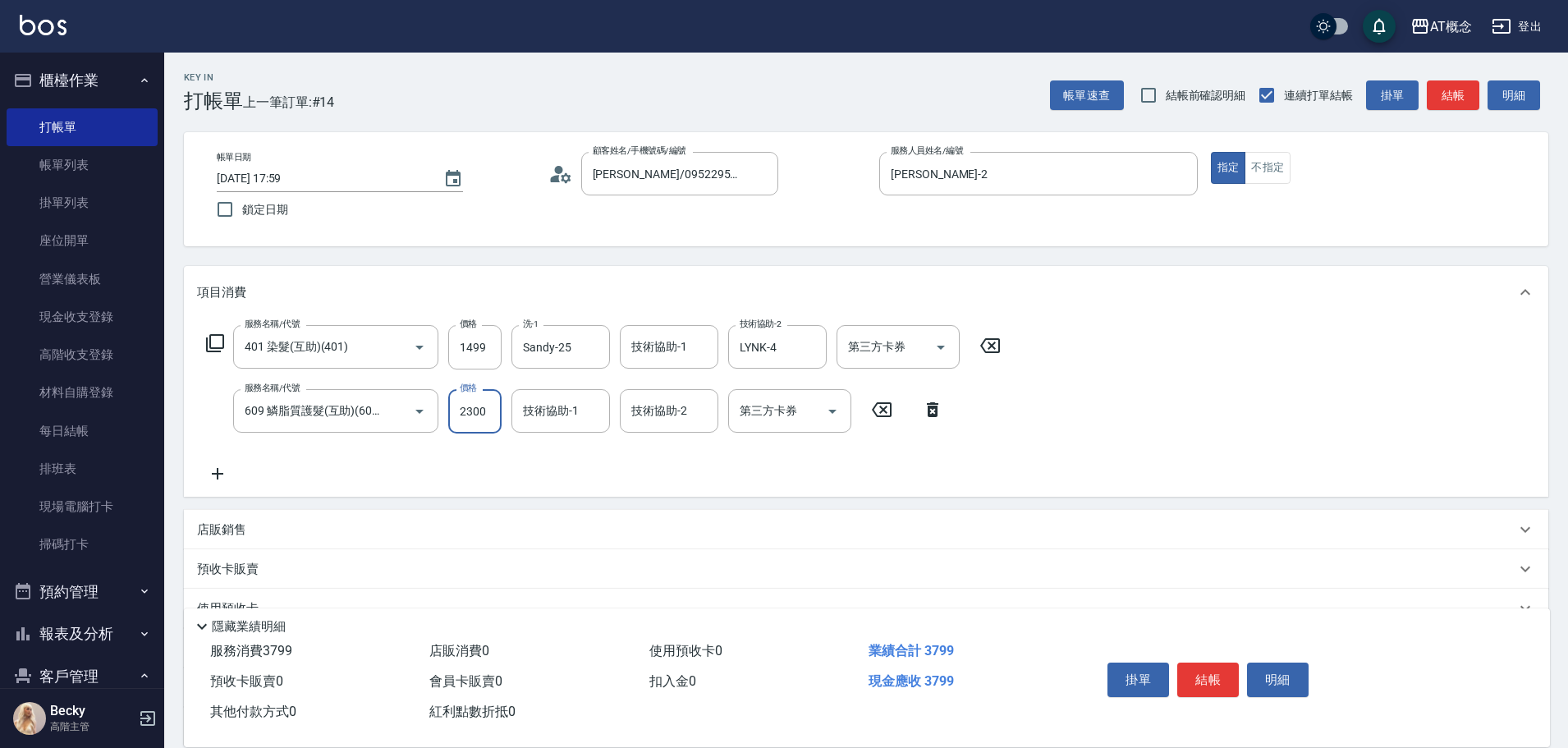
click at [478, 412] on input "2300" at bounding box center [474, 412] width 54 height 44
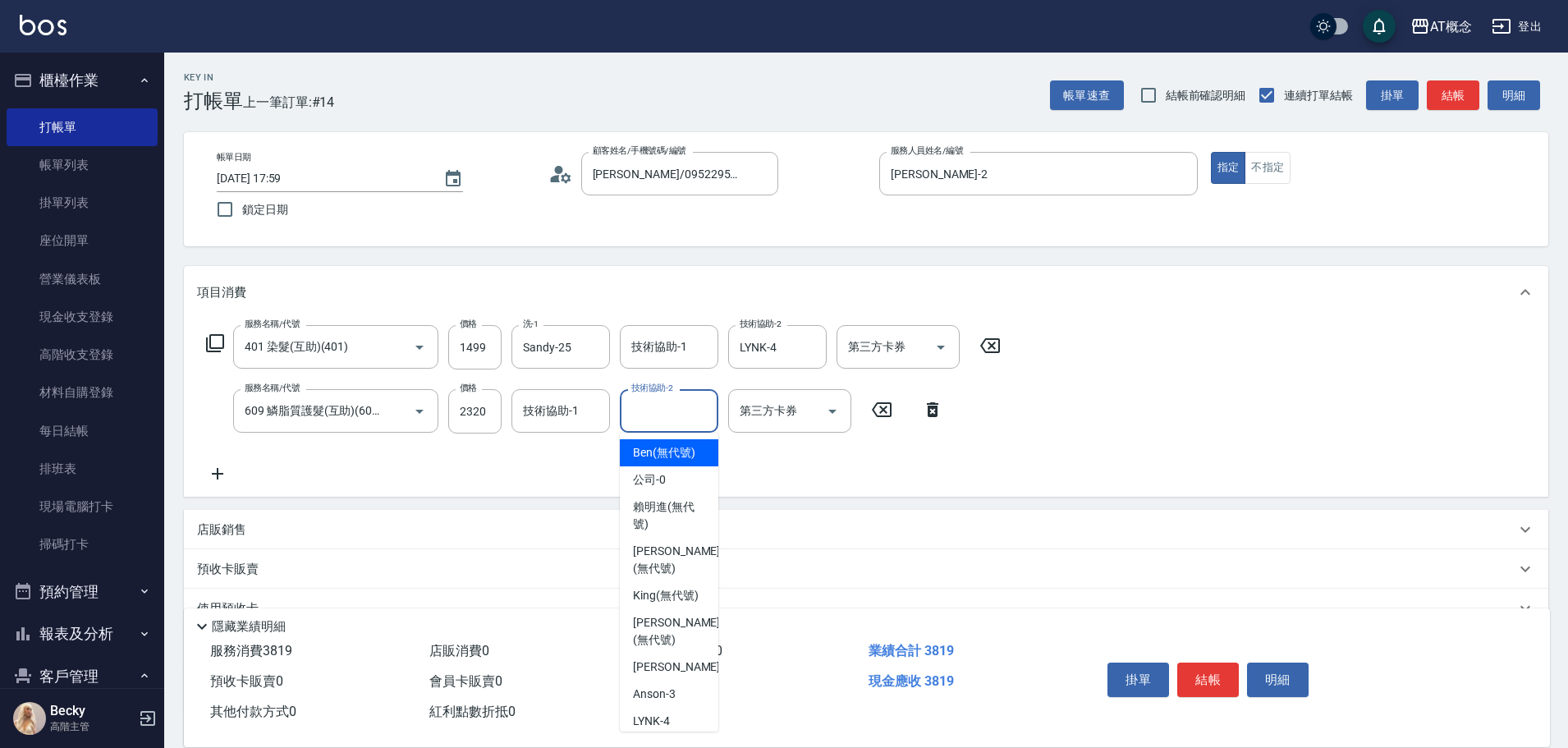
click at [693, 411] on input "技術協助-2" at bounding box center [670, 410] width 84 height 29
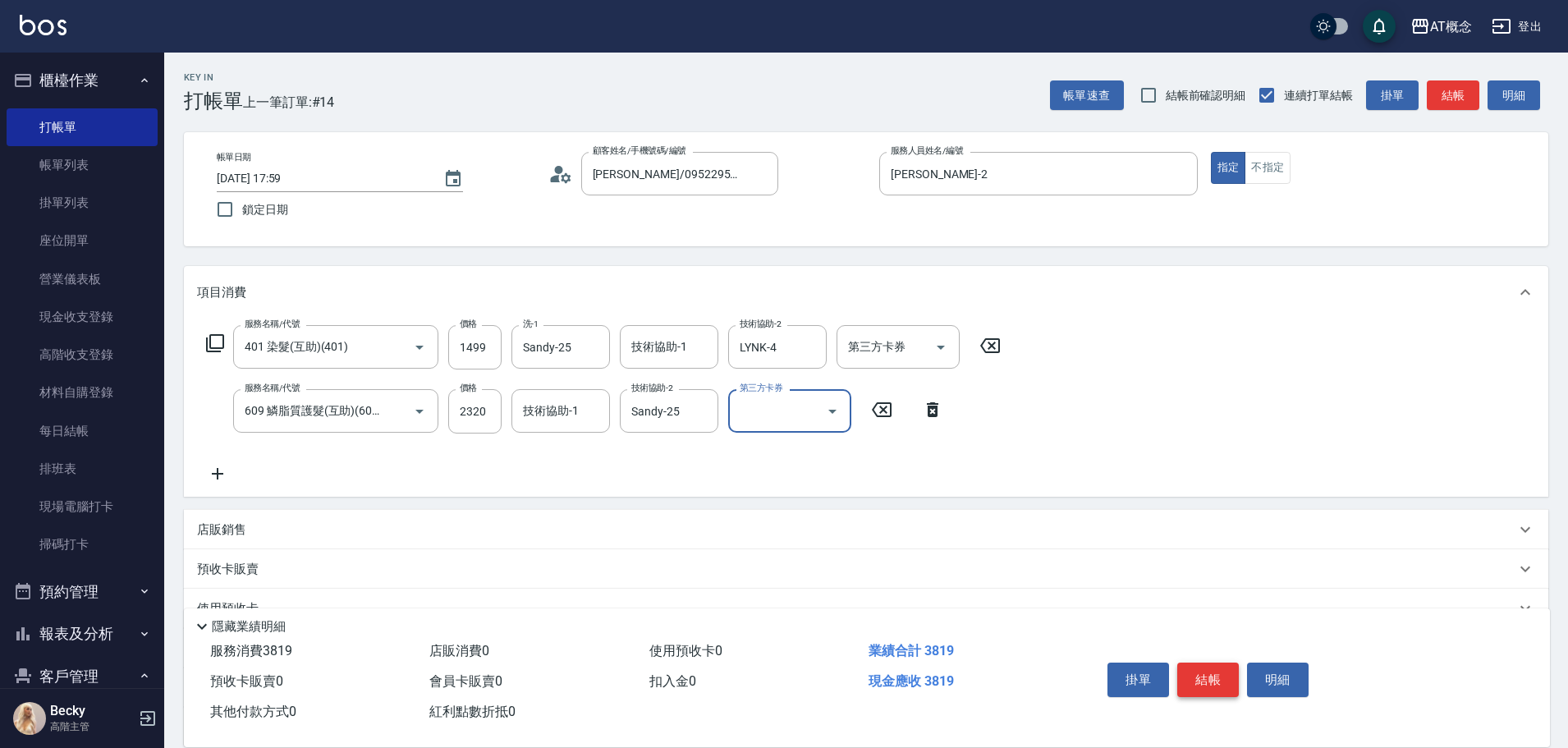
click at [1202, 679] on button "結帳" at bounding box center [1208, 680] width 62 height 35
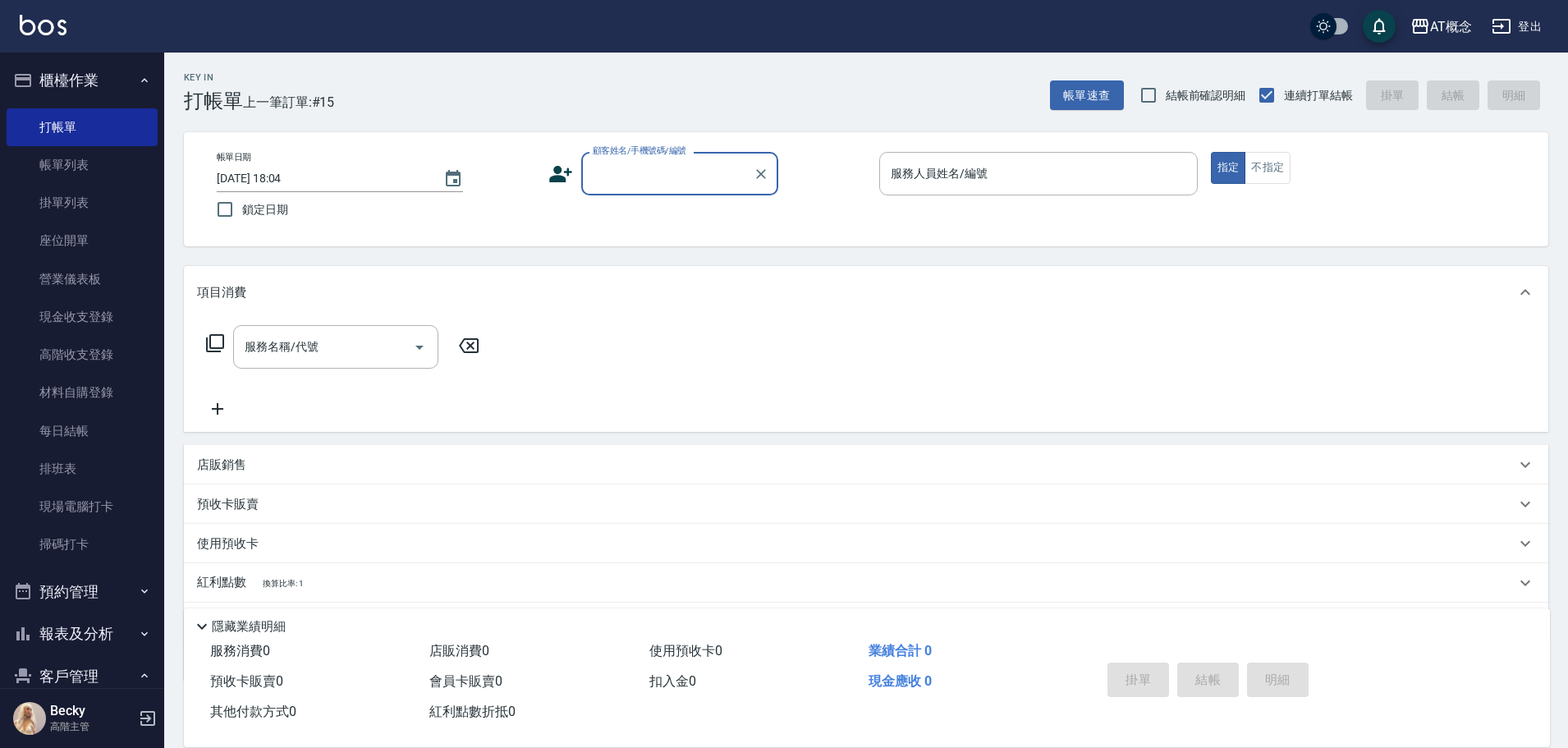
click at [632, 178] on input "顧客姓名/手機號碼/編號" at bounding box center [667, 173] width 157 height 29
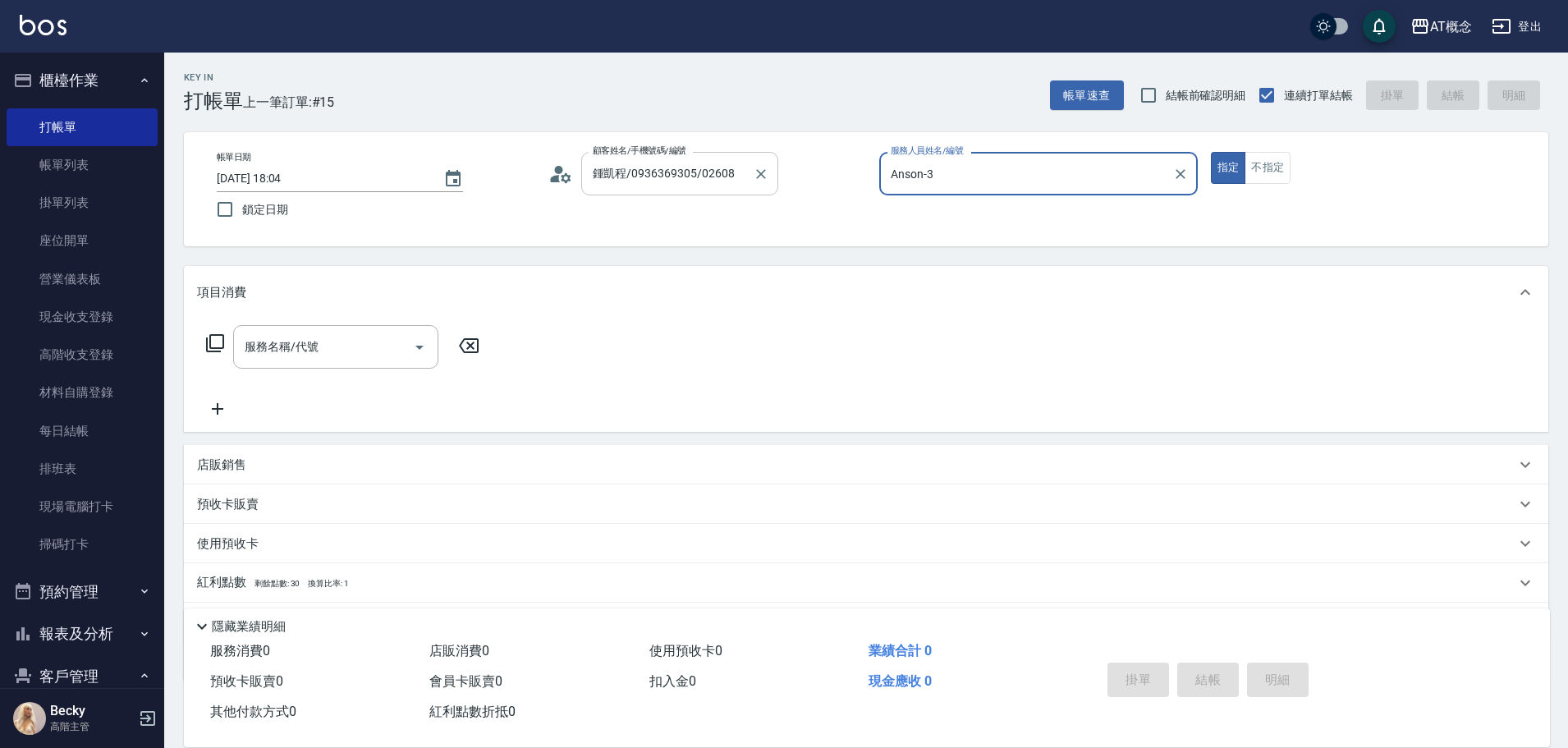
click at [1211, 152] on button "指定" at bounding box center [1228, 167] width 35 height 32
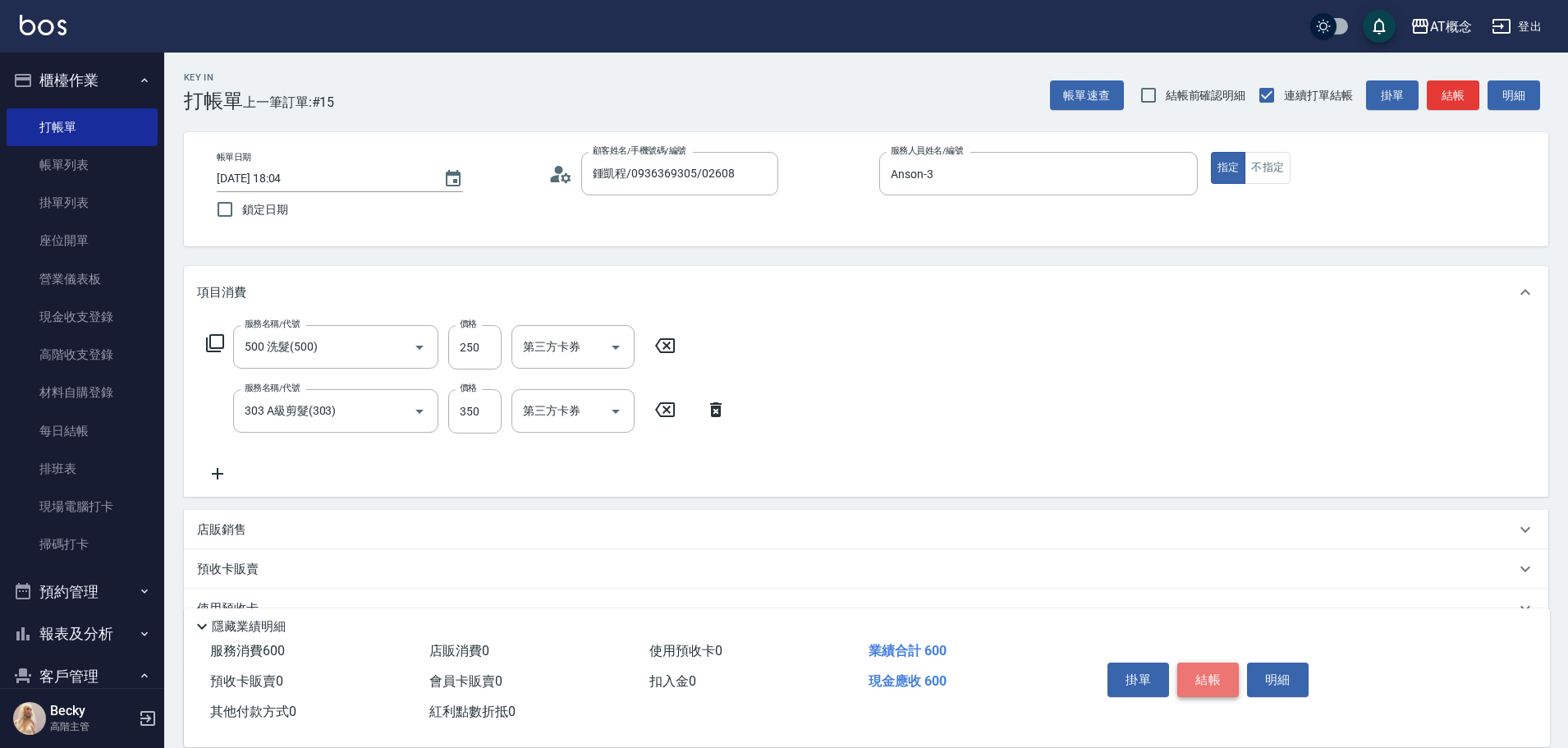
click at [1213, 671] on button "結帳" at bounding box center [1208, 680] width 62 height 35
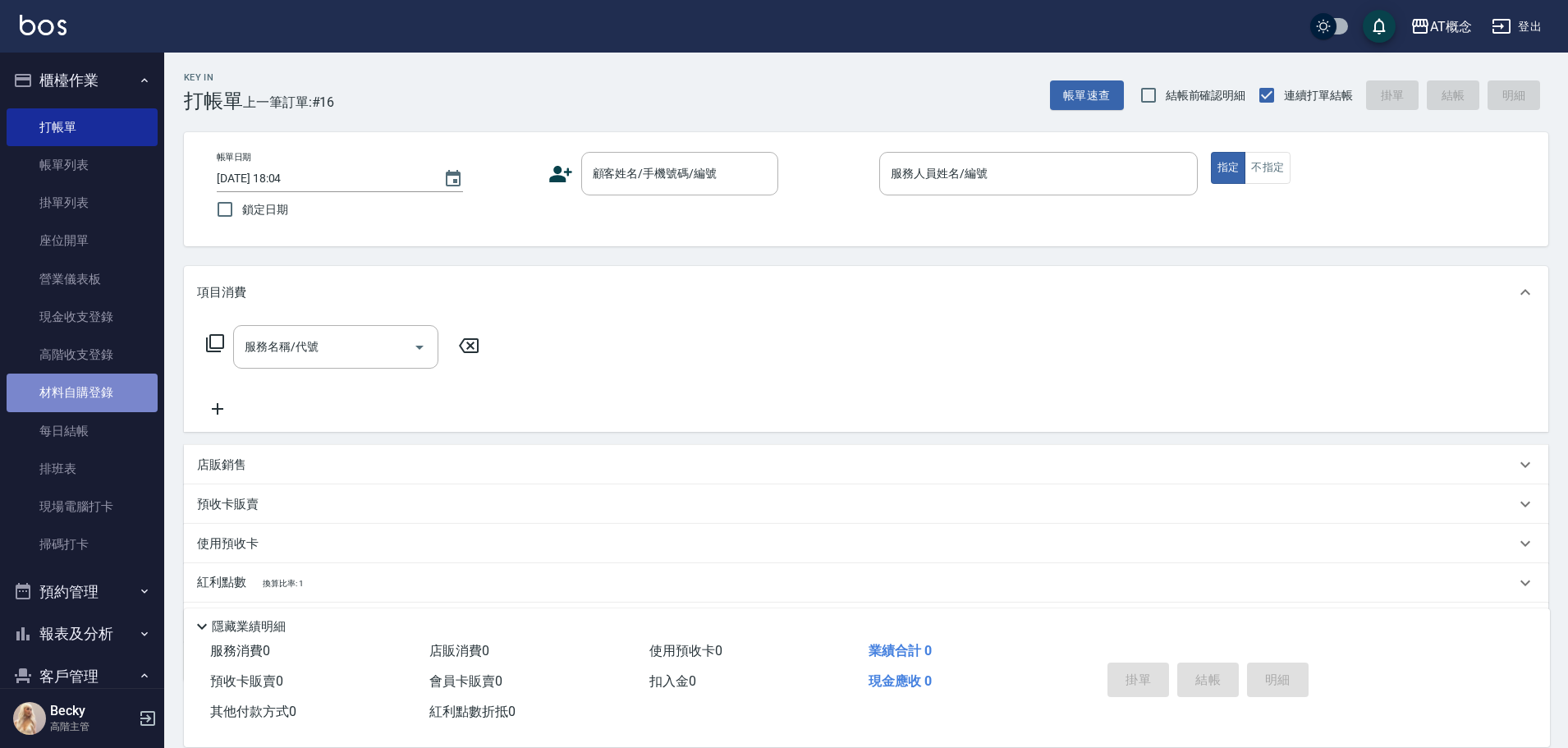
click at [91, 385] on link "材料自購登錄" at bounding box center [82, 393] width 151 height 38
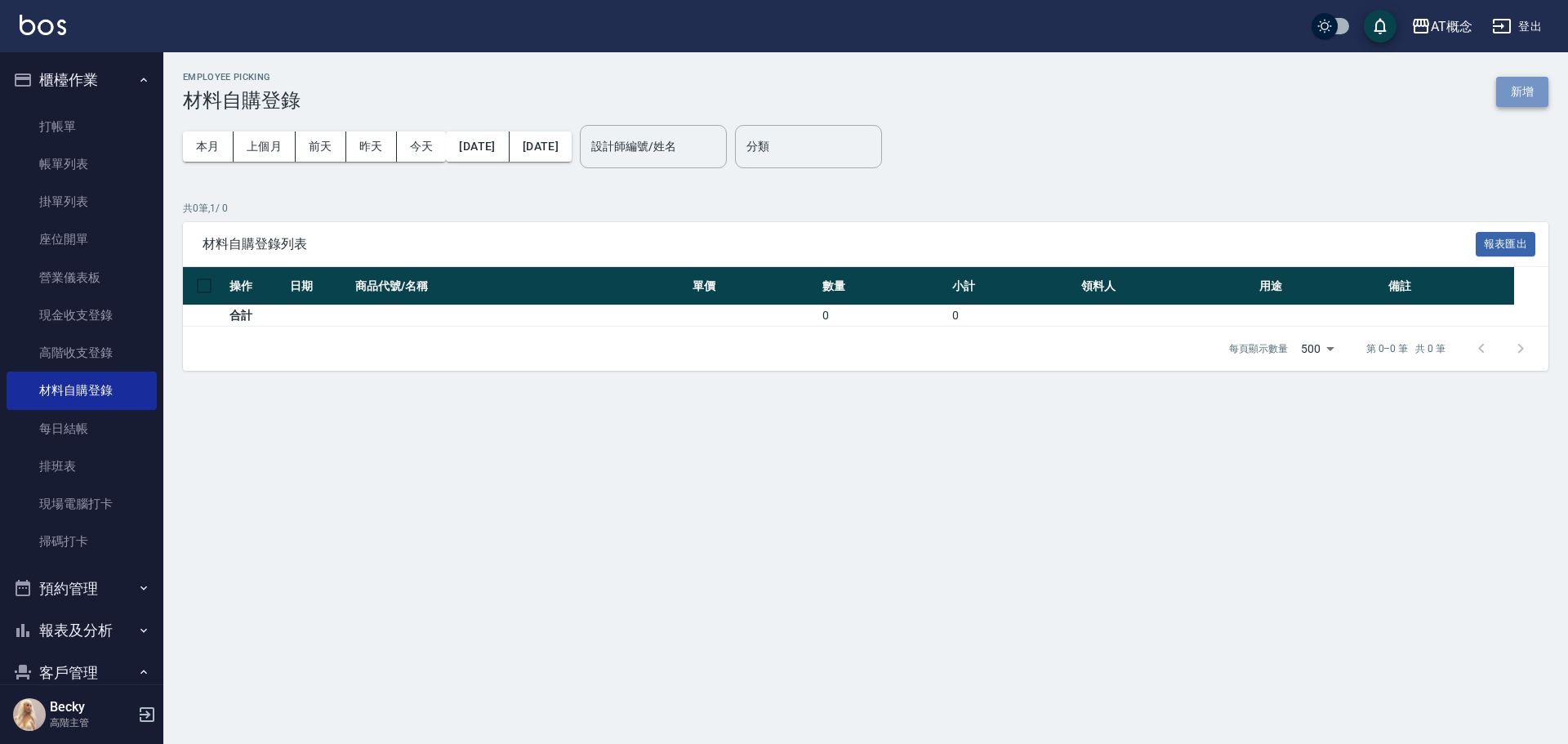
click at [1520, 95] on button "新增" at bounding box center [1522, 92] width 52 height 30
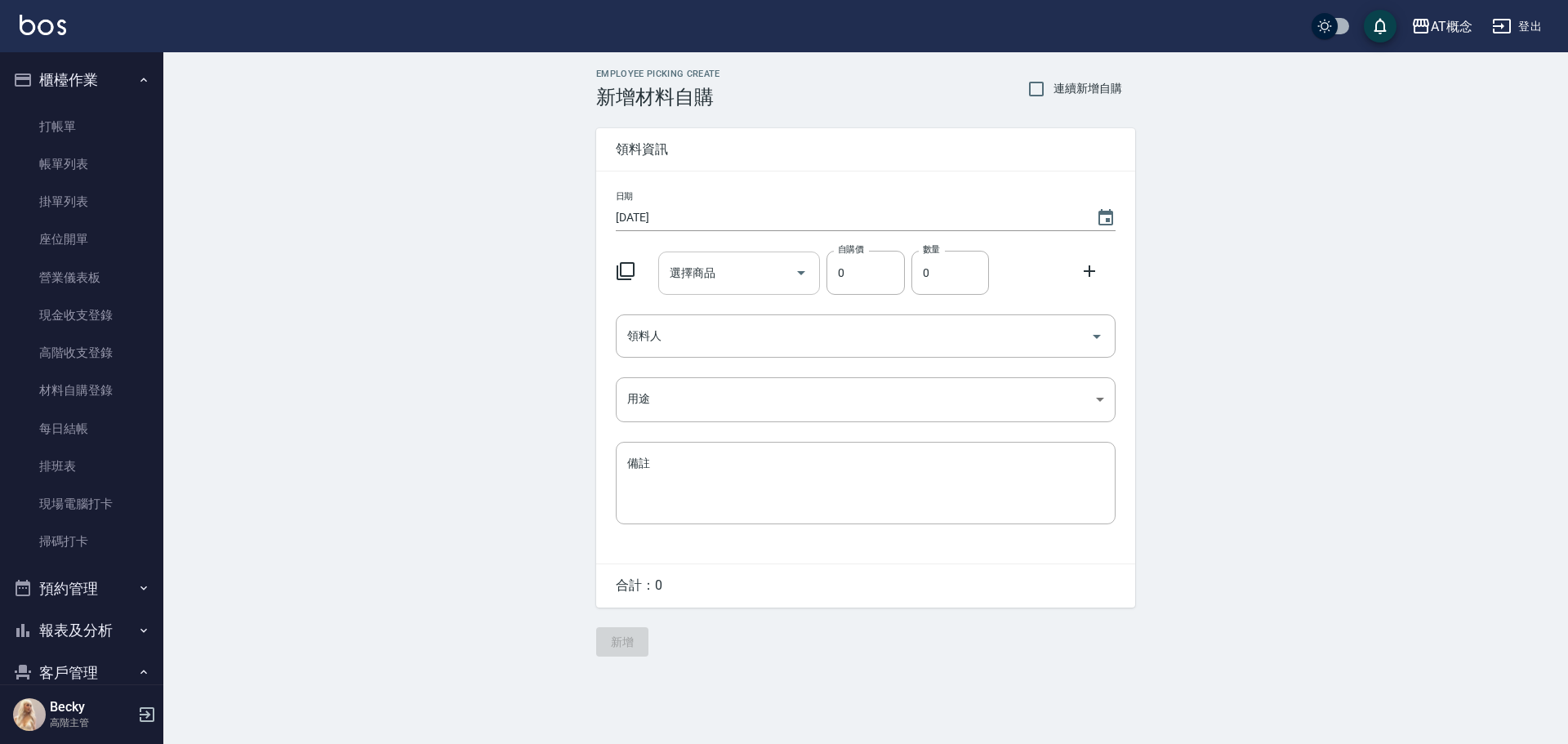
click at [745, 271] on input "選擇商品" at bounding box center [727, 273] width 124 height 29
click at [625, 270] on icon at bounding box center [626, 271] width 20 height 20
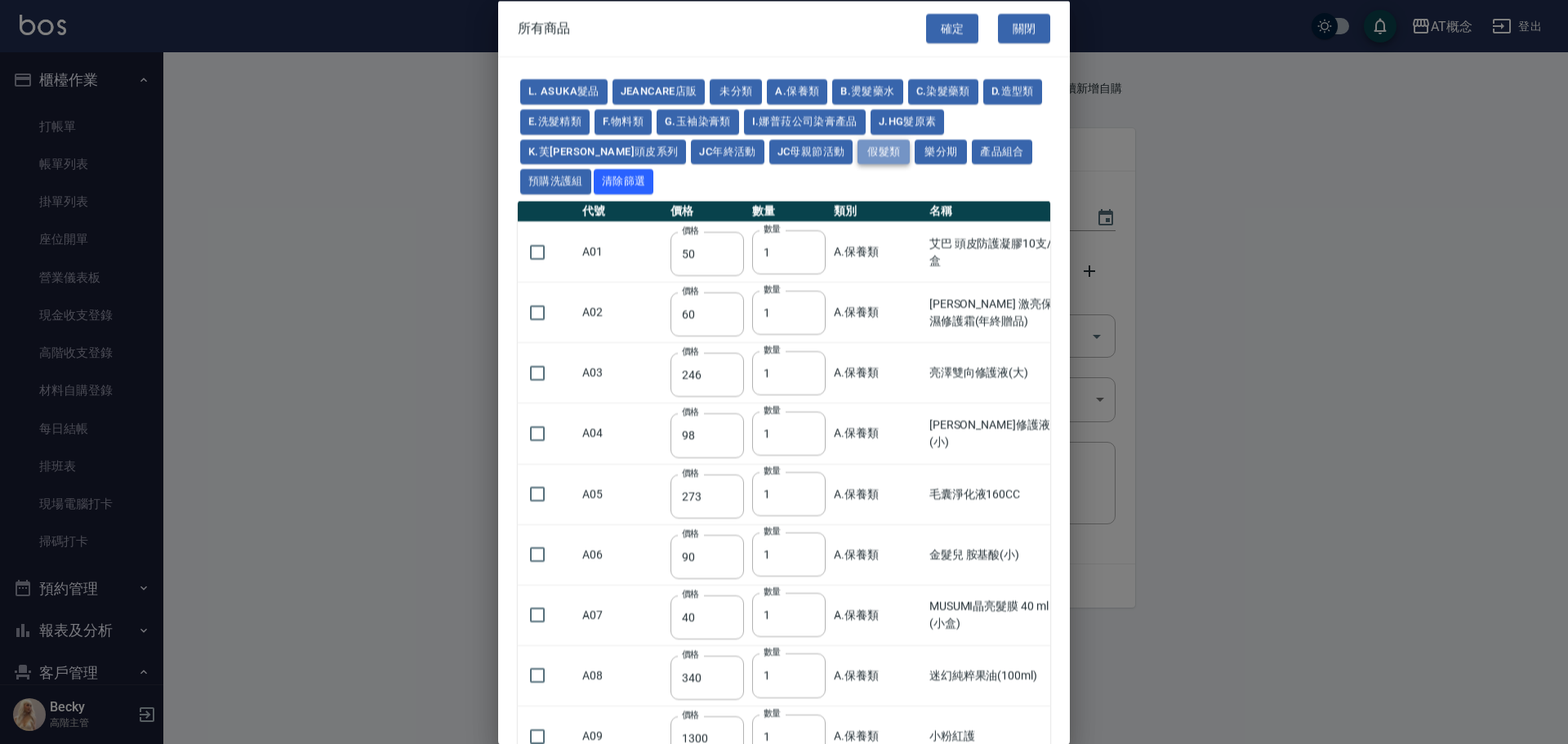
click at [858, 152] on button "假髮類" at bounding box center [884, 151] width 52 height 25
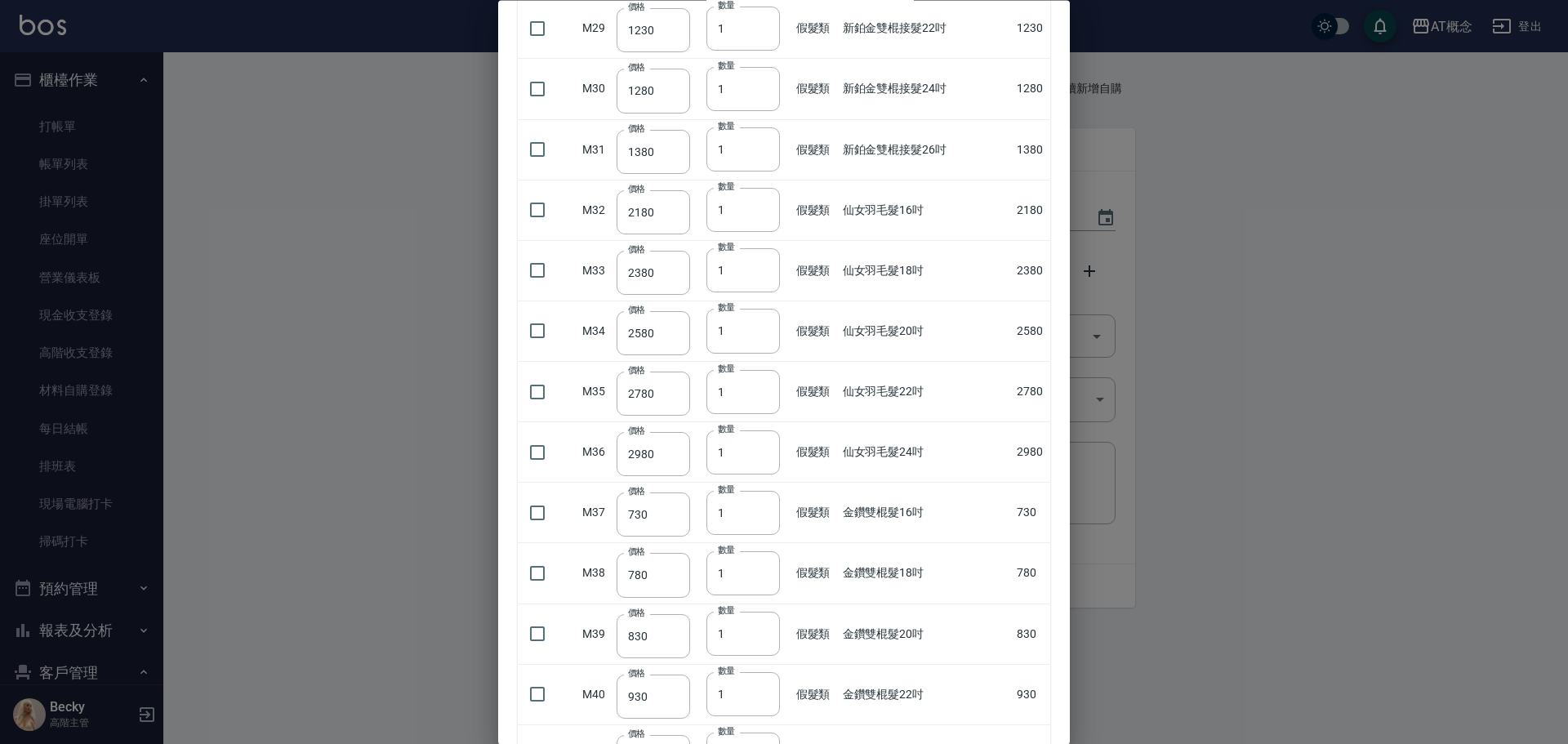
scroll to position [1879, 0]
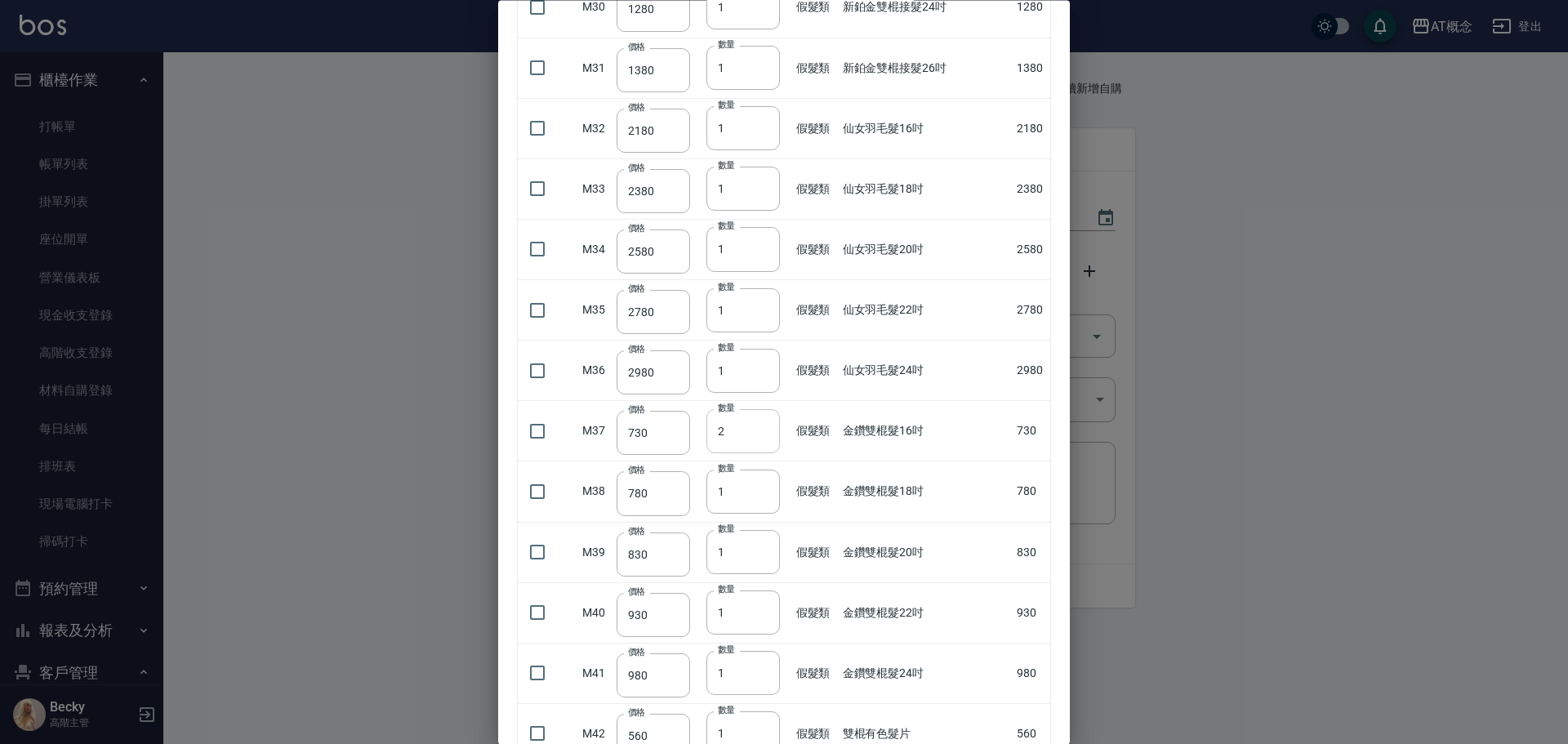
click at [759, 426] on input "2" at bounding box center [743, 431] width 74 height 44
click at [538, 437] on input "checkbox" at bounding box center [537, 431] width 34 height 34
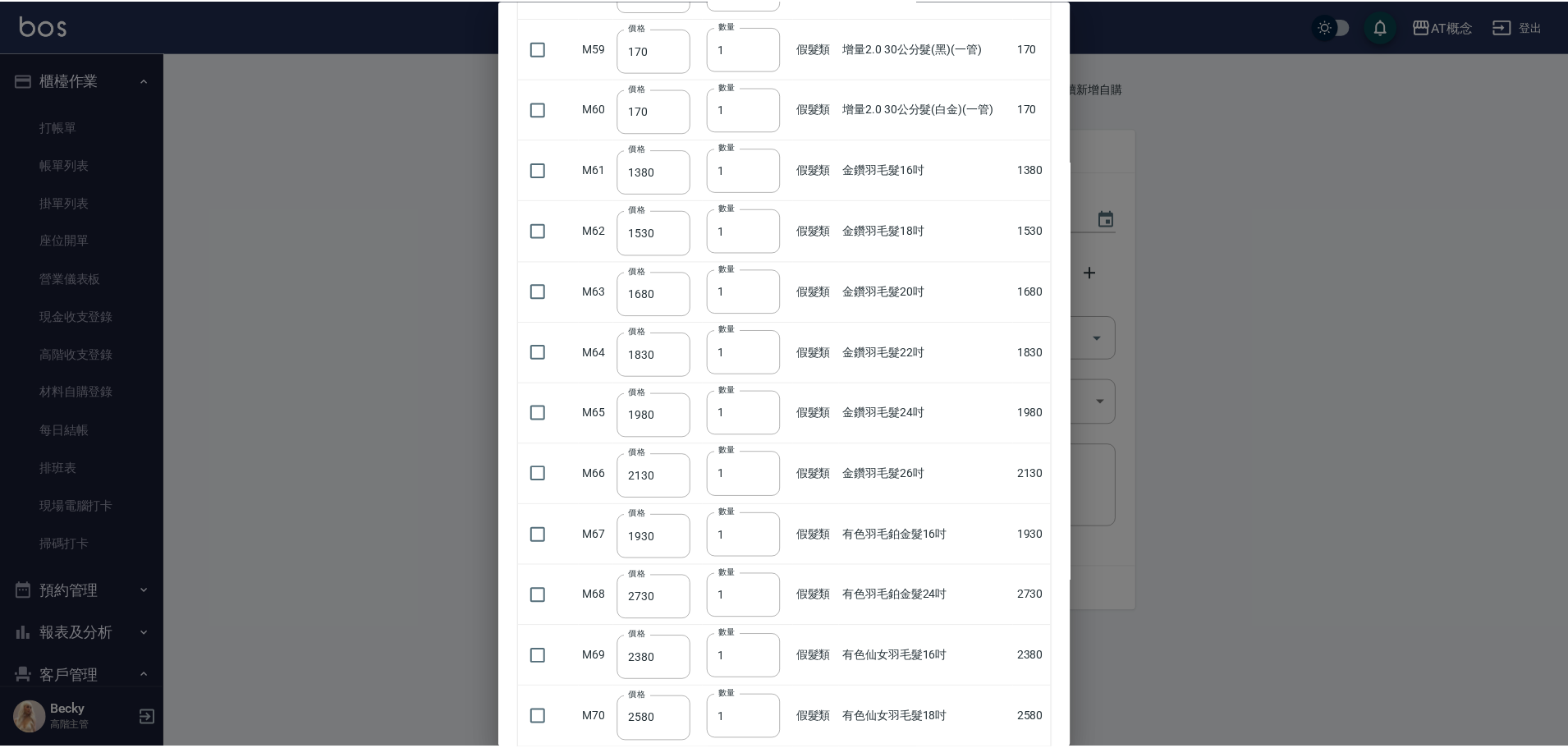
scroll to position [3898, 0]
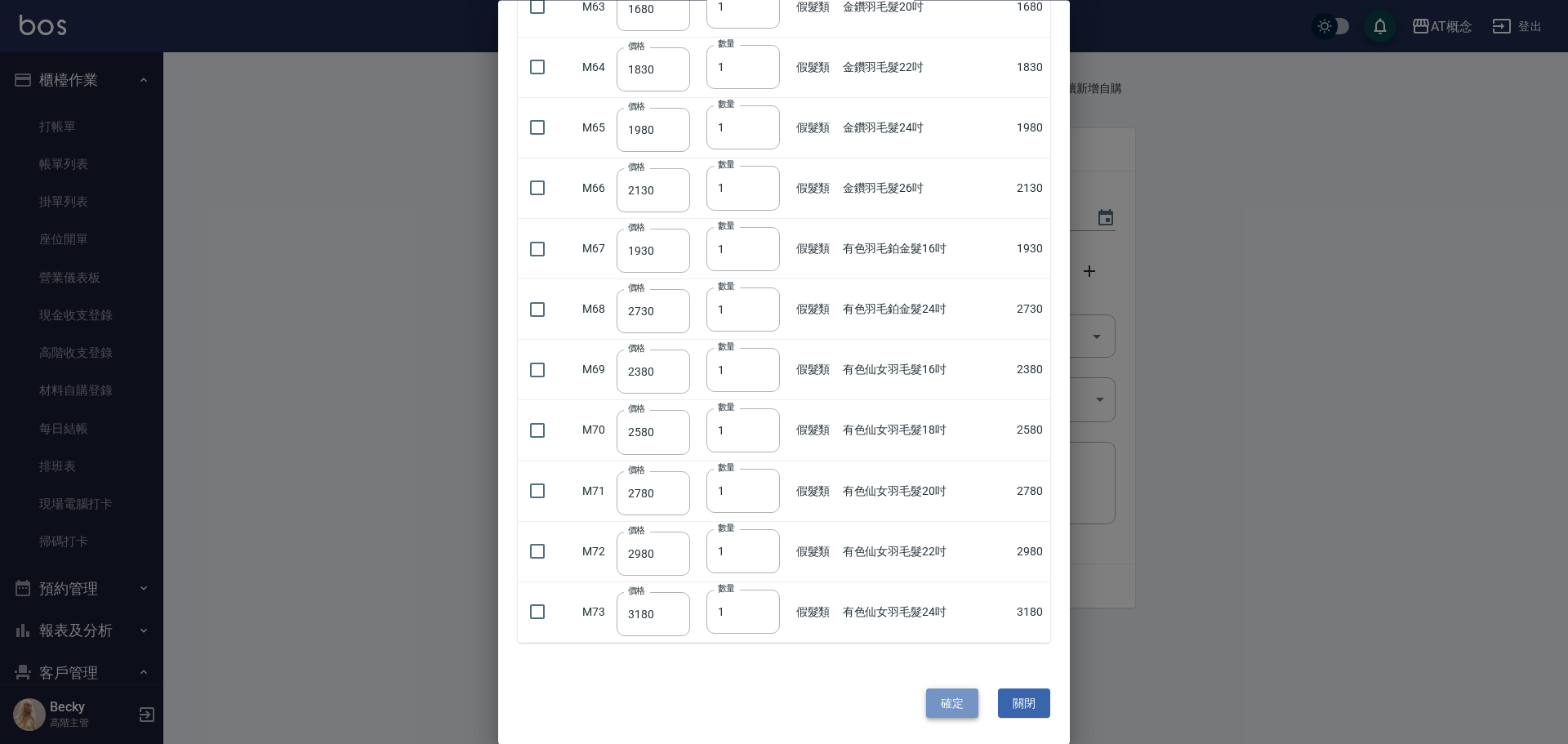
click at [930, 701] on button "確定" at bounding box center [952, 703] width 52 height 30
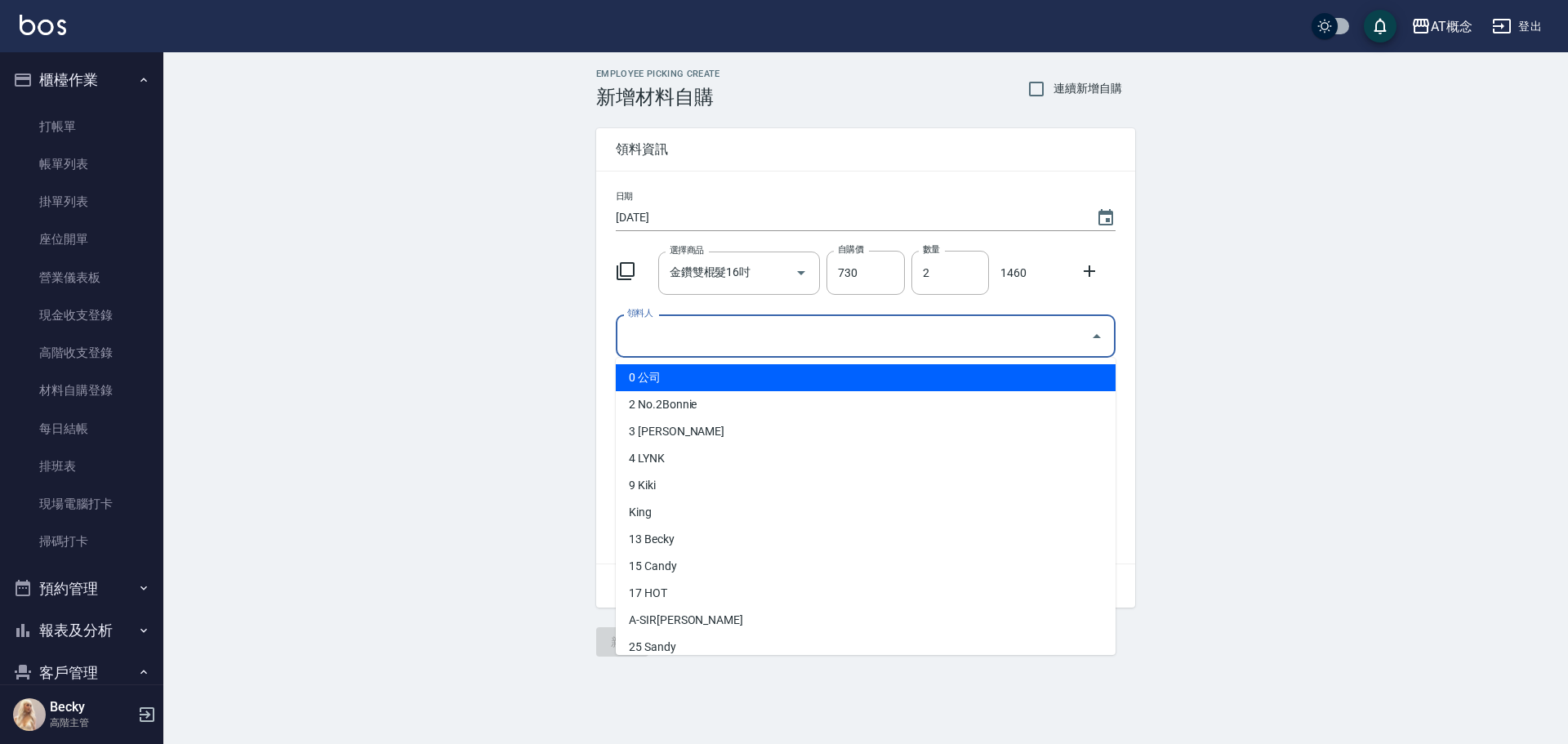
click at [705, 342] on input "領料人" at bounding box center [854, 336] width 460 height 29
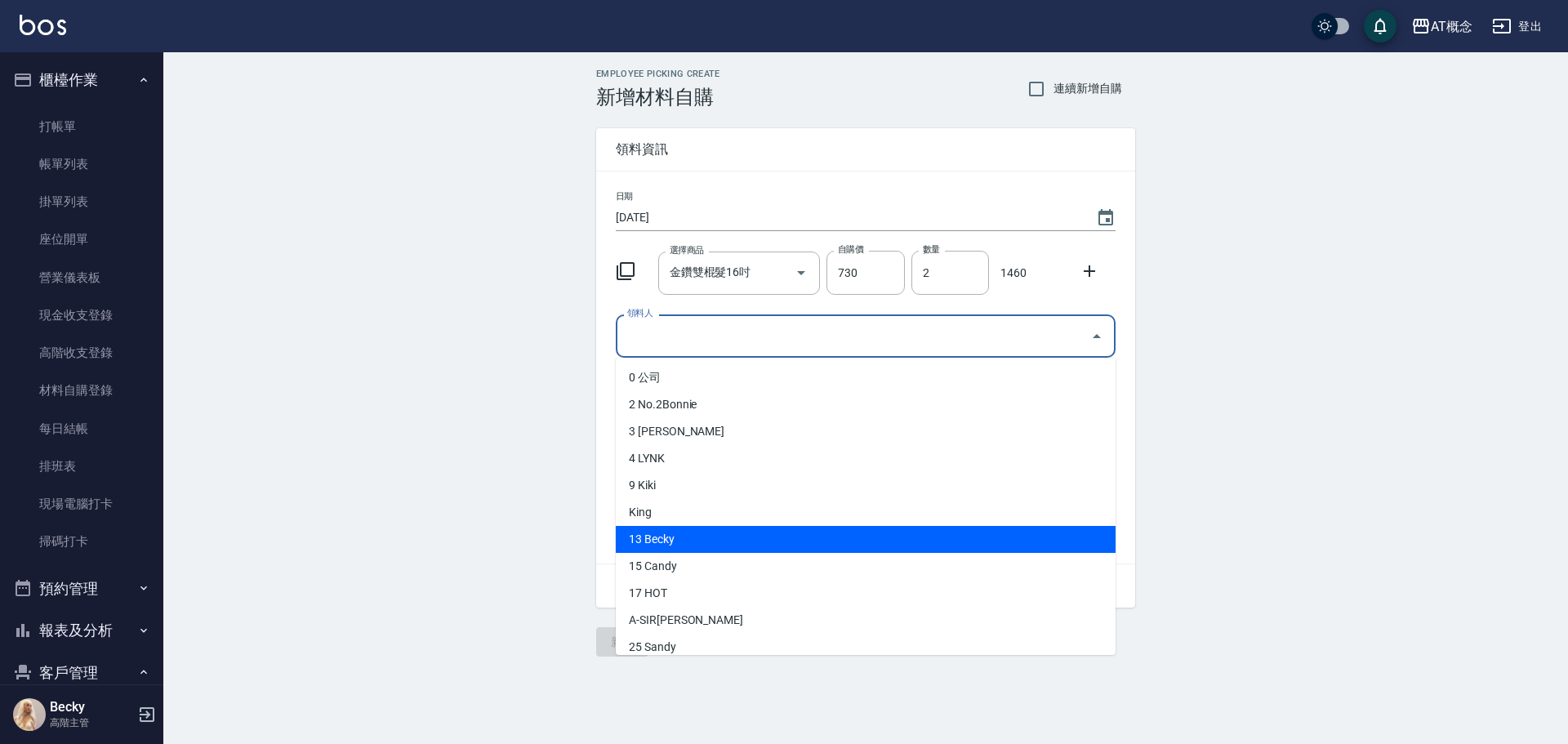
click at [693, 537] on li "13 Becky" at bounding box center [866, 539] width 500 height 27
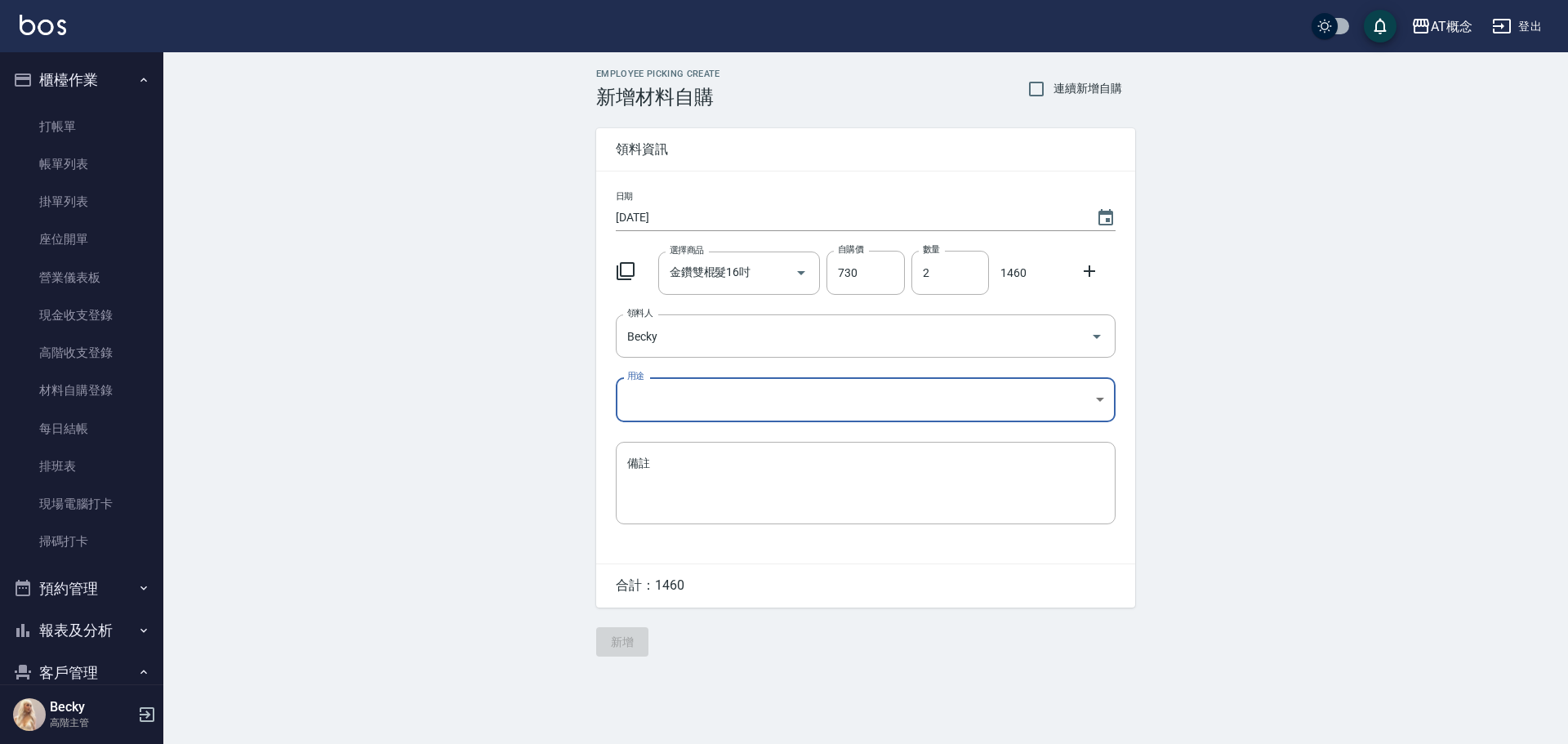
click at [648, 388] on body "AT概念 登出 櫃檯作業 打帳單 帳單列表 掛單列表 座位開單 營業儀表板 現金收支登錄 高階收支登錄 材料自購登錄 每日結帳 排班表 現場電腦打卡 掃碼打卡…" at bounding box center [784, 372] width 1568 height 744
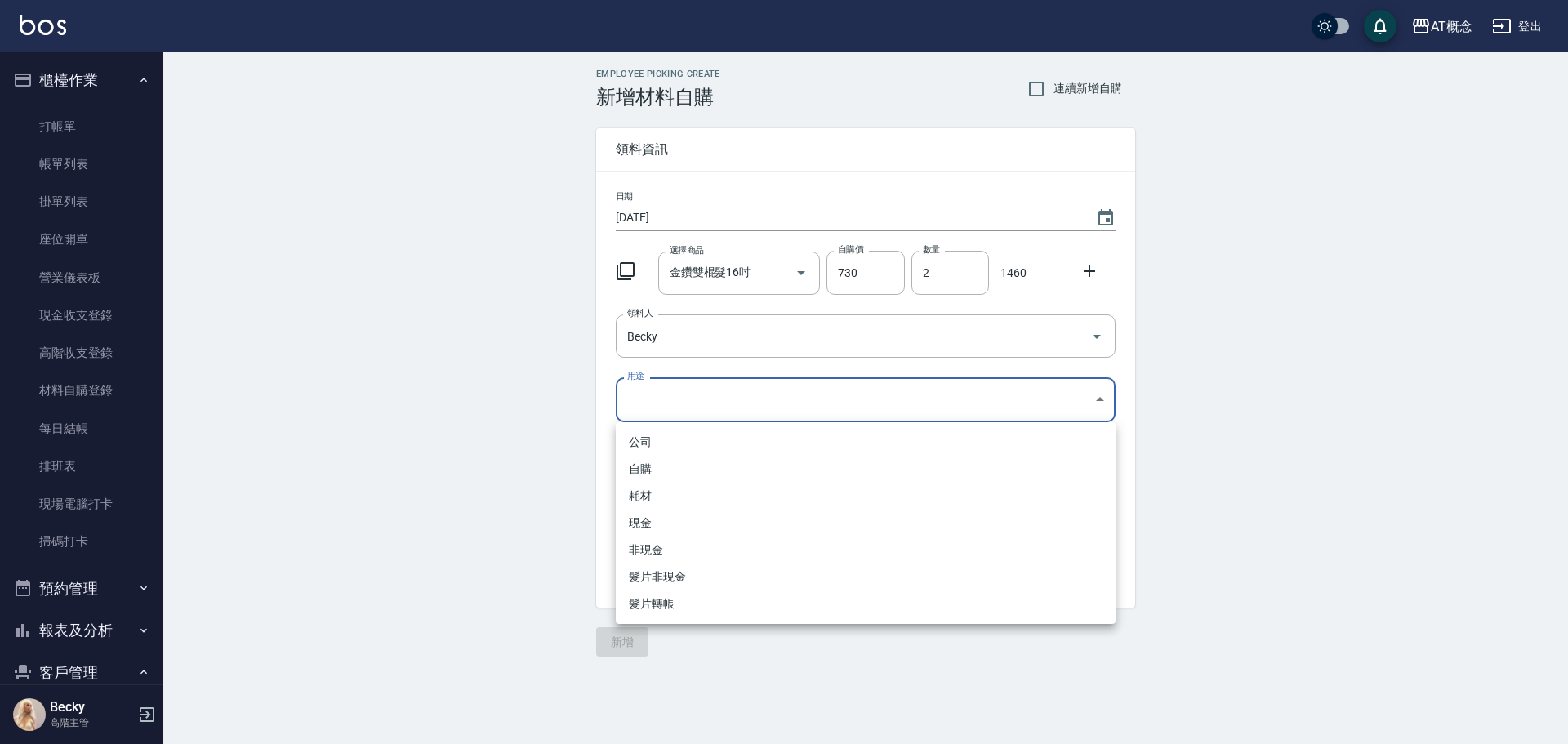
click at [671, 519] on li "現金" at bounding box center [866, 523] width 500 height 27
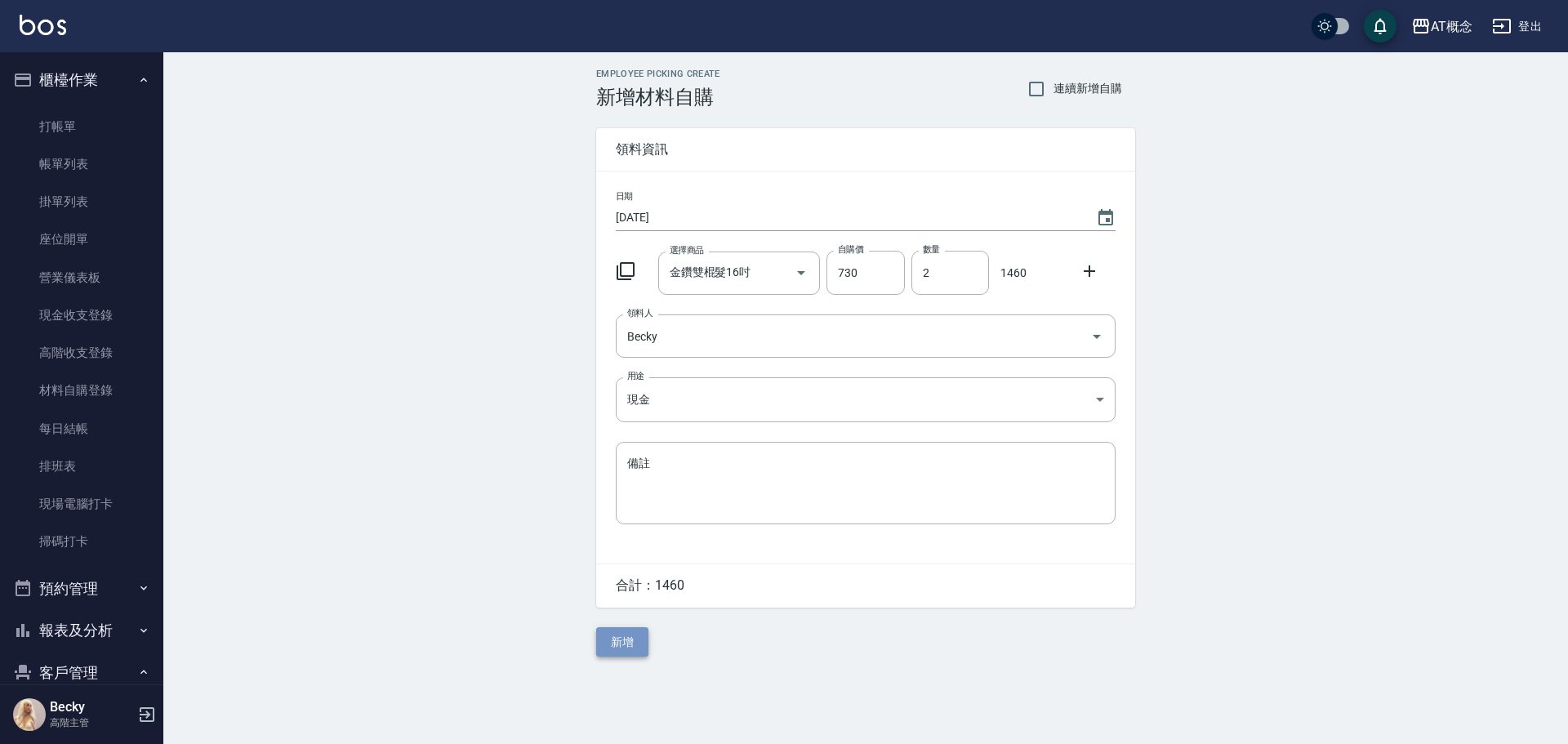
click at [637, 641] on button "新增" at bounding box center [623, 642] width 52 height 30
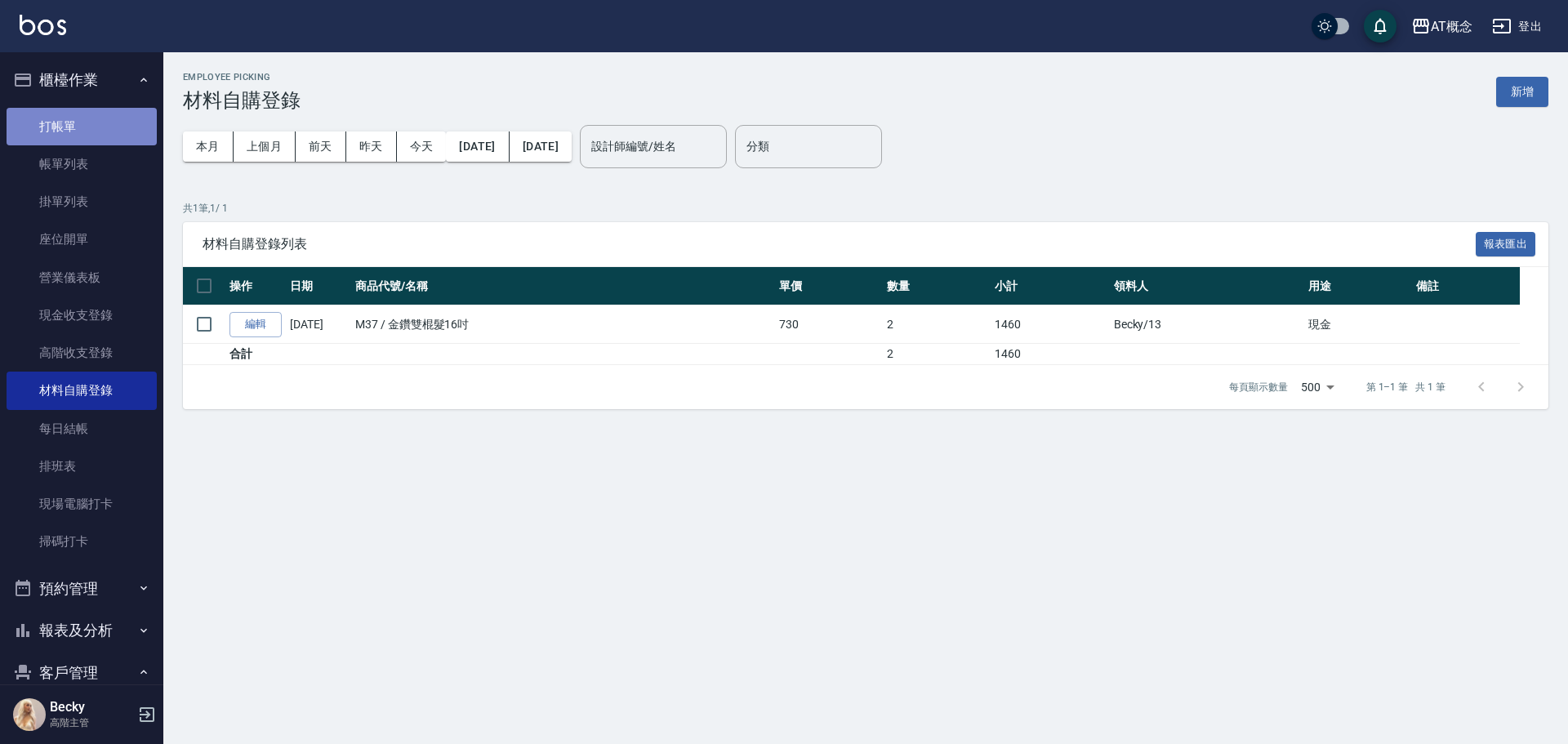
click at [88, 120] on link "打帳單" at bounding box center [81, 127] width 150 height 38
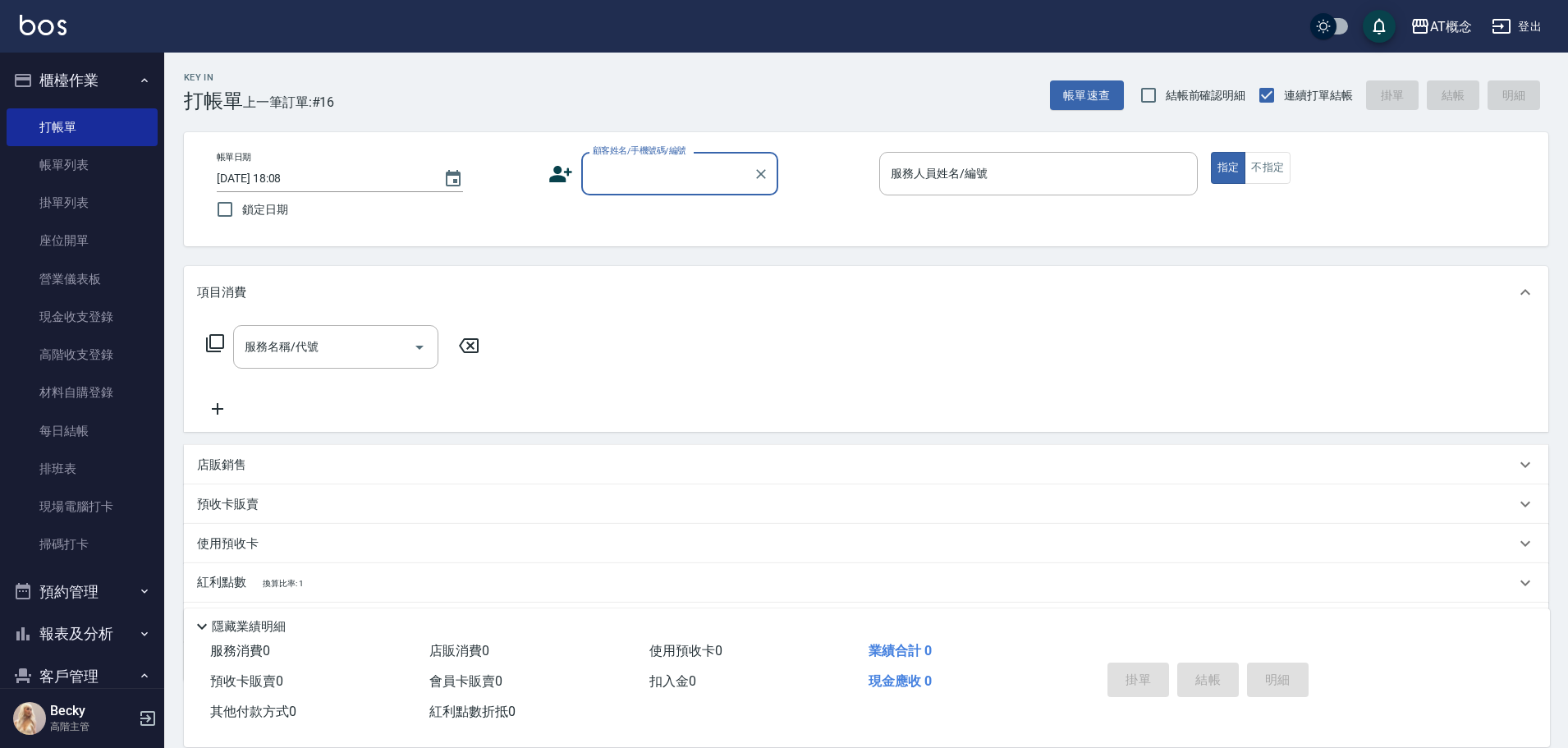
click at [637, 183] on input "顧客姓名/手機號碼/編號" at bounding box center [667, 173] width 157 height 29
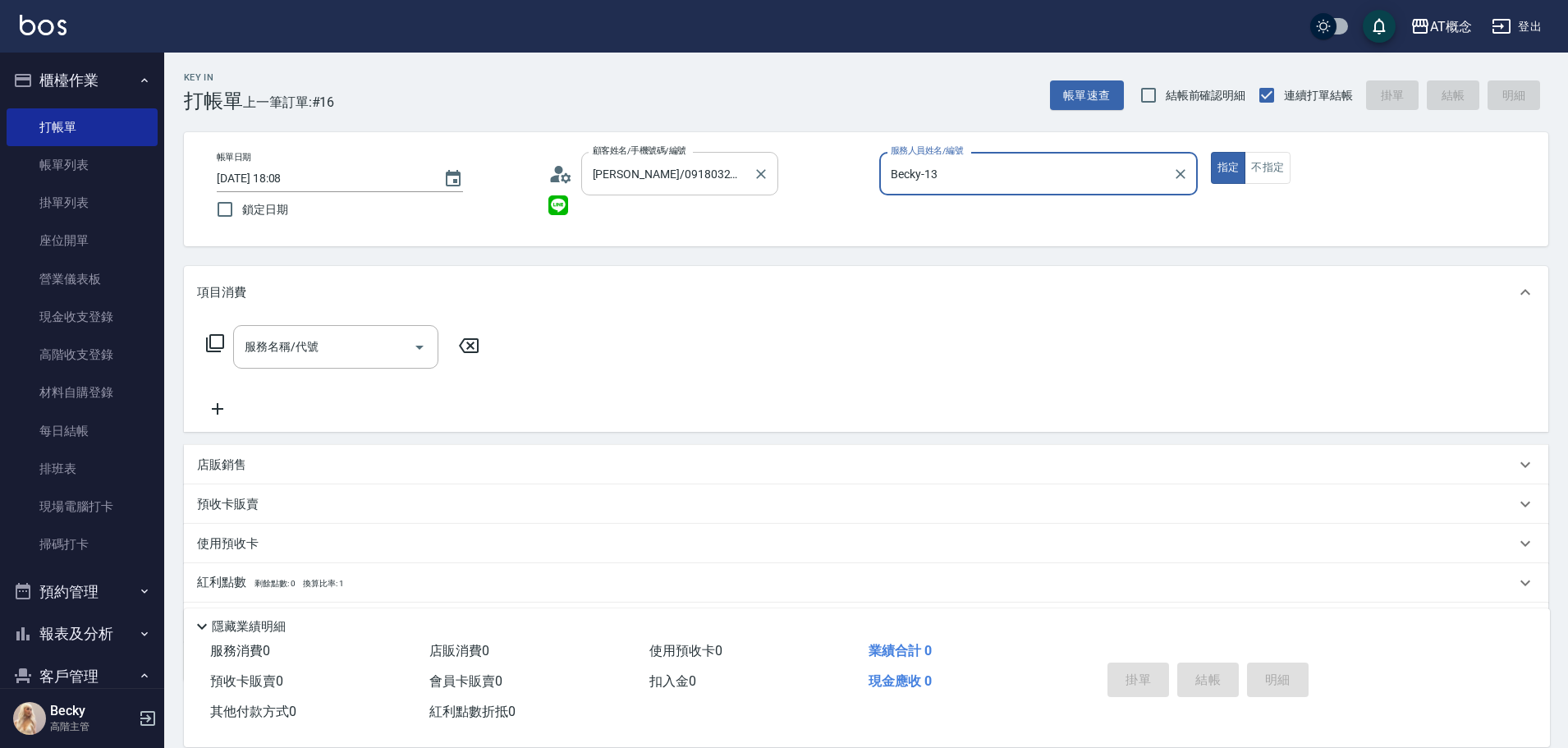
click at [1211, 152] on button "指定" at bounding box center [1228, 167] width 35 height 32
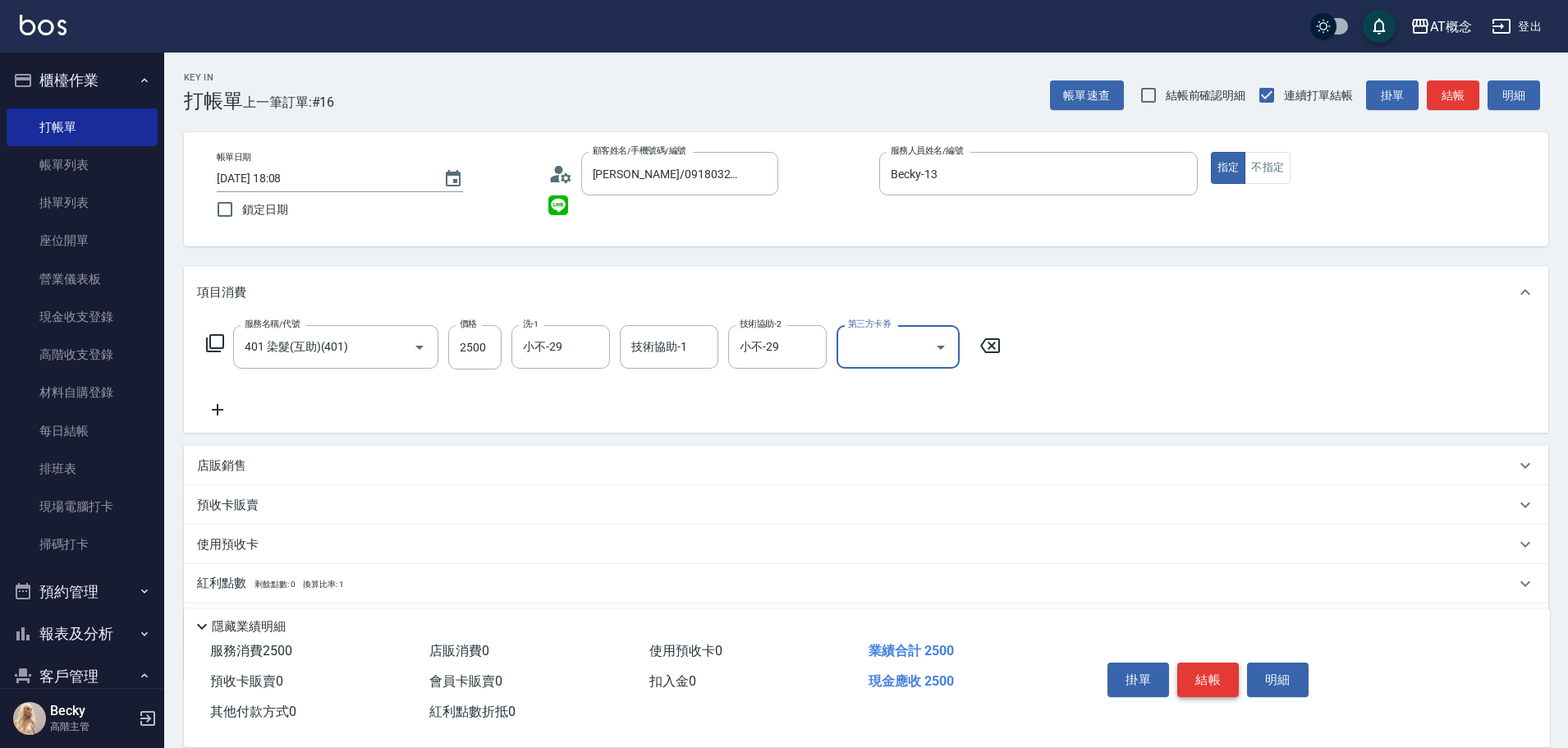
click at [1206, 674] on button "結帳" at bounding box center [1208, 680] width 62 height 35
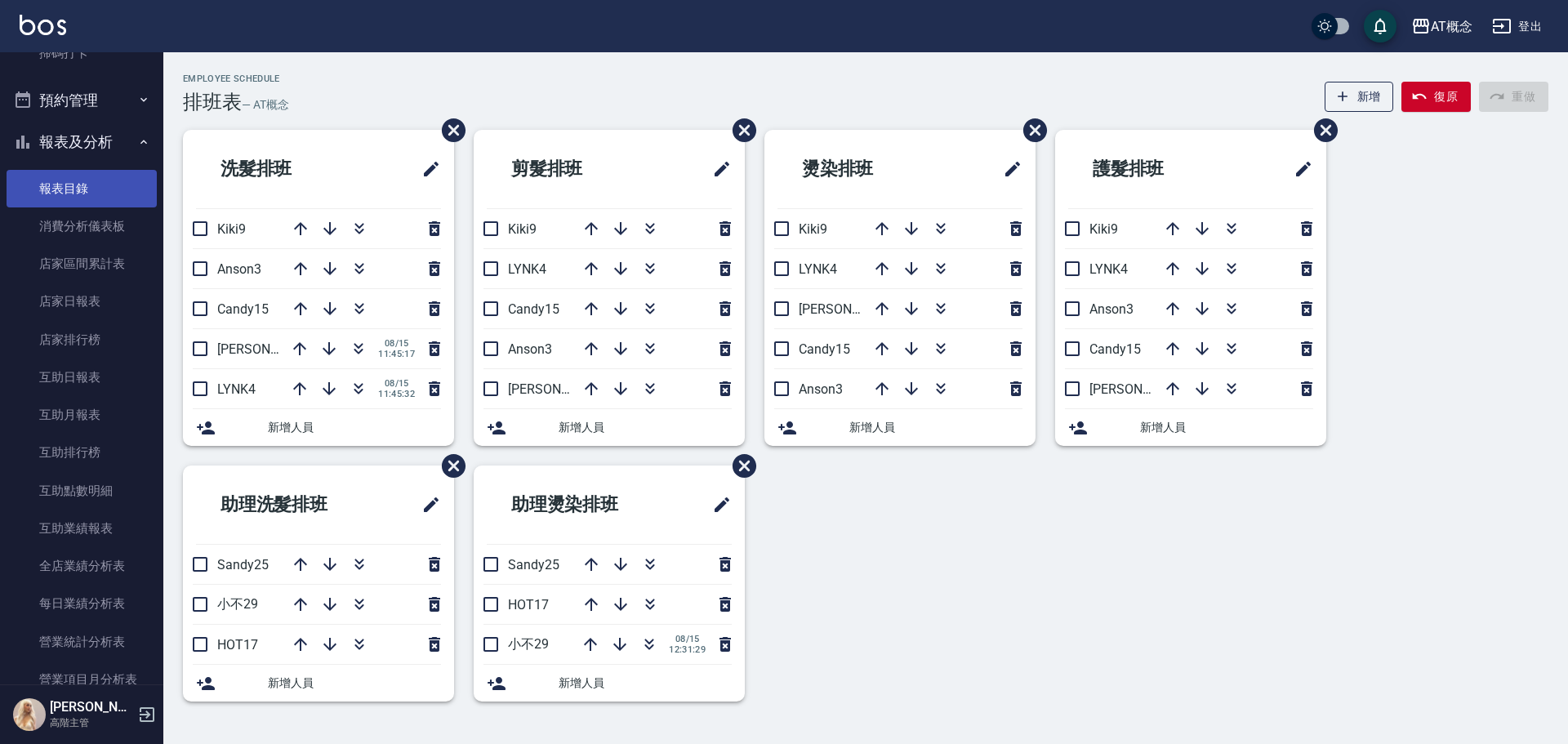
scroll to position [490, 0]
click at [107, 129] on button "報表及分析" at bounding box center [81, 141] width 150 height 43
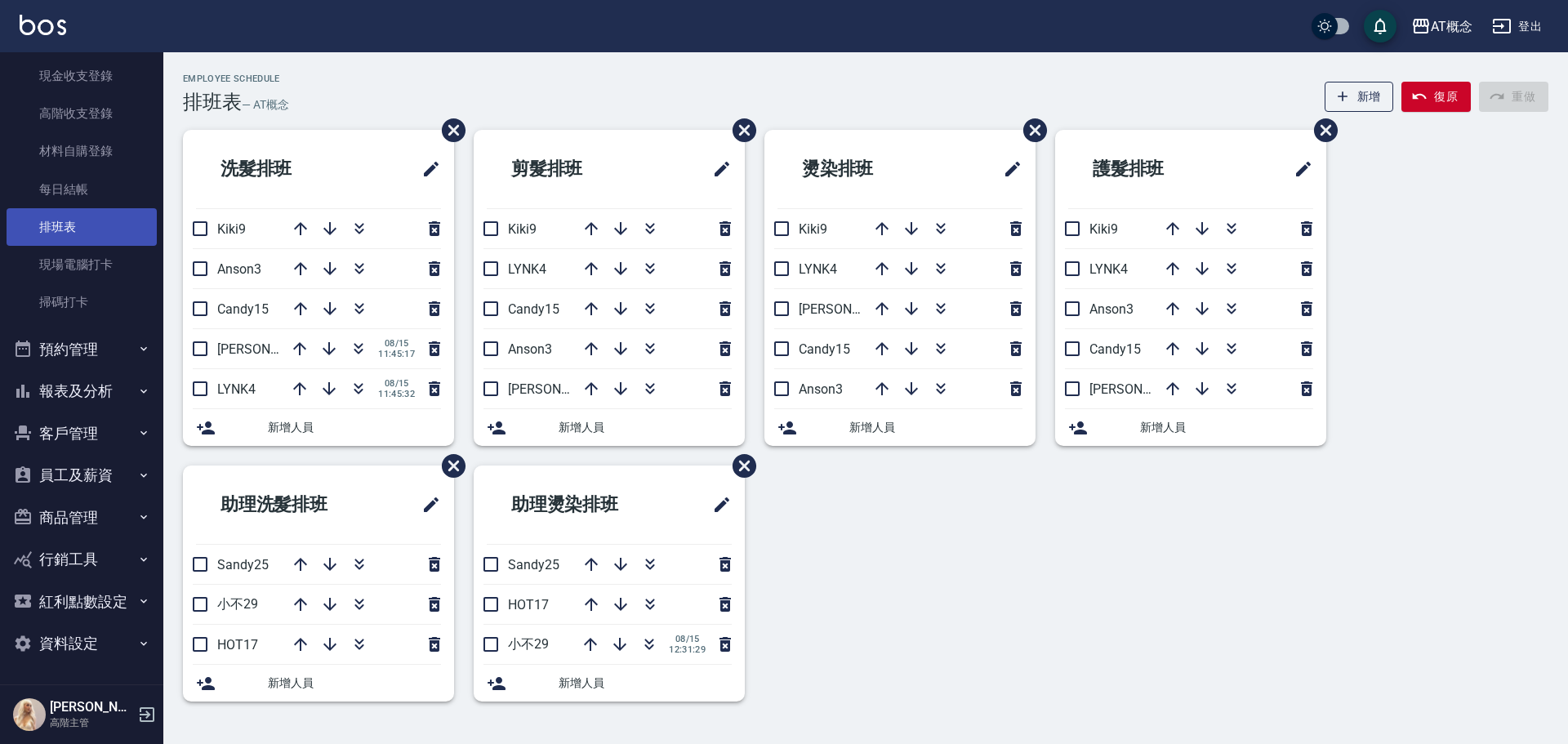
scroll to position [239, 0]
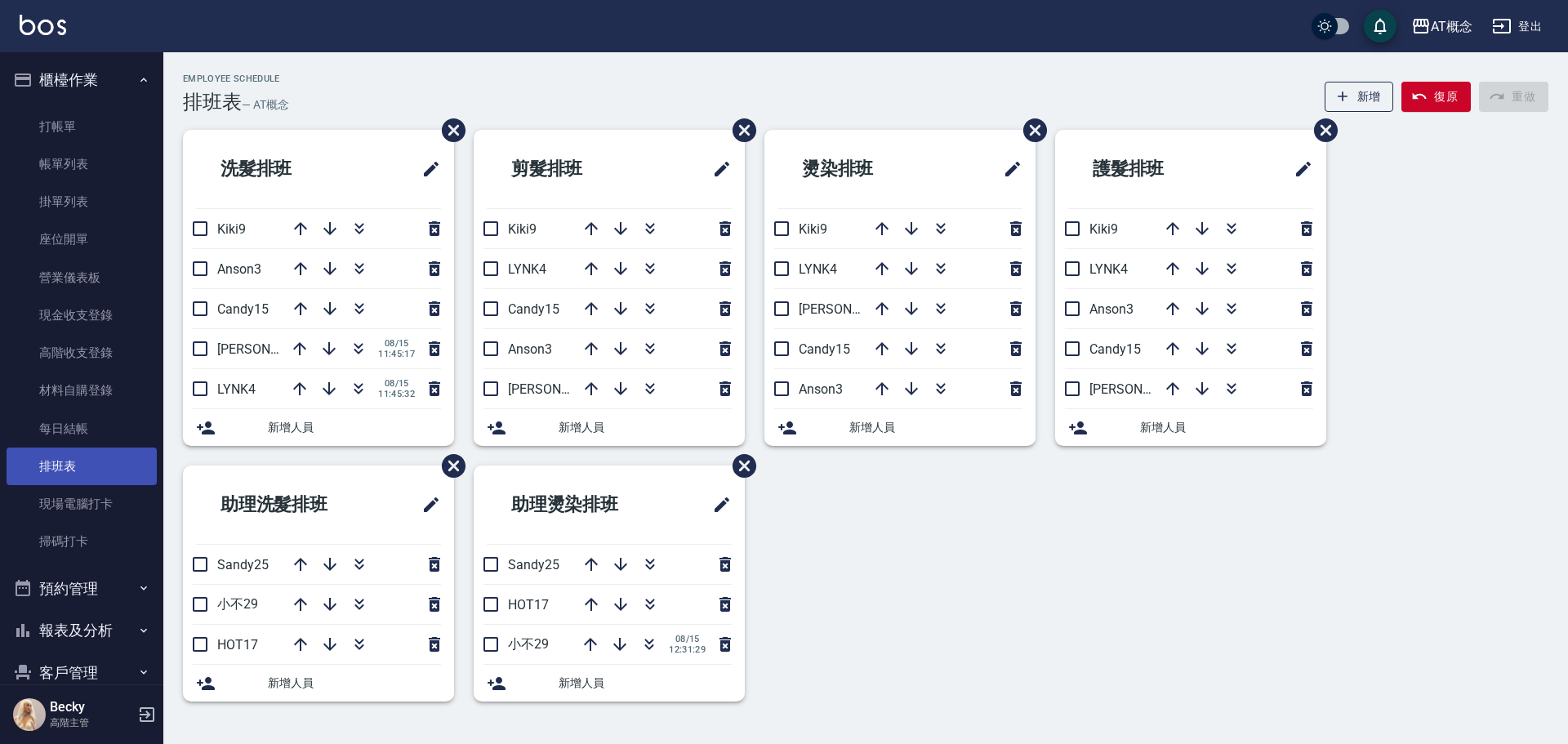
scroll to position [239, 0]
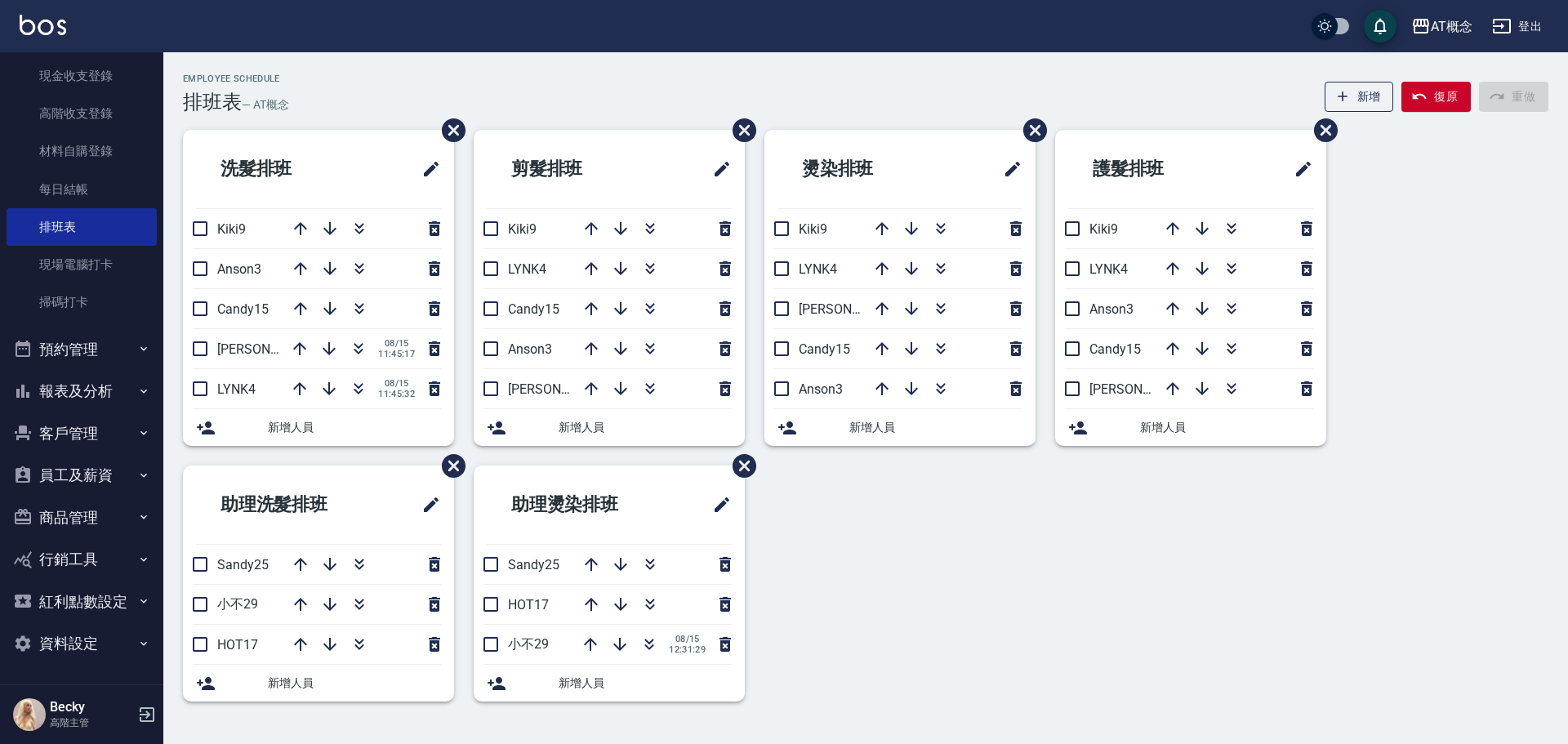
click at [108, 431] on button "客戶管理" at bounding box center [81, 433] width 150 height 43
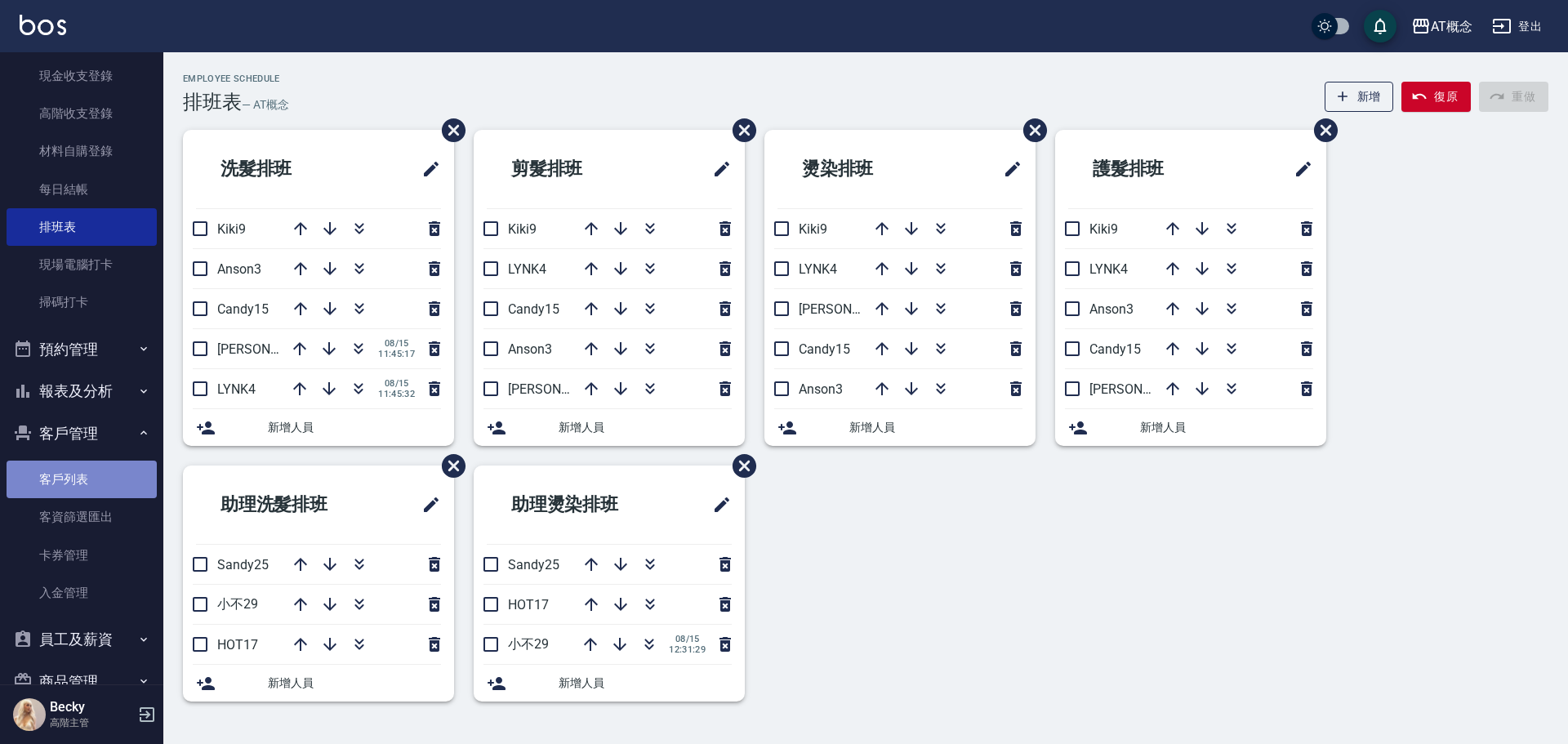
click at [106, 471] on link "客戶列表" at bounding box center [81, 479] width 150 height 38
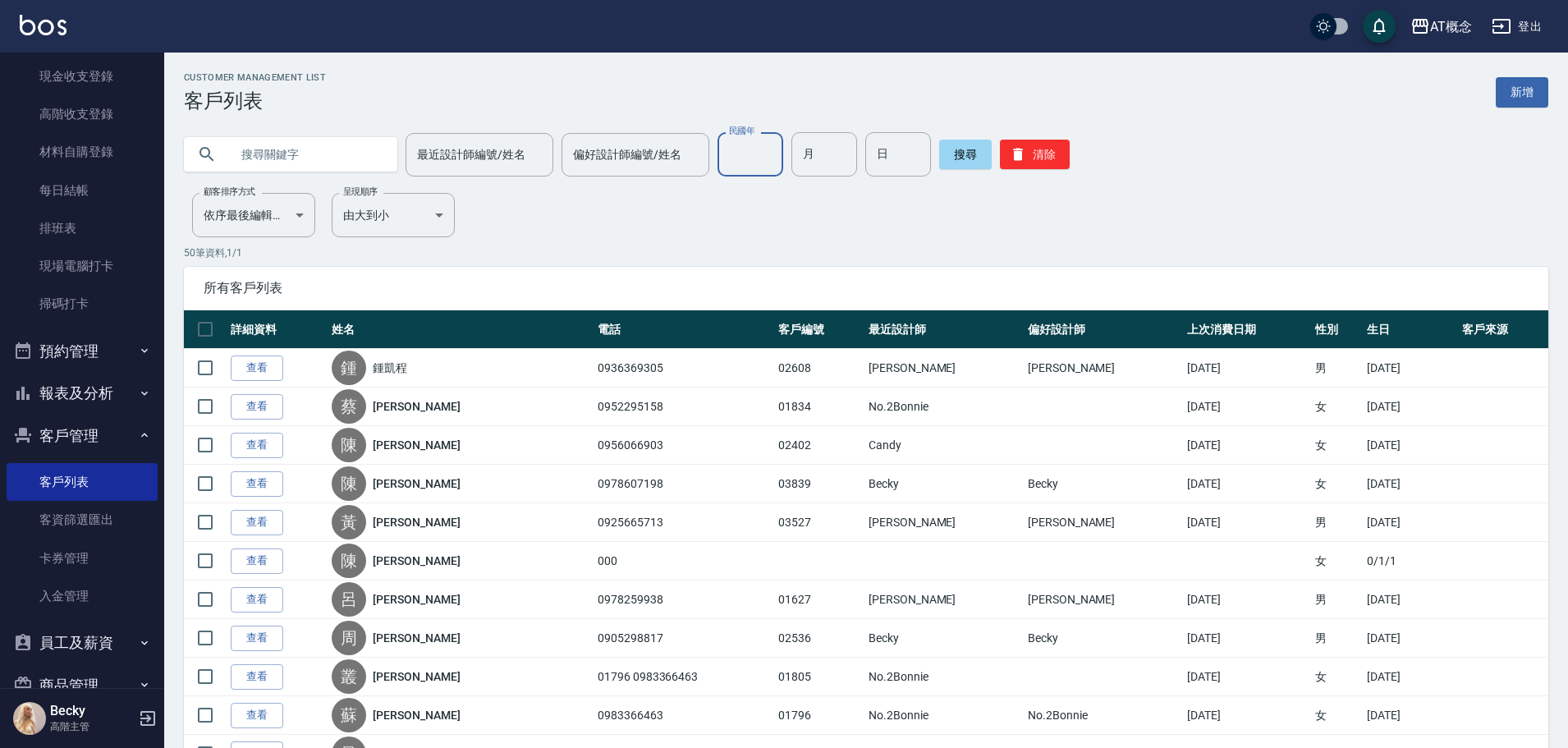
click at [760, 157] on input "民國年" at bounding box center [750, 154] width 66 height 44
type input "84"
type input "12"
type input "13"
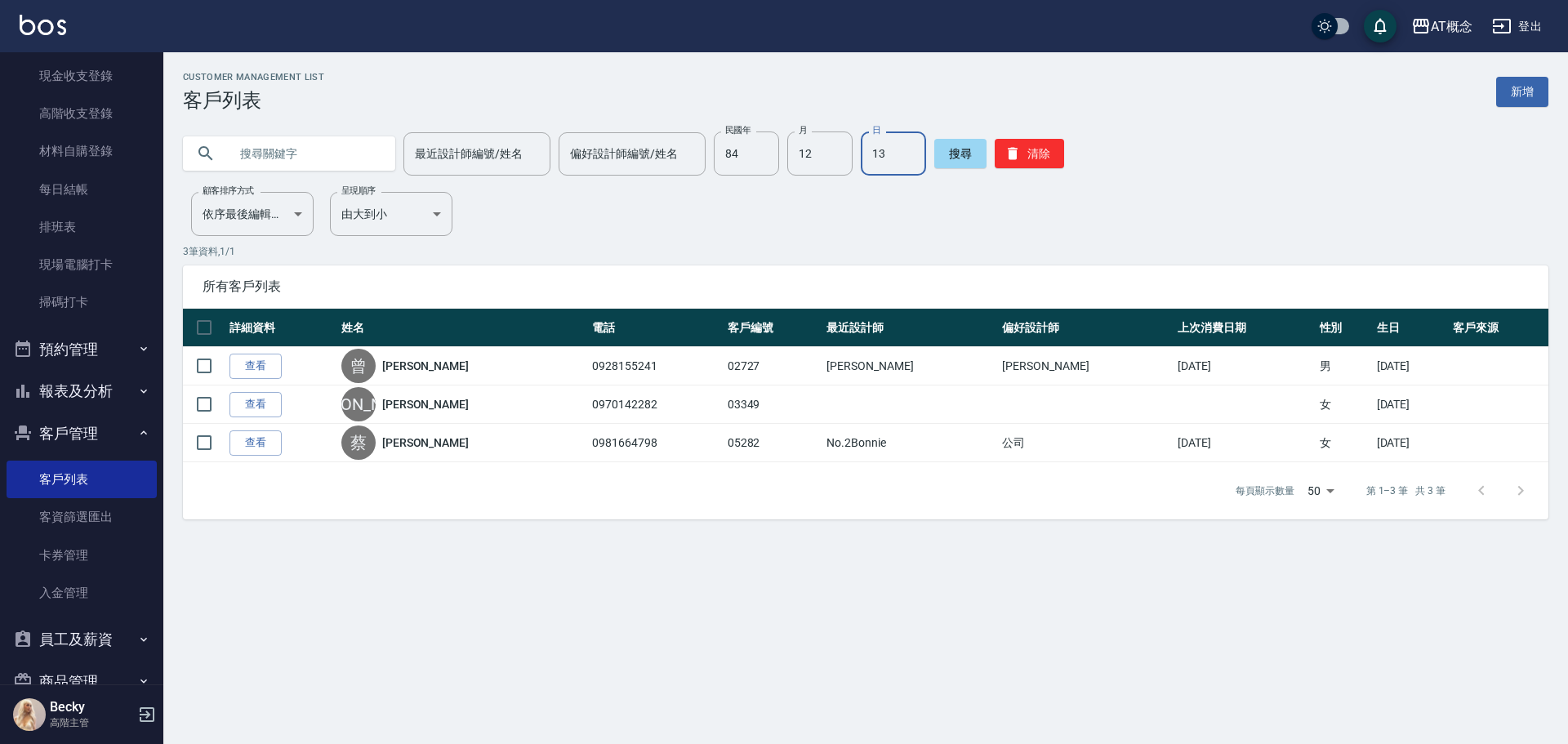
click at [1065, 154] on div "最近設計師編號/姓名 最近設計師編號/姓名 偏好設計師編號/姓名 偏好設計師編號/姓名 民國年 84 民國年 月 12 月 日 13 日 搜尋 清除" at bounding box center [865, 153] width 1366 height 44
click at [1043, 157] on button "清除" at bounding box center [1029, 153] width 70 height 29
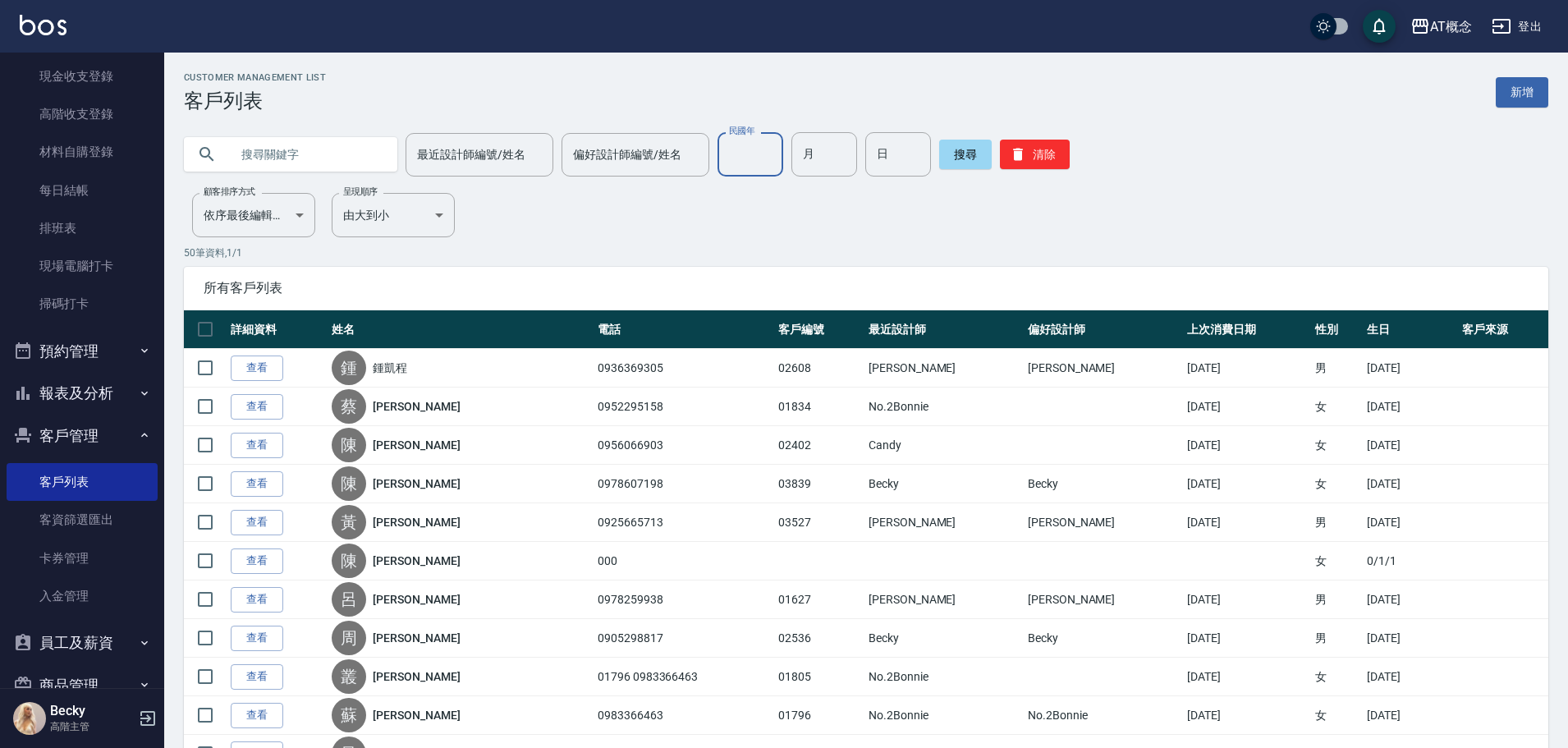
click at [743, 158] on input "民國年" at bounding box center [750, 154] width 66 height 44
type input "86"
type input "10"
type input "11"
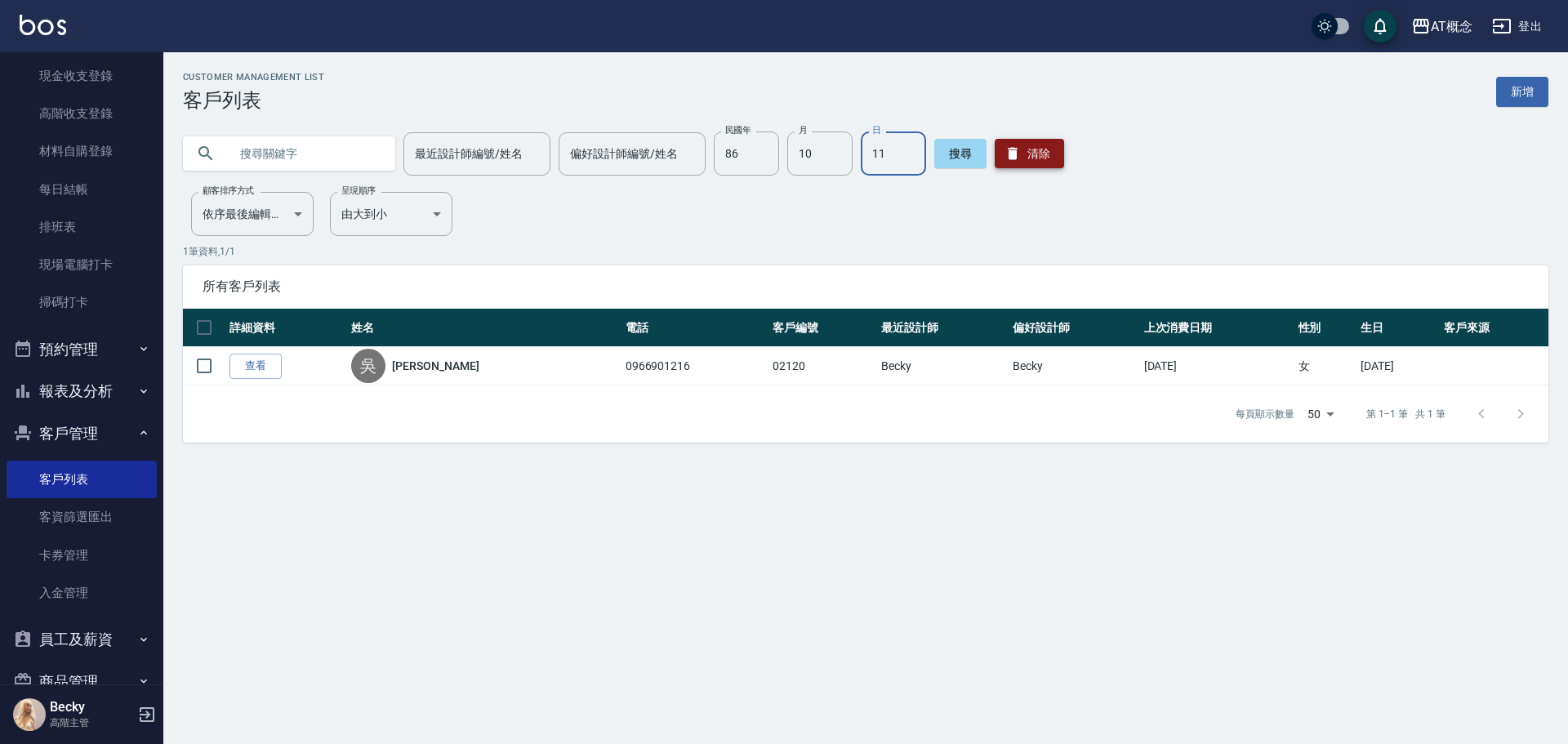
click at [1035, 155] on button "清除" at bounding box center [1029, 153] width 70 height 29
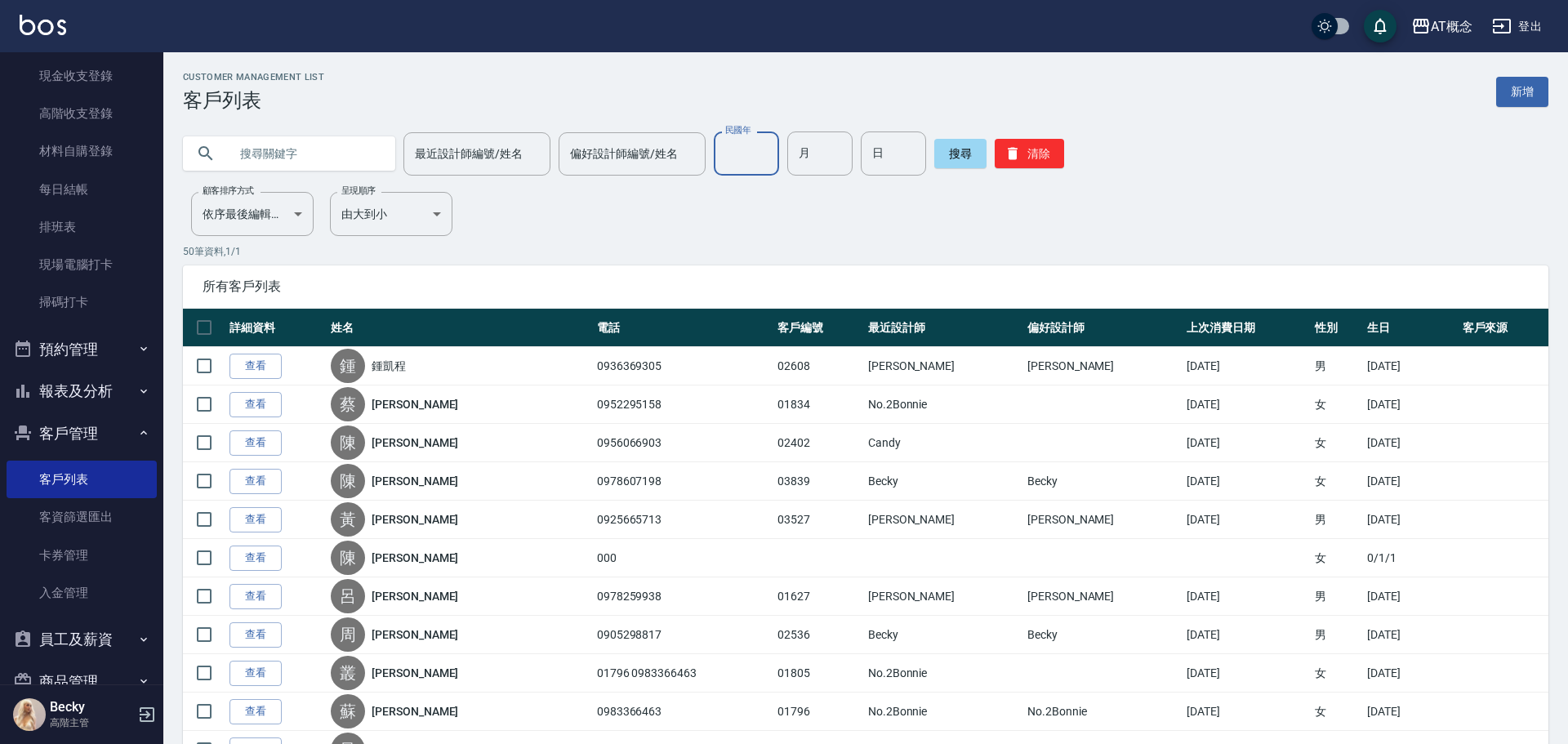
click at [755, 155] on input "民國年" at bounding box center [746, 153] width 66 height 44
type input "85"
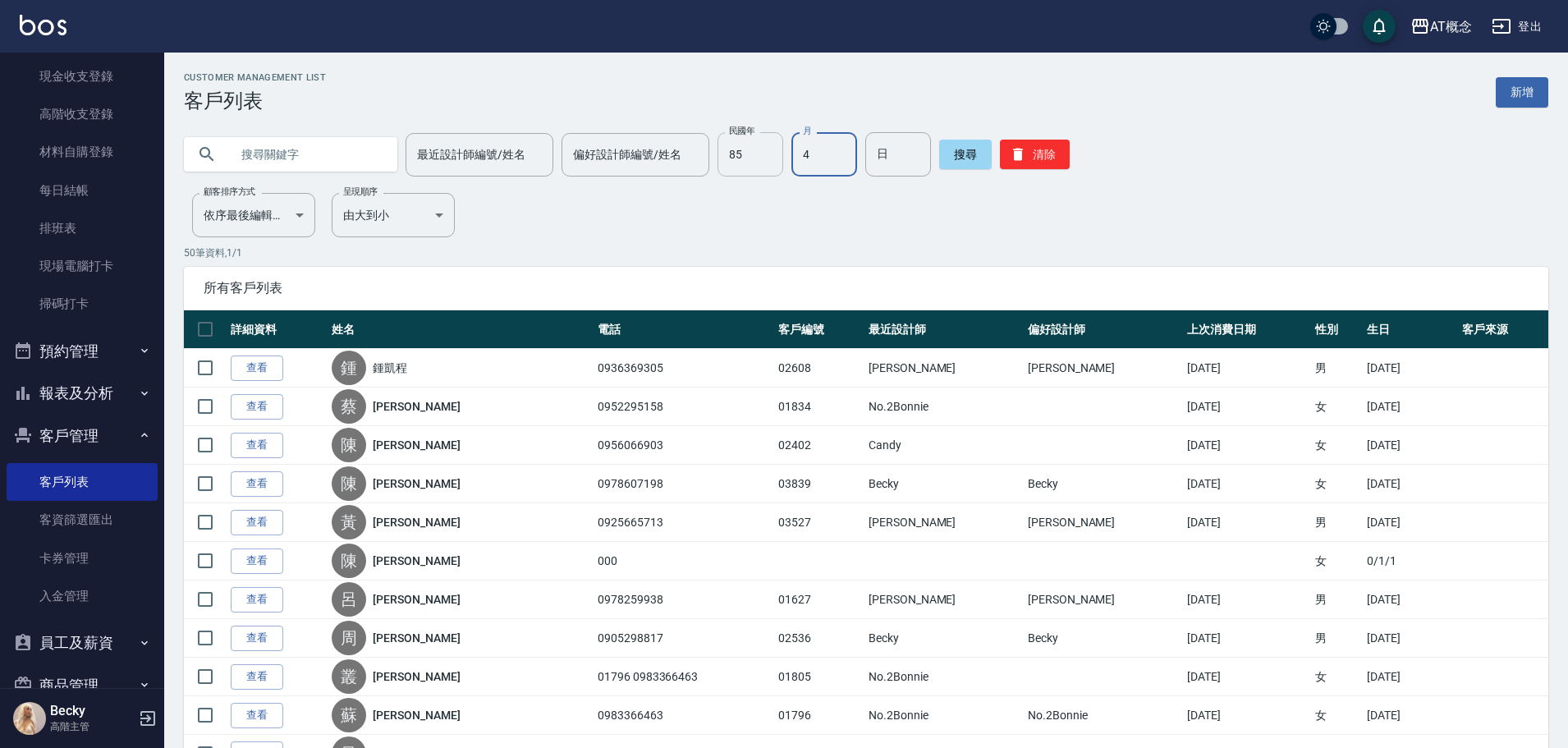
type input "4"
type input "29"
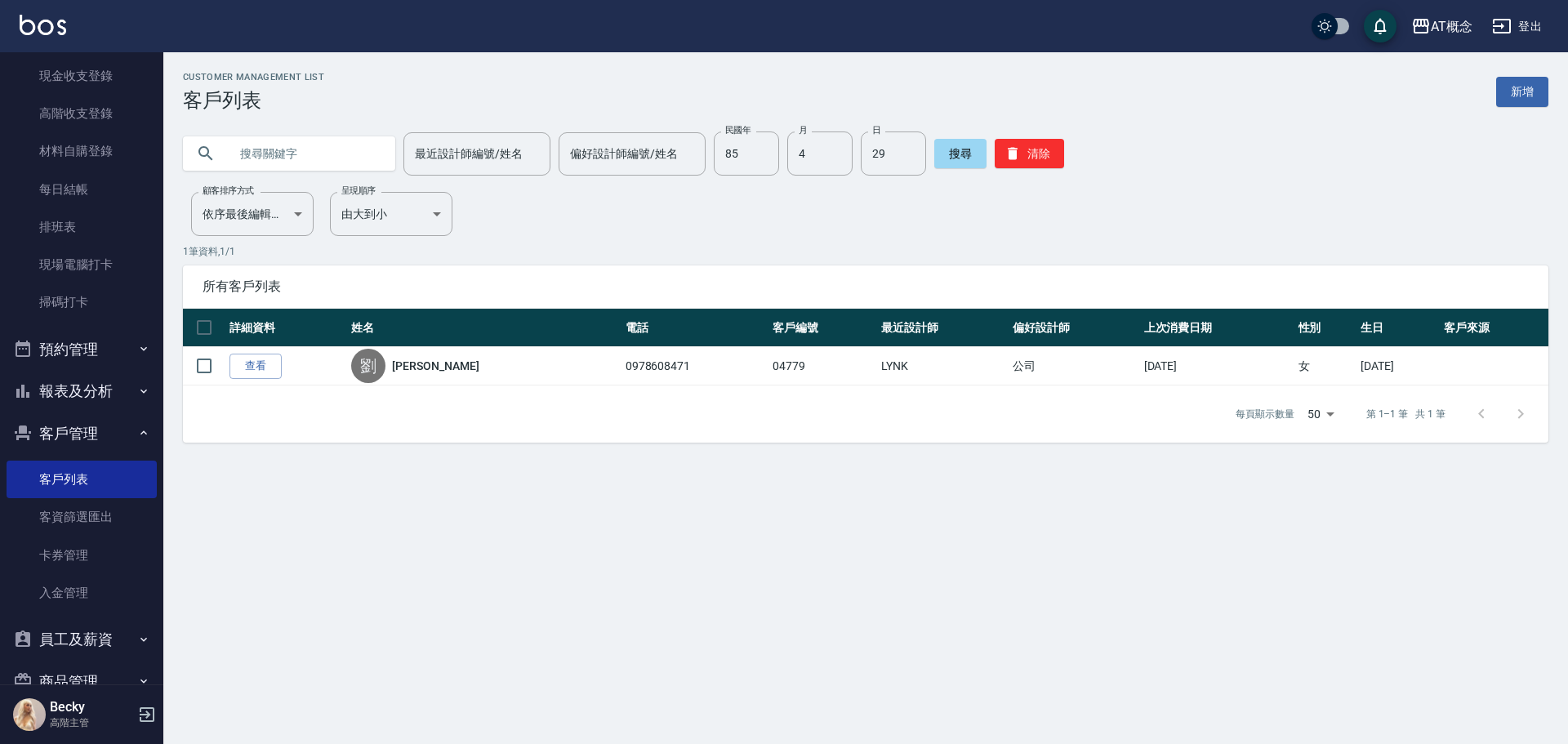
click at [262, 143] on input "text" at bounding box center [305, 153] width 153 height 44
drag, startPoint x: 1022, startPoint y: 141, endPoint x: 1006, endPoint y: 153, distance: 20.0
click at [1022, 141] on button "清除" at bounding box center [1029, 153] width 70 height 29
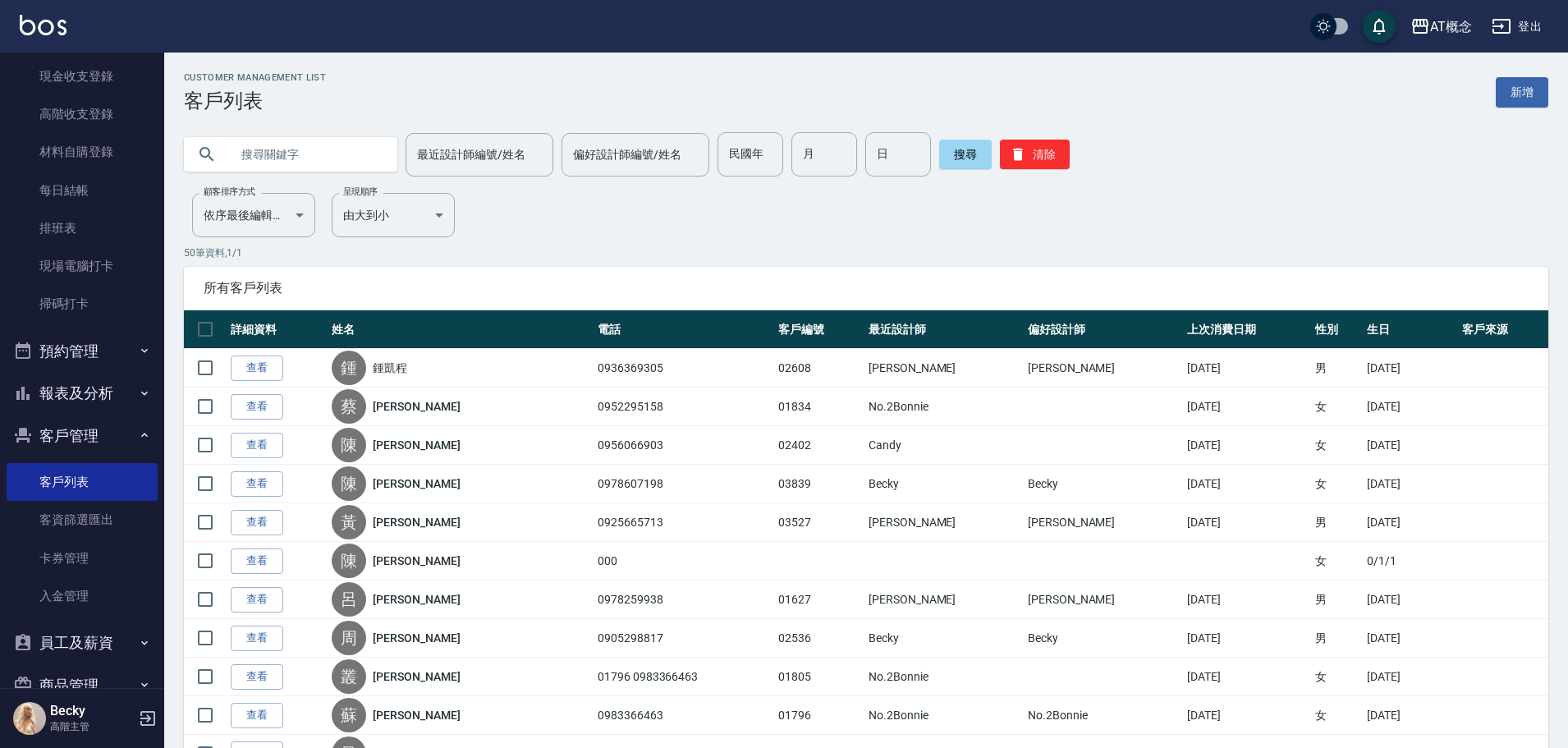
click at [307, 152] on input "text" at bounding box center [306, 154] width 154 height 44
click at [278, 152] on input "vu," at bounding box center [306, 154] width 154 height 44
type input "v"
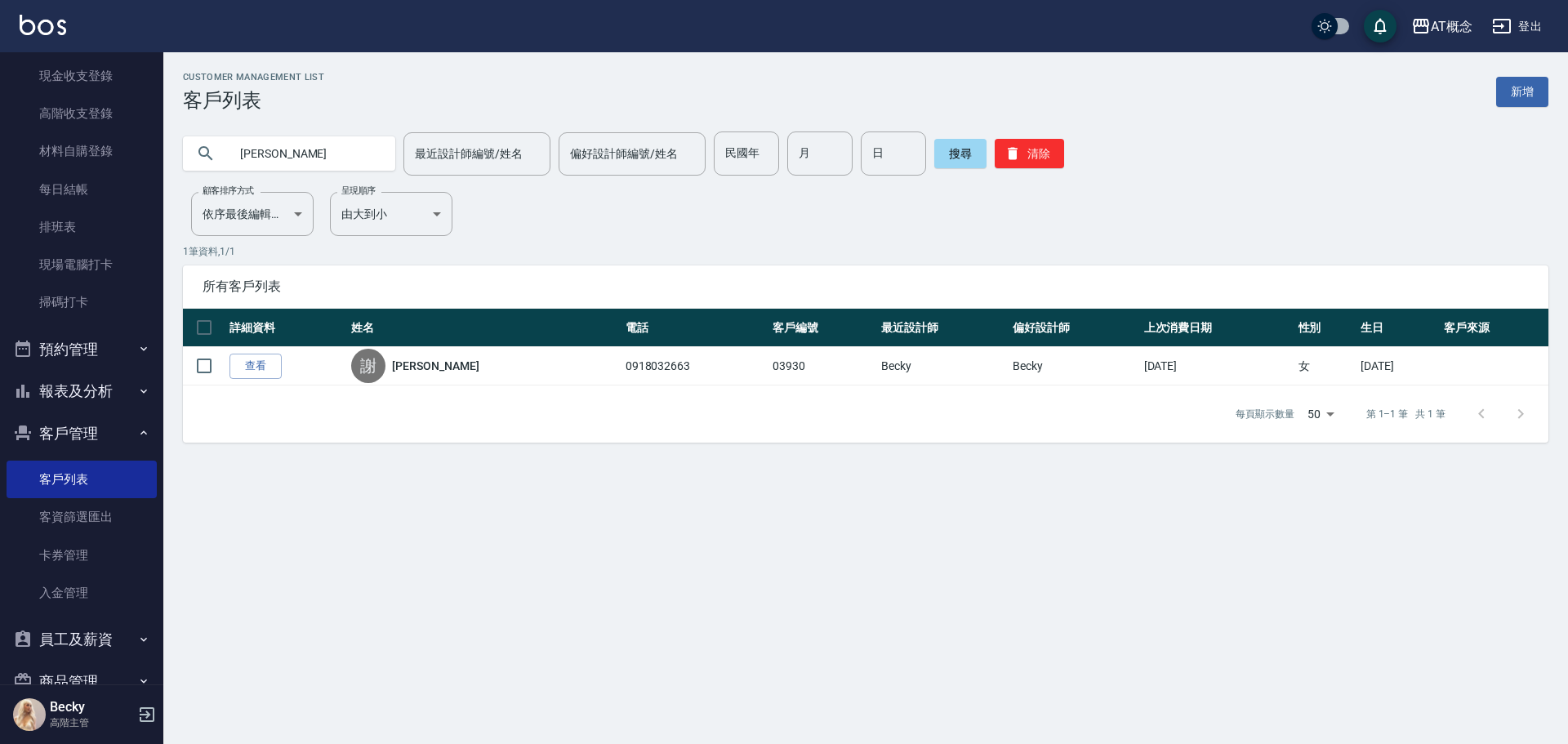
click at [301, 155] on input "謝金燕" at bounding box center [305, 153] width 153 height 44
type input "謝"
type input "03837"
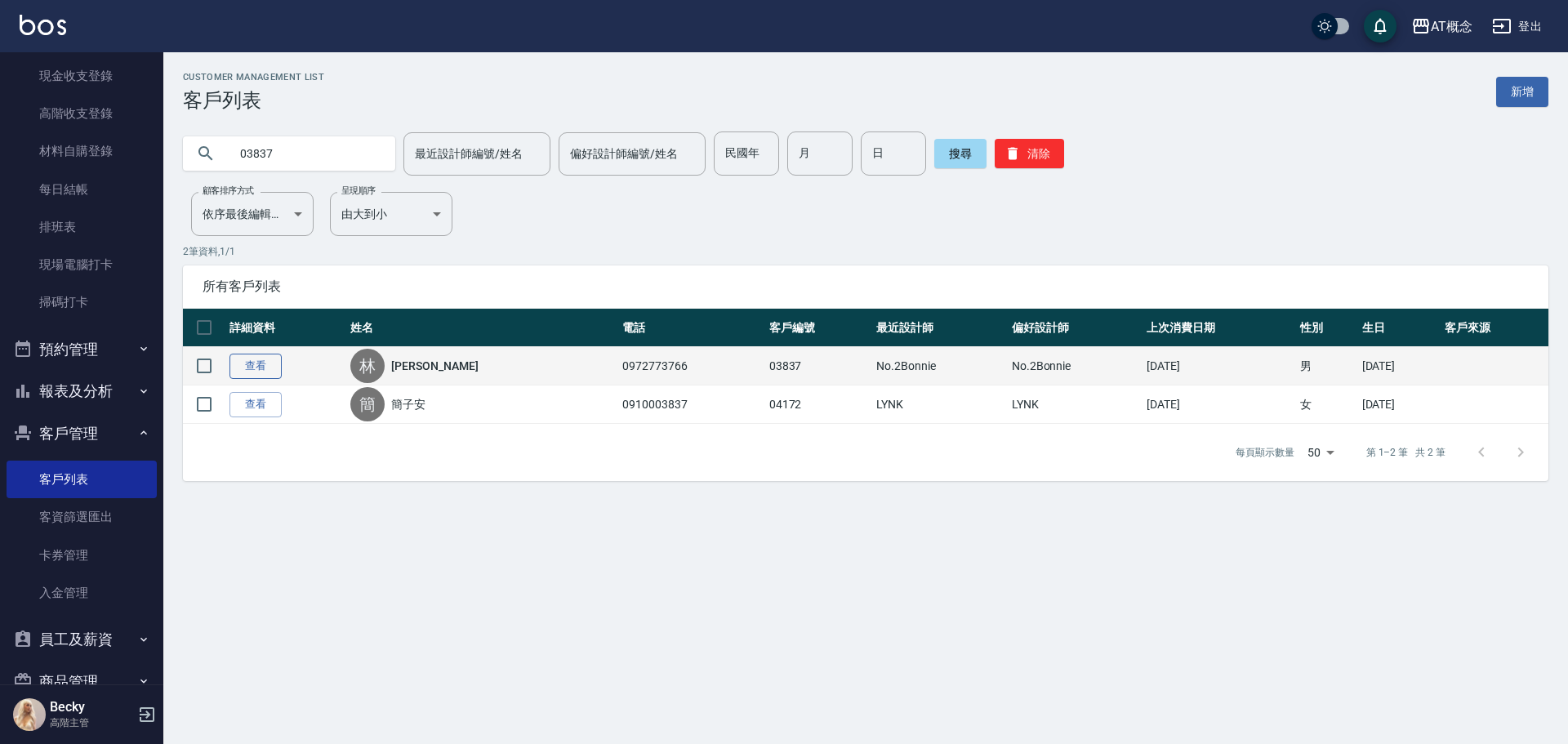
click at [278, 368] on link "查看" at bounding box center [256, 366] width 52 height 25
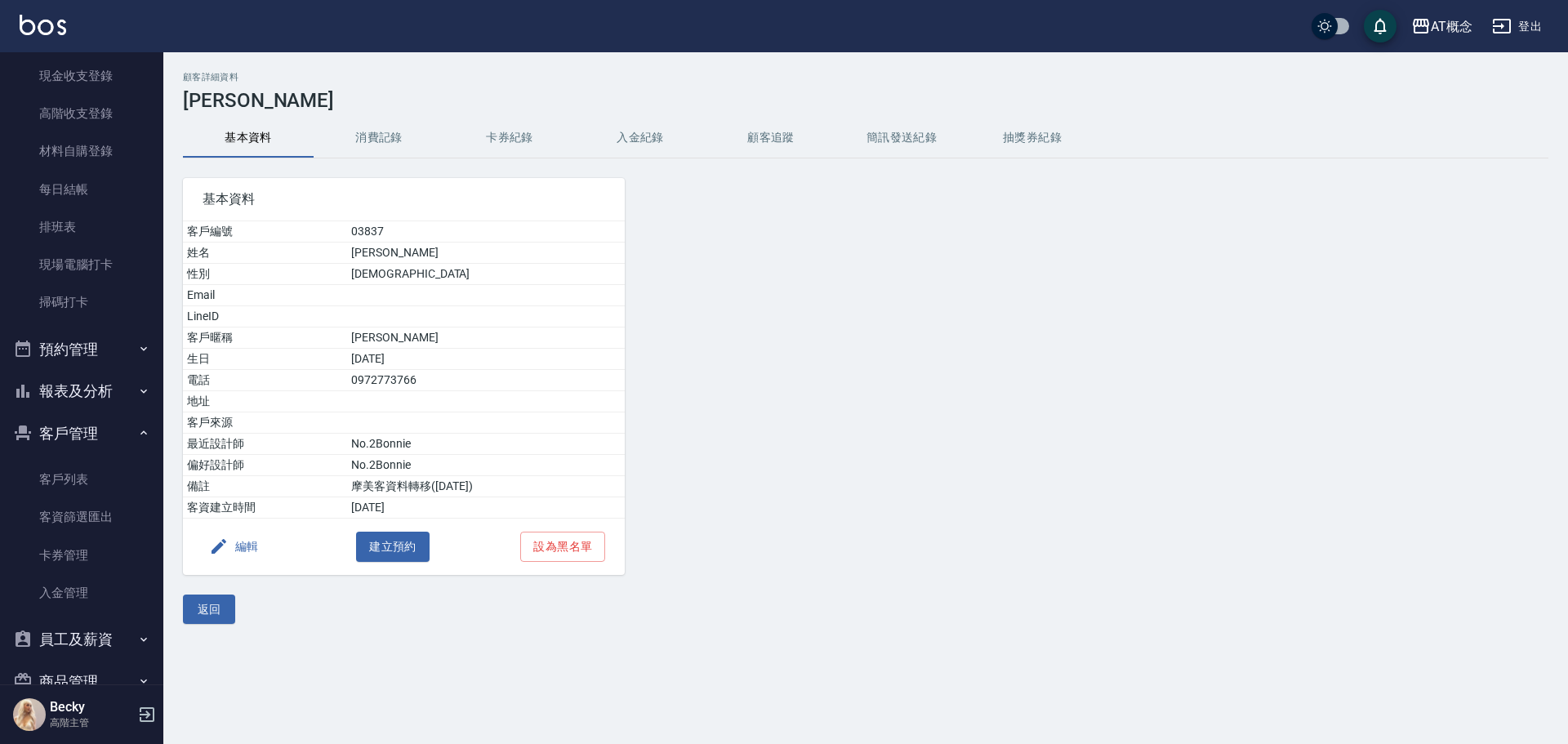
click at [247, 550] on button "編輯" at bounding box center [233, 547] width 63 height 30
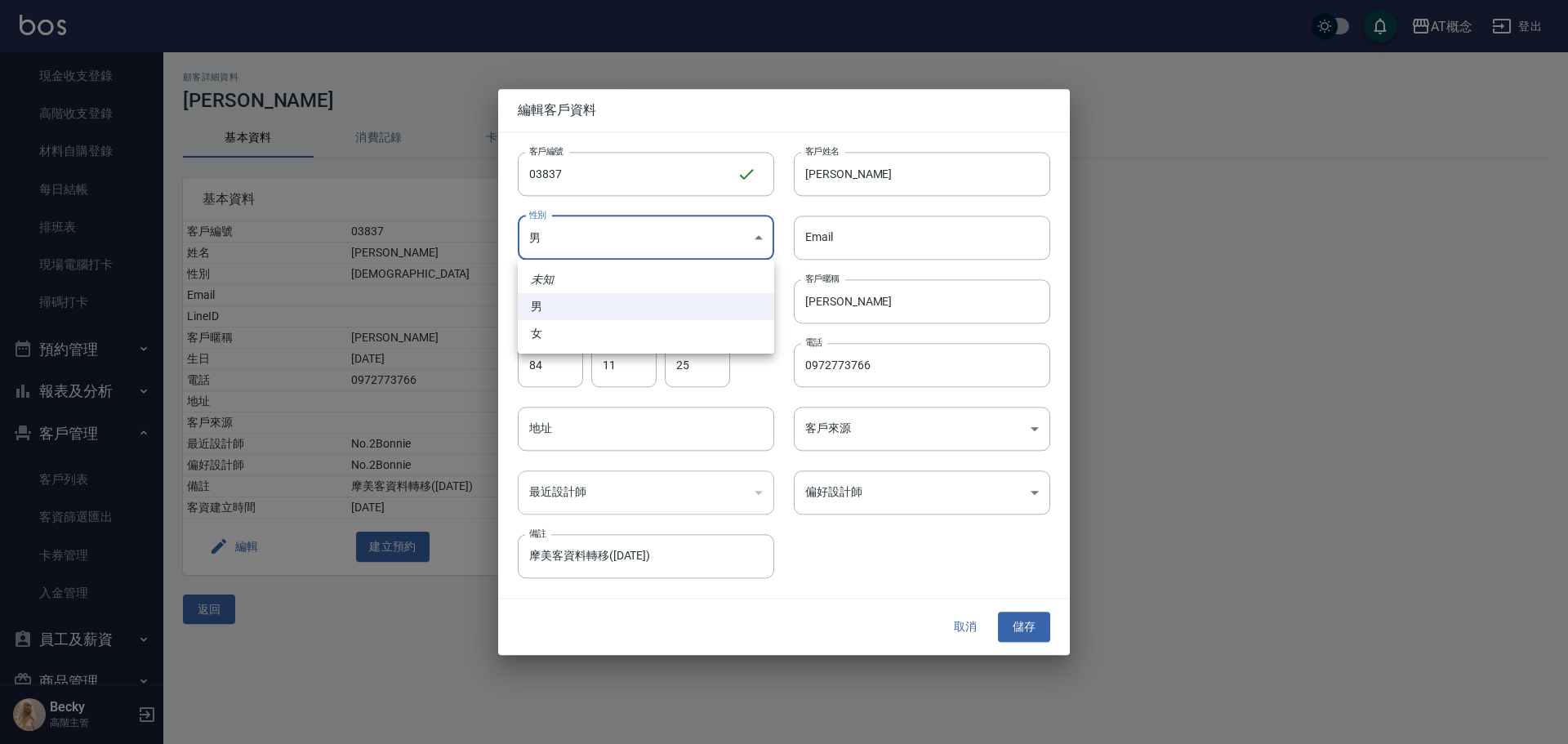
click at [653, 240] on body "AT概念 登出 櫃檯作業 打帳單 帳單列表 掛單列表 座位開單 營業儀表板 現金收支登錄 高階收支登錄 材料自購登錄 每日結帳 排班表 現場電腦打卡 掃碼打卡…" at bounding box center [784, 372] width 1568 height 744
drag, startPoint x: 611, startPoint y: 335, endPoint x: 639, endPoint y: 338, distance: 28.2
click at [613, 336] on li "女" at bounding box center [646, 333] width 256 height 27
type input "[DEMOGRAPHIC_DATA]"
click at [861, 175] on input "林光鴻" at bounding box center [922, 174] width 256 height 44
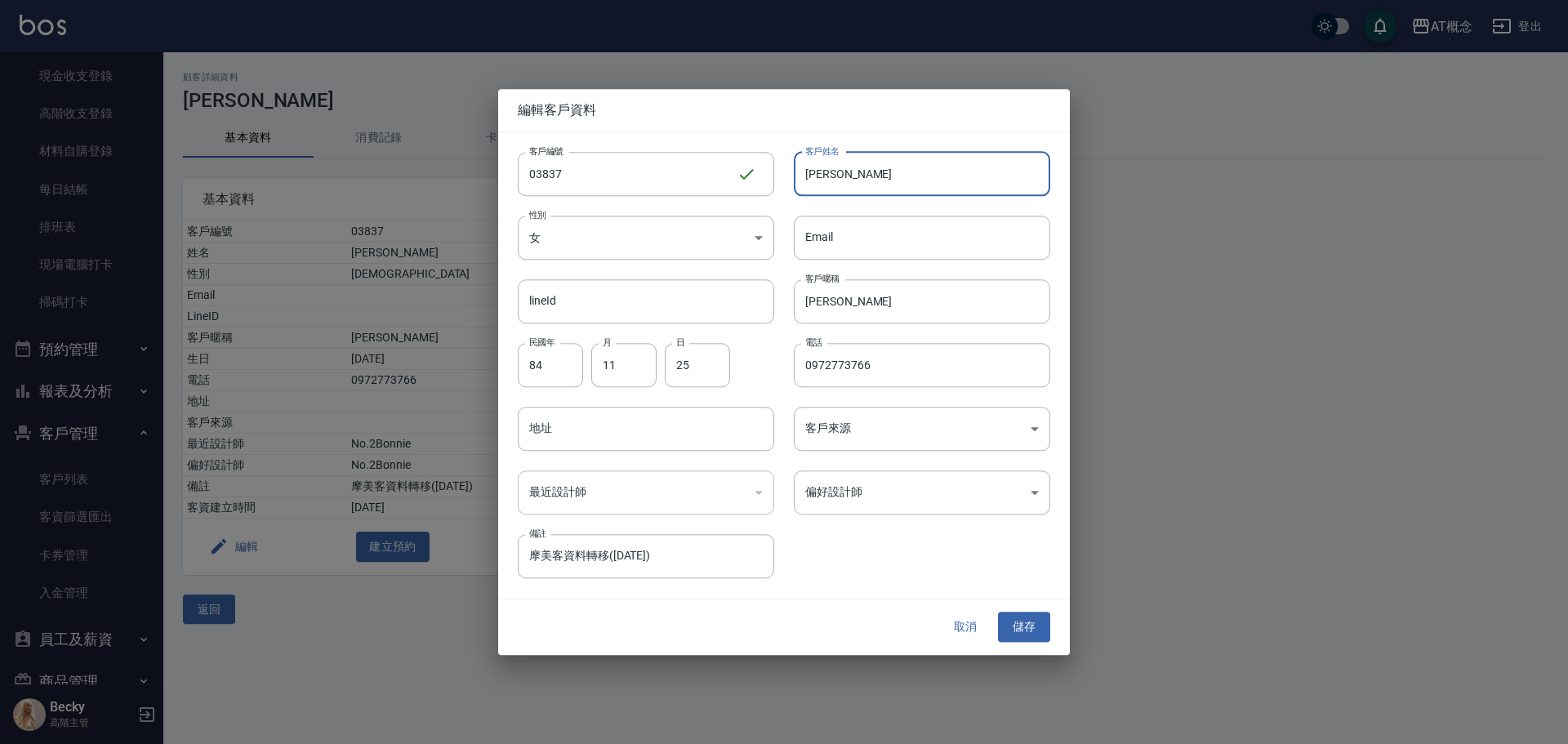
type input "林"
type input "許予馨"
click at [856, 293] on input "光鴻" at bounding box center [922, 302] width 256 height 44
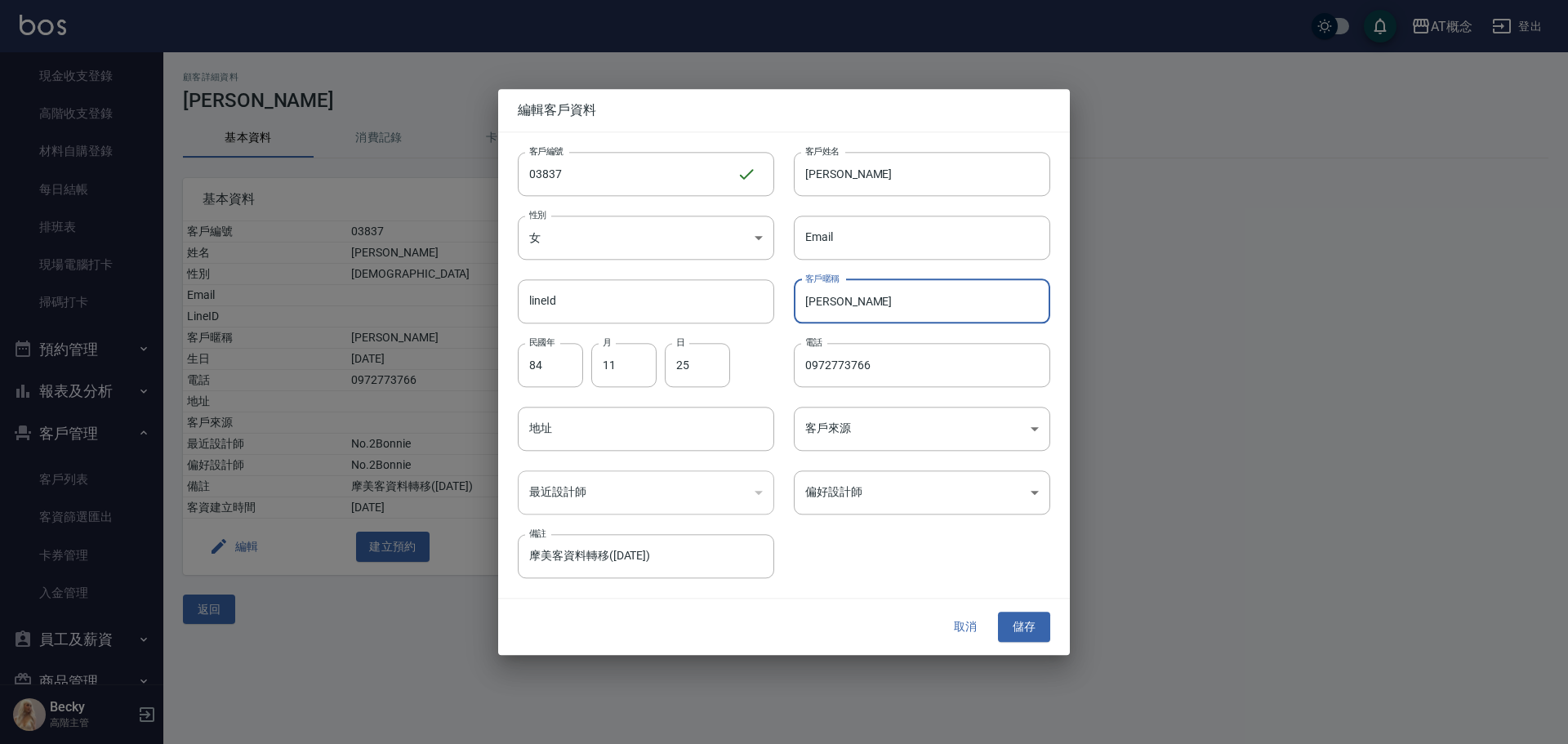
type input "光"
type input "予馨"
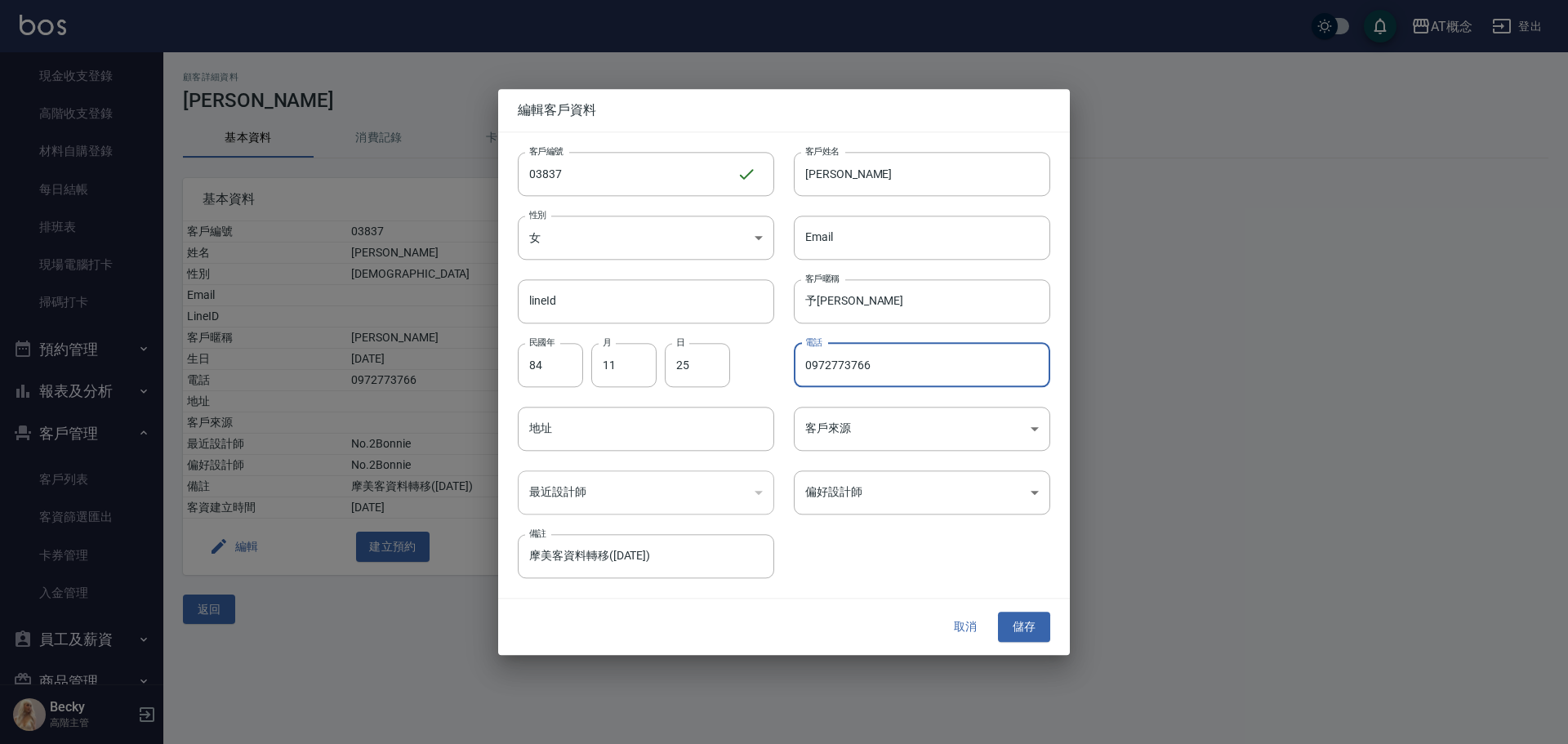
click at [887, 361] on input "0972773766" at bounding box center [922, 365] width 256 height 44
type input "0903809743"
click at [550, 376] on input "84" at bounding box center [551, 365] width 66 height 44
type input "94"
type input "1"
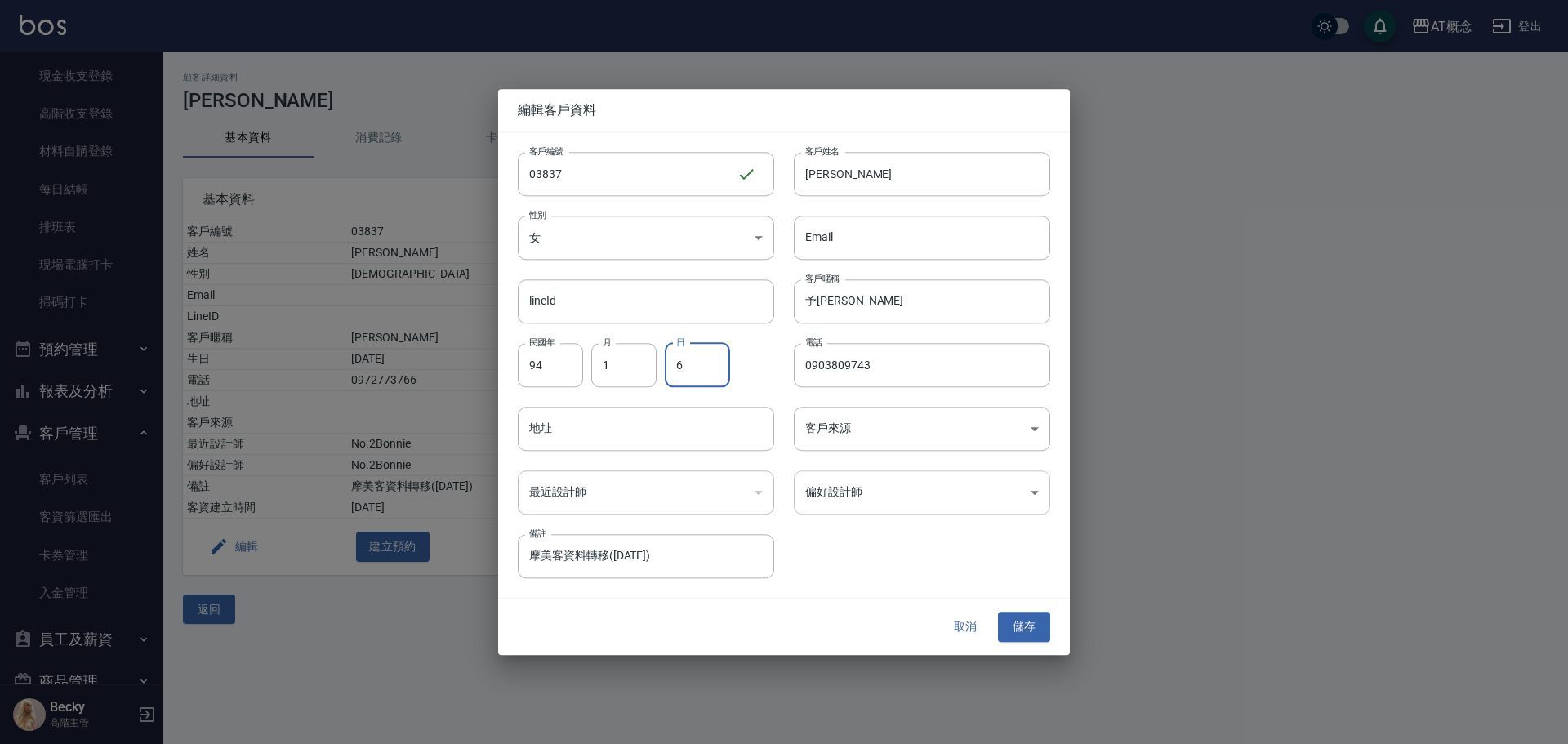
type input "6"
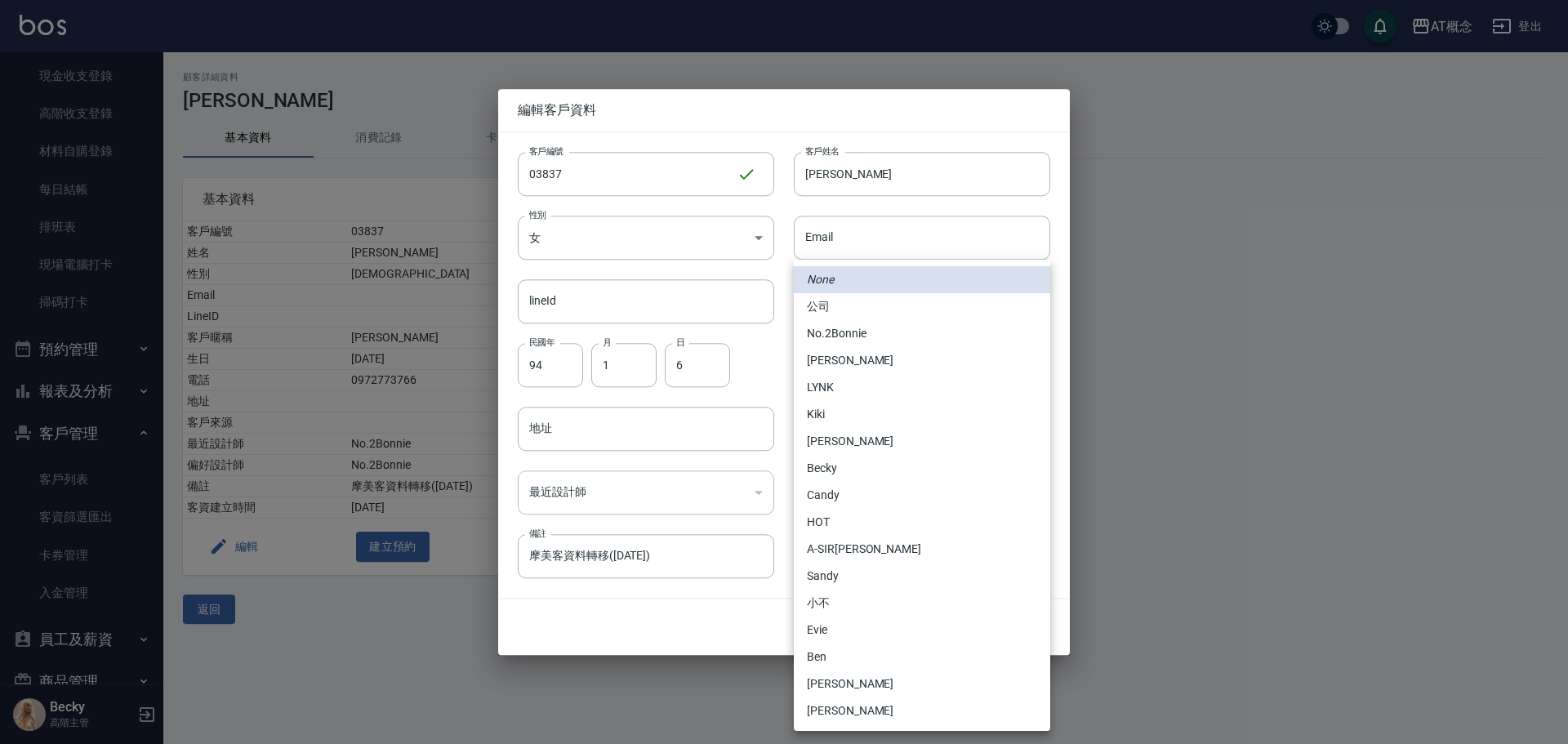
click at [879, 488] on body "AT概念 登出 櫃檯作業 打帳單 帳單列表 掛單列表 座位開單 營業儀表板 現金收支登錄 高階收支登錄 材料自購登錄 每日結帳 排班表 現場電腦打卡 掃碼打卡…" at bounding box center [784, 372] width 1568 height 744
click at [635, 712] on div at bounding box center [784, 372] width 1568 height 744
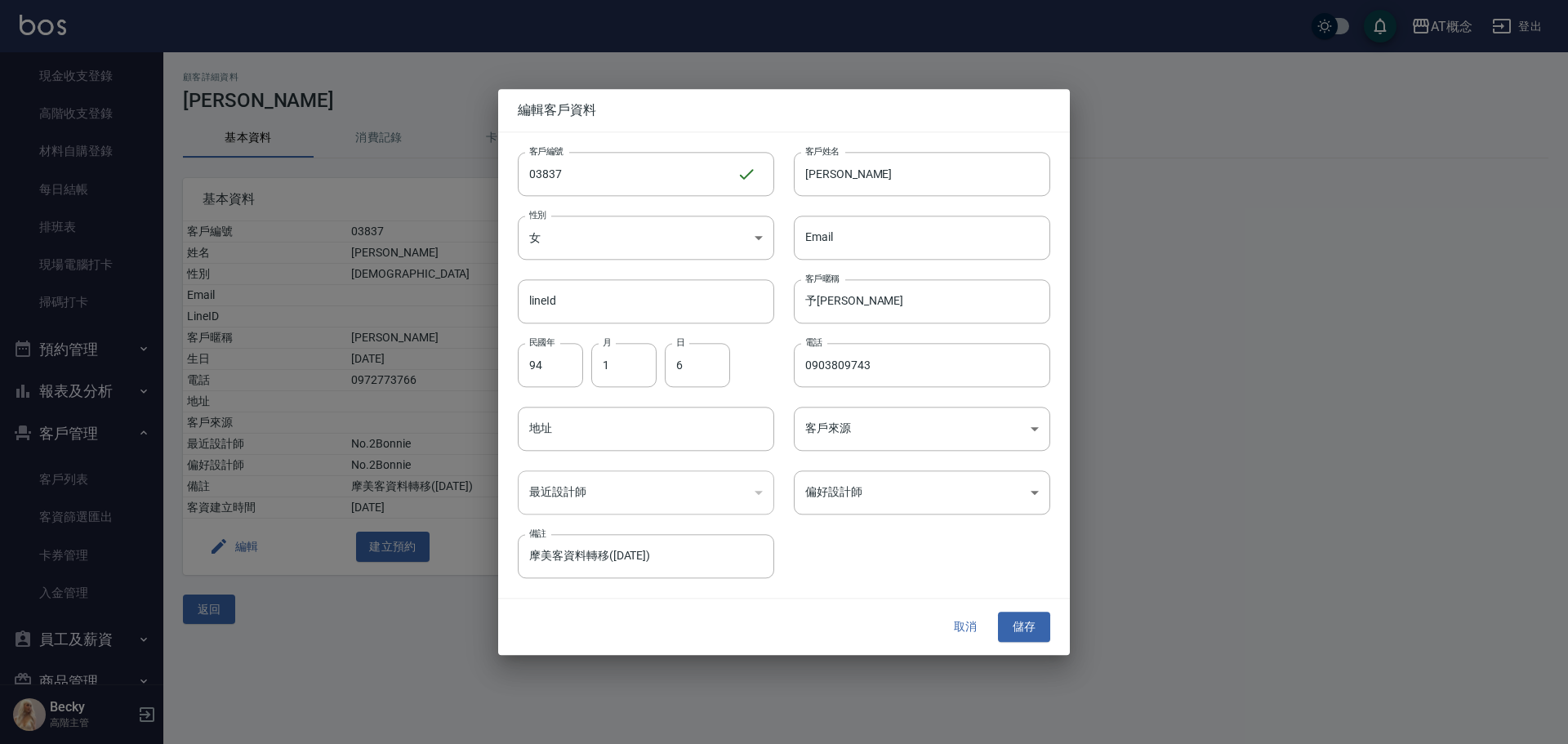
click at [1054, 627] on div "取消 儲存" at bounding box center [784, 628] width 572 height 57
click at [1013, 629] on button "儲存" at bounding box center [1024, 628] width 52 height 30
